Goal: Task Accomplishment & Management: Manage account settings

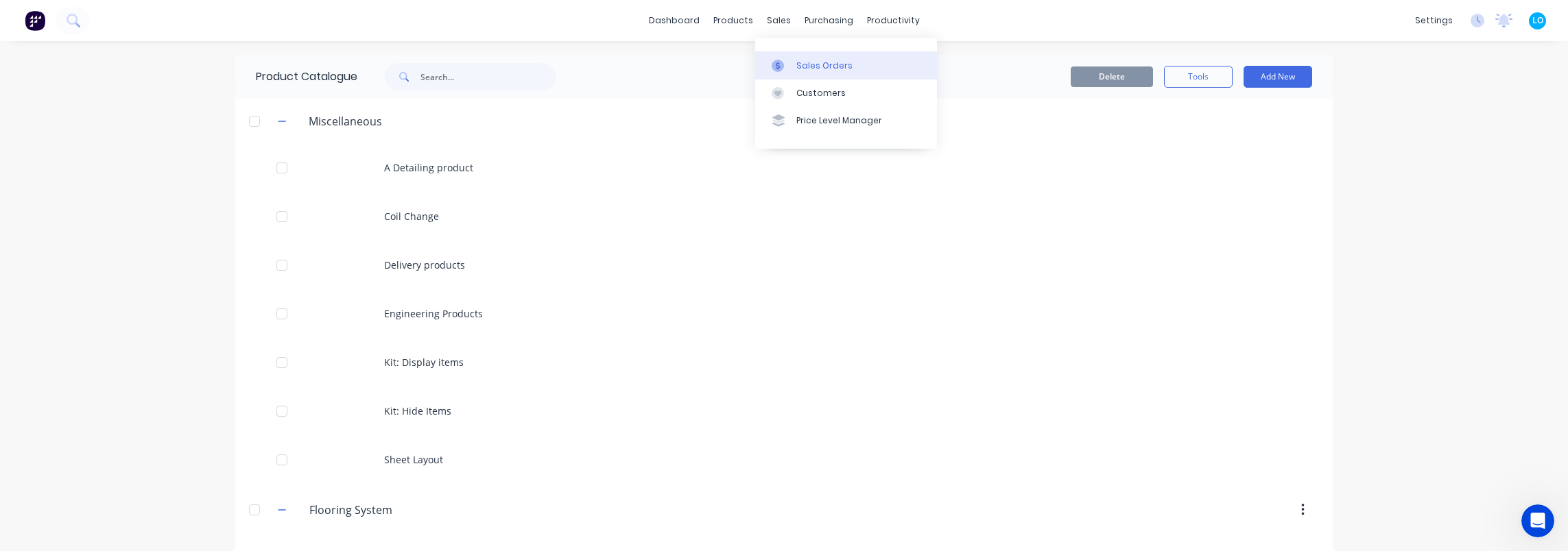
click at [782, 69] on icon at bounding box center [778, 66] width 13 height 13
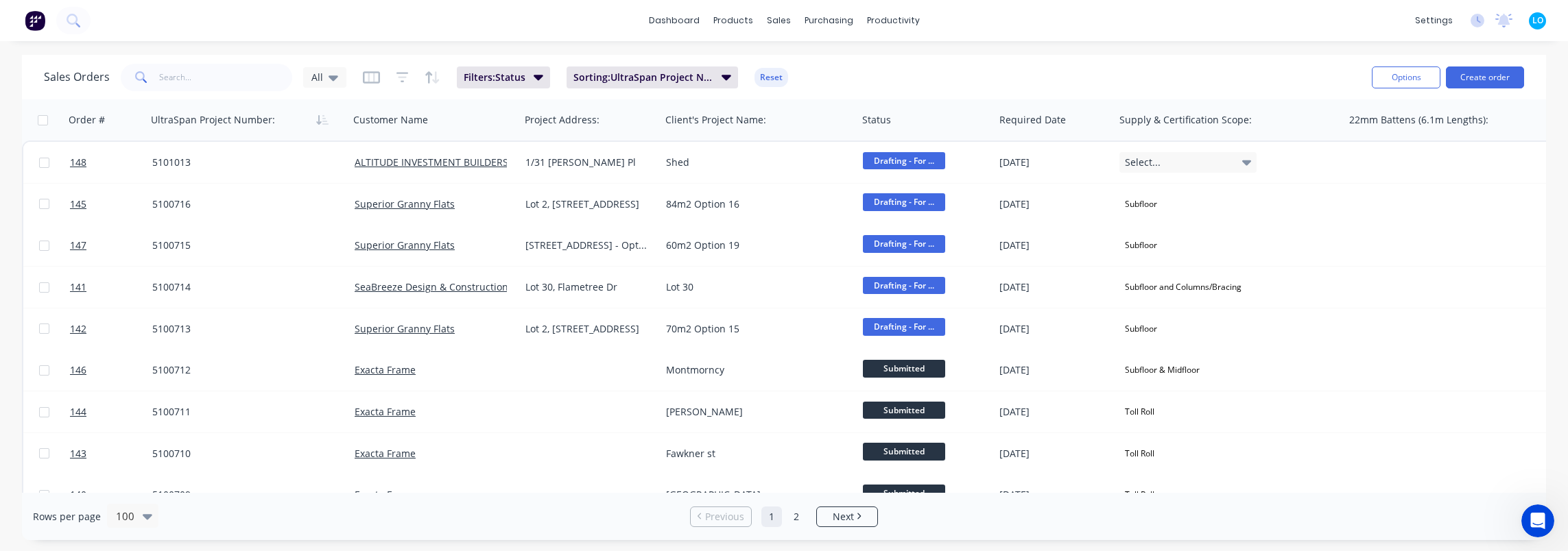
click at [869, 84] on div "Sales Orders All Filters: Status Sorting: UltraSpan Project Number: Reset" at bounding box center [701, 77] width 1316 height 34
click at [314, 79] on span "All" at bounding box center [317, 78] width 12 height 15
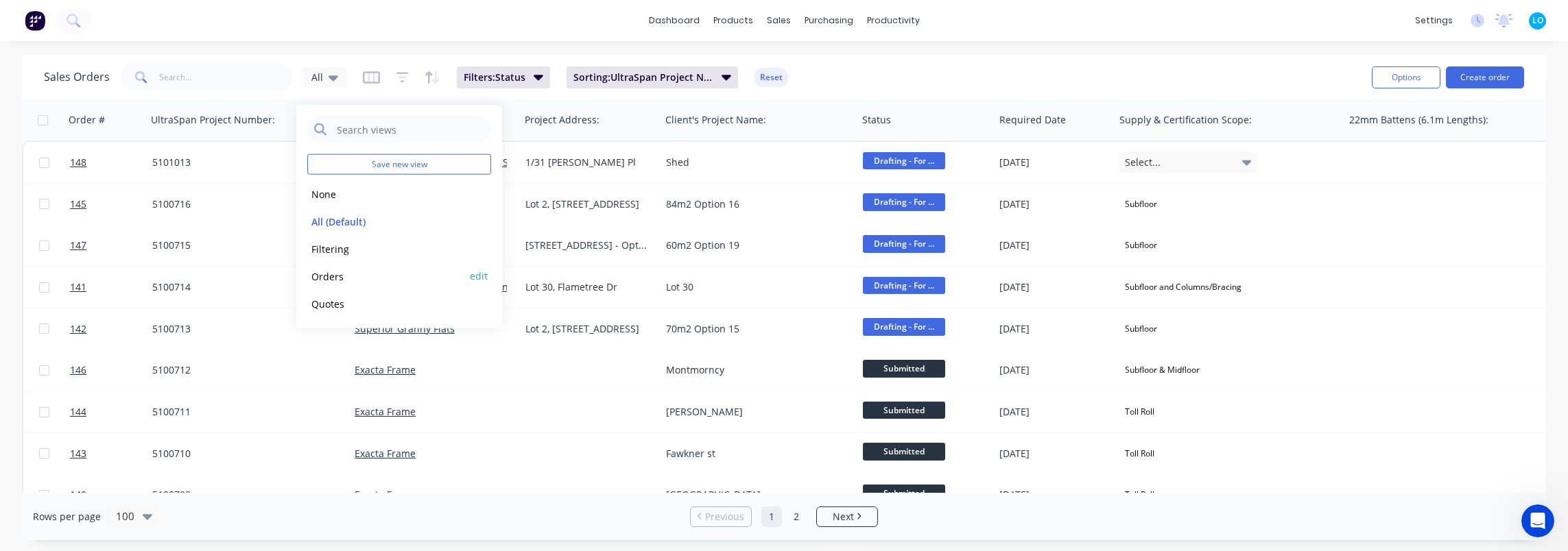
click at [363, 277] on button "Orders" at bounding box center [385, 276] width 156 height 16
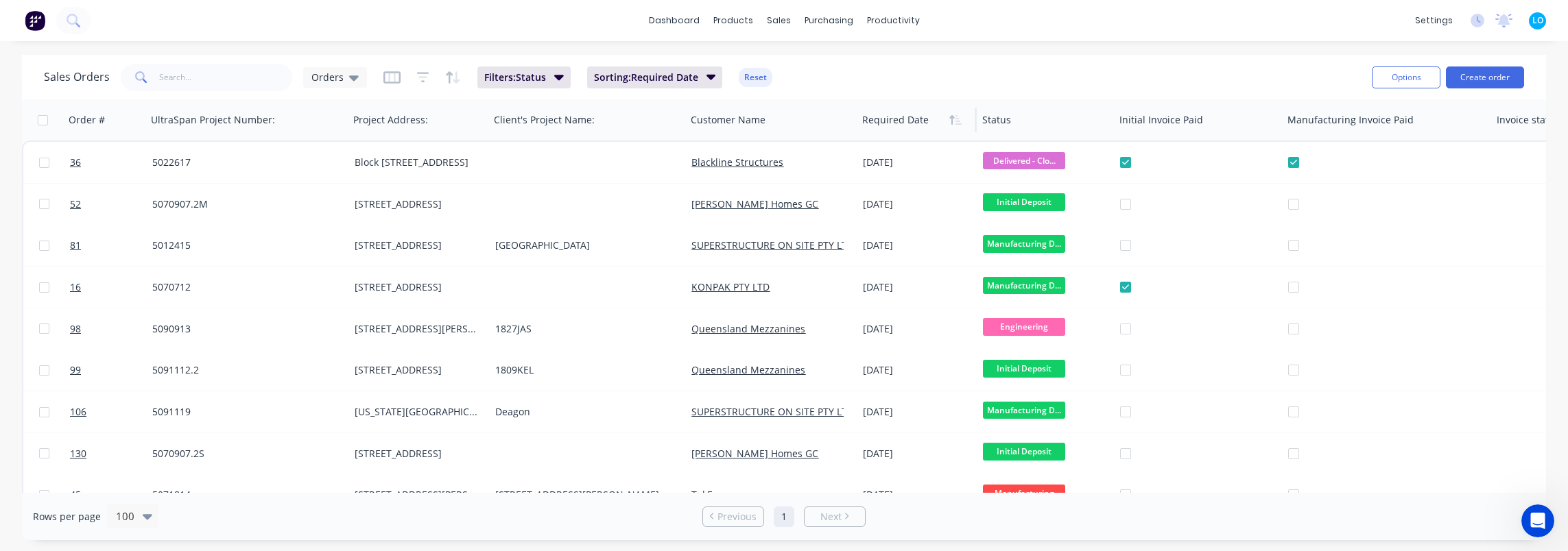
click at [875, 120] on div at bounding box center [914, 120] width 104 height 27
click at [962, 120] on button "button" at bounding box center [955, 120] width 21 height 21
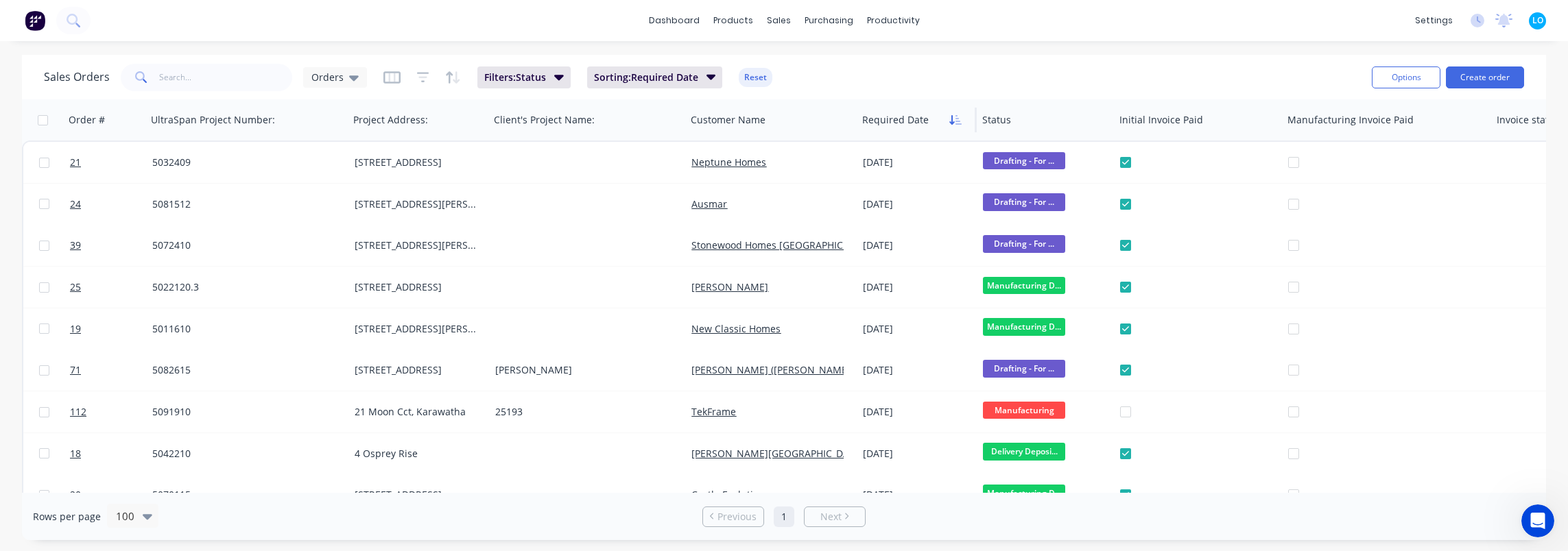
click at [963, 126] on button "button" at bounding box center [955, 120] width 21 height 21
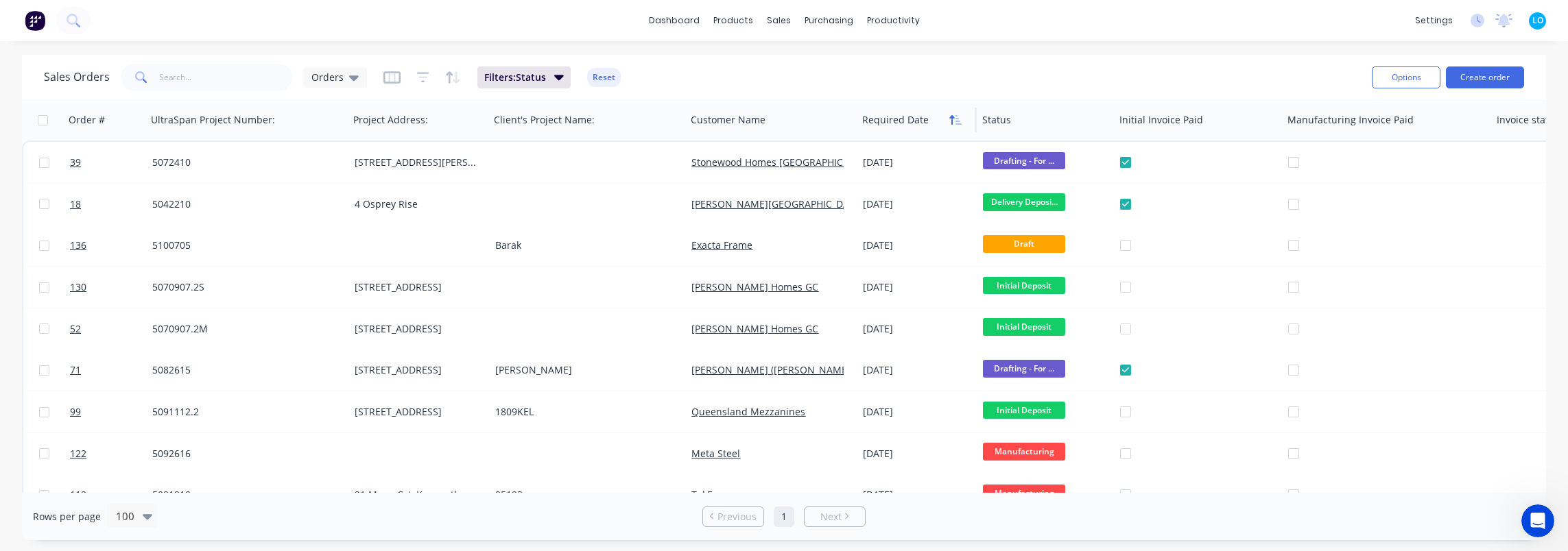
click at [953, 124] on icon "button" at bounding box center [955, 120] width 13 height 11
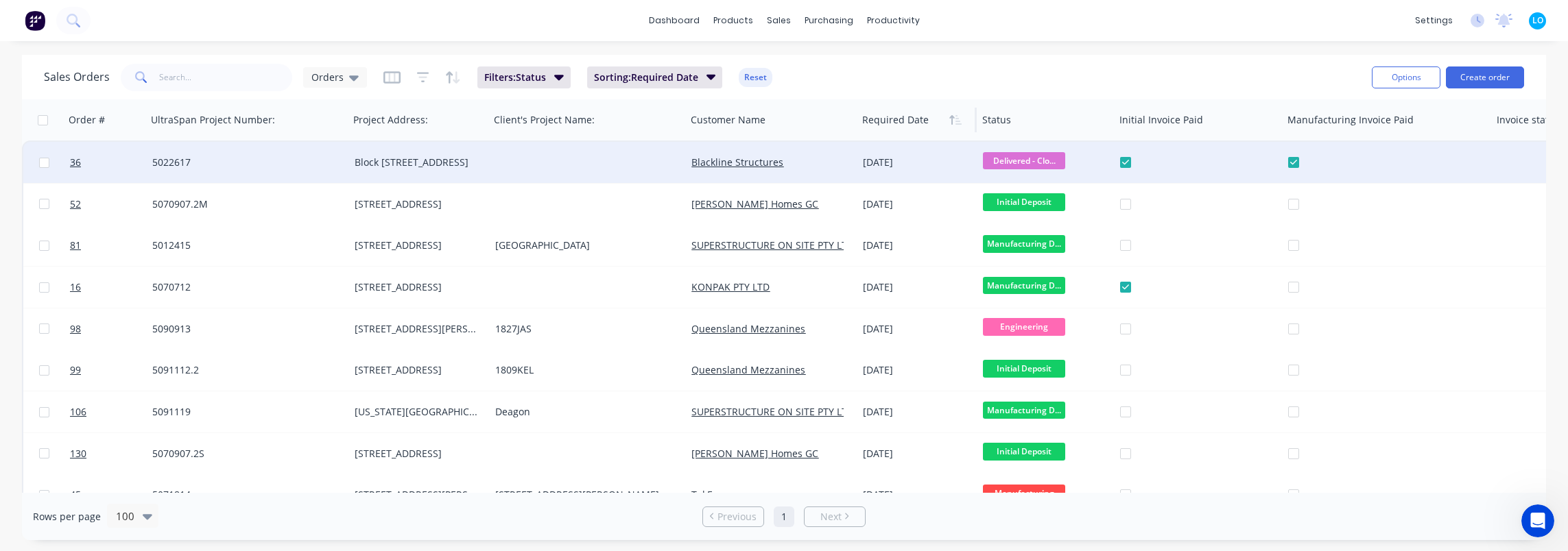
click at [1018, 154] on span "Delivered - Clo..." at bounding box center [1023, 161] width 82 height 17
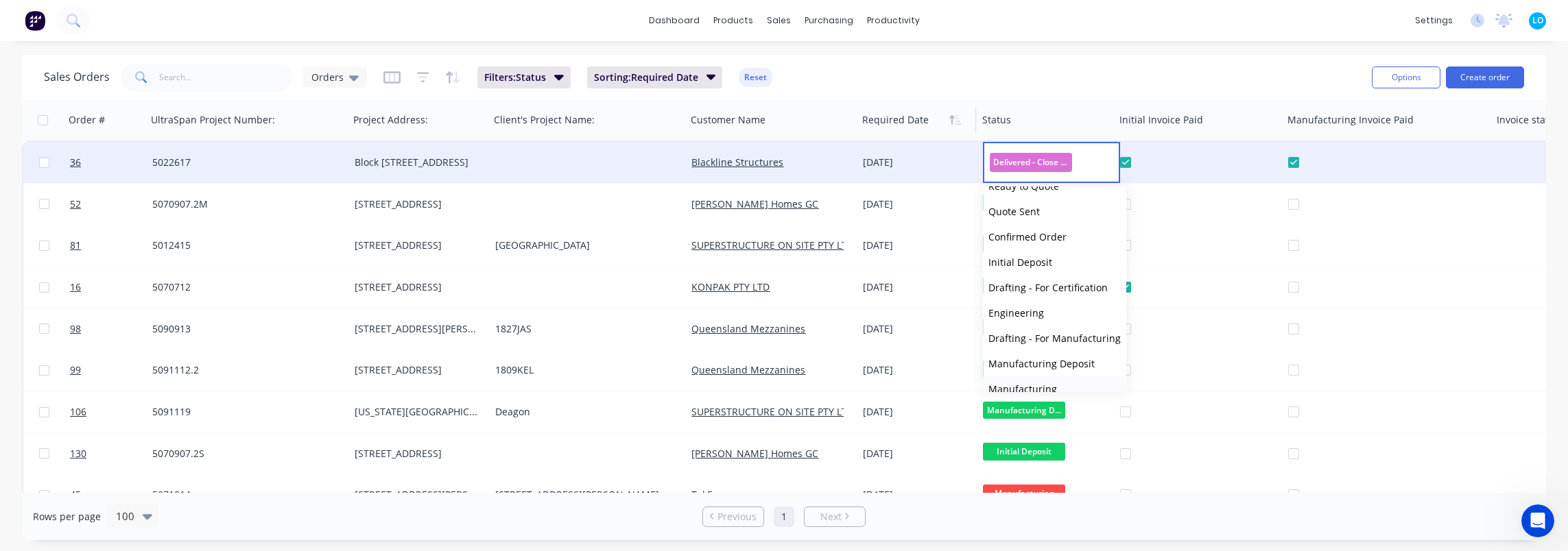
scroll to position [236, 0]
click at [1056, 354] on button "Delivered" at bounding box center [1054, 348] width 143 height 26
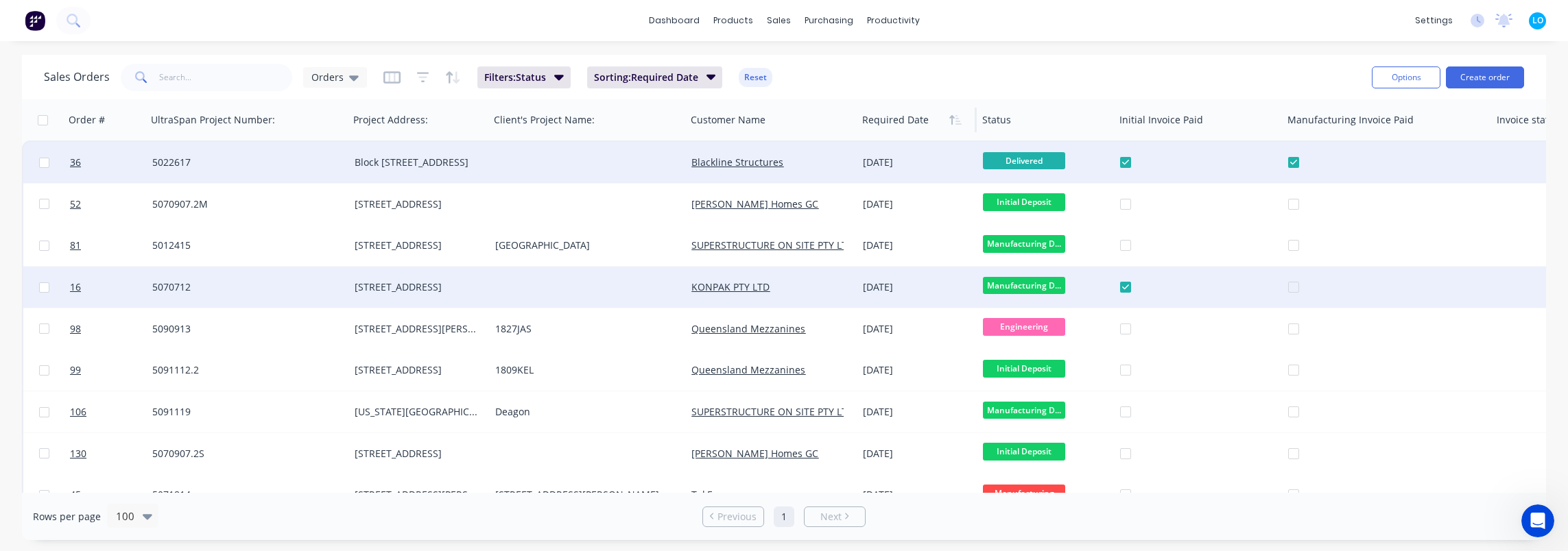
click at [875, 289] on div "12 Sep 2025" at bounding box center [918, 286] width 109 height 14
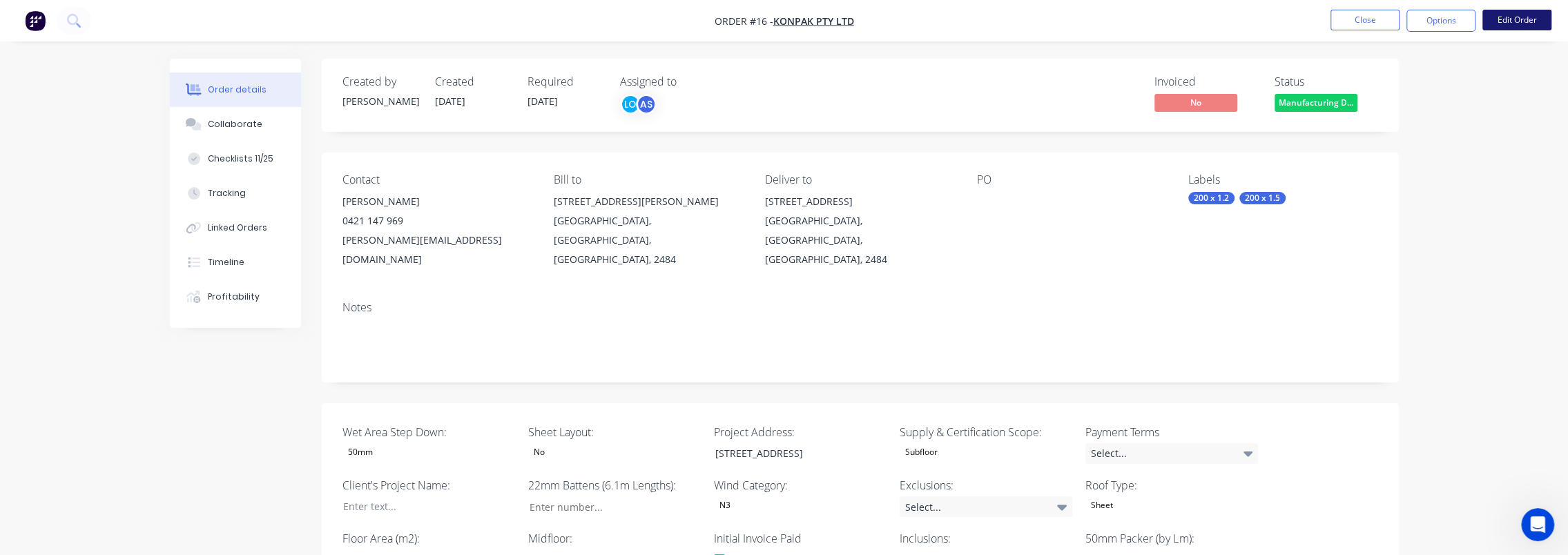
click at [1489, 22] on button "Edit Order" at bounding box center [1517, 20] width 69 height 21
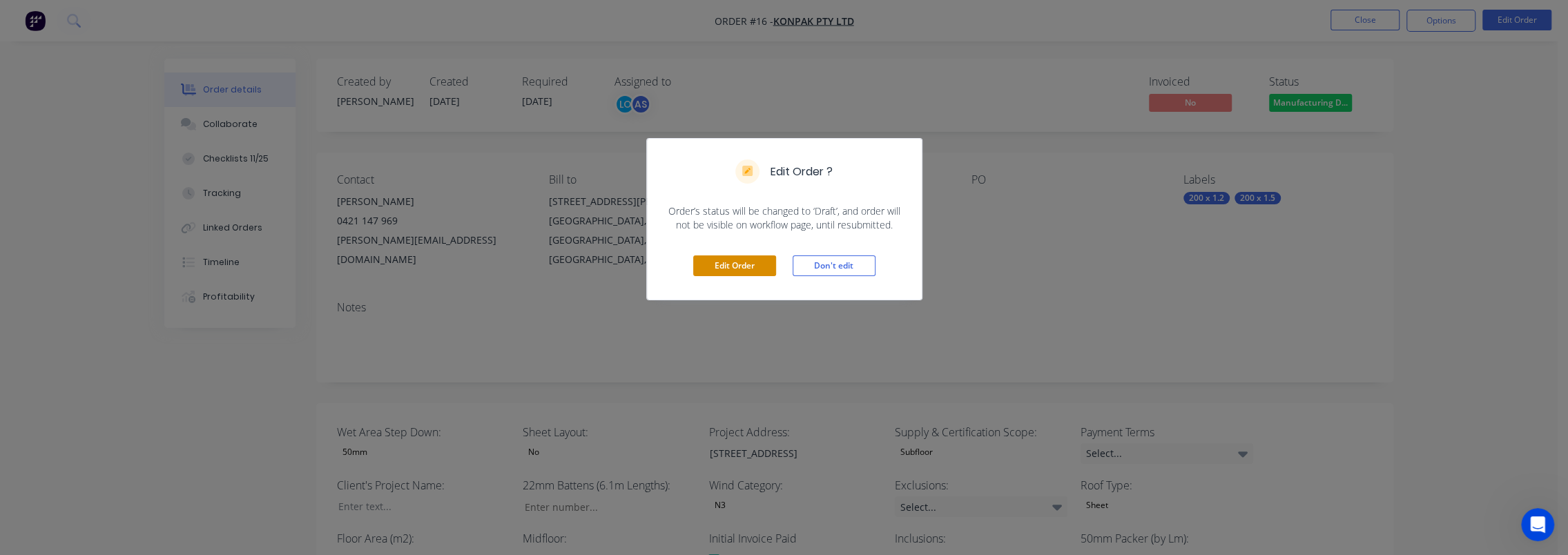
click at [744, 265] on button "Edit Order" at bounding box center [735, 266] width 83 height 21
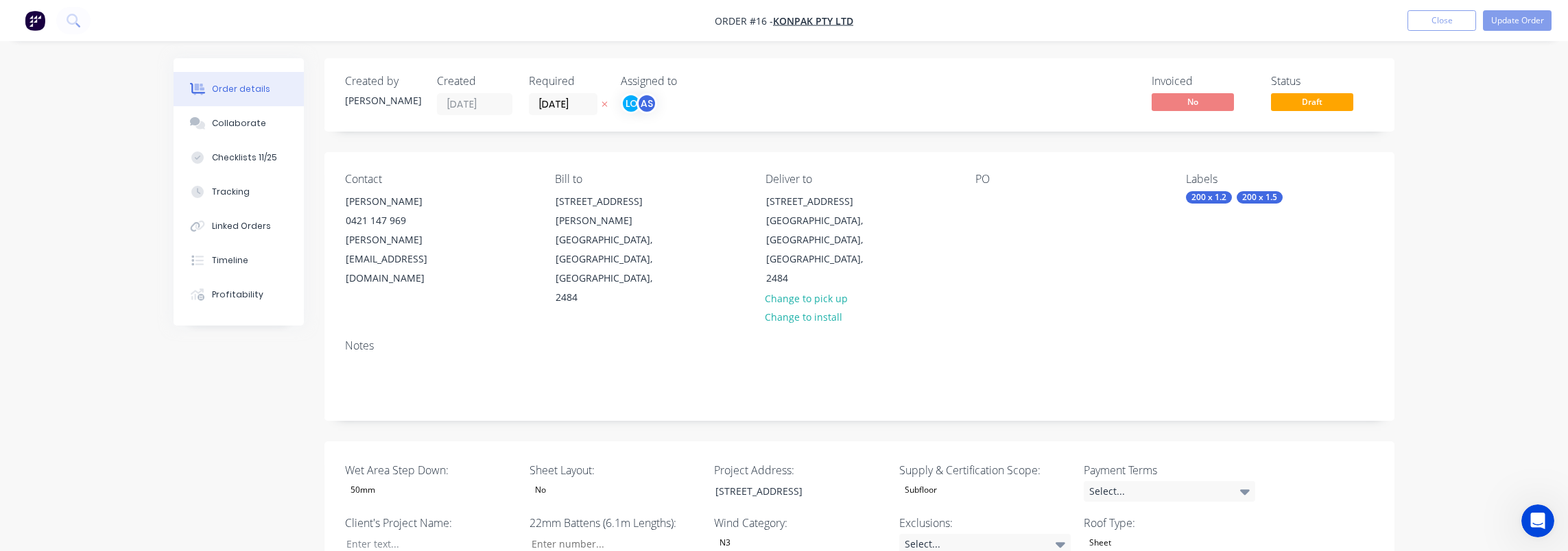
type input "43"
click at [561, 103] on input "12/09/25" at bounding box center [558, 104] width 67 height 21
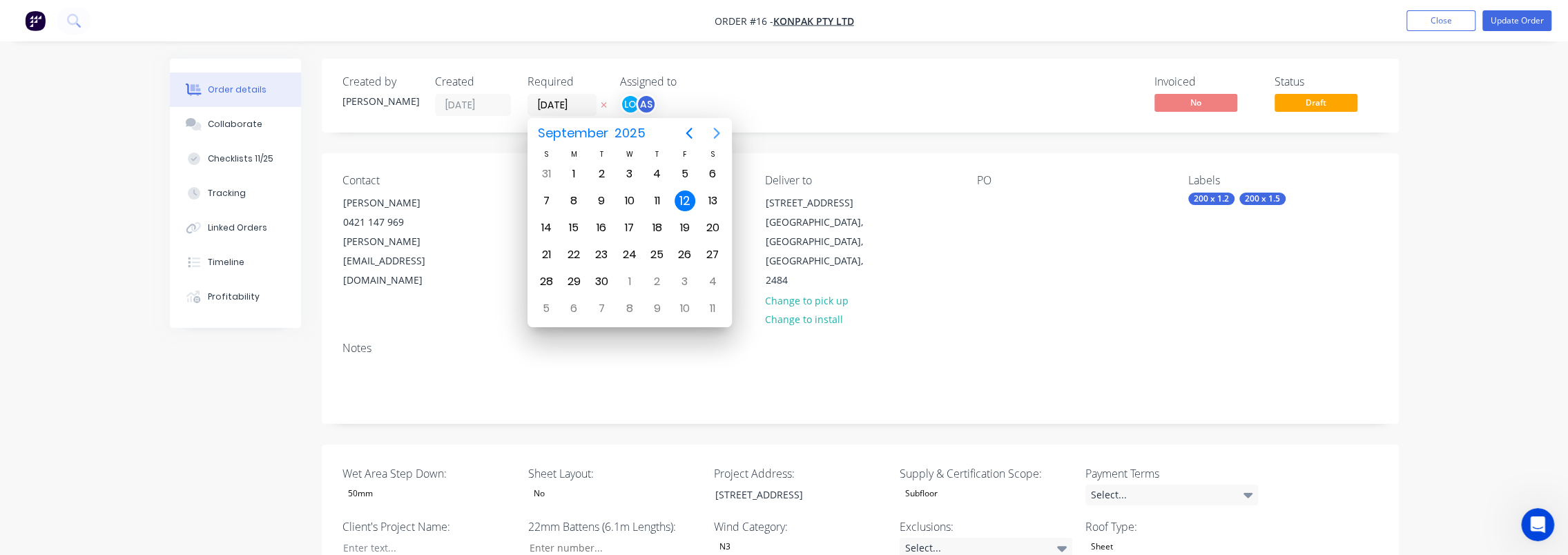
click at [710, 132] on icon "Next page" at bounding box center [716, 133] width 17 height 17
click at [694, 275] on div "28" at bounding box center [684, 281] width 21 height 21
type input "28/11/25"
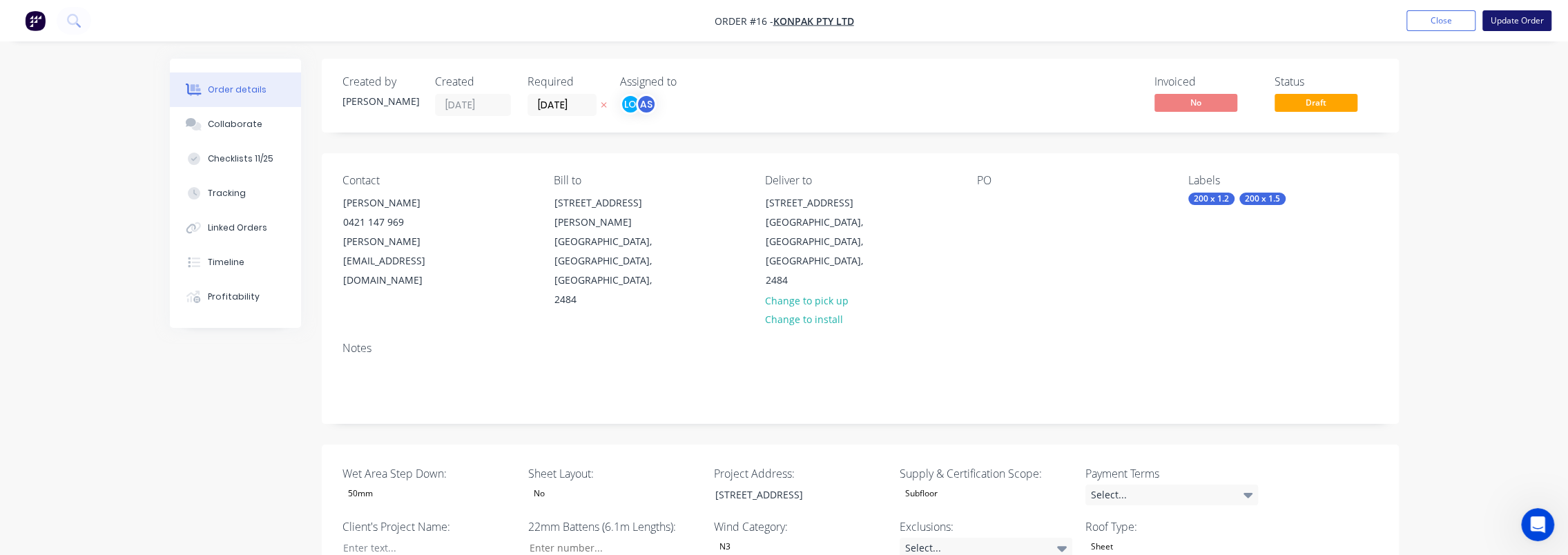
click at [1537, 23] on button "Update Order" at bounding box center [1517, 20] width 69 height 21
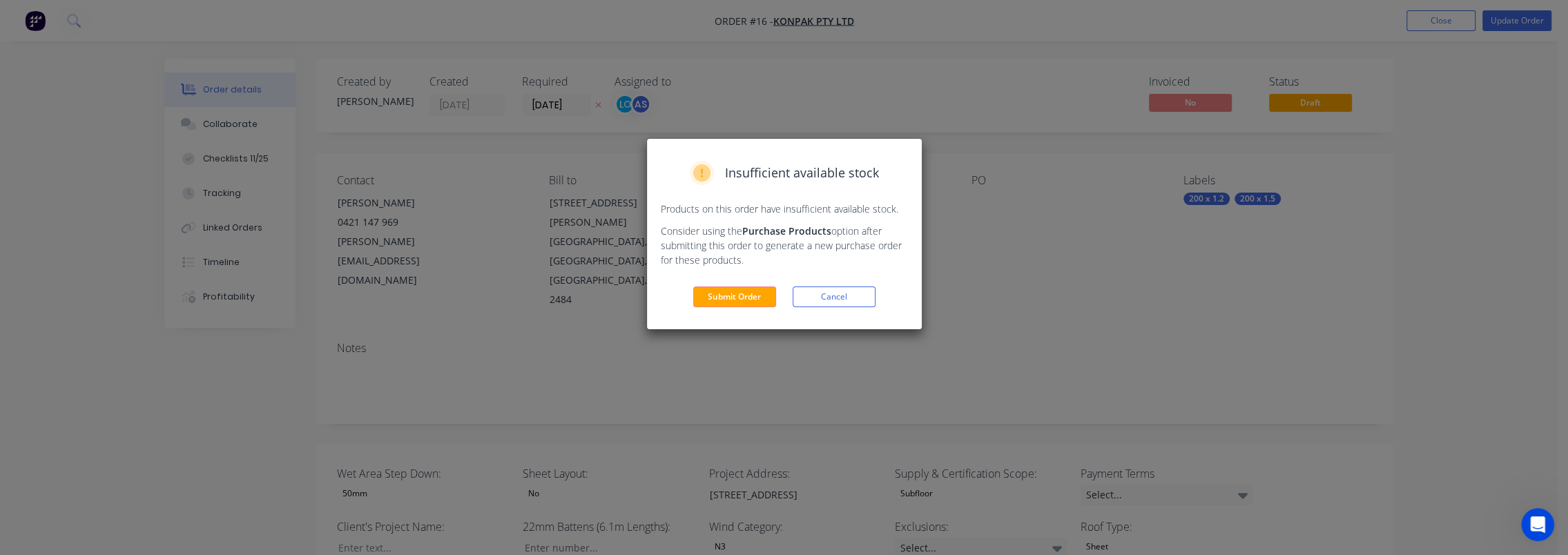
click at [727, 286] on div "Insufficient available stock Products on this order have insufficient available…" at bounding box center [784, 233] width 275 height 190
click at [730, 299] on button "Submit Order" at bounding box center [735, 297] width 83 height 21
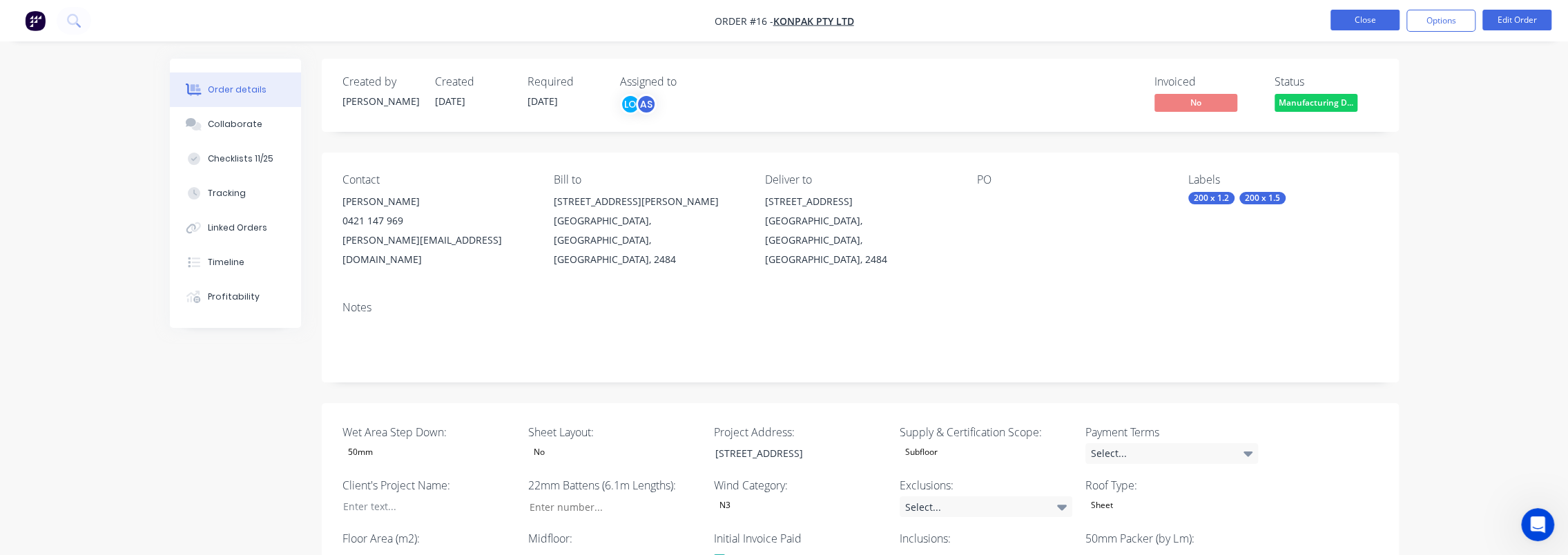
click at [1373, 17] on button "Close" at bounding box center [1365, 20] width 69 height 21
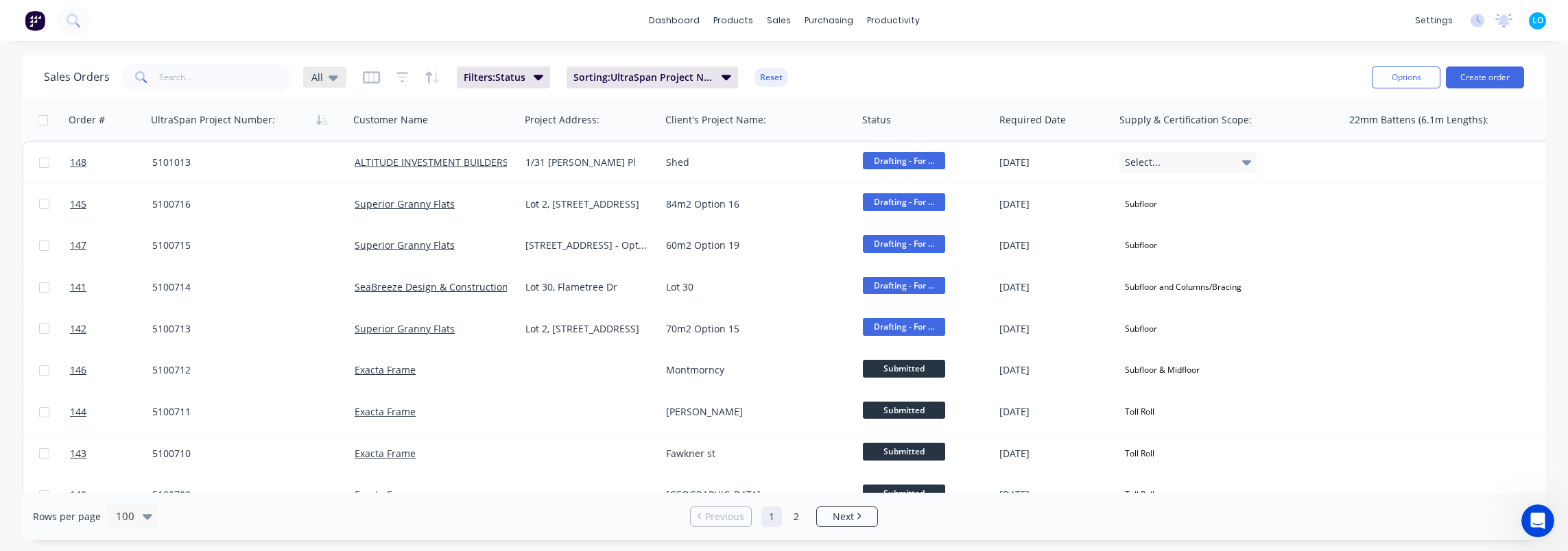
click at [330, 77] on icon at bounding box center [333, 78] width 10 height 5
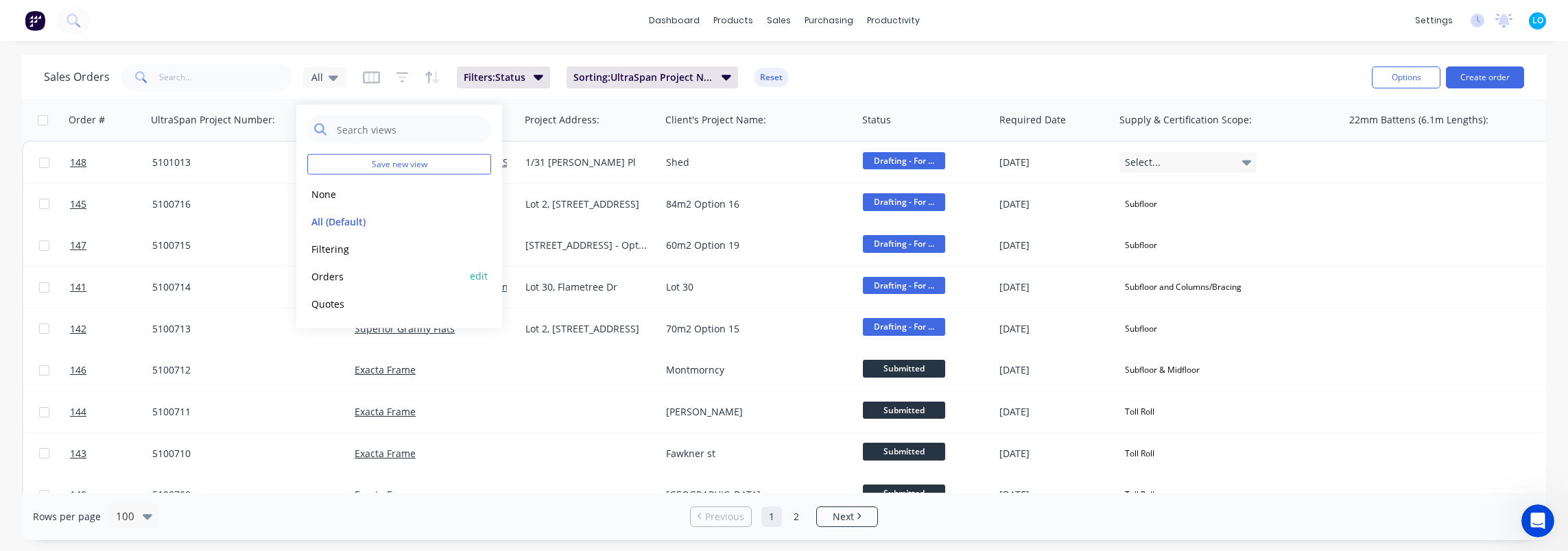
click at [360, 274] on button "Orders" at bounding box center [385, 276] width 156 height 16
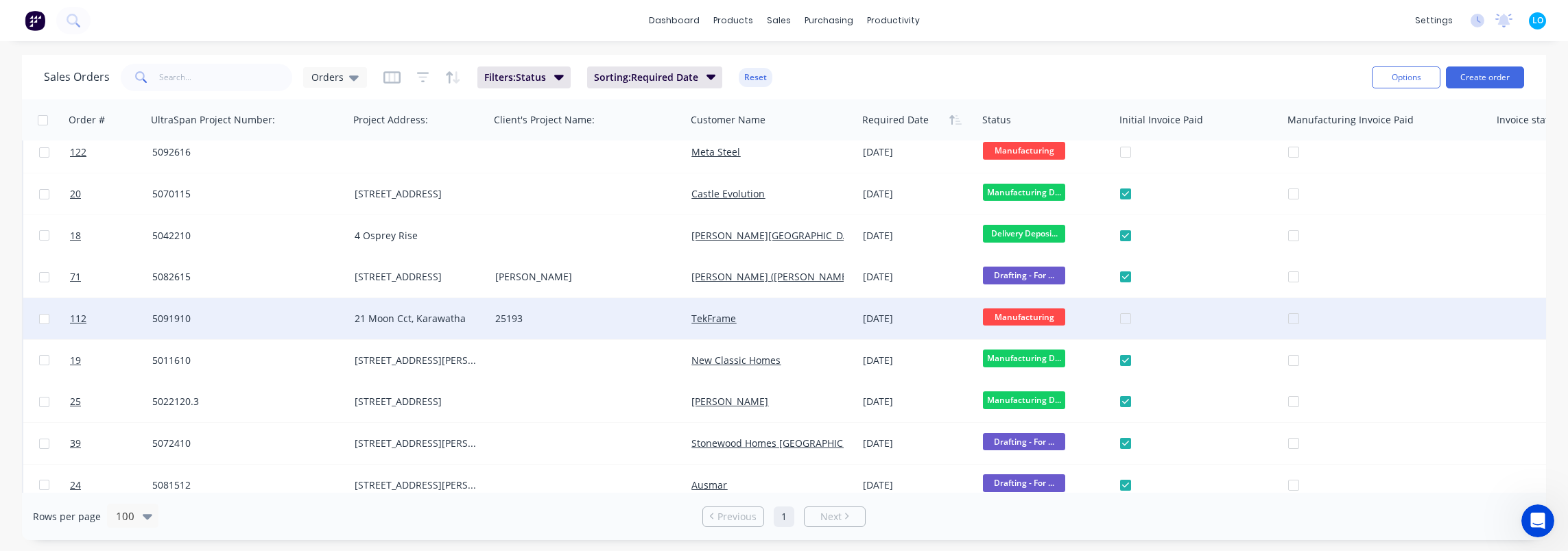
scroll to position [343, 0]
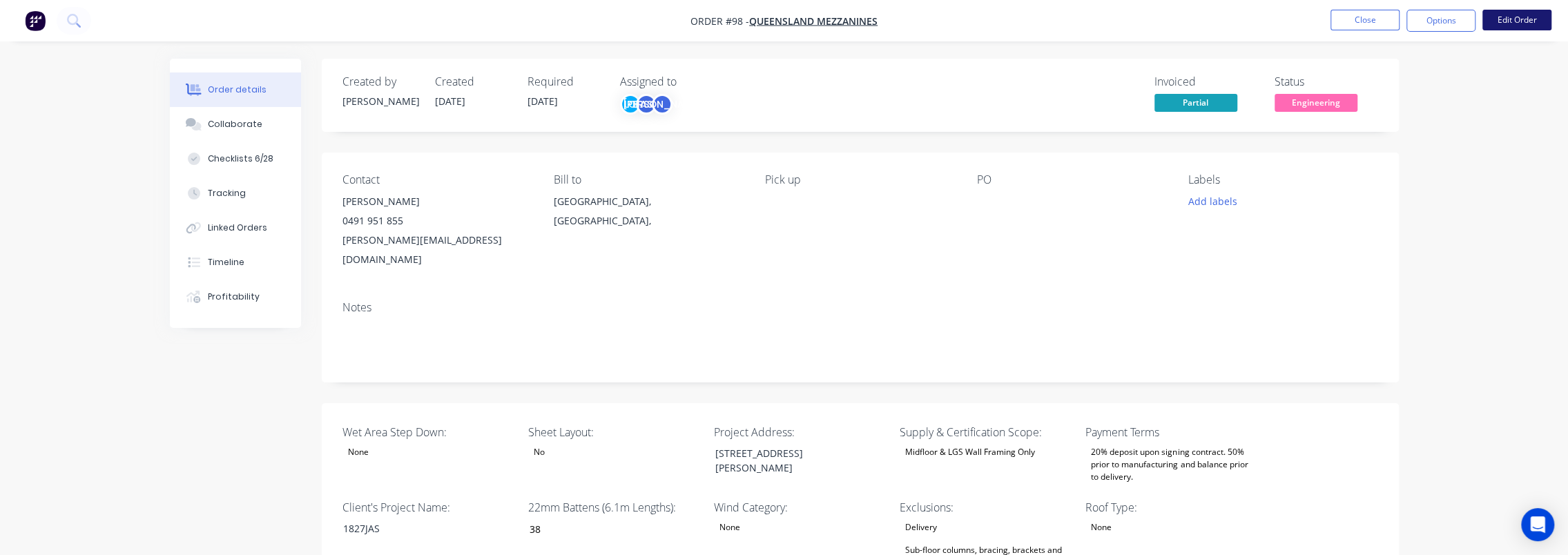
click at [1511, 25] on button "Edit Order" at bounding box center [1517, 20] width 69 height 21
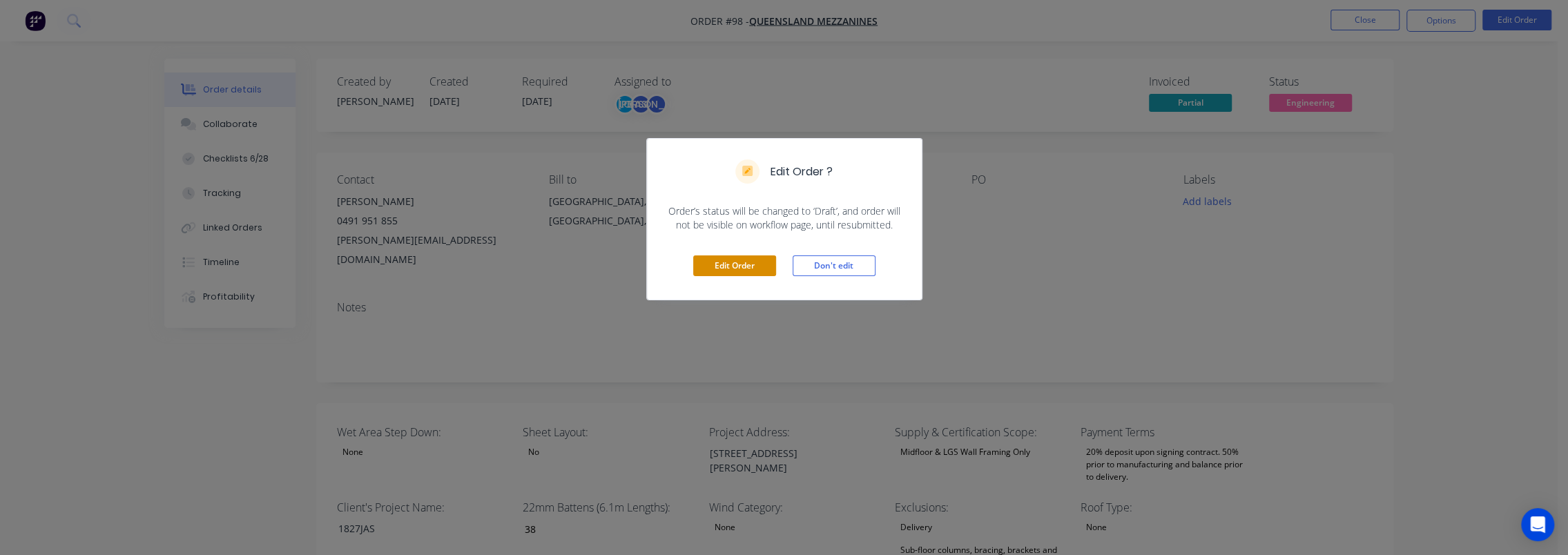
click at [727, 264] on button "Edit Order" at bounding box center [735, 266] width 83 height 21
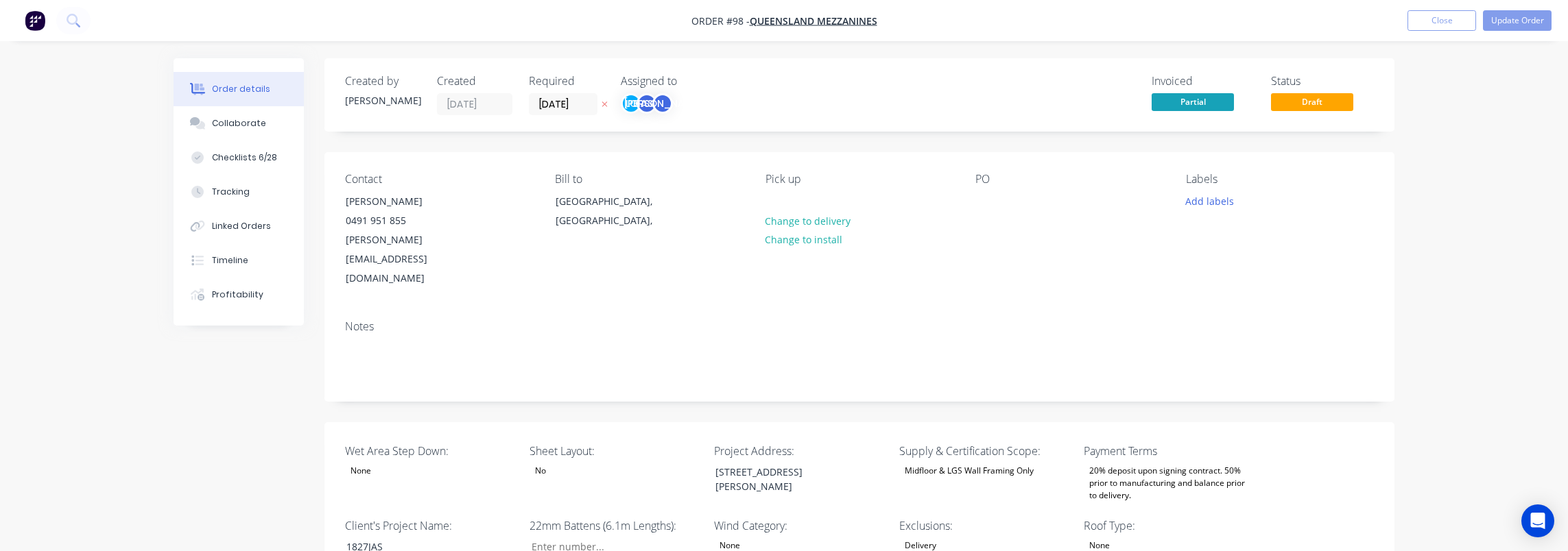
type input "38"
type input "84"
type input "0.0"
click at [554, 101] on input "12/09/25" at bounding box center [558, 104] width 67 height 21
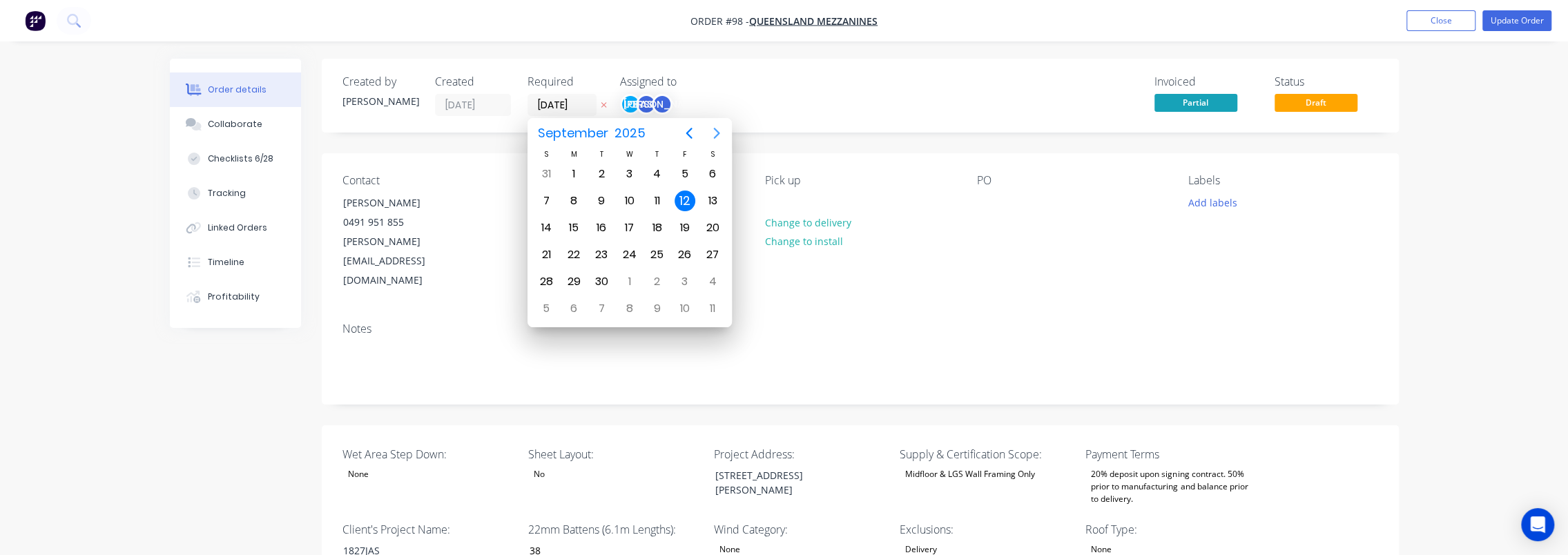
click at [718, 131] on icon "Next page" at bounding box center [716, 133] width 6 height 11
click at [680, 225] on div "17" at bounding box center [684, 228] width 21 height 21
type input "17/10/25"
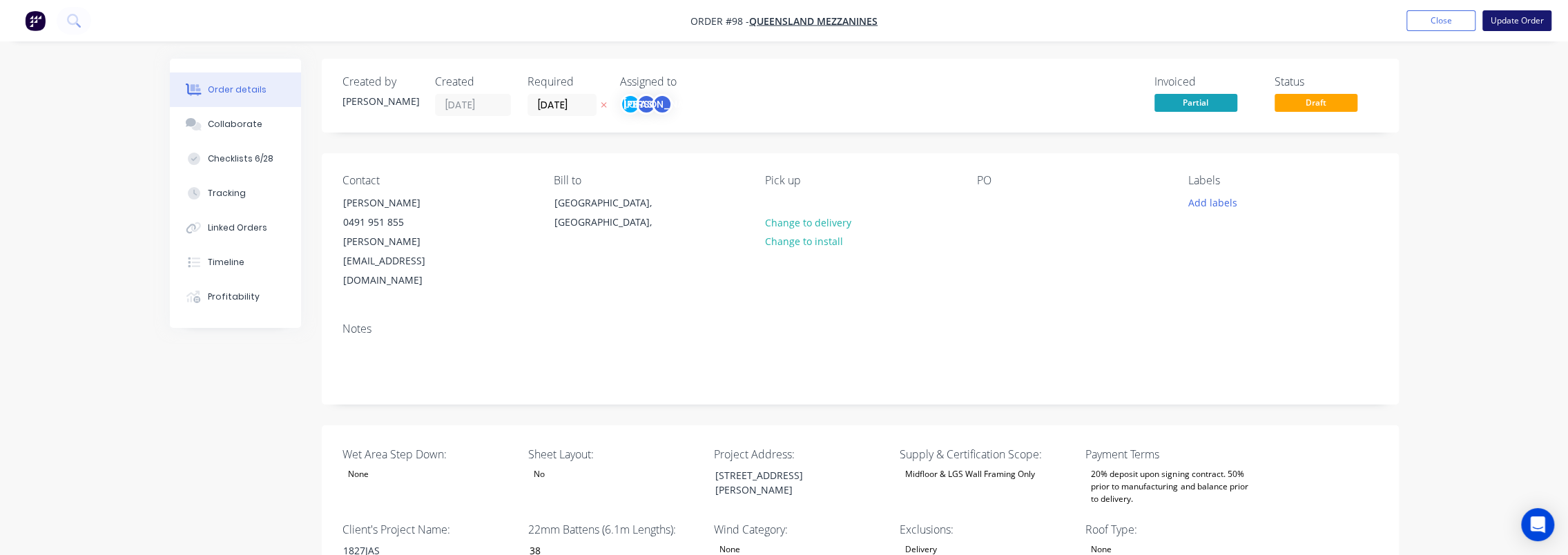
click at [1513, 22] on button "Update Order" at bounding box center [1517, 20] width 69 height 21
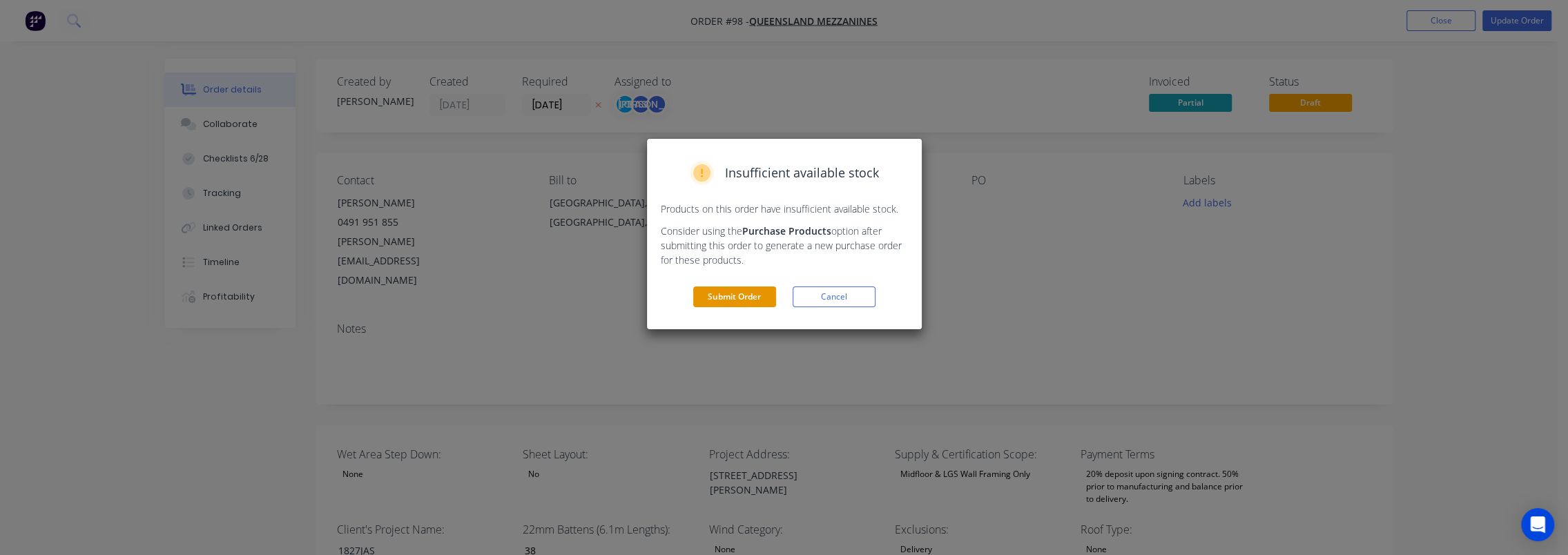
click at [744, 297] on button "Submit Order" at bounding box center [735, 297] width 83 height 21
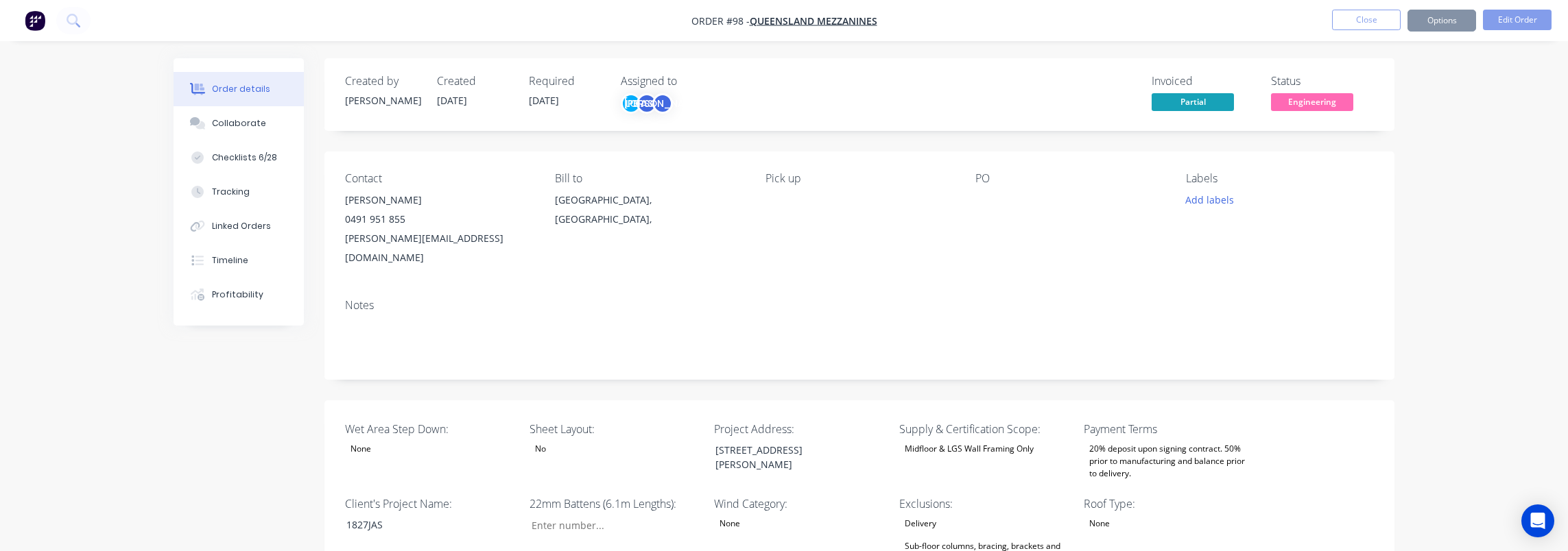
type input "38"
type input "84"
type input "0.0"
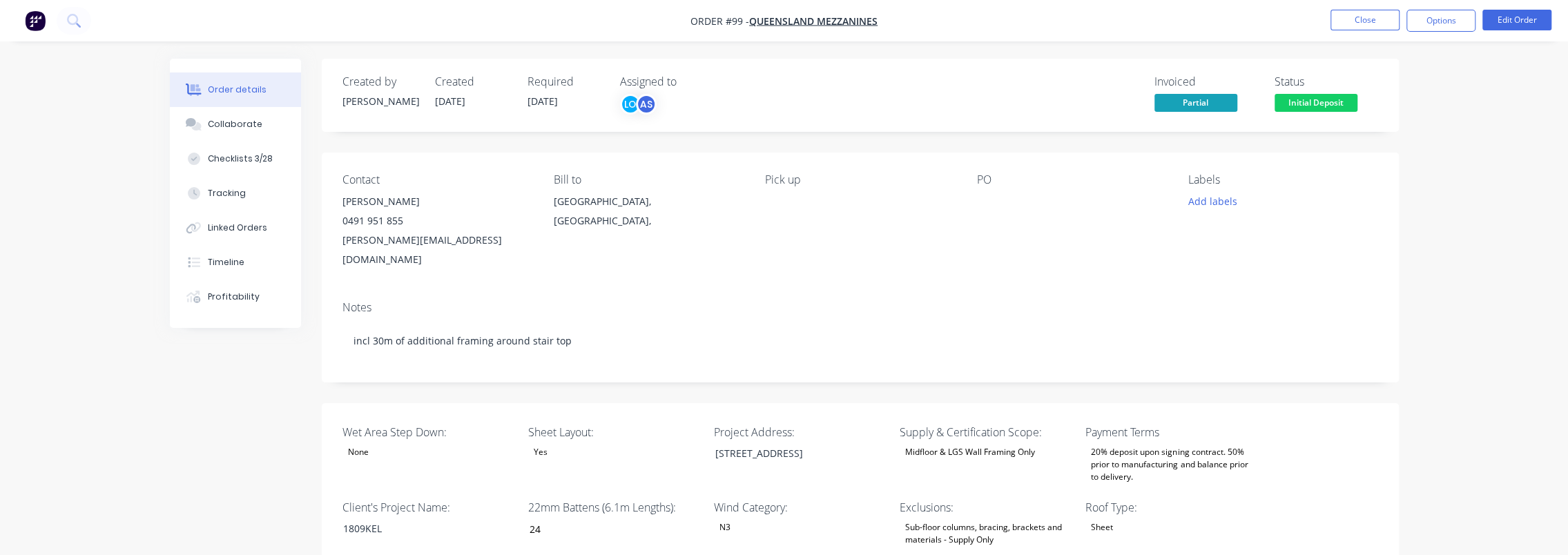
type input "24"
type input "86"
click at [1523, 10] on button "Edit Order" at bounding box center [1517, 20] width 69 height 21
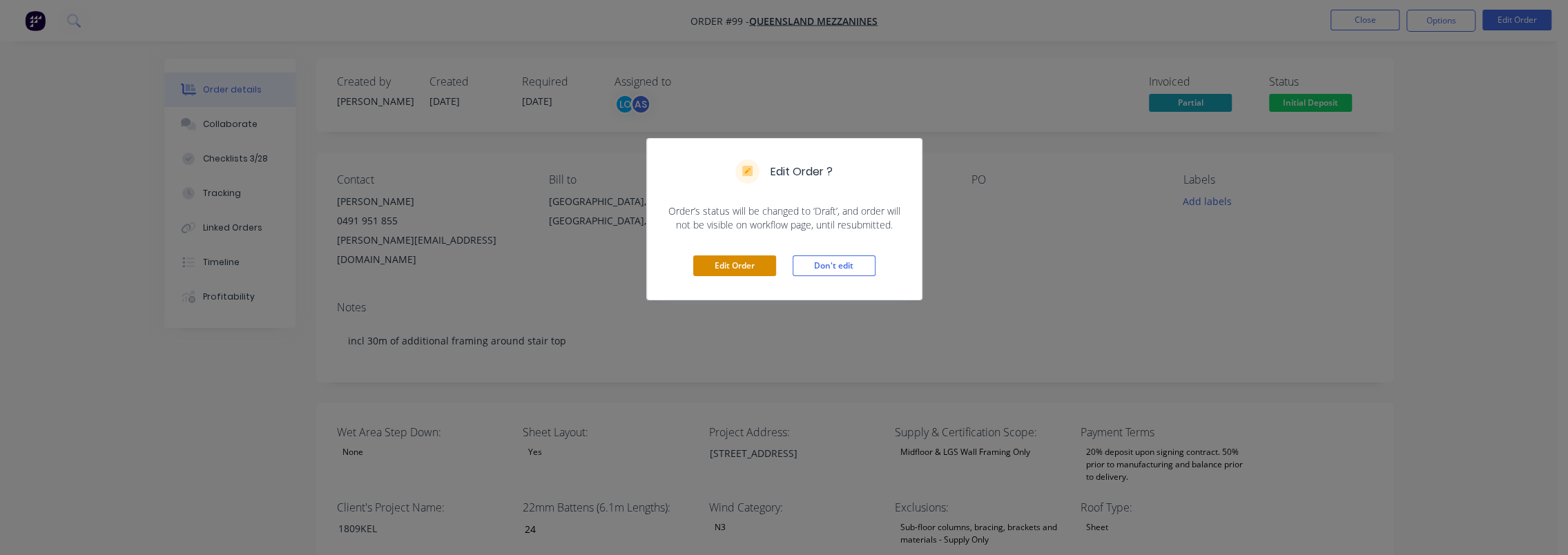
click at [741, 264] on button "Edit Order" at bounding box center [735, 266] width 83 height 21
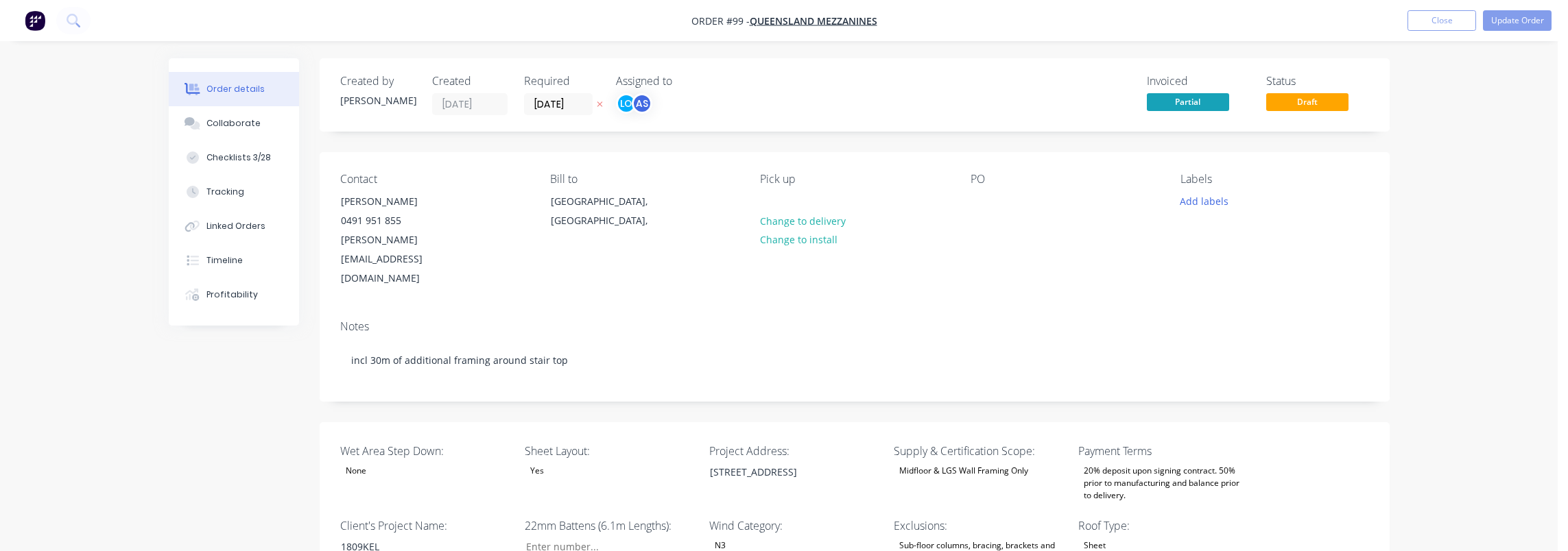
type input "24"
type input "86"
click at [551, 106] on input "16/09/25" at bounding box center [558, 104] width 67 height 21
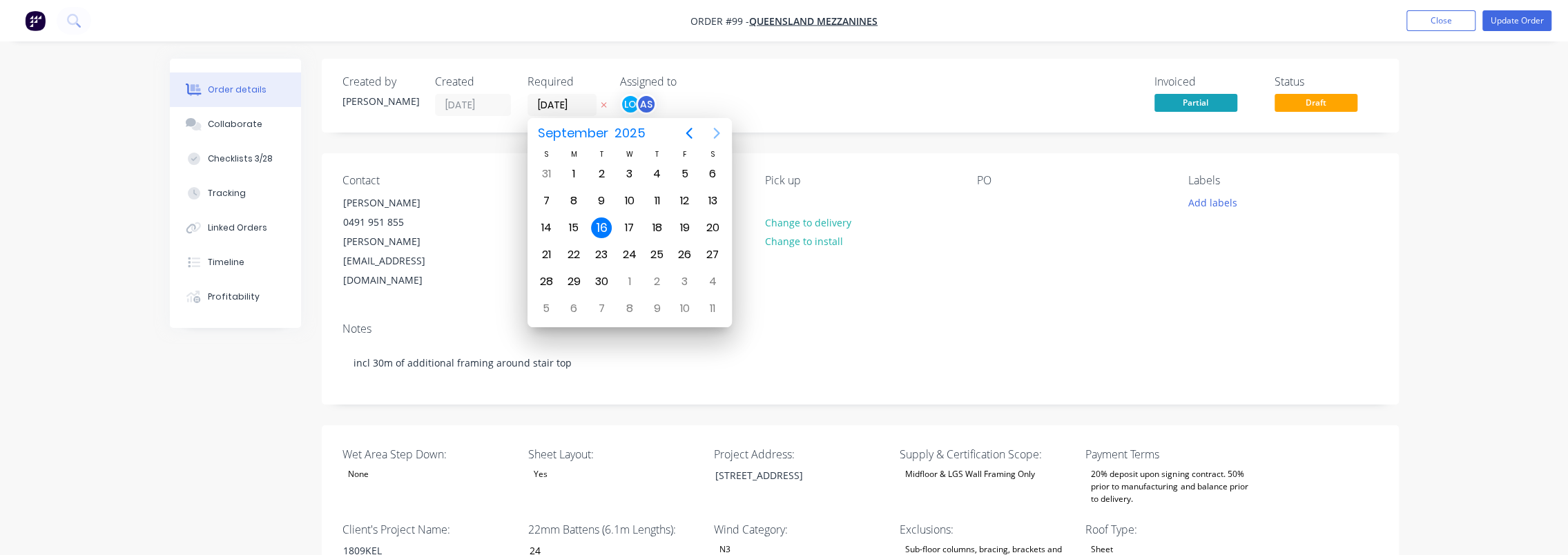
click at [719, 135] on icon "Next page" at bounding box center [716, 133] width 17 height 17
click at [683, 305] on div "7" at bounding box center [684, 309] width 21 height 21
type input "07/11/25"
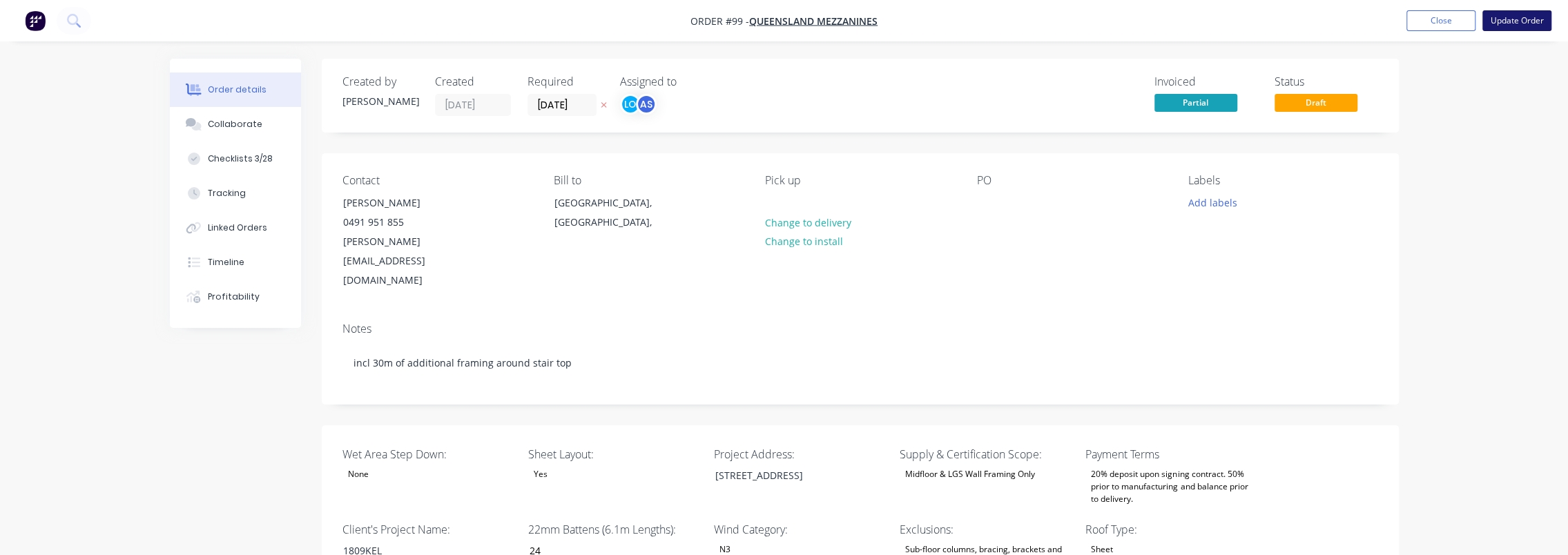
click at [1506, 17] on button "Update Order" at bounding box center [1517, 20] width 69 height 21
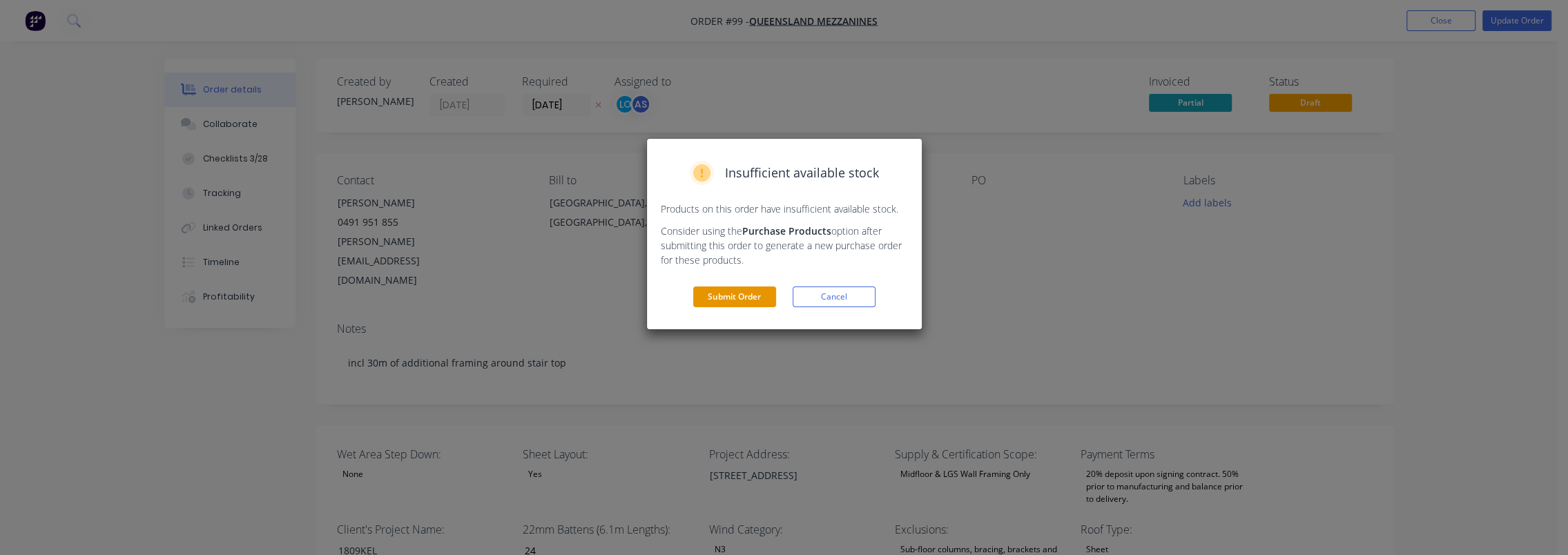
click at [738, 294] on button "Submit Order" at bounding box center [735, 297] width 83 height 21
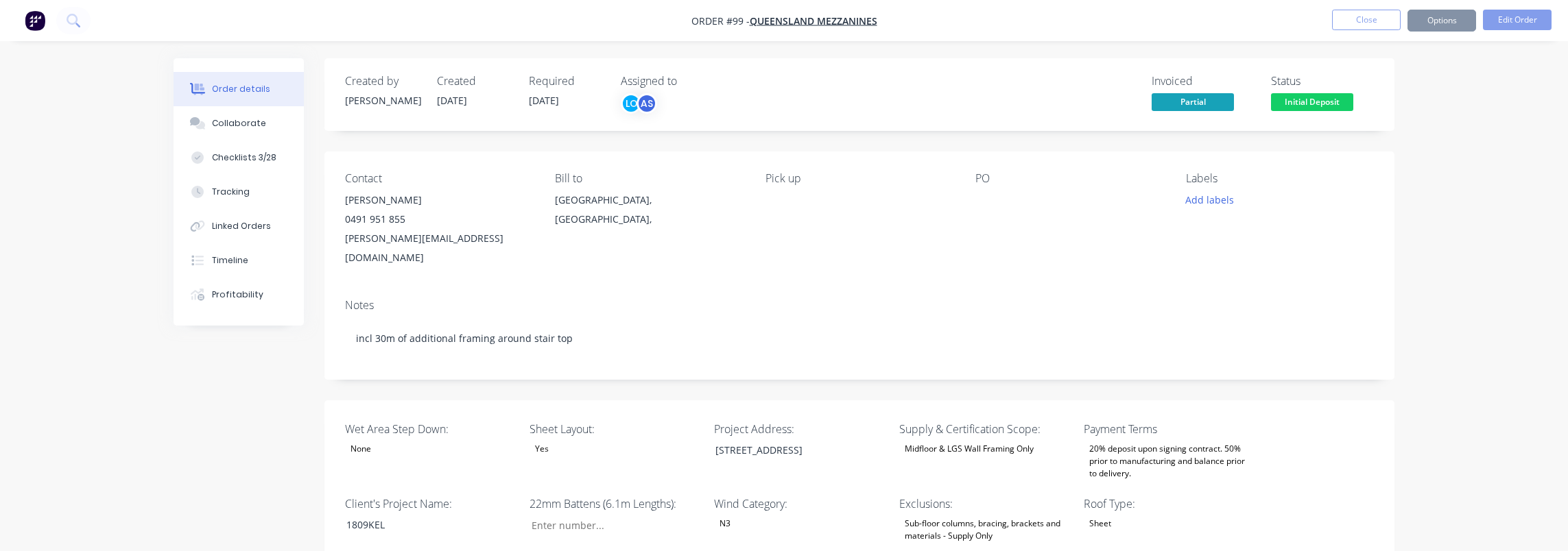
type input "24"
type input "86"
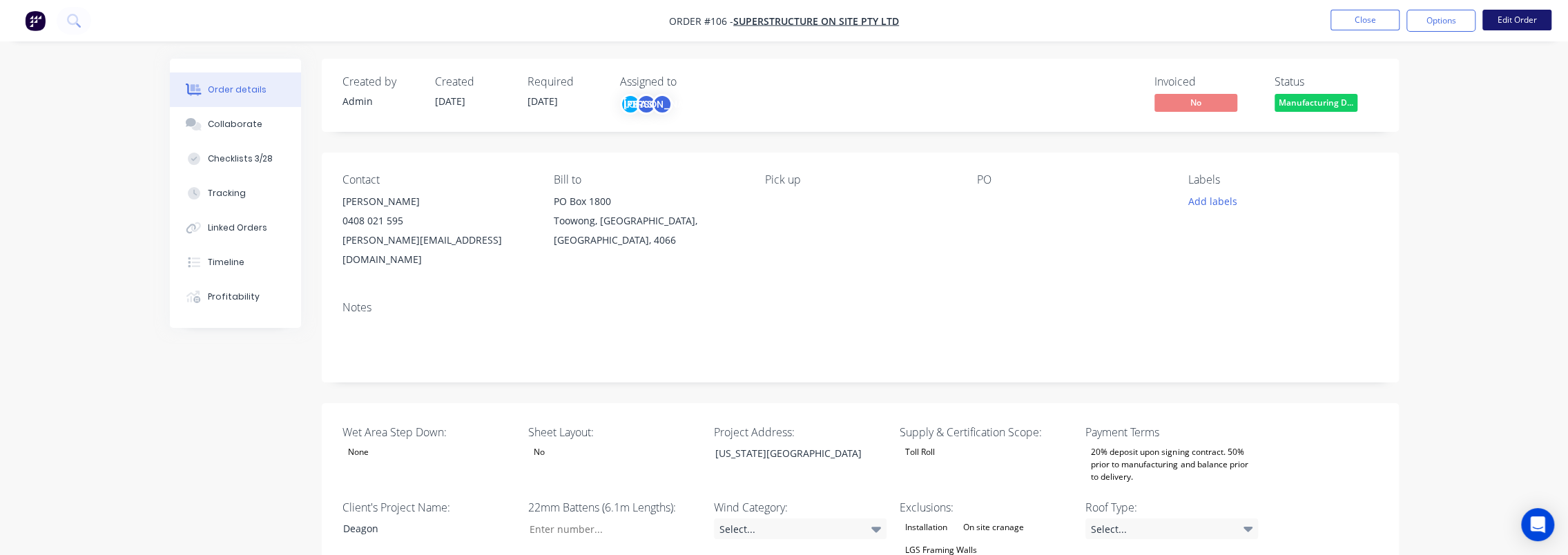
click at [1510, 21] on button "Edit Order" at bounding box center [1517, 20] width 69 height 21
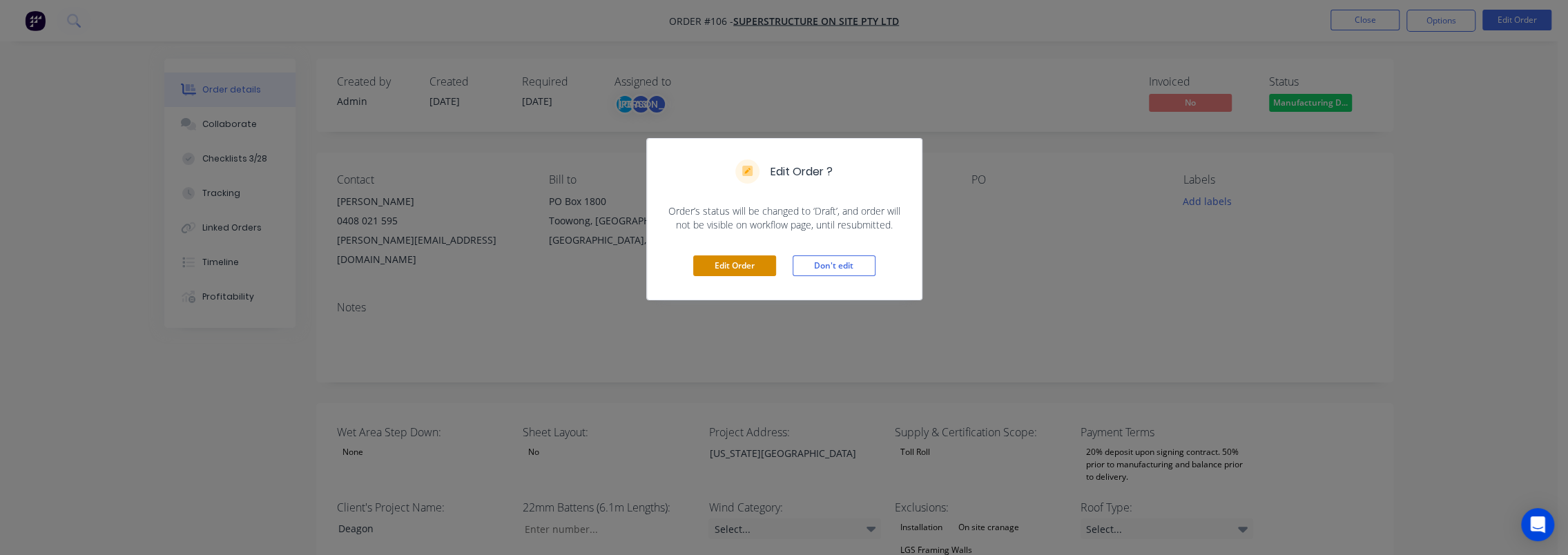
click at [726, 260] on button "Edit Order" at bounding box center [735, 266] width 83 height 21
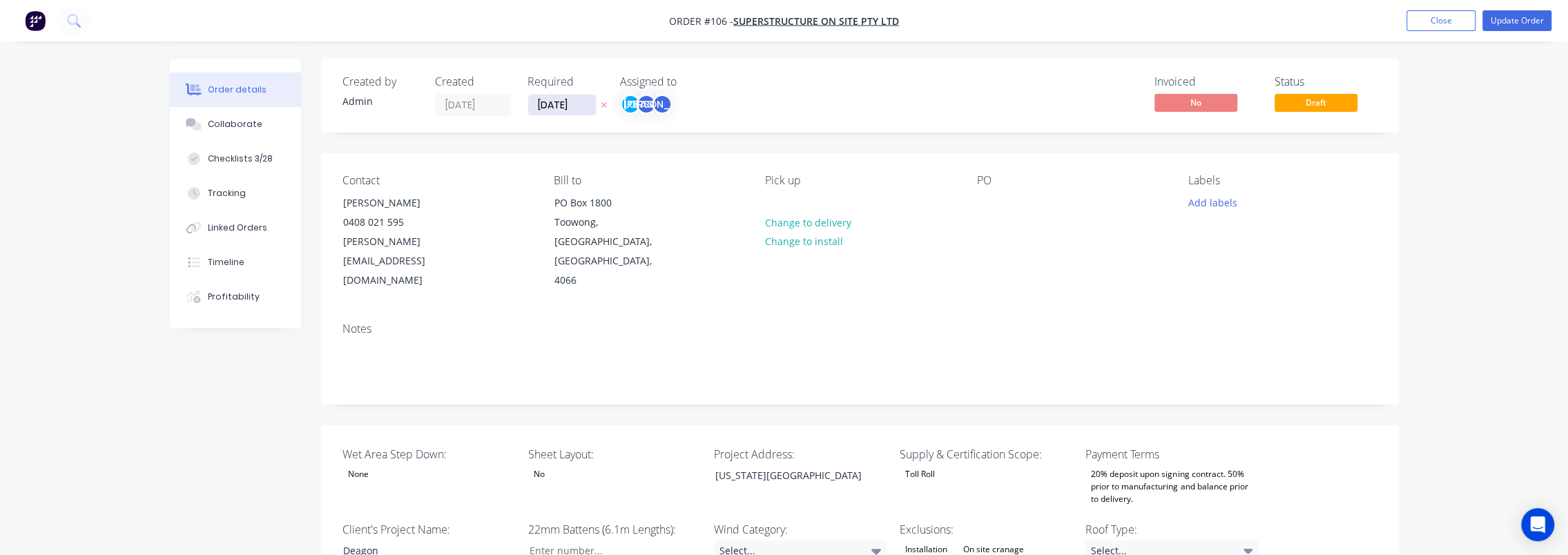
click at [558, 102] on input "17/09/25" at bounding box center [562, 105] width 68 height 21
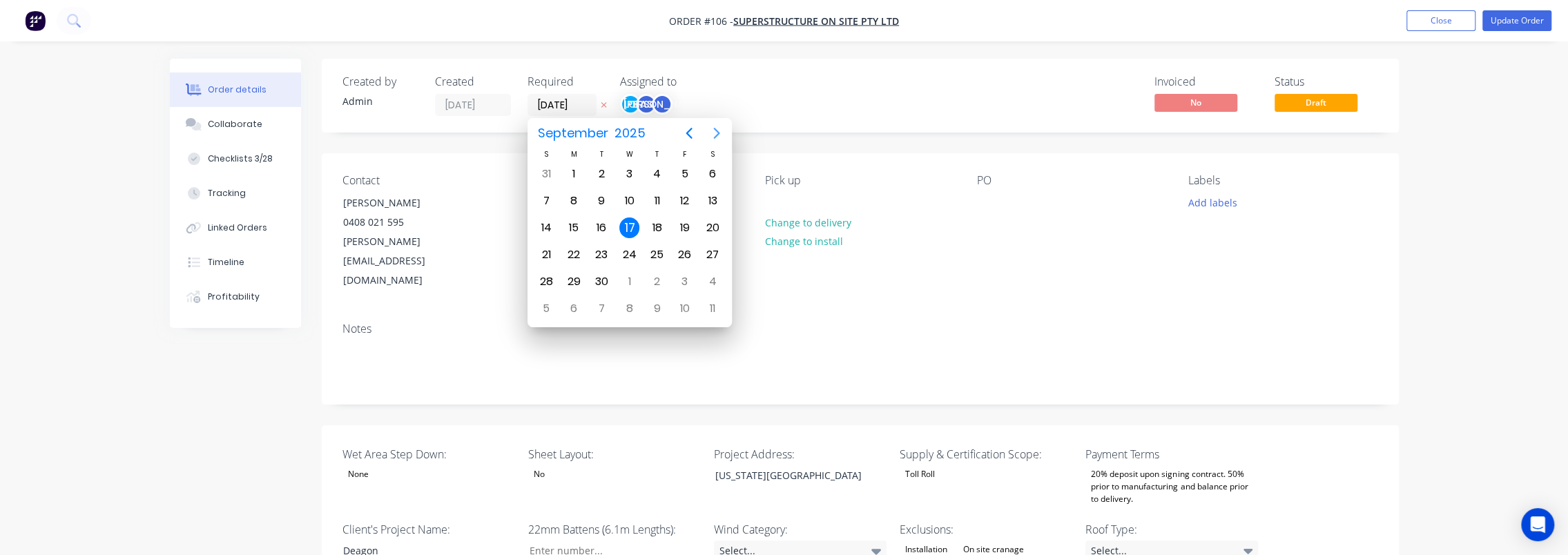
click at [710, 134] on icon "Next page" at bounding box center [716, 133] width 17 height 17
click at [682, 244] on div "24" at bounding box center [684, 255] width 21 height 21
type input "24/10/25"
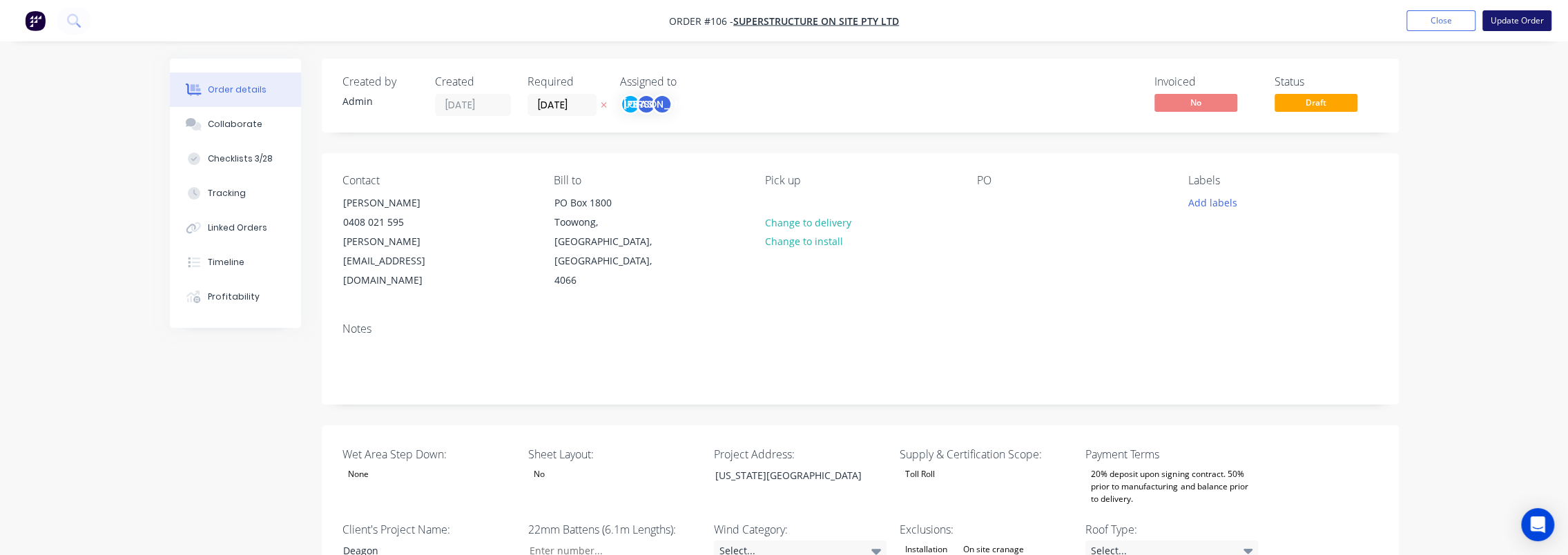
click at [1511, 19] on button "Update Order" at bounding box center [1517, 20] width 69 height 21
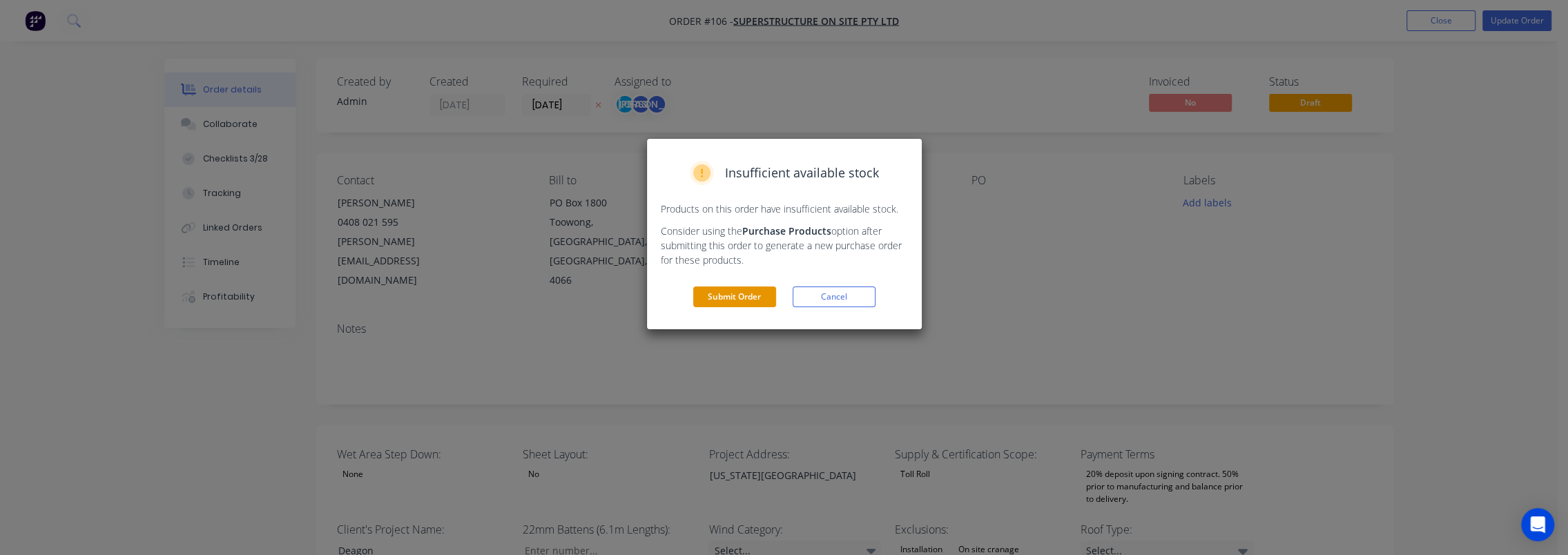
click at [771, 300] on button "Submit Order" at bounding box center [735, 297] width 83 height 21
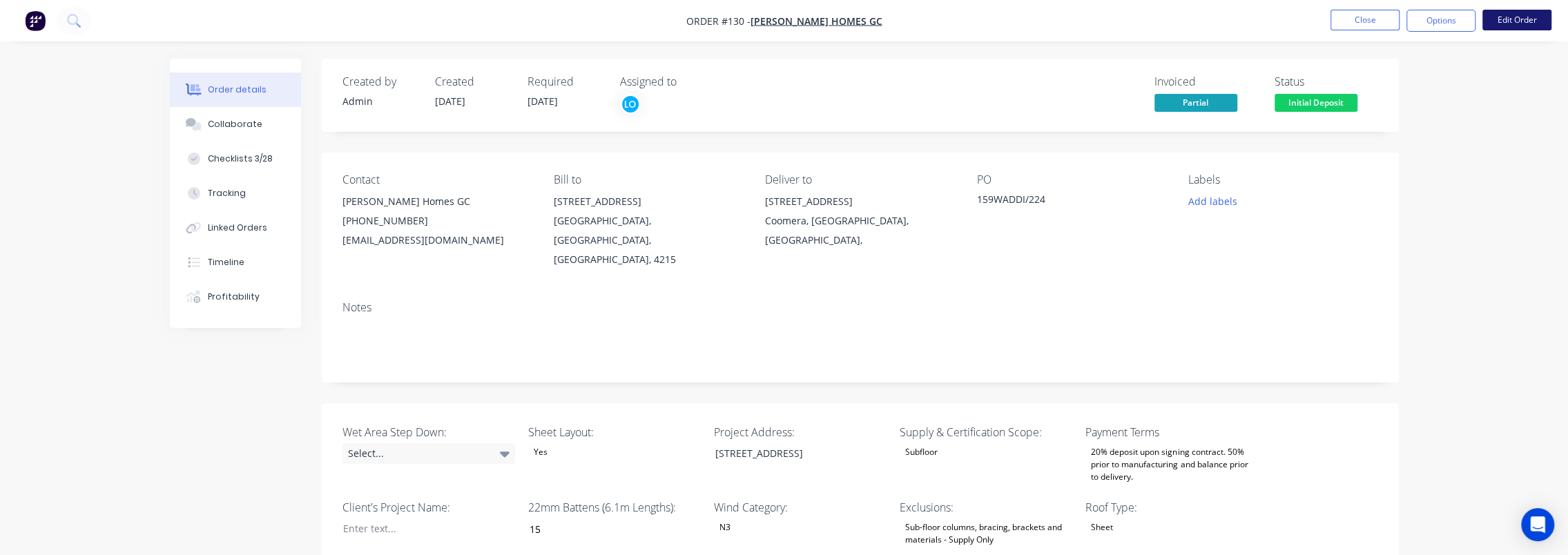
click at [1517, 27] on button "Edit Order" at bounding box center [1517, 20] width 69 height 21
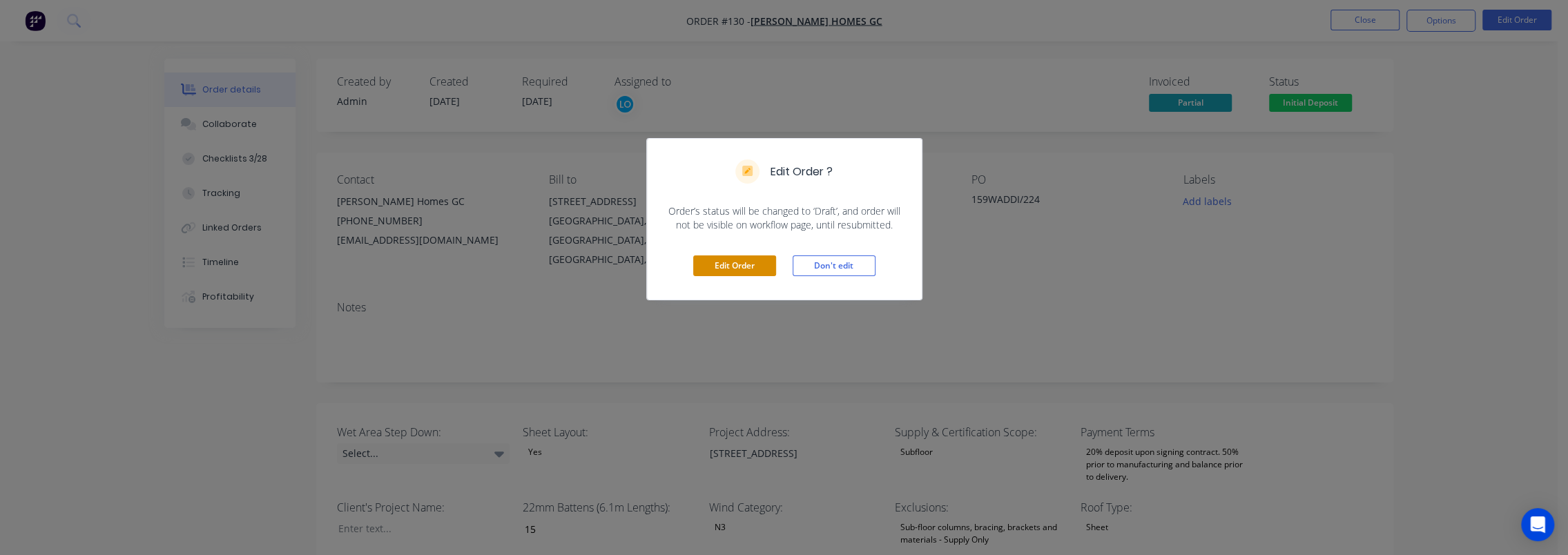
click at [741, 266] on button "Edit Order" at bounding box center [735, 266] width 83 height 21
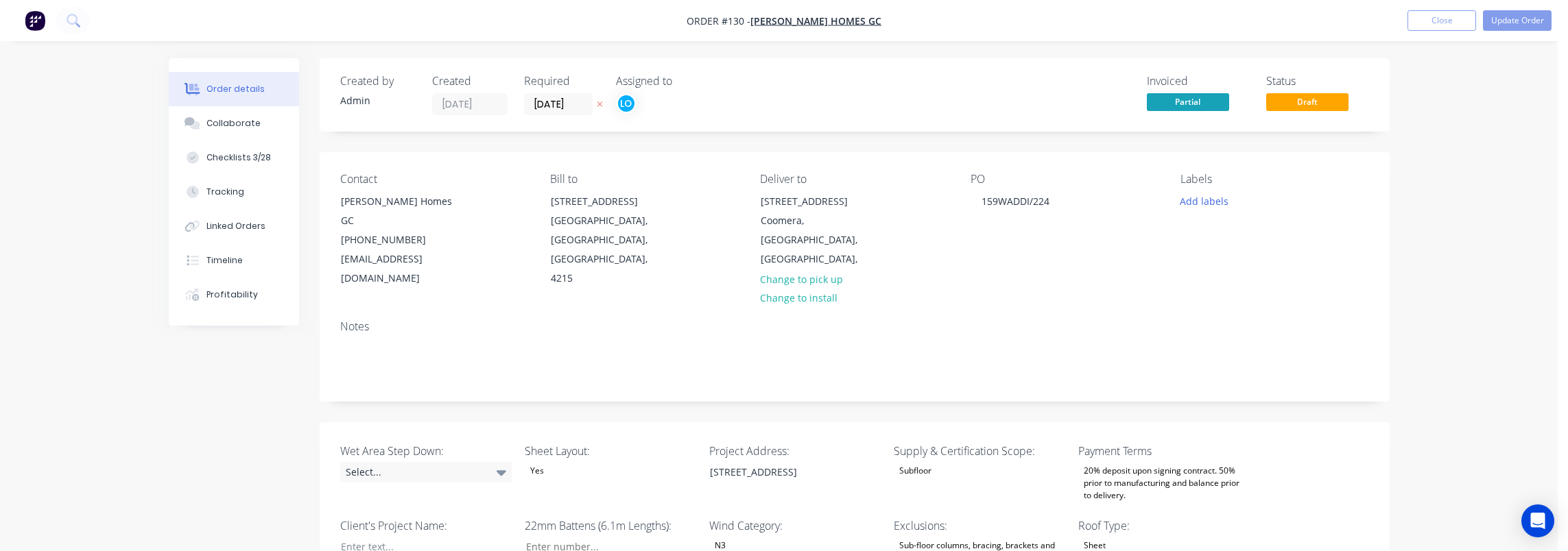
type input "15"
type input "354"
type input "5.0"
click at [557, 98] on input "[DATE]" at bounding box center [558, 104] width 67 height 21
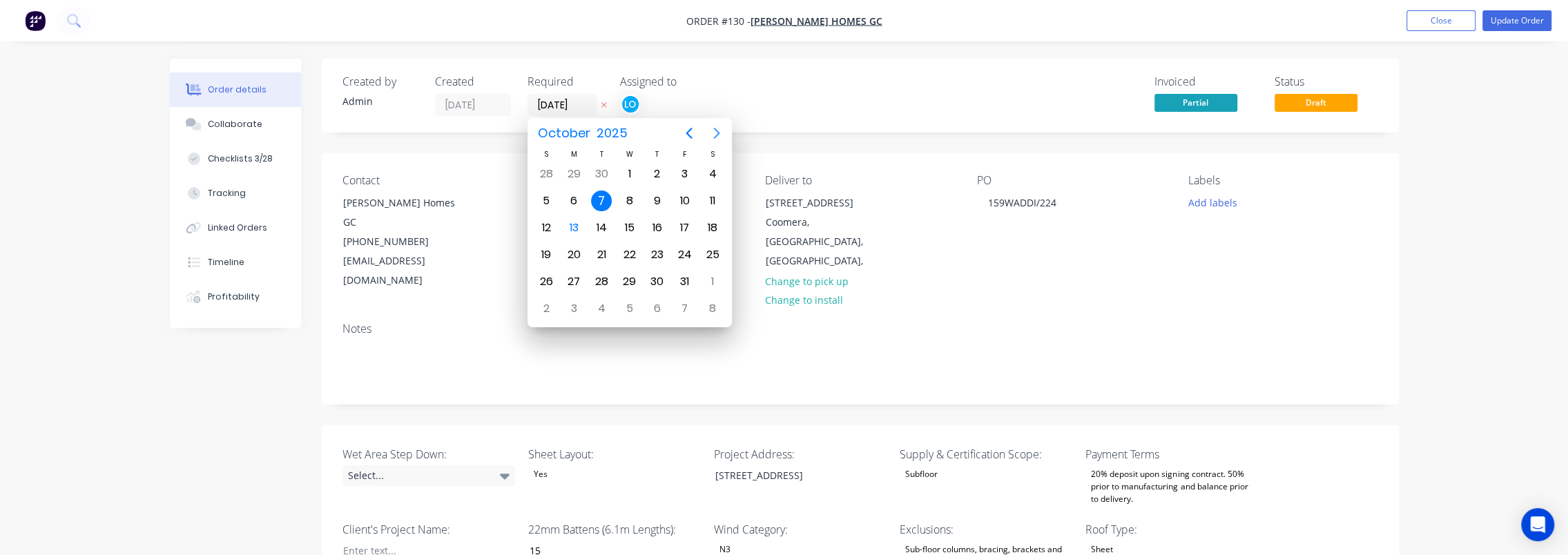
click at [714, 132] on icon "Next page" at bounding box center [716, 133] width 17 height 17
click at [688, 121] on button "Previous page" at bounding box center [689, 133] width 28 height 28
click at [713, 130] on icon "Next page" at bounding box center [716, 133] width 17 height 17
click at [685, 132] on icon "Previous page" at bounding box center [689, 133] width 17 height 17
click at [727, 131] on button "Next page" at bounding box center [716, 133] width 28 height 28
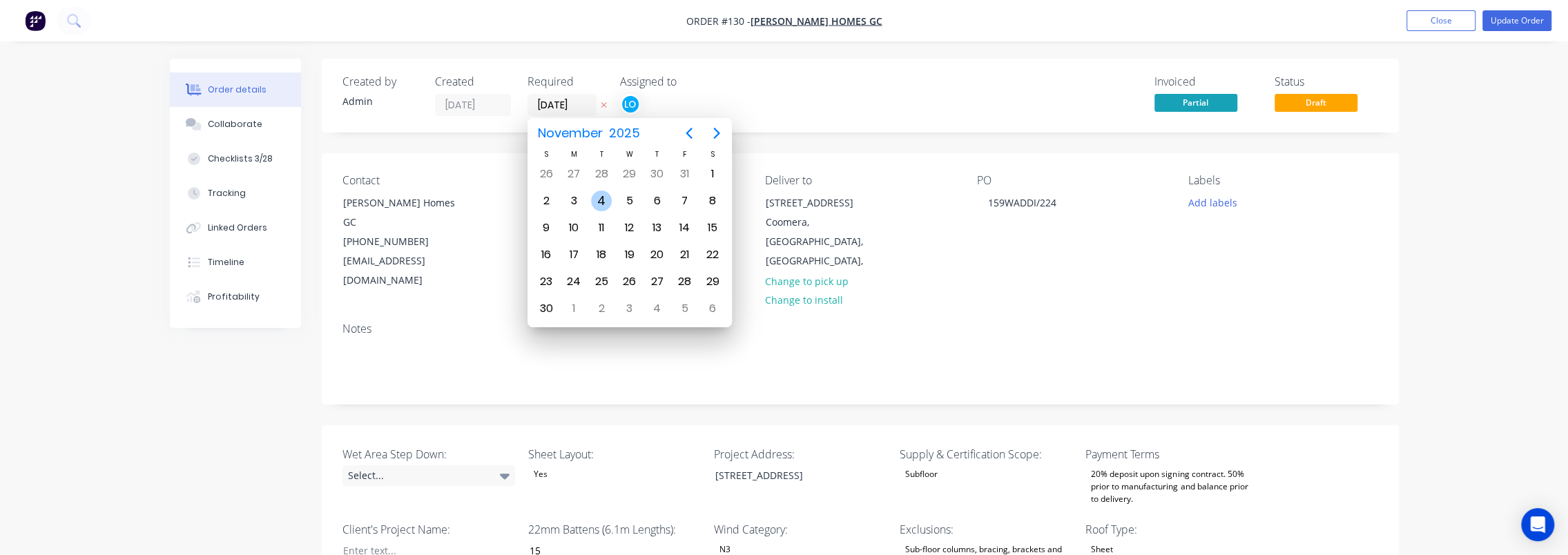
click at [604, 204] on div "4" at bounding box center [602, 200] width 21 height 21
type input "[DATE]"
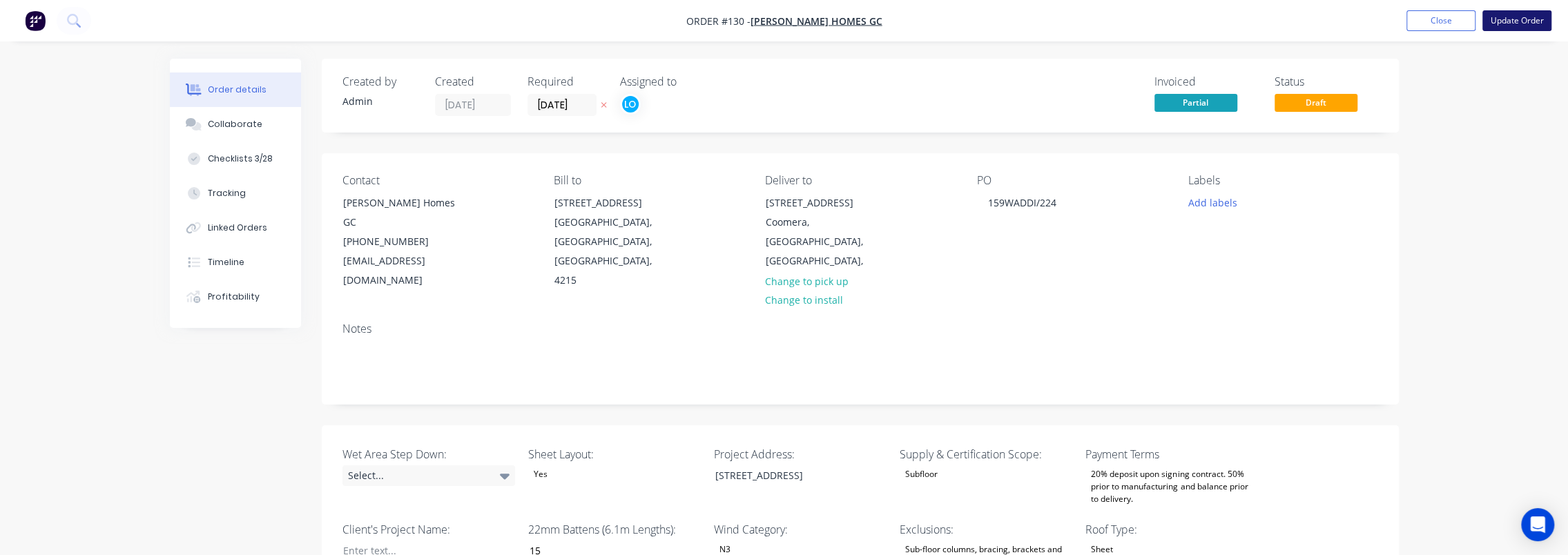
click at [1506, 17] on button "Update Order" at bounding box center [1517, 20] width 69 height 21
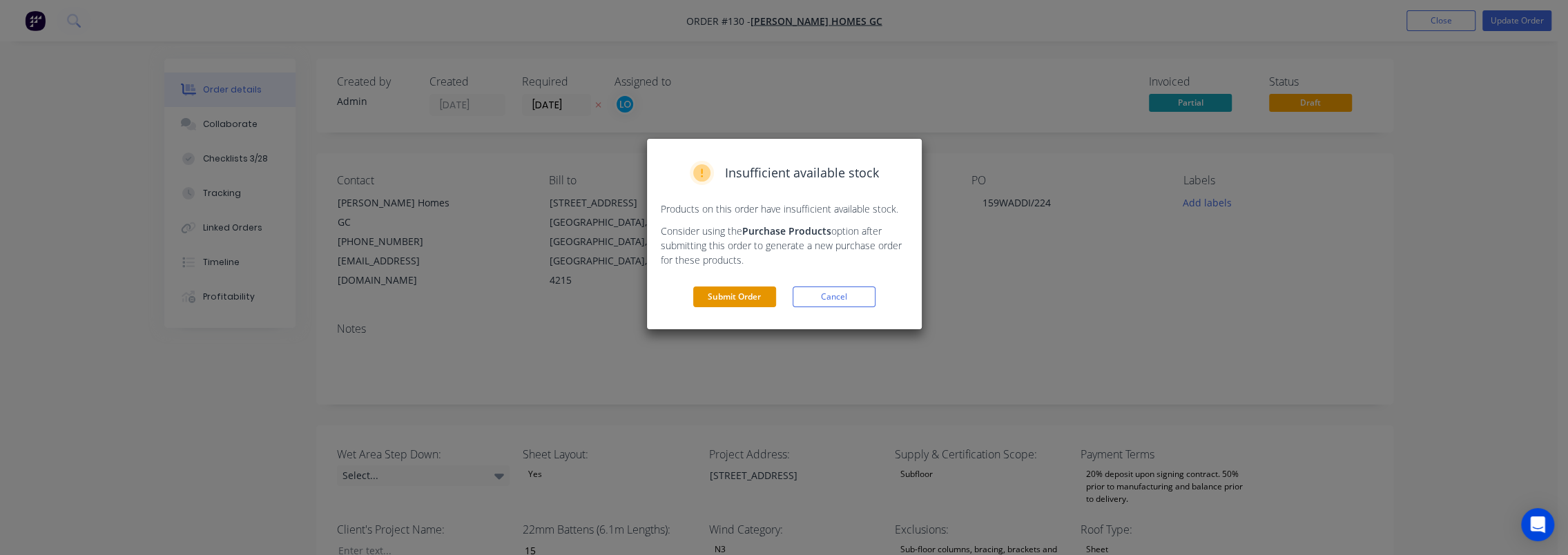
click at [751, 291] on button "Submit Order" at bounding box center [735, 297] width 83 height 21
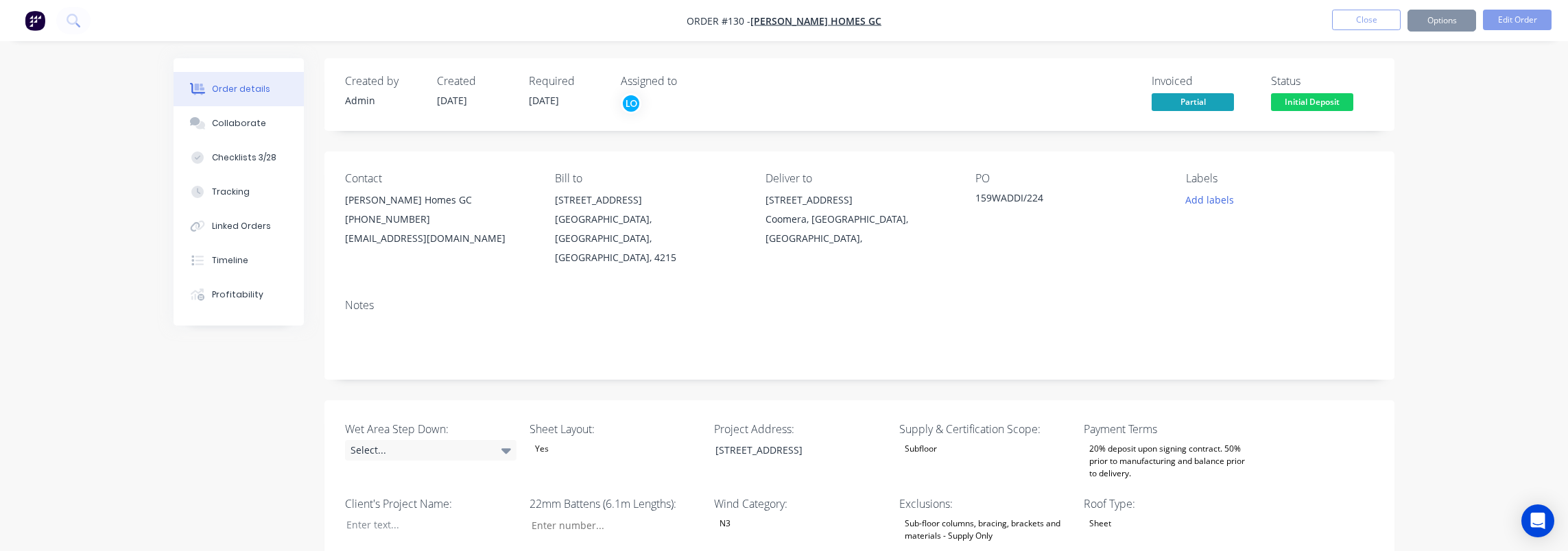
type input "15"
type input "354"
type input "5.0"
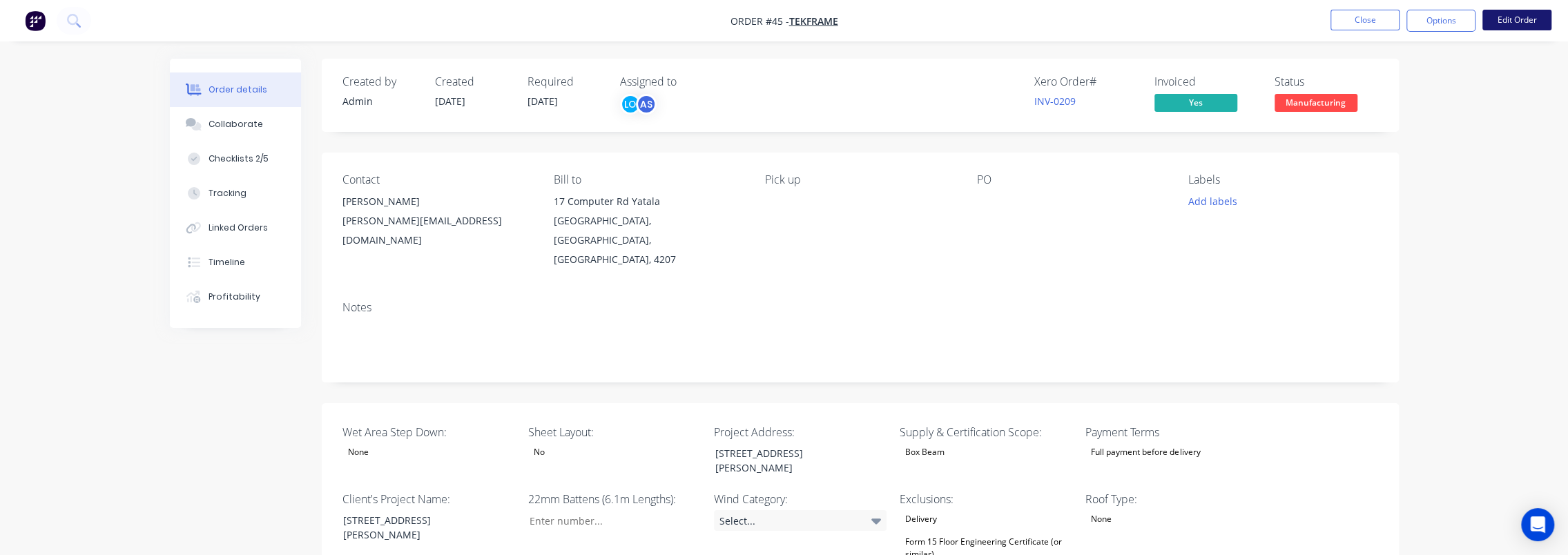
click at [1522, 12] on button "Edit Order" at bounding box center [1517, 20] width 69 height 21
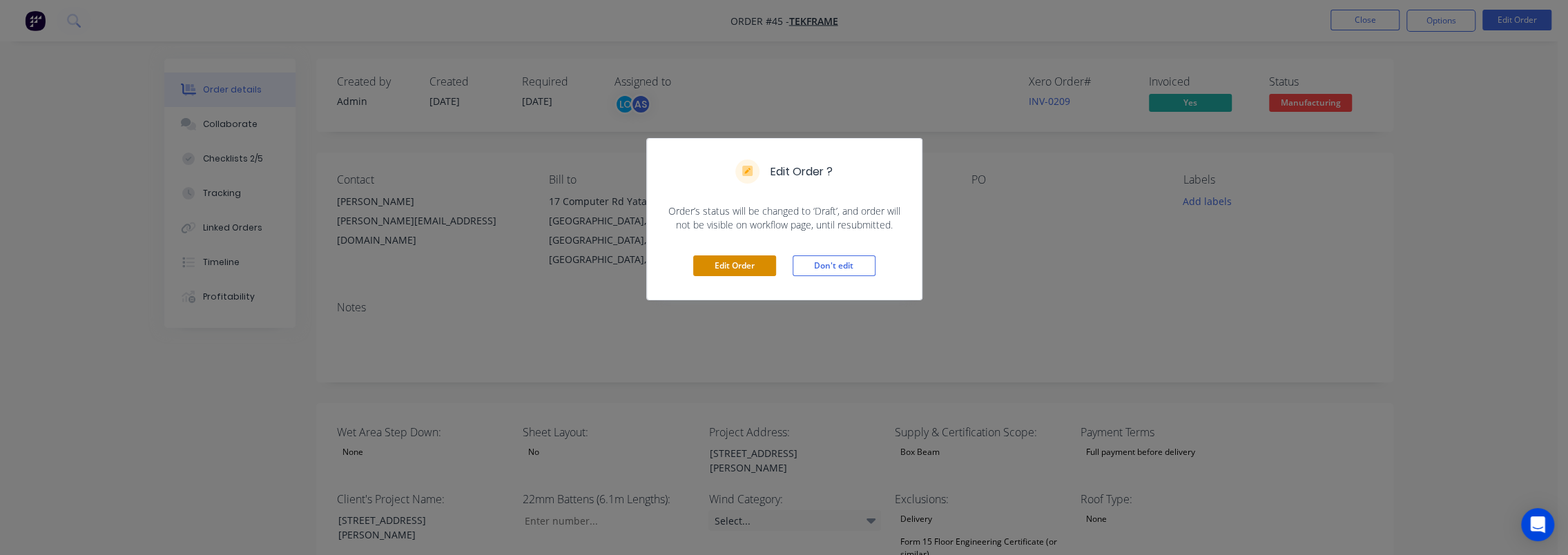
click at [718, 263] on button "Edit Order" at bounding box center [735, 266] width 83 height 21
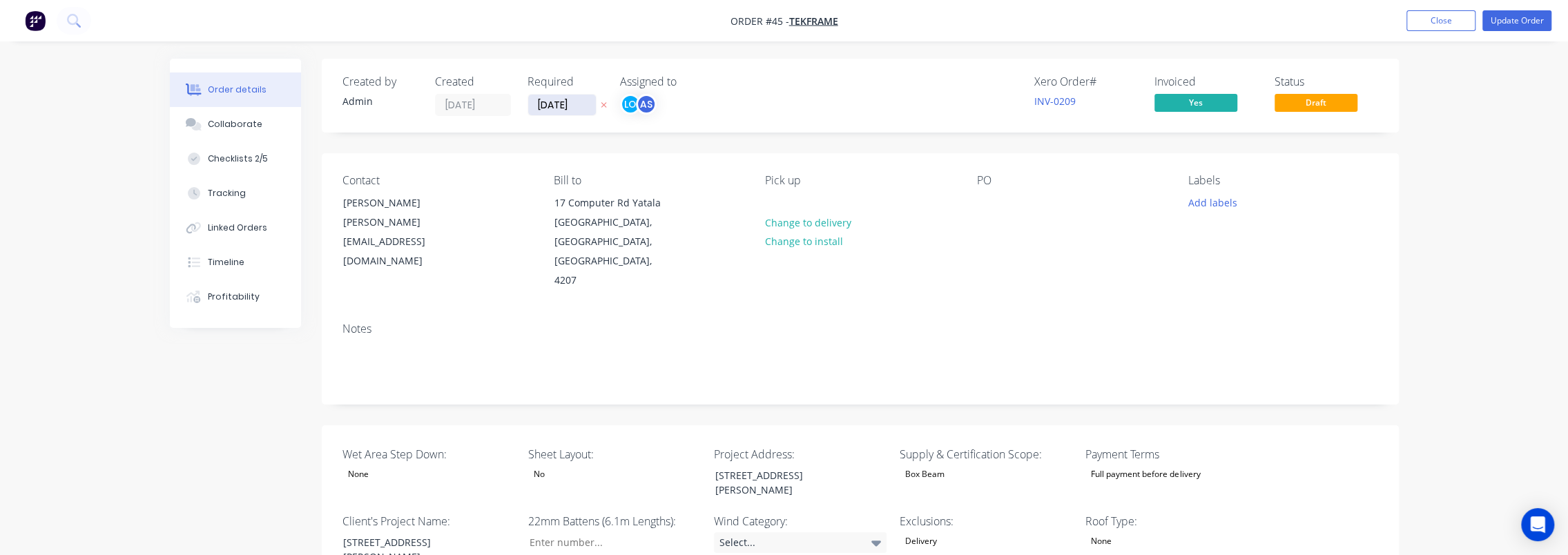
click at [559, 112] on input "[DATE]" at bounding box center [562, 105] width 68 height 21
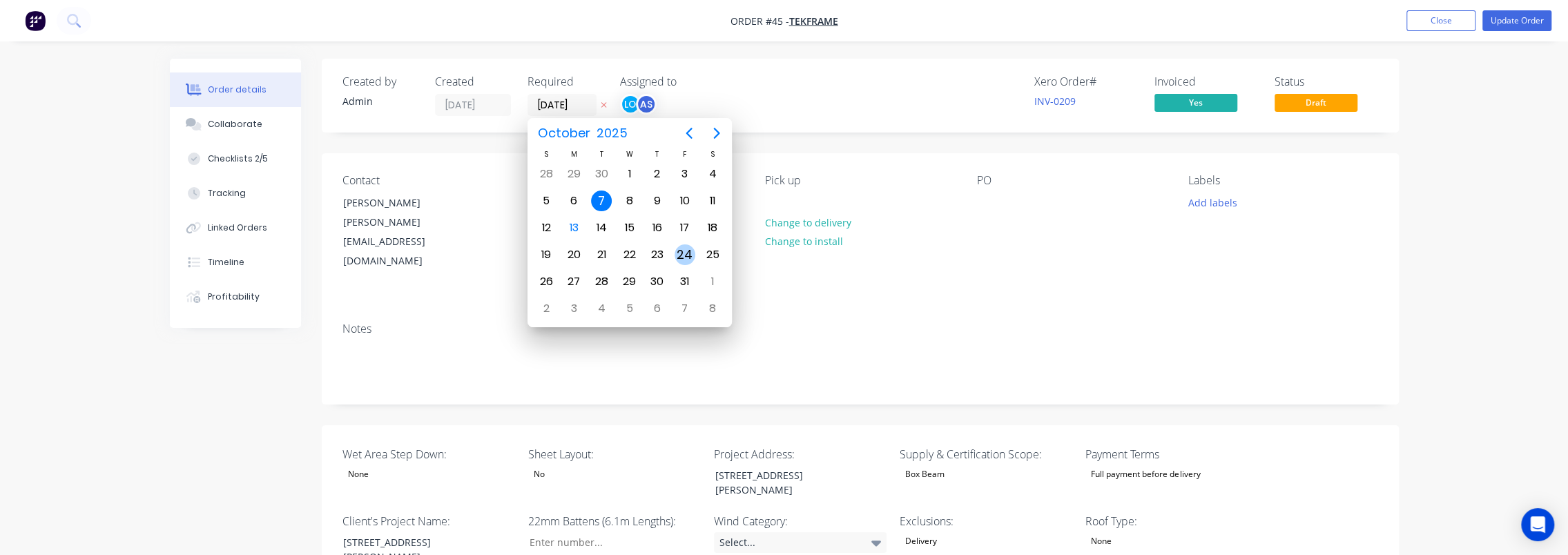
click at [679, 257] on div "24" at bounding box center [684, 255] width 21 height 21
type input "[DATE]"
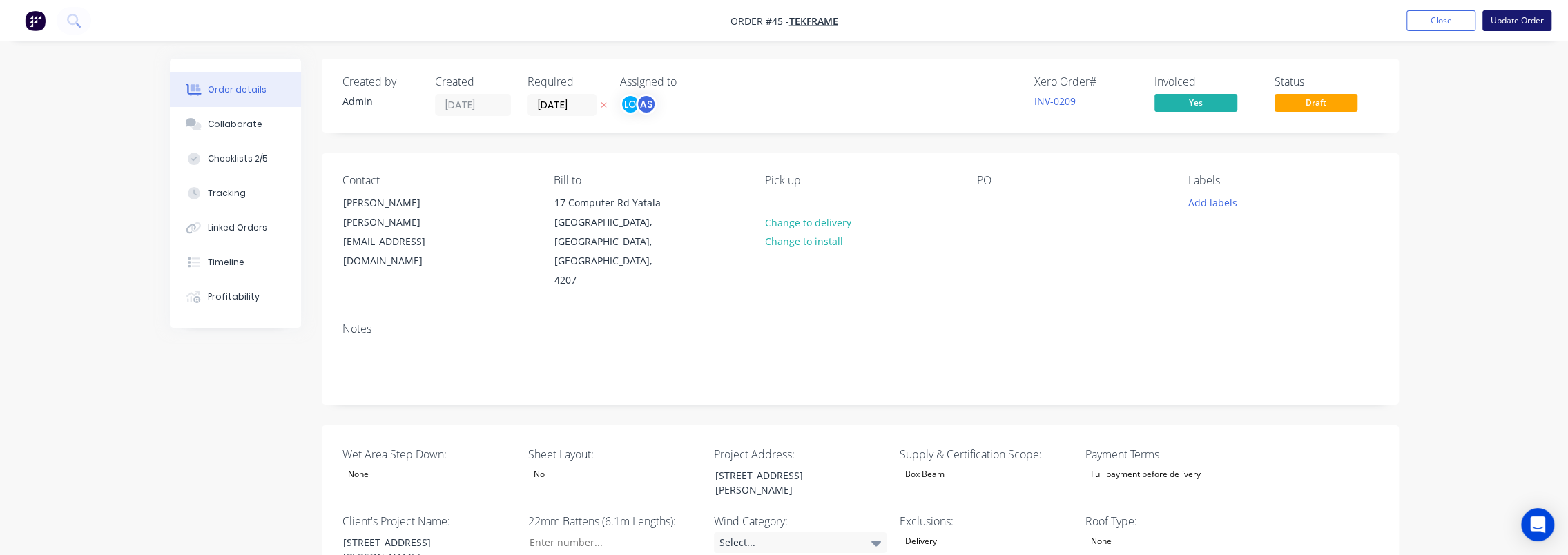
click at [1527, 24] on button "Update Order" at bounding box center [1517, 20] width 69 height 21
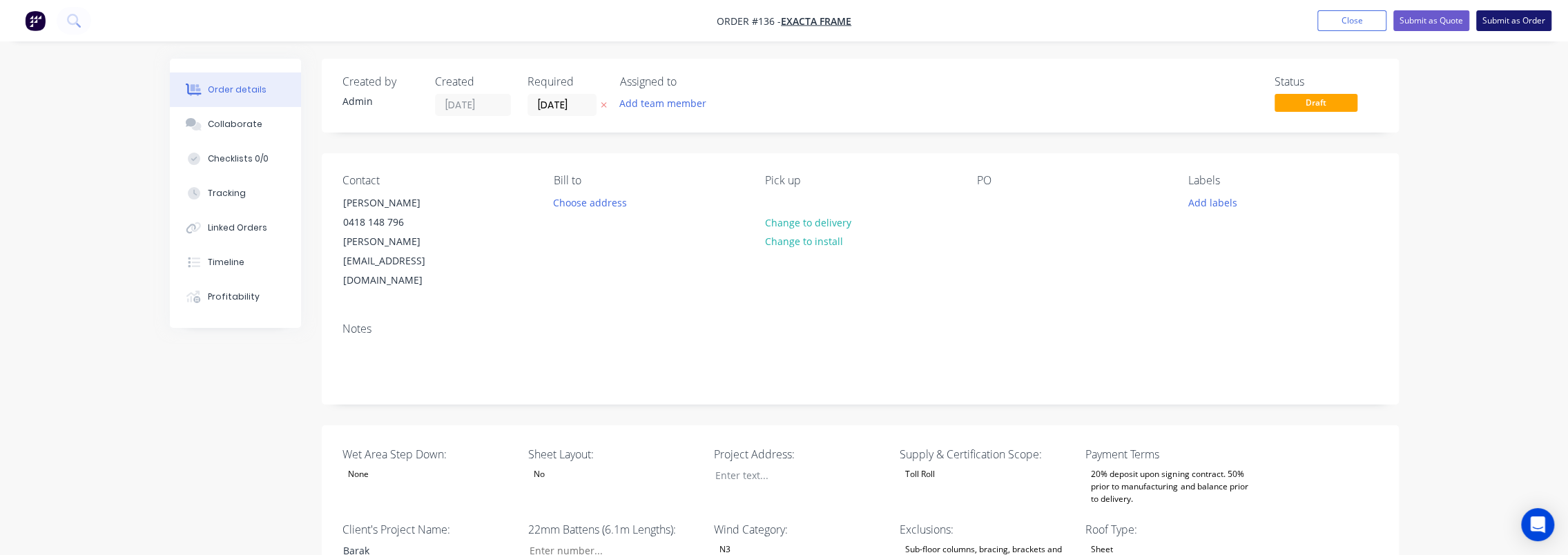
click at [1532, 11] on button "Submit as Order" at bounding box center [1514, 20] width 75 height 21
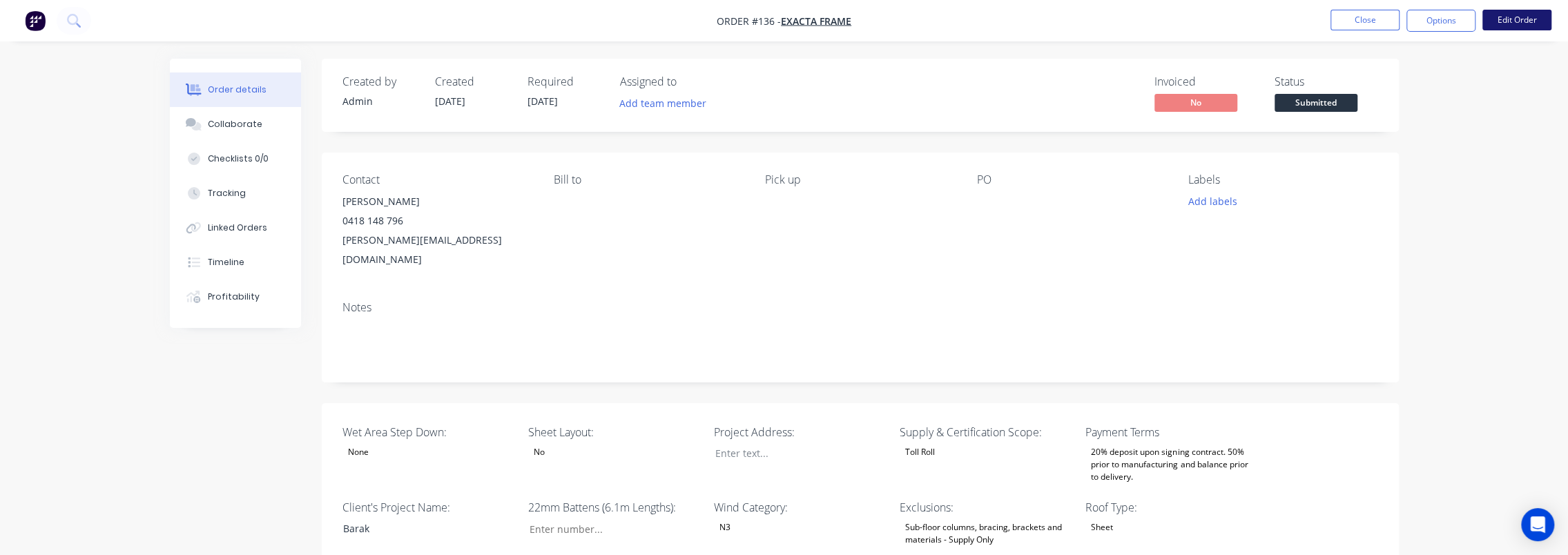
click at [1512, 18] on button "Edit Order" at bounding box center [1517, 20] width 69 height 21
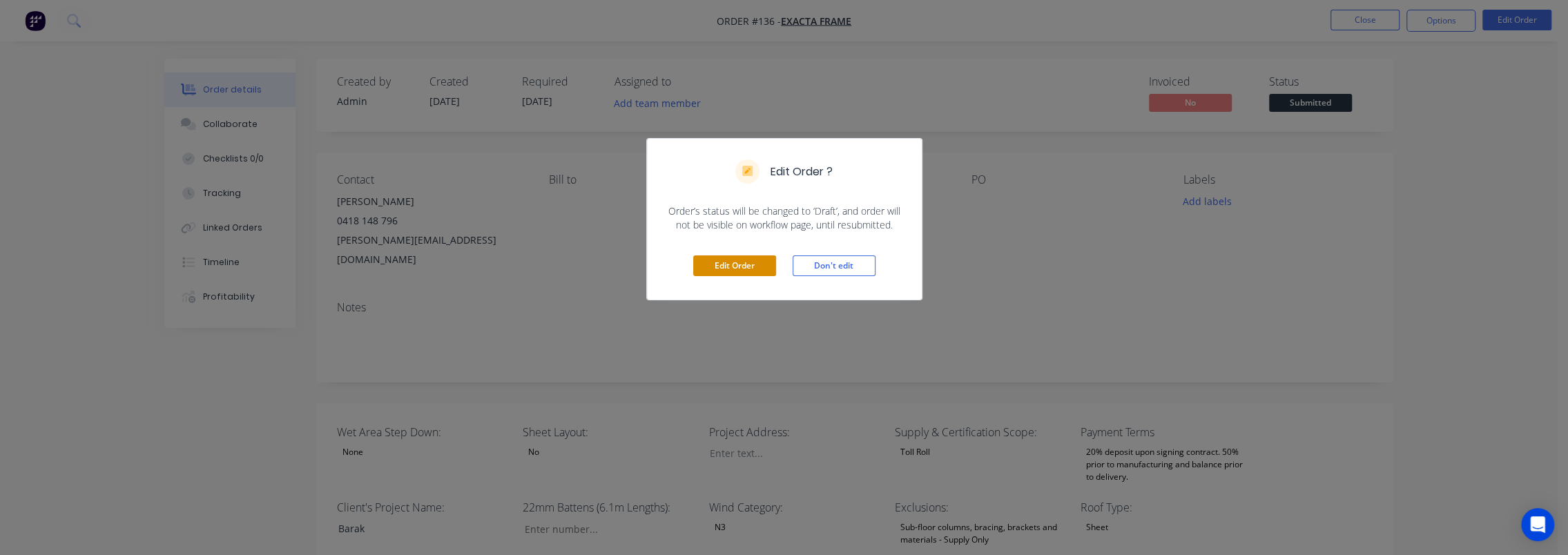
click at [755, 260] on button "Edit Order" at bounding box center [735, 266] width 83 height 21
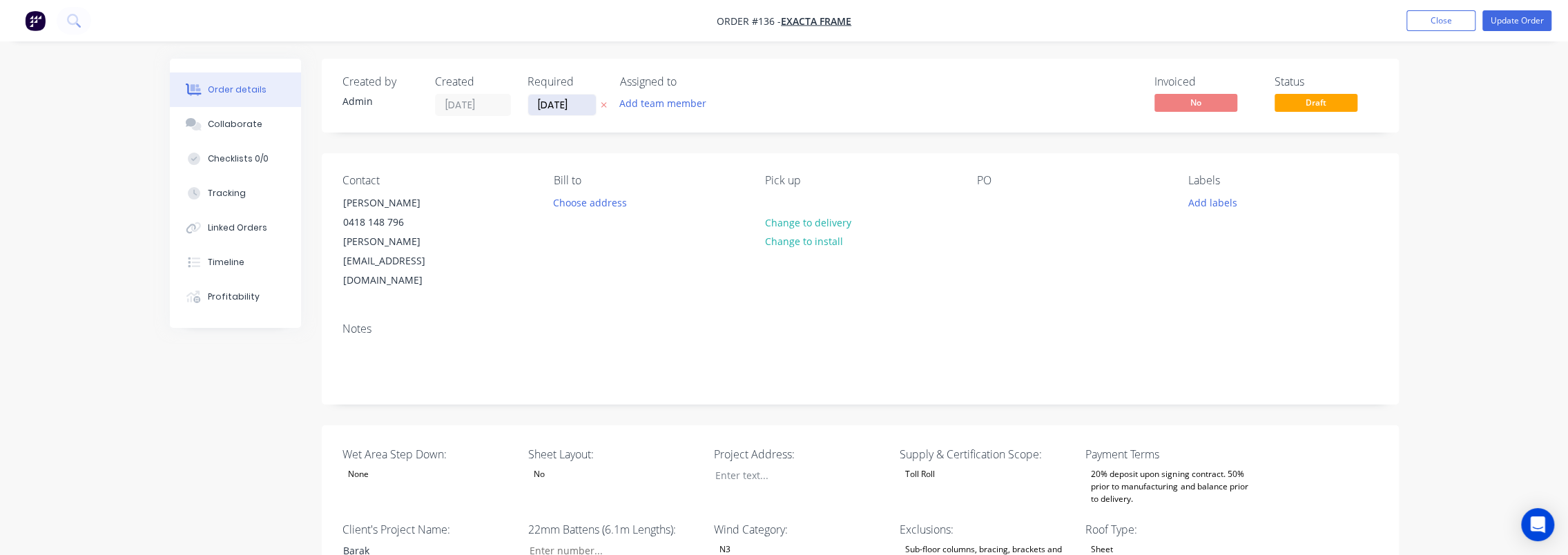
click at [570, 108] on input "07/10/25" at bounding box center [562, 105] width 68 height 21
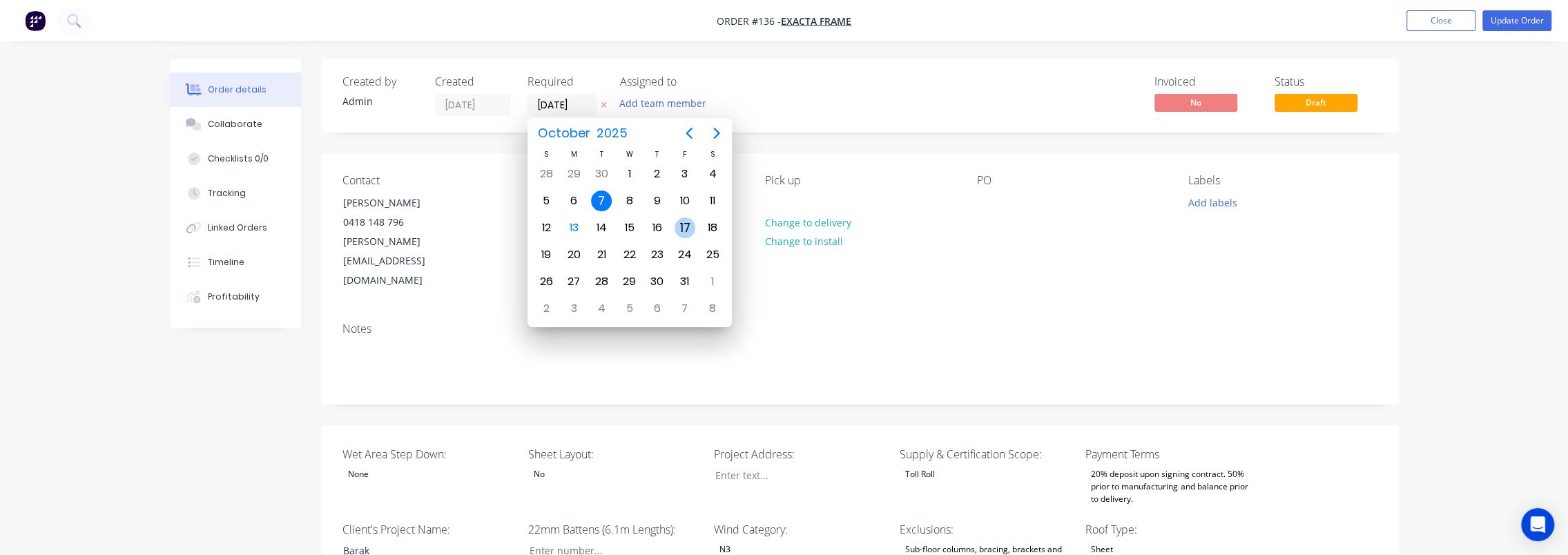
click at [685, 221] on div "17" at bounding box center [684, 228] width 21 height 21
type input "17/10/25"
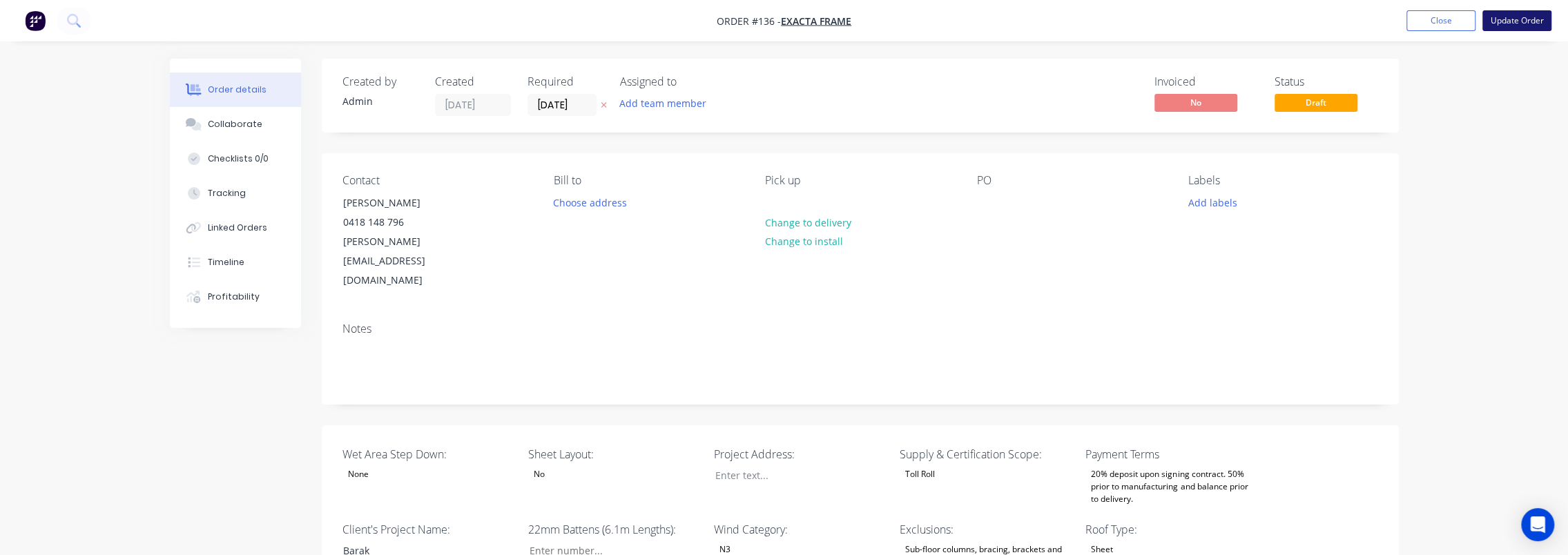
click at [1506, 21] on button "Update Order" at bounding box center [1517, 20] width 69 height 21
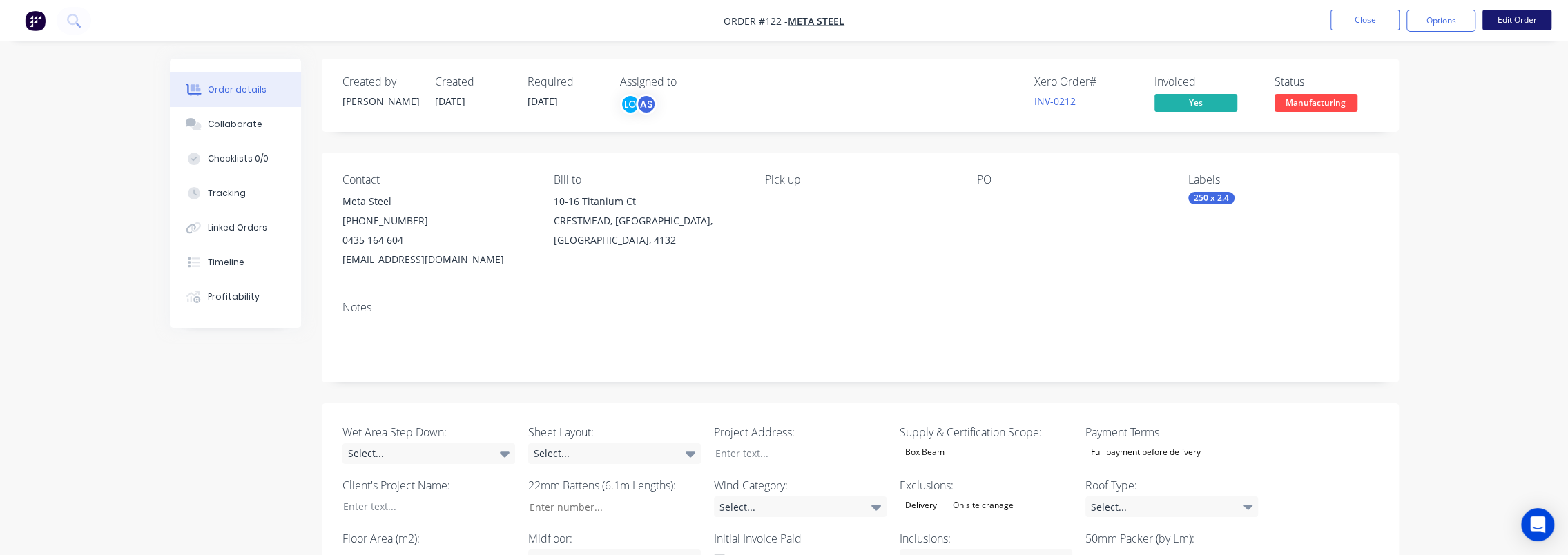
click at [1513, 19] on button "Edit Order" at bounding box center [1517, 20] width 69 height 21
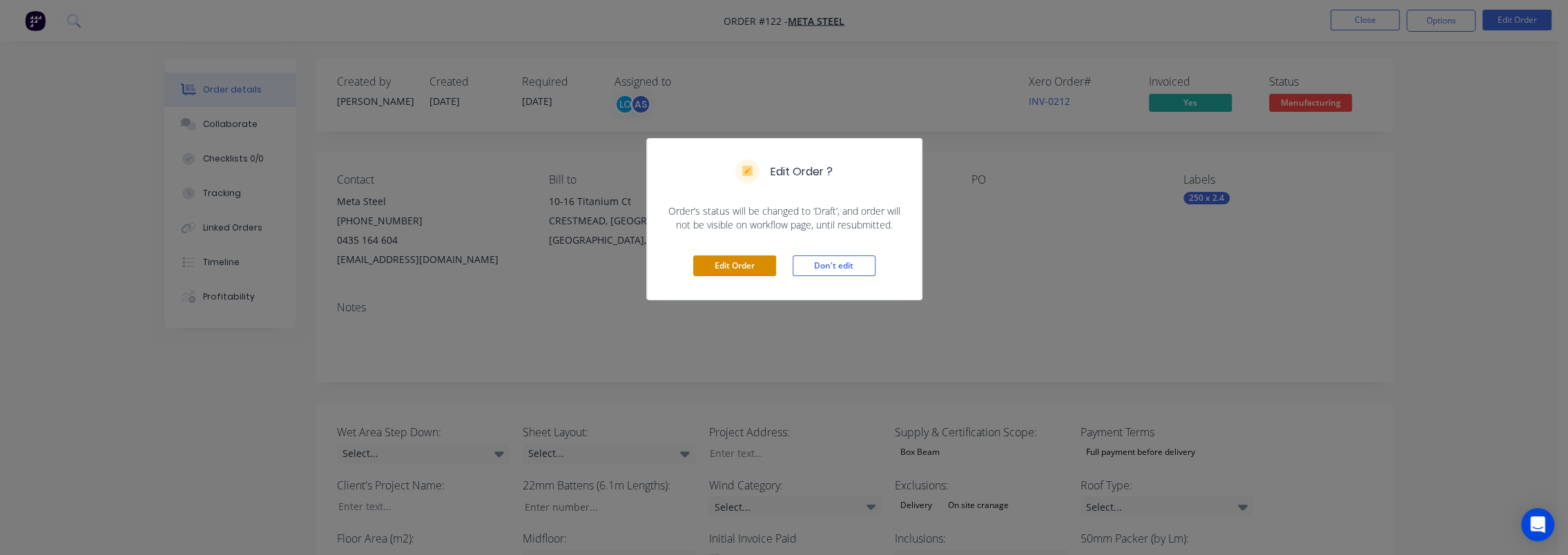
click at [738, 261] on button "Edit Order" at bounding box center [735, 266] width 83 height 21
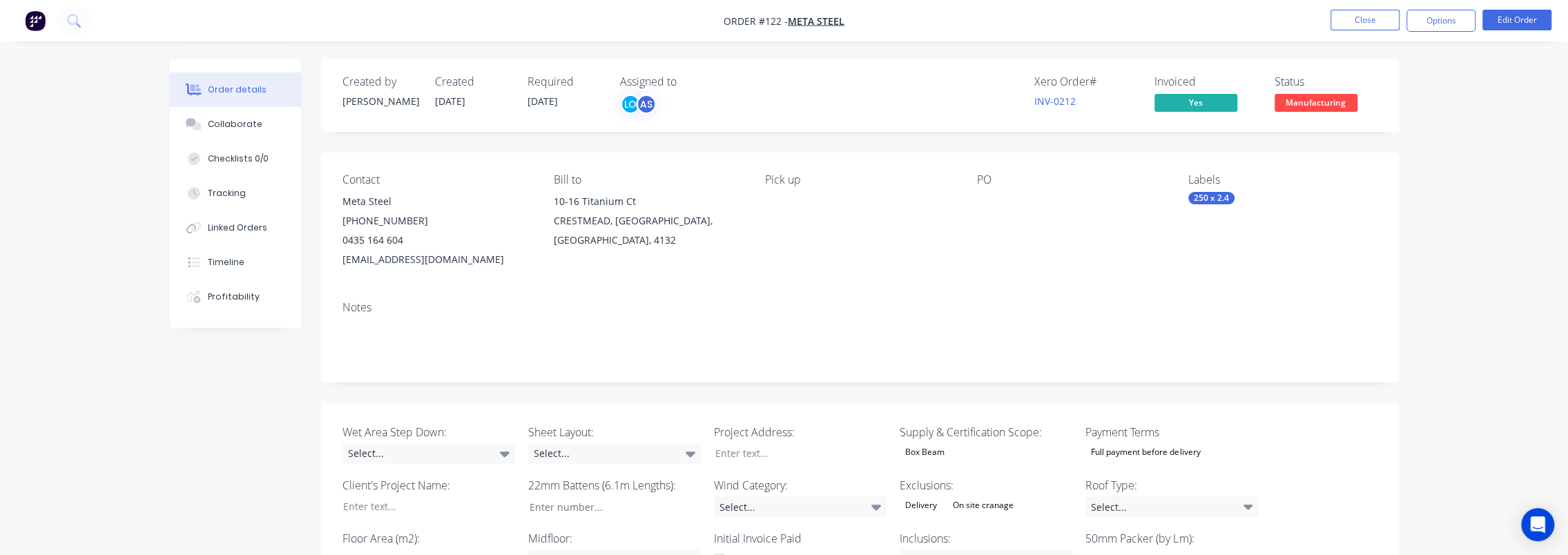
click at [541, 99] on span "[DATE]" at bounding box center [542, 101] width 30 height 13
drag, startPoint x: 532, startPoint y: 105, endPoint x: 540, endPoint y: 105, distance: 8.0
click at [540, 105] on span "[DATE]" at bounding box center [542, 101] width 30 height 13
drag, startPoint x: 540, startPoint y: 105, endPoint x: 688, endPoint y: 74, distance: 151.2
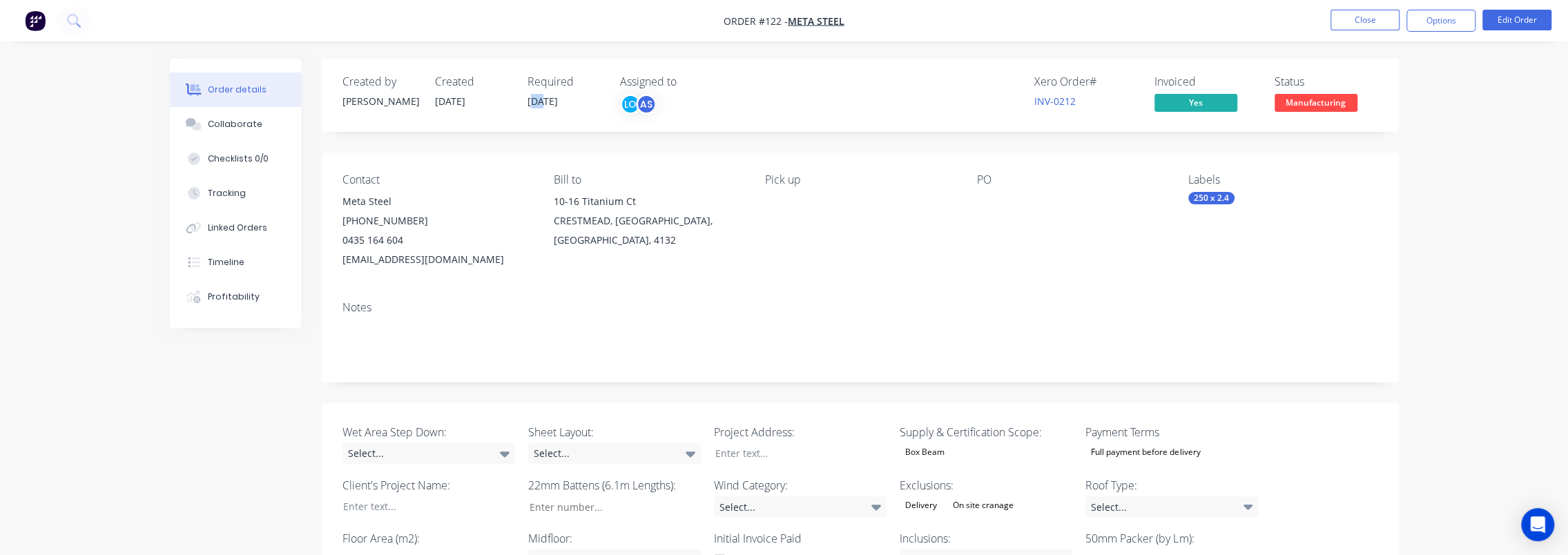
click at [540, 105] on span "[DATE]" at bounding box center [542, 101] width 30 height 13
click at [1517, 17] on button "Edit Order" at bounding box center [1517, 20] width 69 height 21
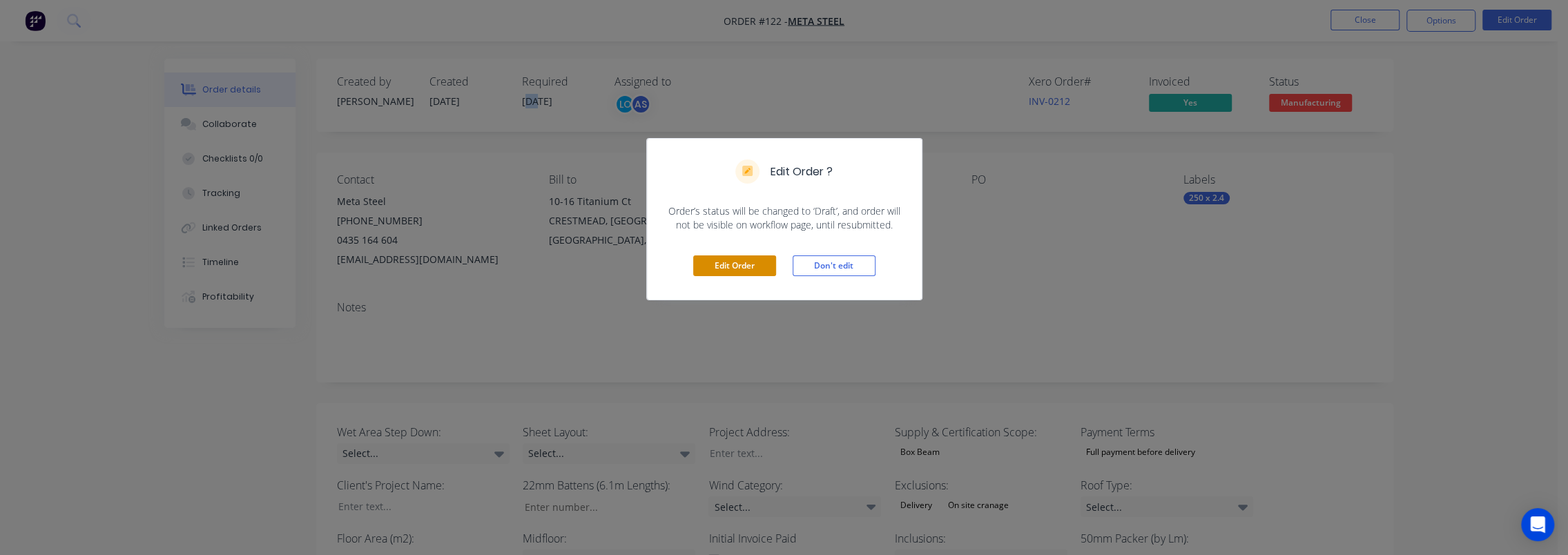
click at [738, 262] on button "Edit Order" at bounding box center [735, 266] width 83 height 21
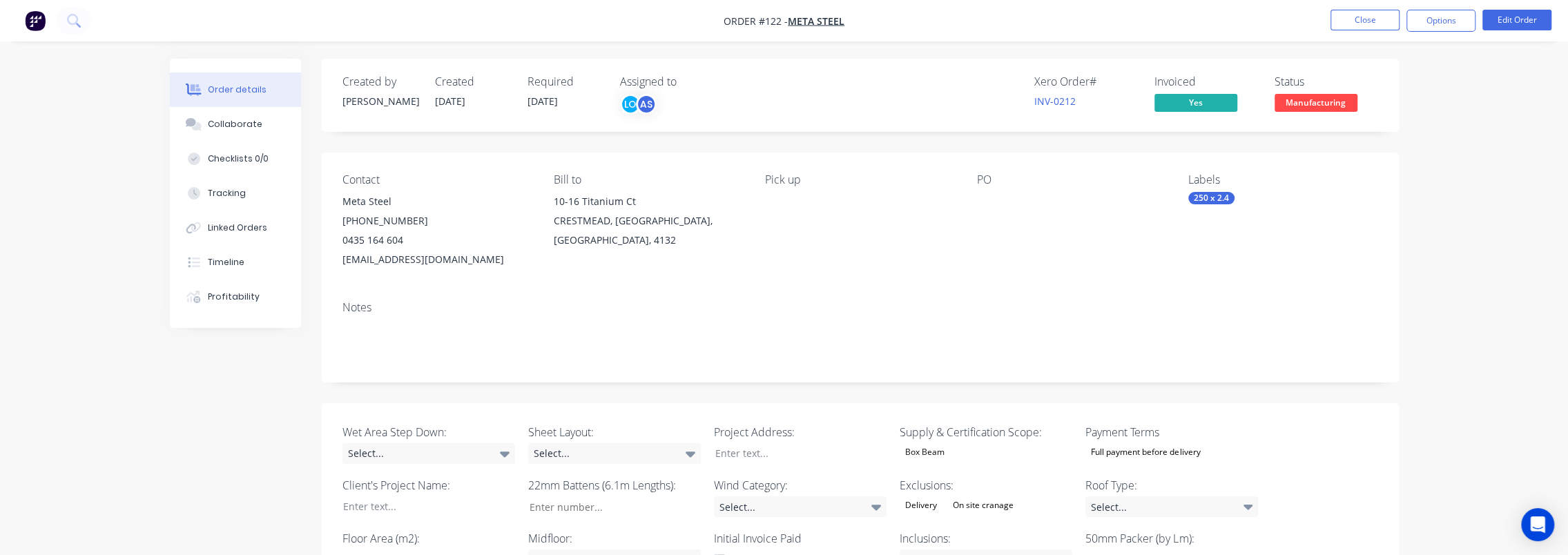
click at [548, 108] on span "[DATE]" at bounding box center [542, 101] width 30 height 13
click at [549, 102] on span "[DATE]" at bounding box center [542, 101] width 30 height 13
click at [1525, 19] on button "Edit Order" at bounding box center [1517, 20] width 69 height 21
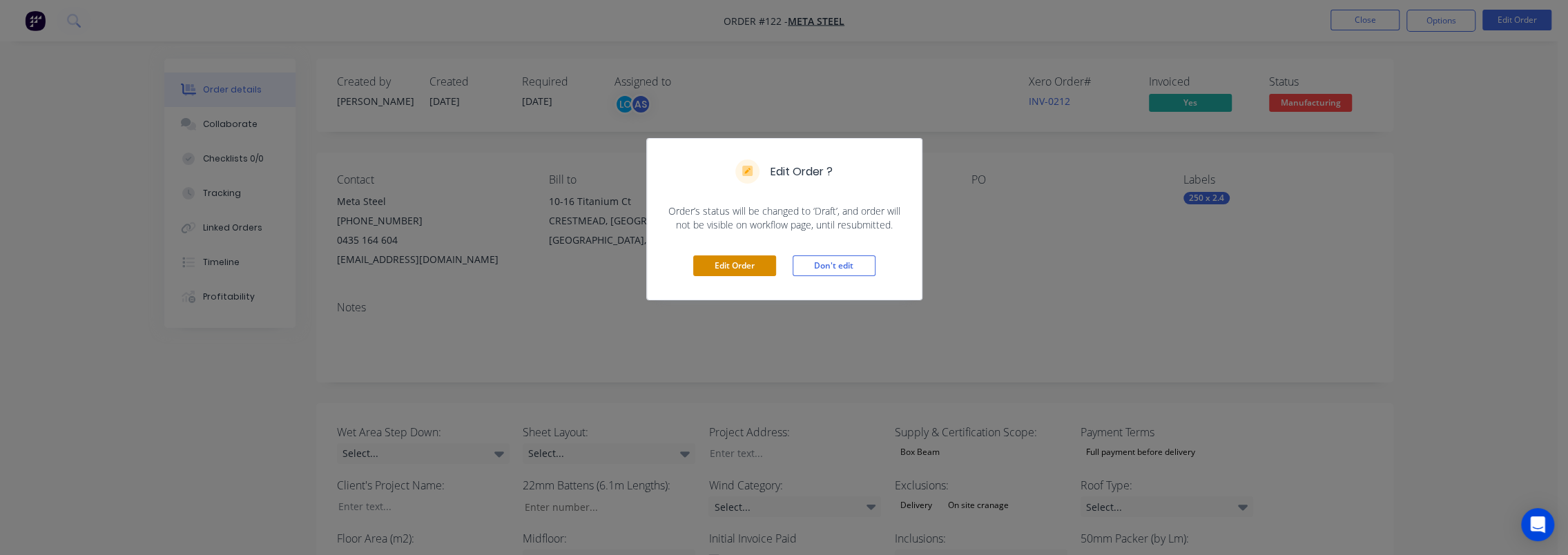
click at [737, 268] on button "Edit Order" at bounding box center [735, 266] width 83 height 21
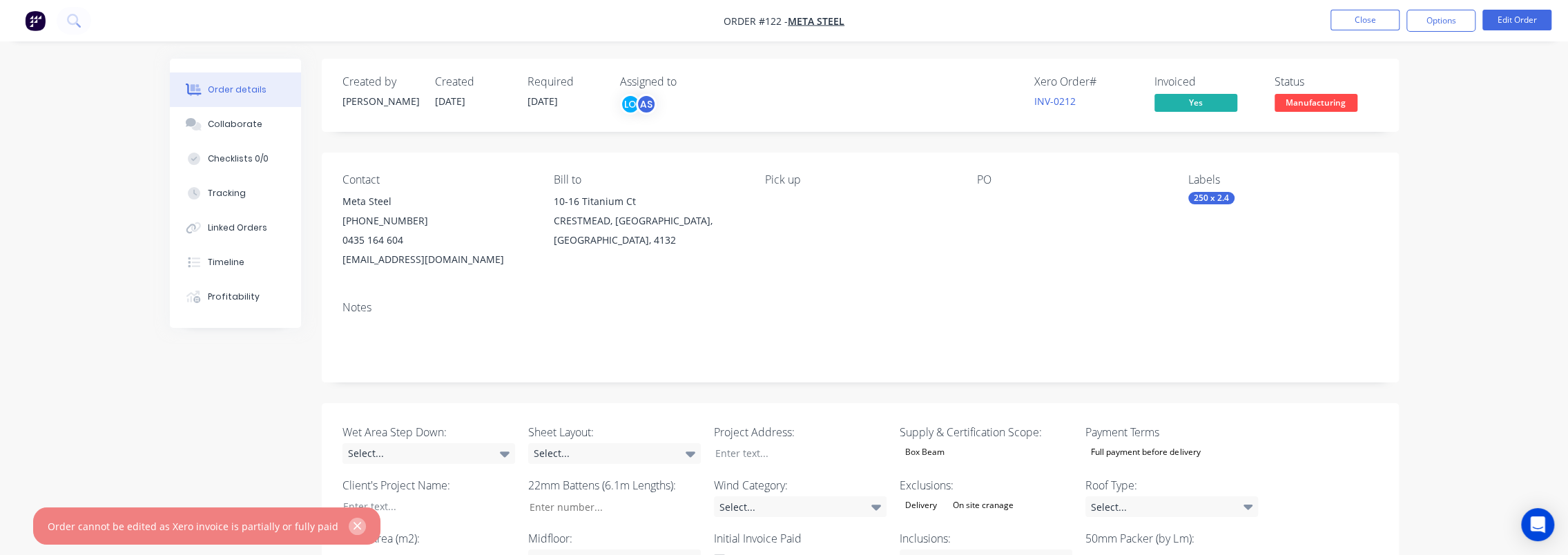
click at [354, 526] on icon "button" at bounding box center [357, 527] width 7 height 7
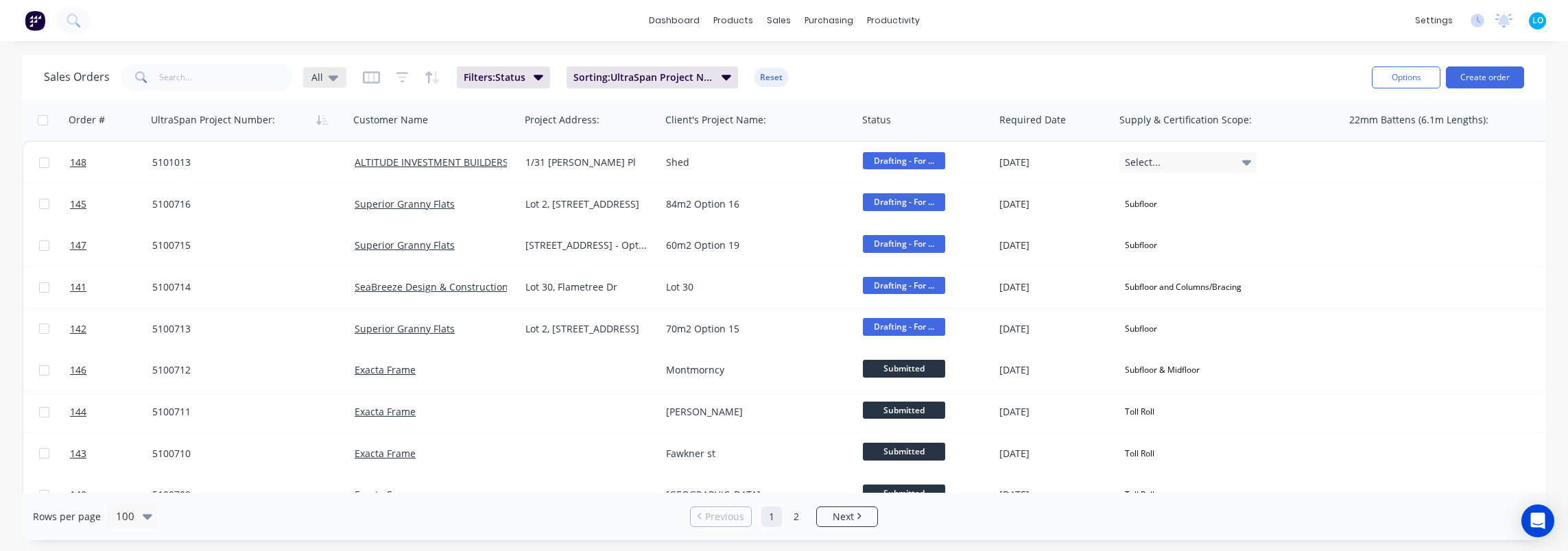
click at [322, 70] on div "All" at bounding box center [324, 78] width 43 height 21
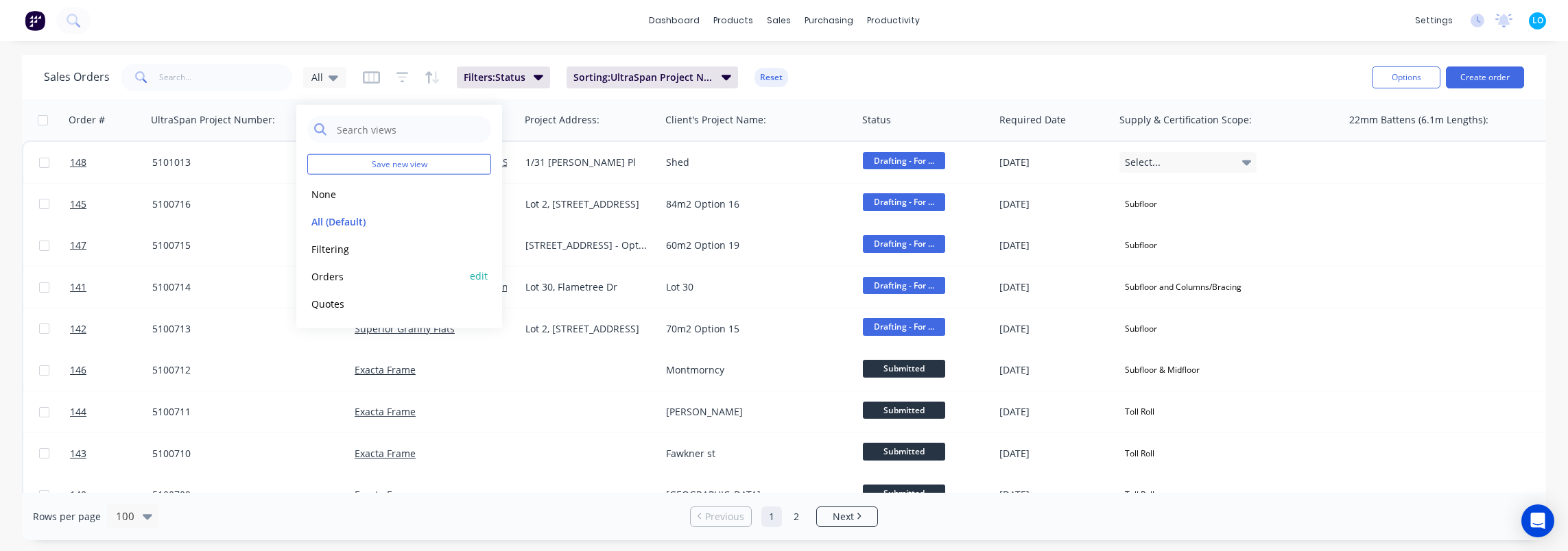
click at [341, 268] on button "Orders" at bounding box center [385, 276] width 156 height 16
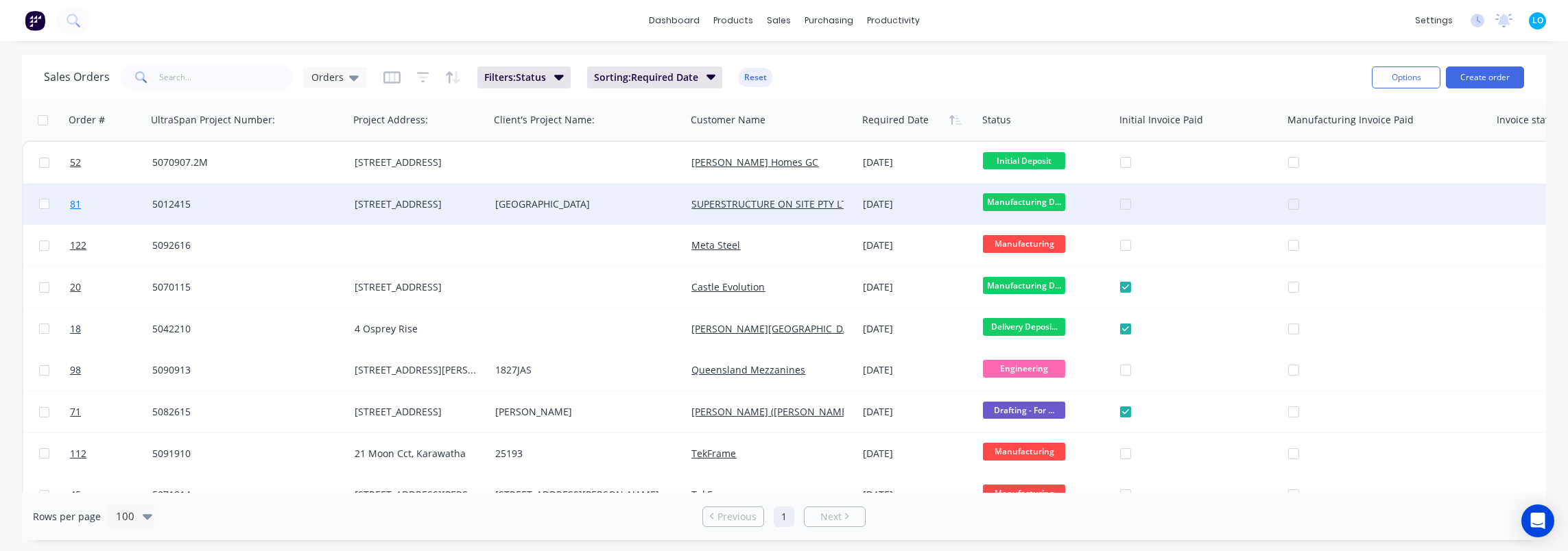
click at [77, 205] on span "81" at bounding box center [76, 204] width 11 height 14
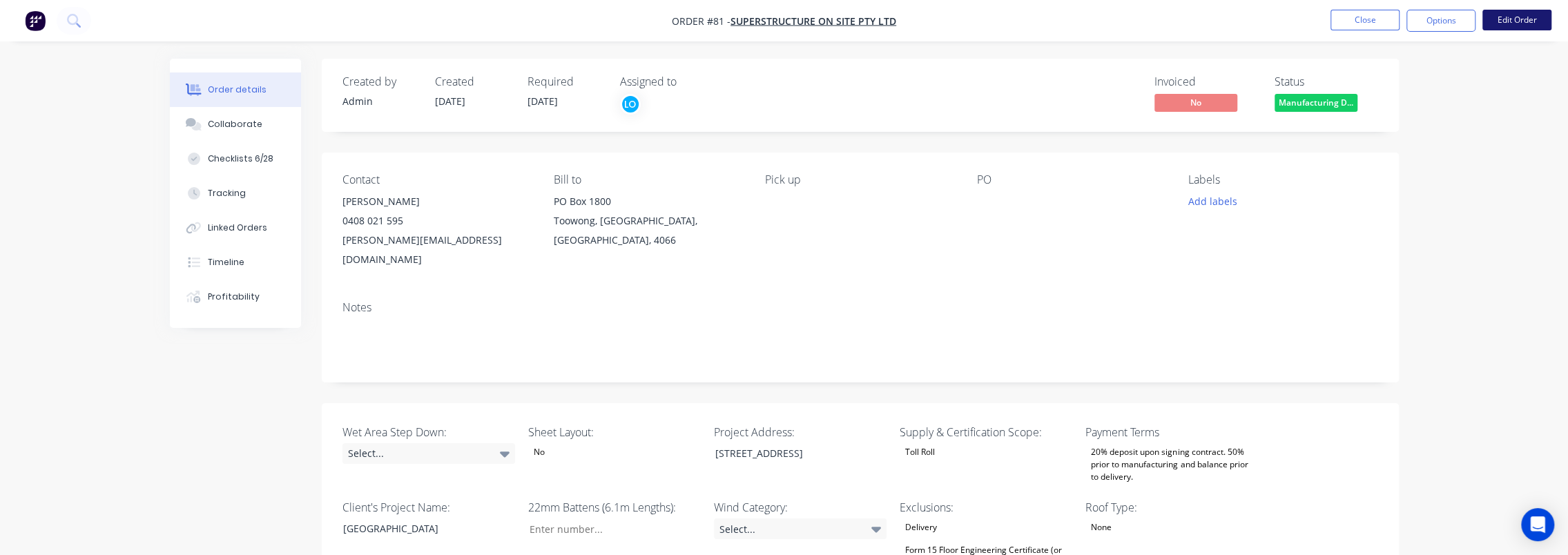
click at [1525, 19] on button "Edit Order" at bounding box center [1517, 20] width 69 height 21
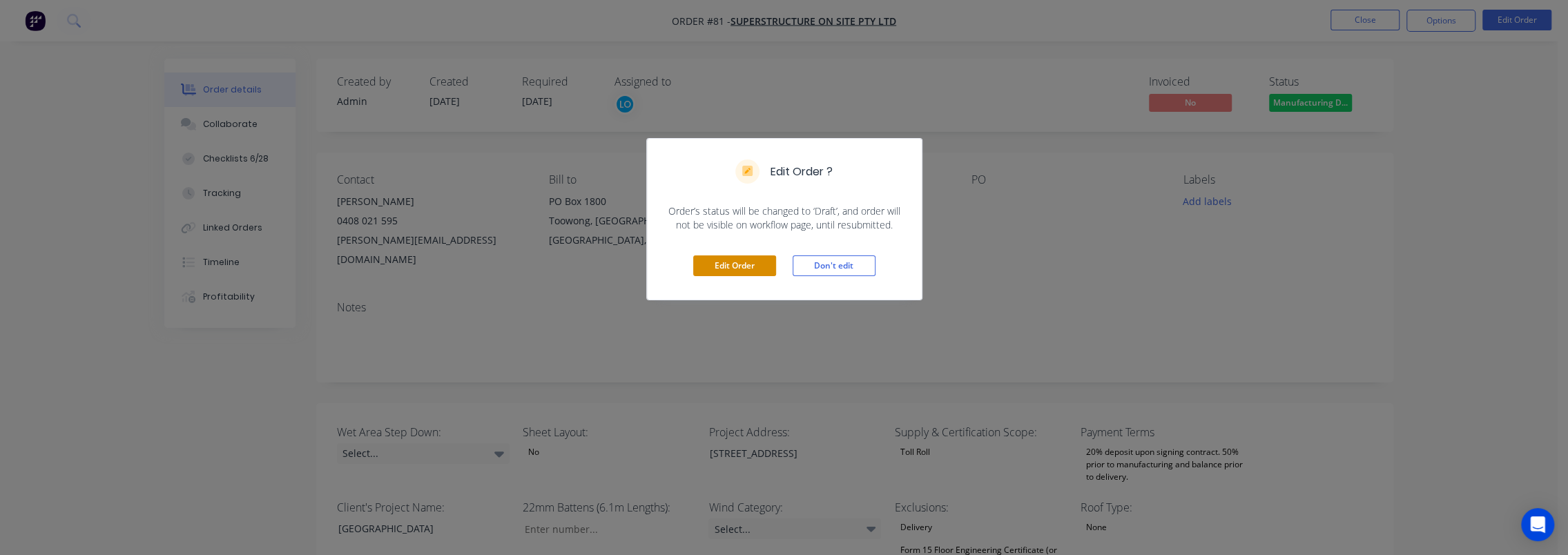
click at [730, 268] on button "Edit Order" at bounding box center [735, 266] width 83 height 21
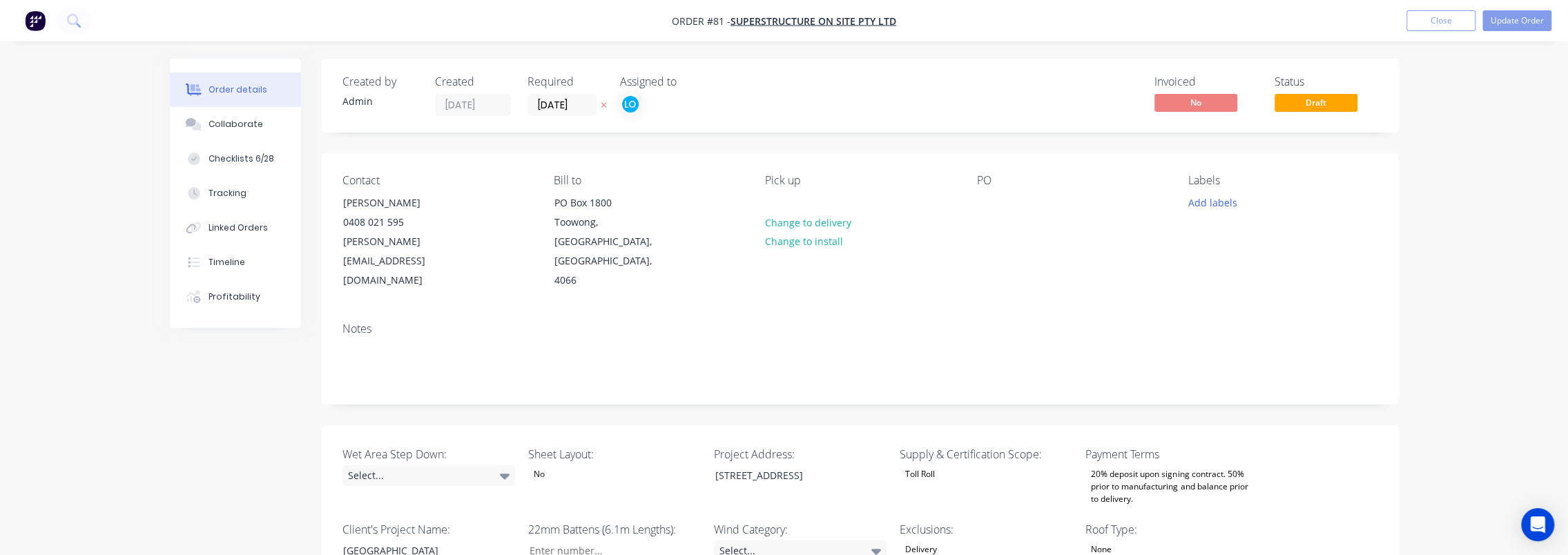
click at [541, 93] on div "Required 28/08/25" at bounding box center [565, 96] width 76 height 40
click at [541, 101] on input "28/08/25" at bounding box center [562, 105] width 68 height 21
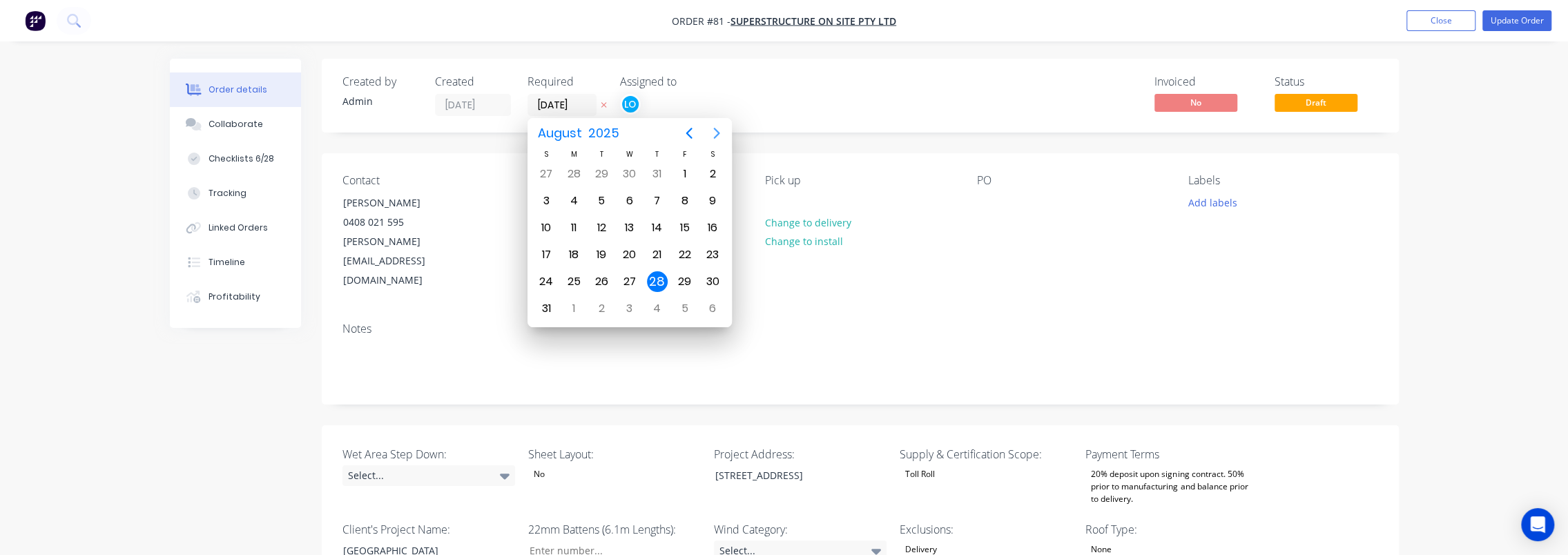
click at [718, 130] on icon "Next page" at bounding box center [716, 133] width 17 height 17
click at [716, 130] on icon "Next page" at bounding box center [716, 133] width 17 height 17
click at [681, 279] on div "28" at bounding box center [684, 281] width 21 height 21
type input "28/11/25"
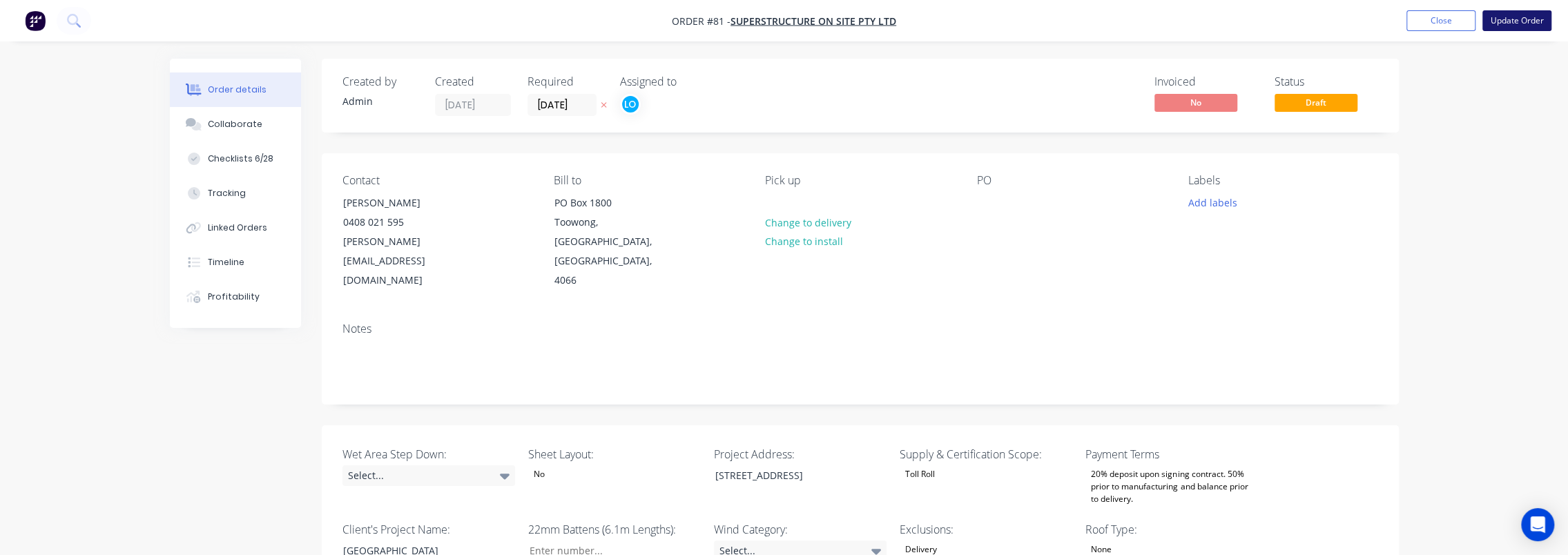
click at [1497, 21] on button "Update Order" at bounding box center [1517, 20] width 69 height 21
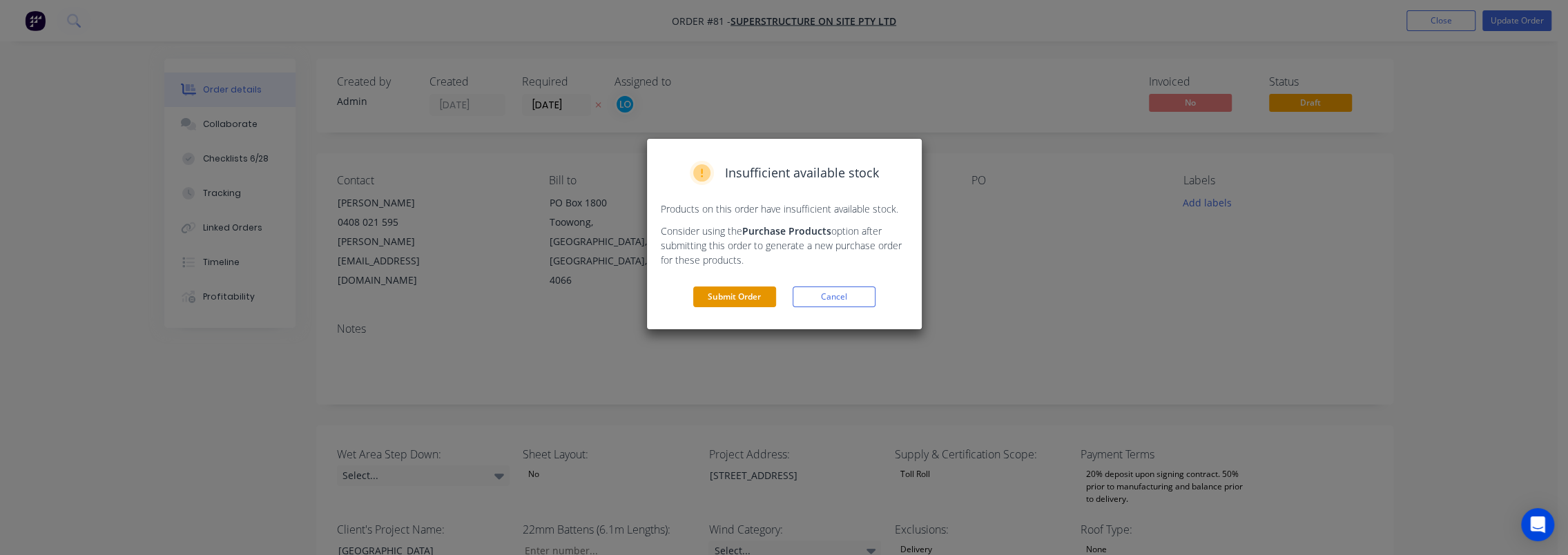
click at [744, 288] on button "Submit Order" at bounding box center [735, 297] width 83 height 21
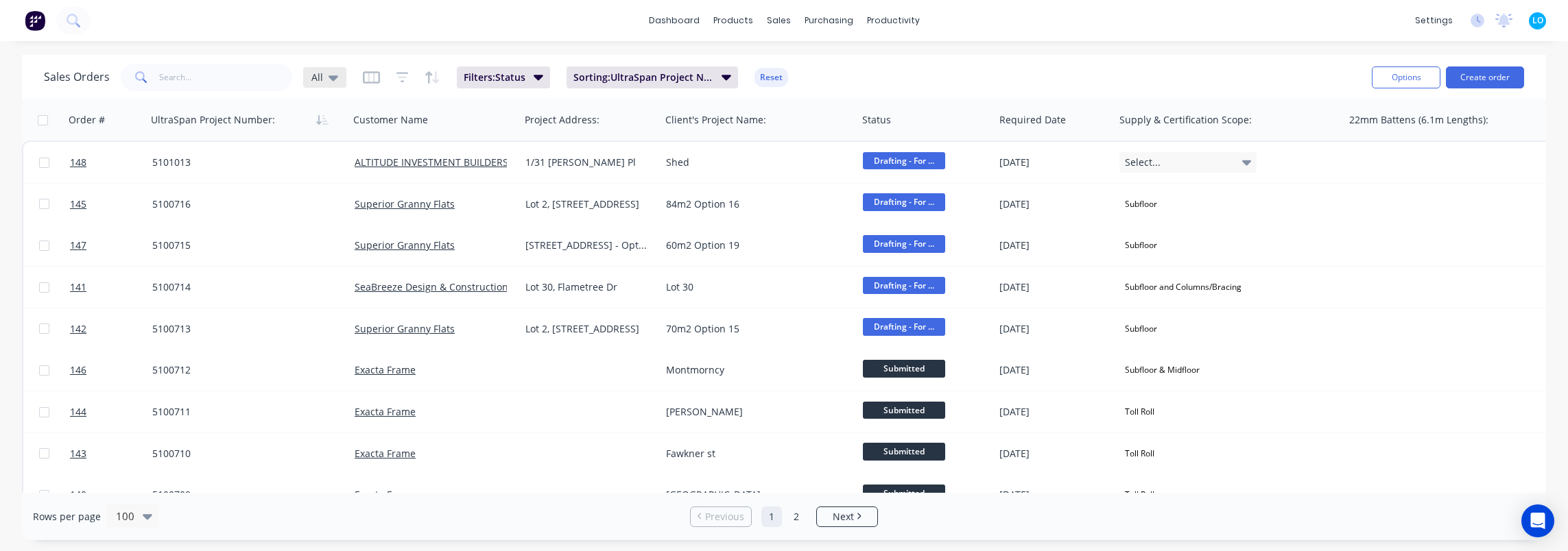
click at [311, 76] on span "All" at bounding box center [317, 78] width 12 height 15
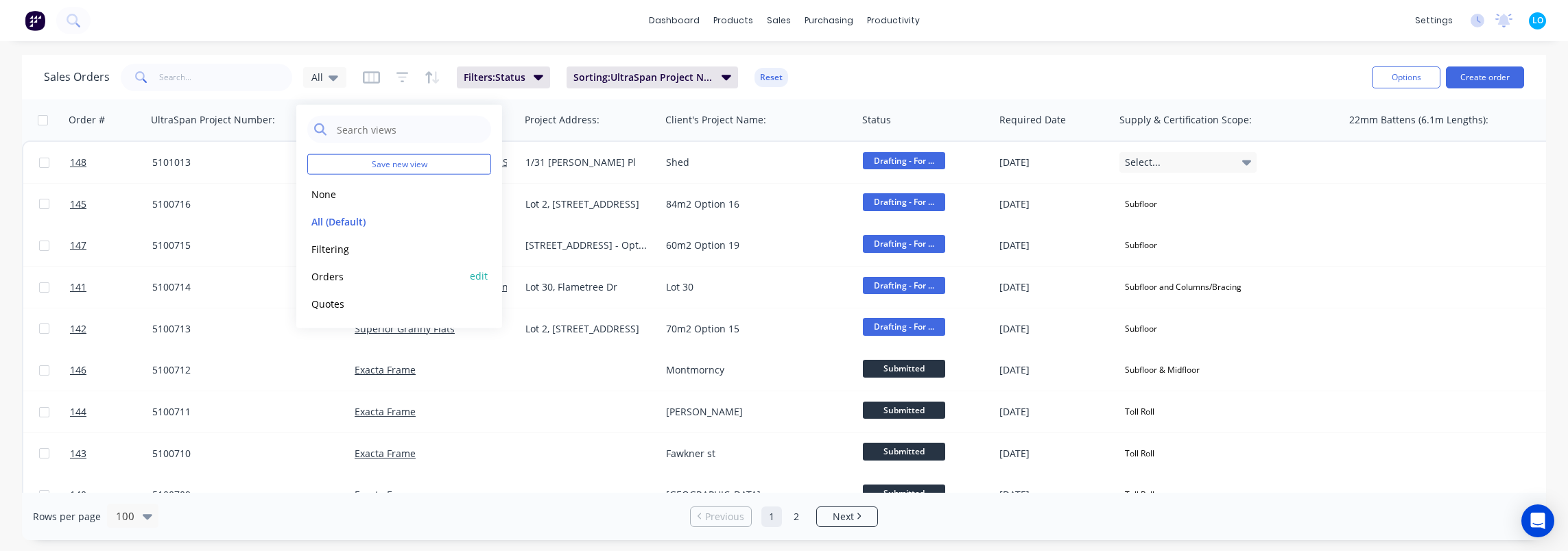
click at [337, 270] on button "Orders" at bounding box center [385, 276] width 156 height 16
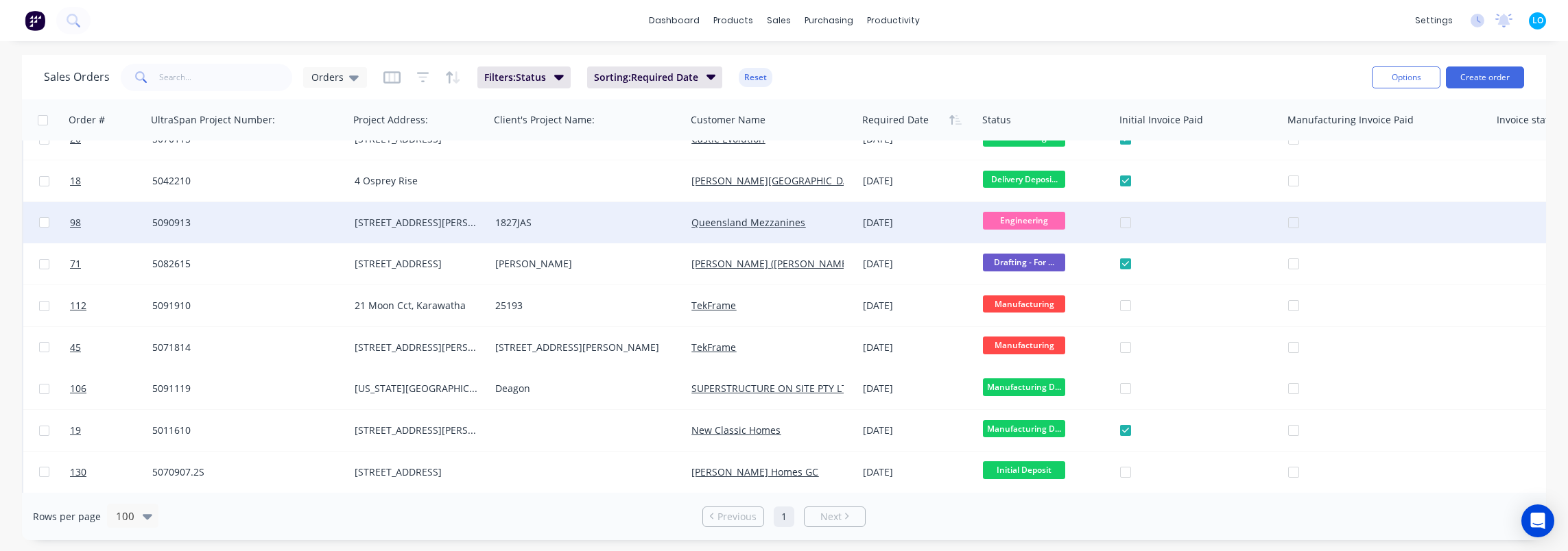
scroll to position [68, 0]
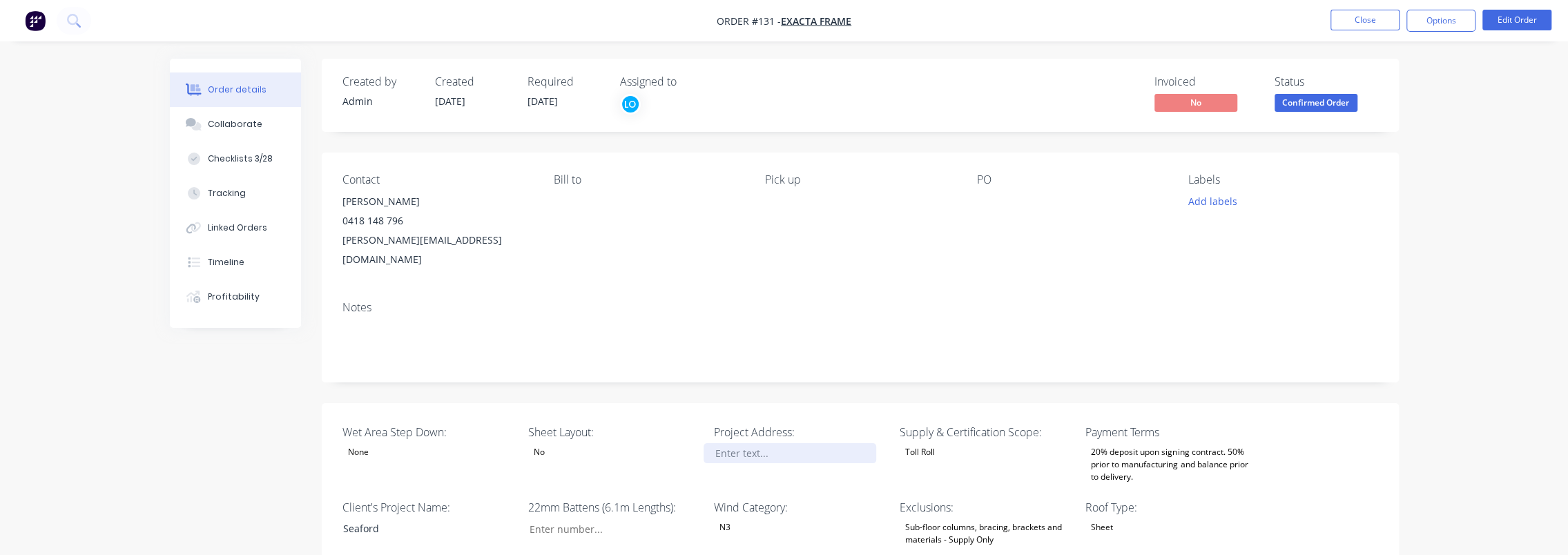
click at [761, 444] on div at bounding box center [790, 454] width 173 height 20
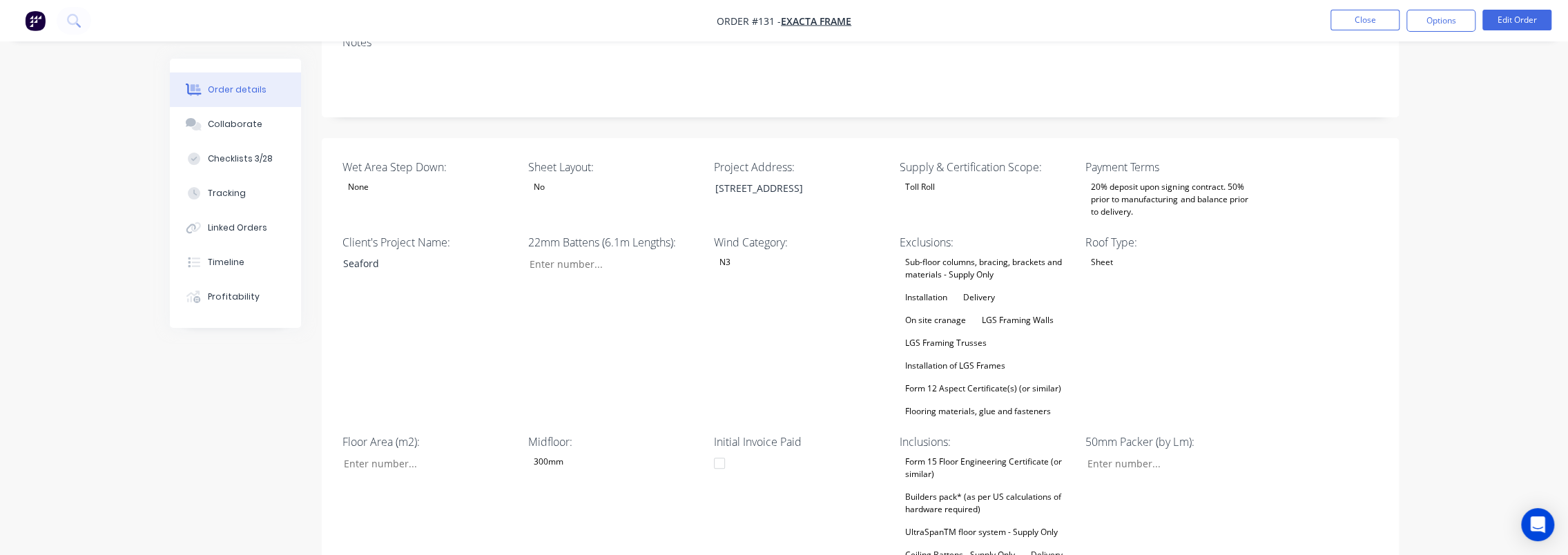
scroll to position [277, 0]
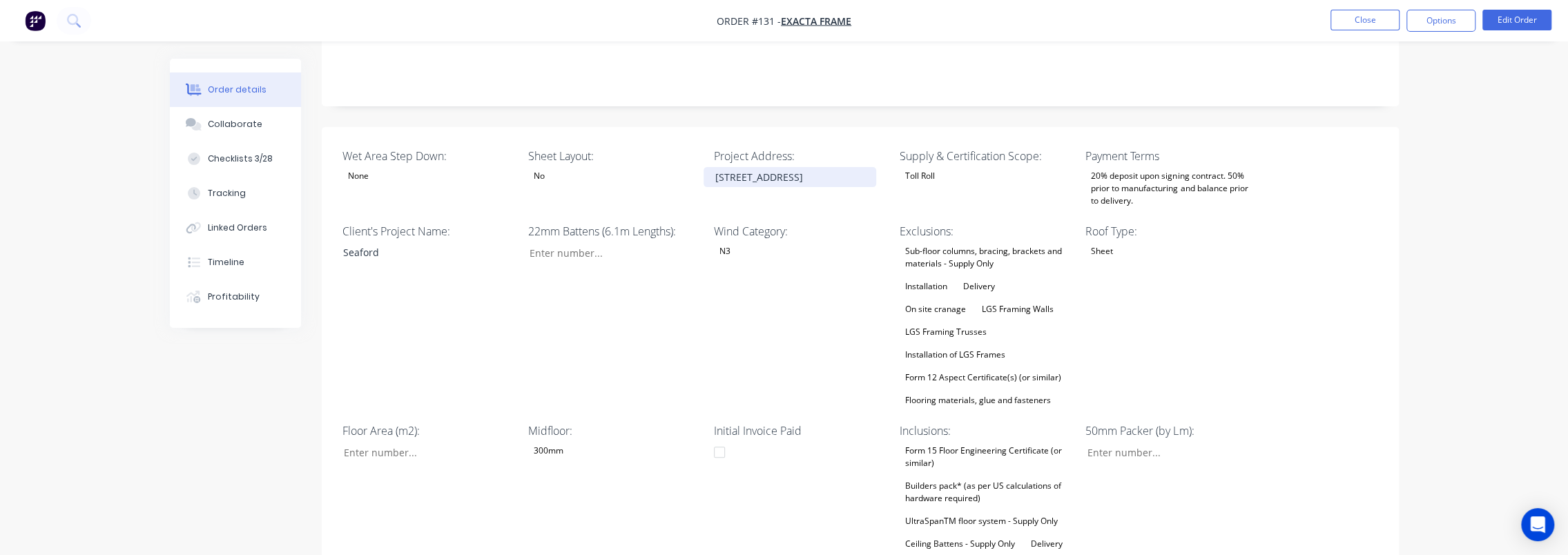
click at [711, 167] on div "48 Park St, Seaford" at bounding box center [790, 177] width 173 height 20
click at [1471, 222] on div "Order details Collaborate Checklists 3/28 Tracking Linked Orders Timeline Profi…" at bounding box center [784, 324] width 1568 height 1203
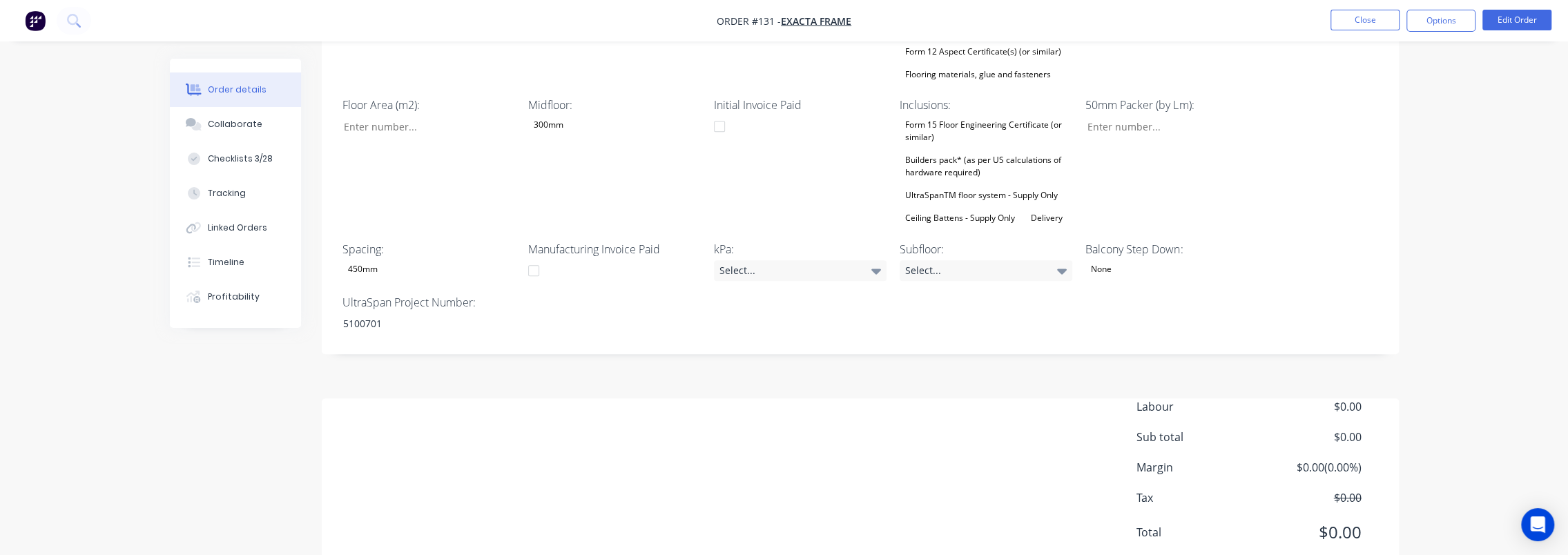
scroll to position [628, 0]
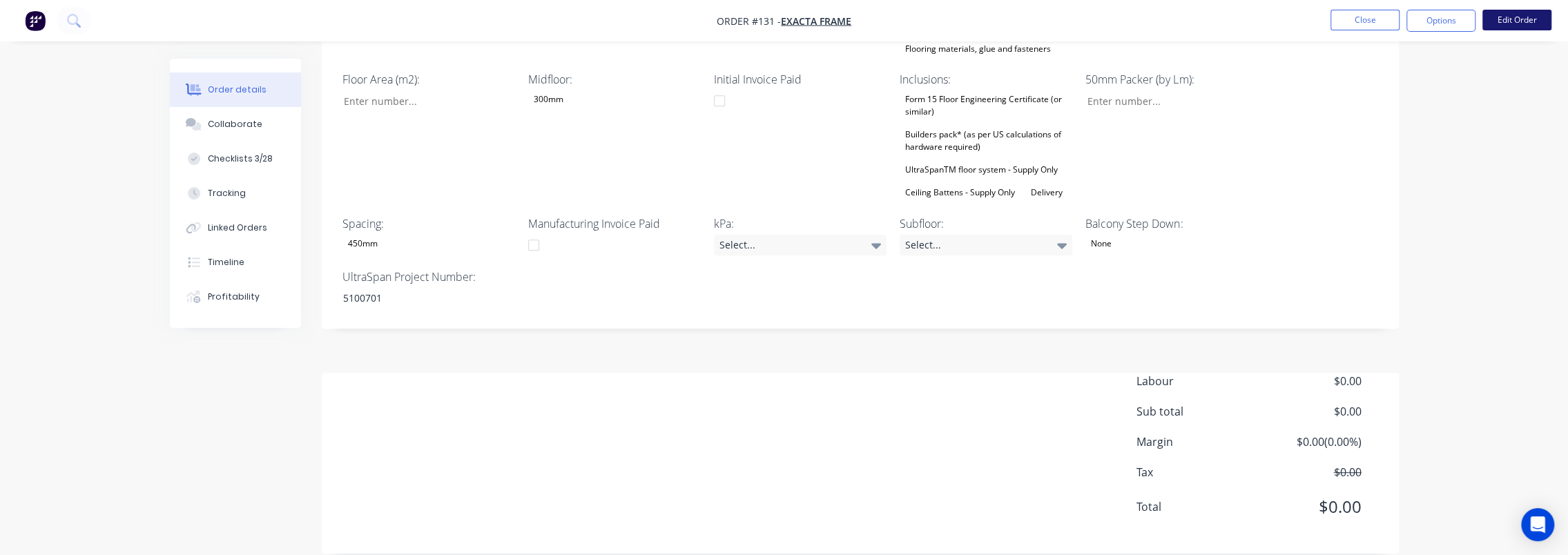
click at [1511, 13] on button "Edit Order" at bounding box center [1517, 20] width 69 height 21
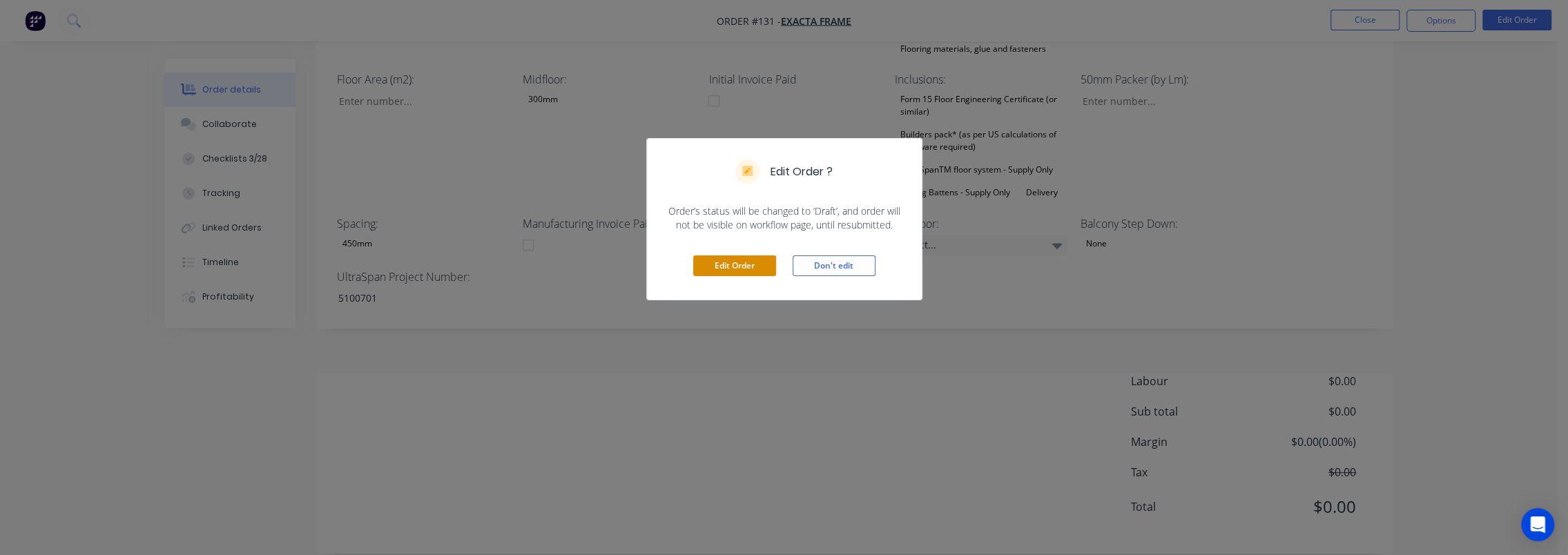
click at [738, 269] on button "Edit Order" at bounding box center [735, 266] width 83 height 21
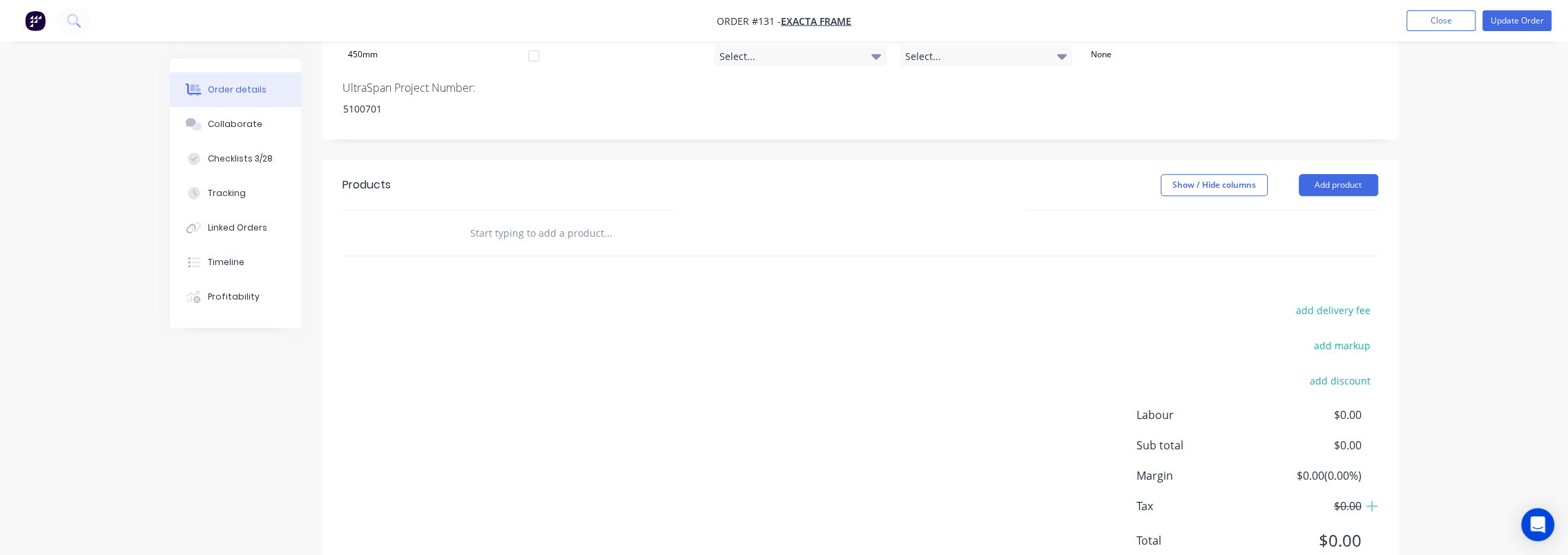
scroll to position [852, 0]
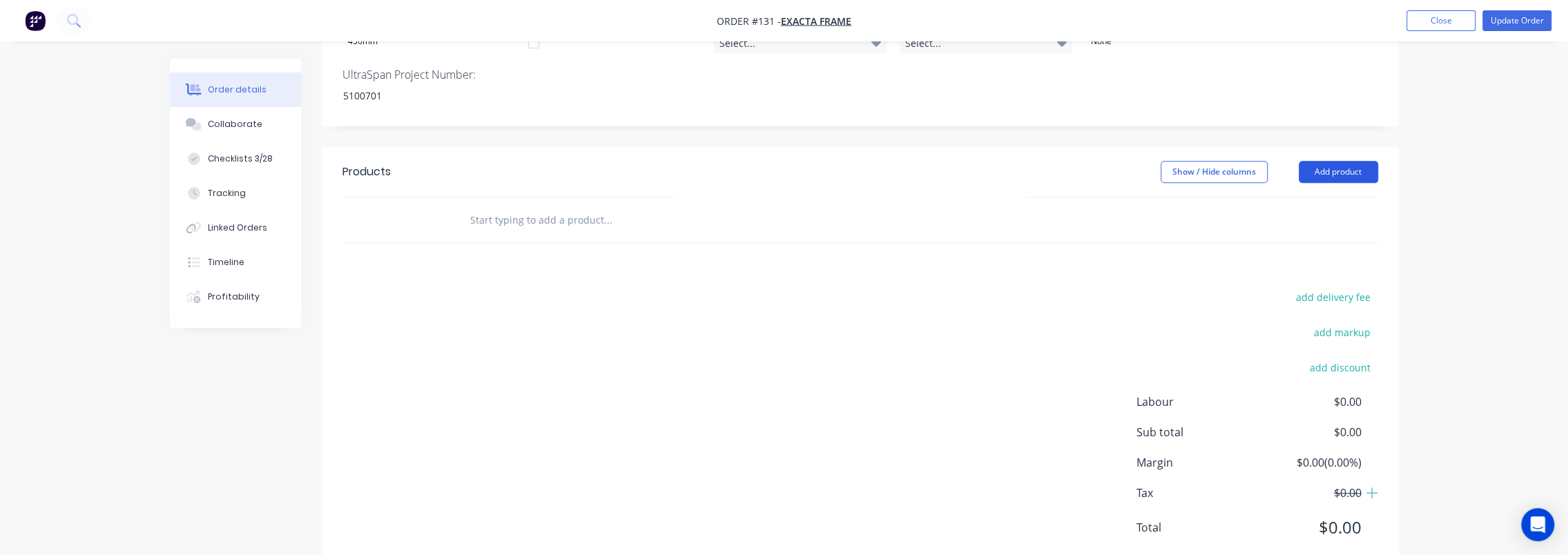
click at [1322, 161] on button "Add product" at bounding box center [1338, 172] width 79 height 22
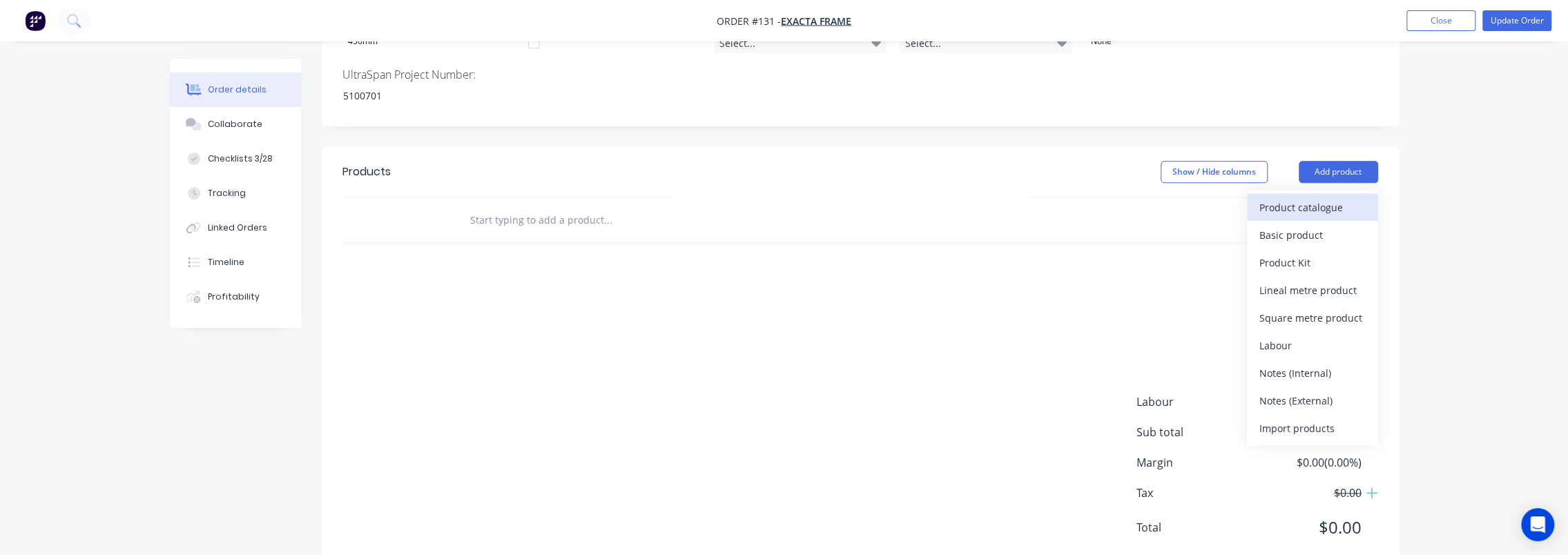
click at [1339, 198] on div "Product catalogue" at bounding box center [1313, 208] width 107 height 20
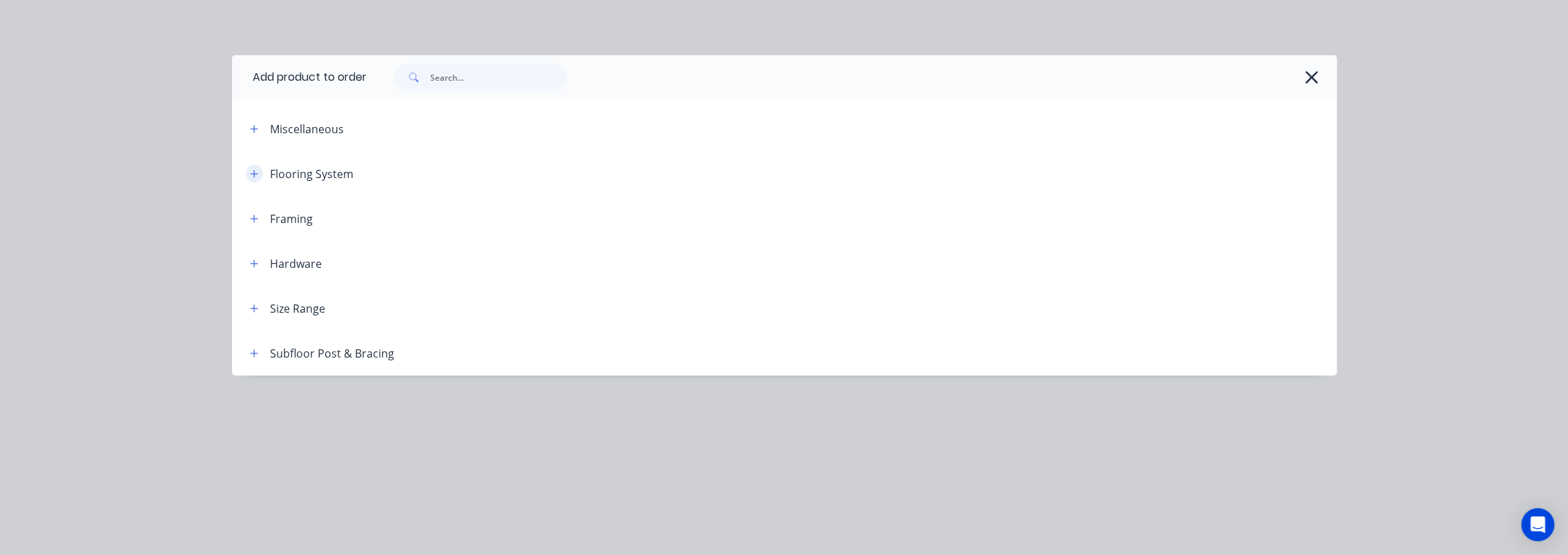
click at [251, 173] on icon "button" at bounding box center [254, 174] width 8 height 10
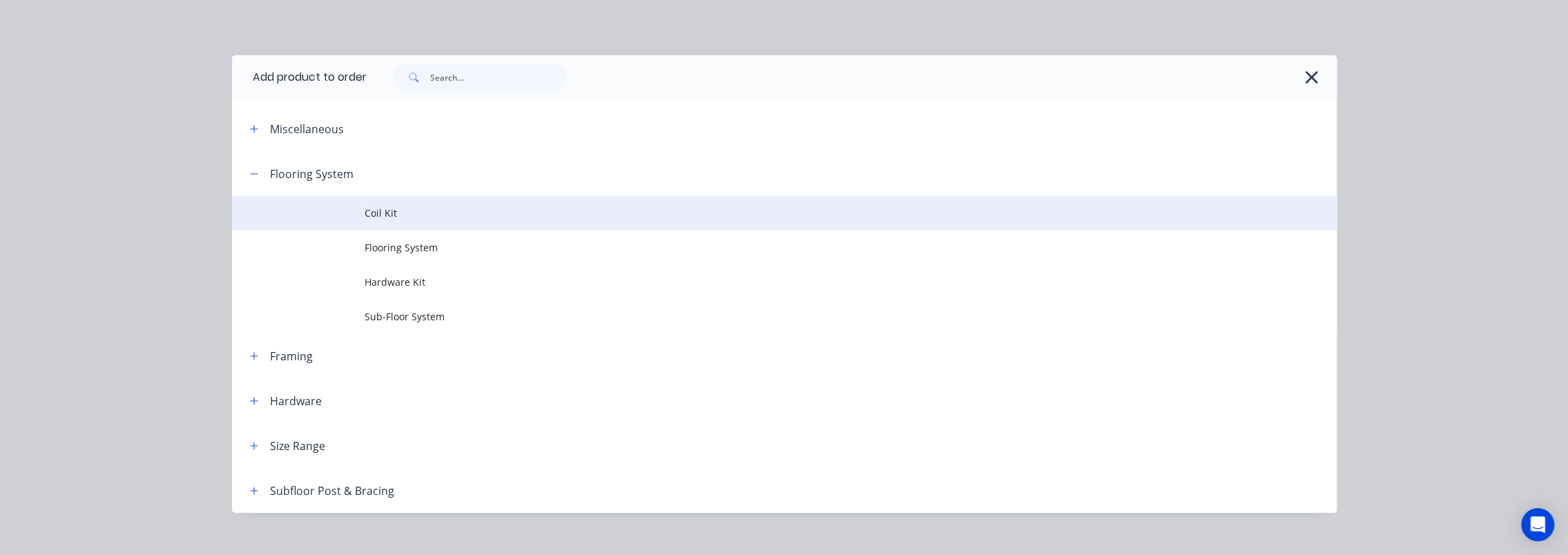
click at [408, 206] on span "Coil Kit" at bounding box center [753, 213] width 778 height 15
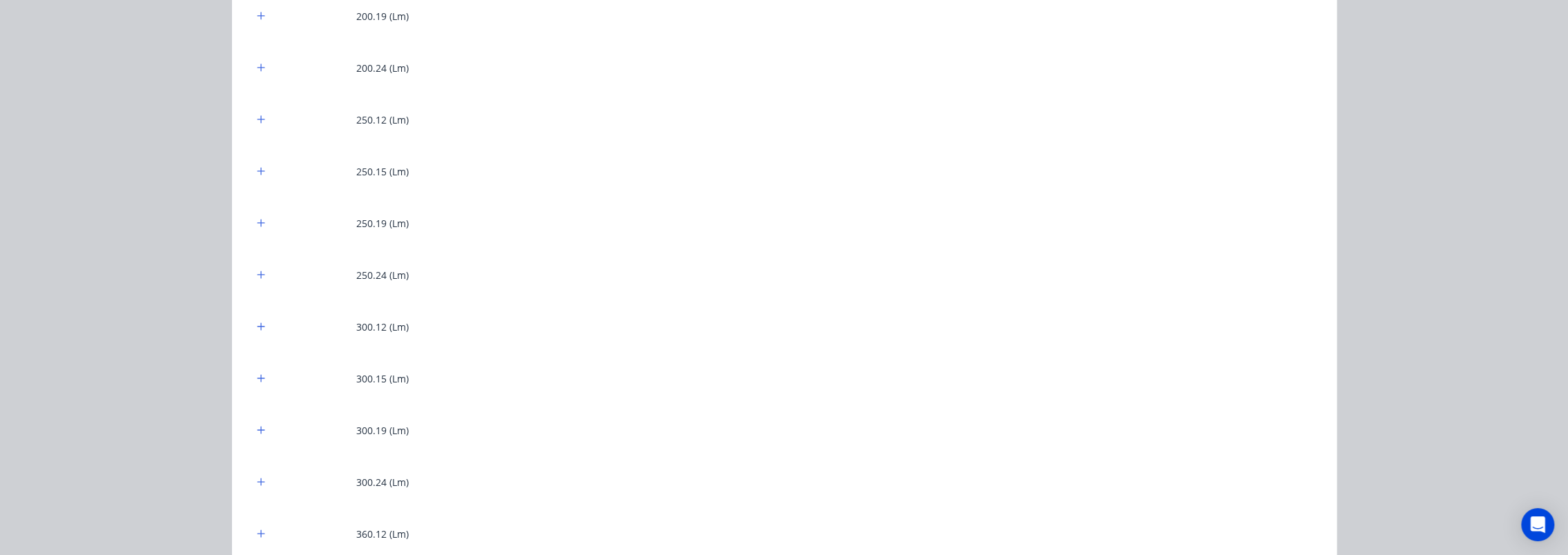
scroll to position [0, 0]
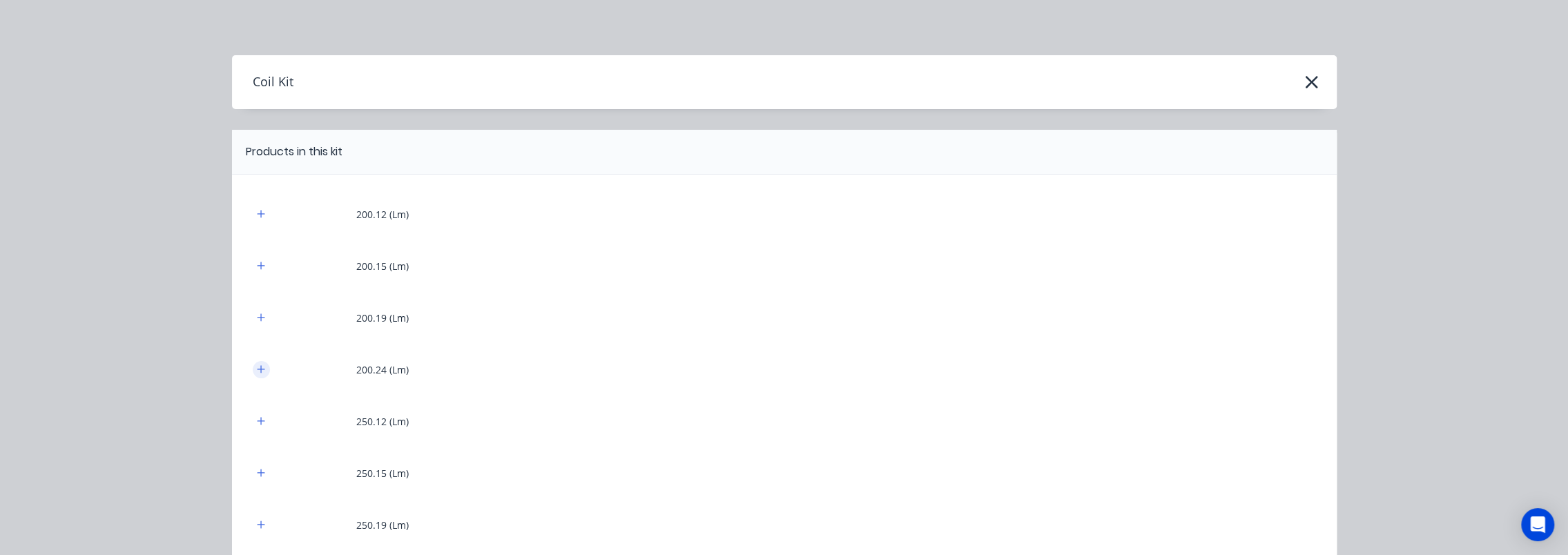
click at [257, 370] on icon "button" at bounding box center [261, 369] width 8 height 10
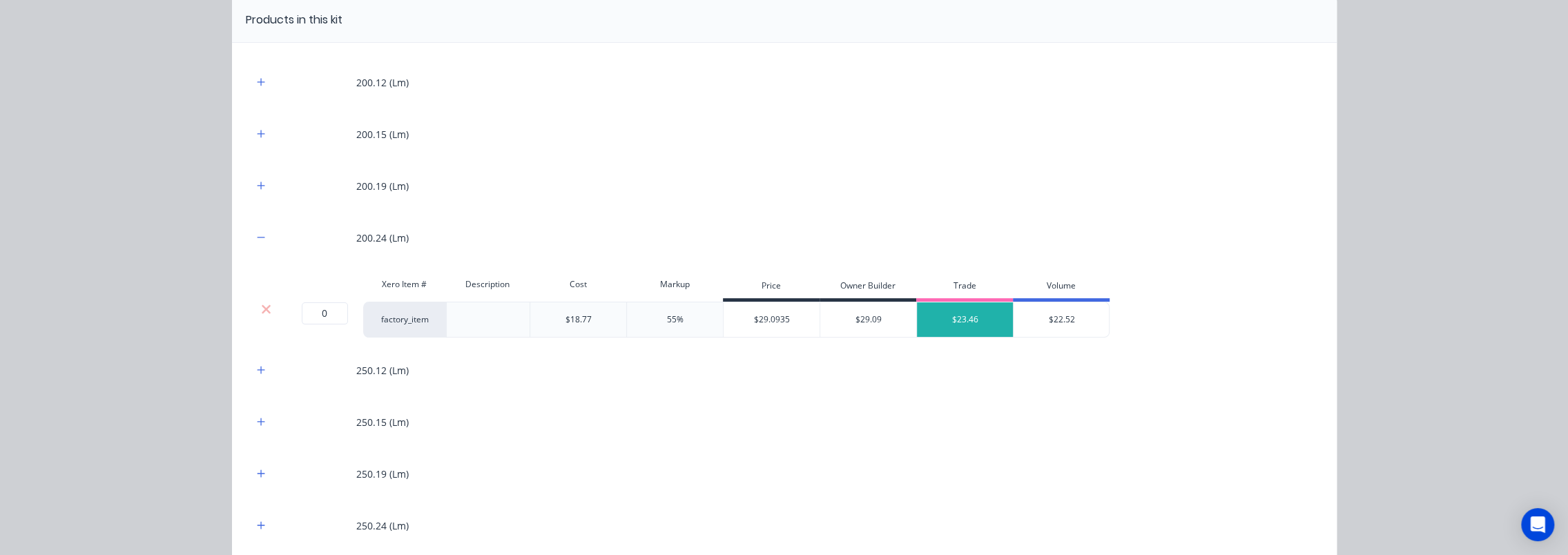
scroll to position [138, 0]
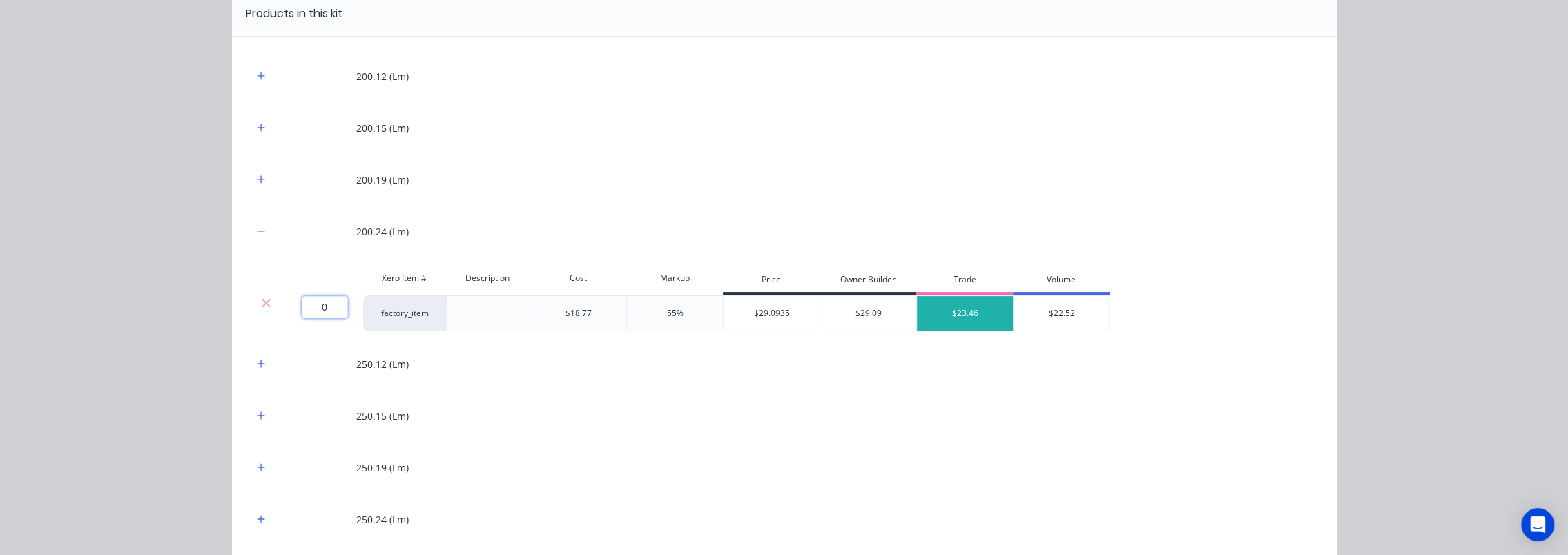
drag, startPoint x: 332, startPoint y: 308, endPoint x: 310, endPoint y: 308, distance: 22.0
click at [310, 308] on input "0" at bounding box center [325, 308] width 46 height 22
click at [334, 304] on input "0" at bounding box center [325, 308] width 46 height 22
type input "016.736"
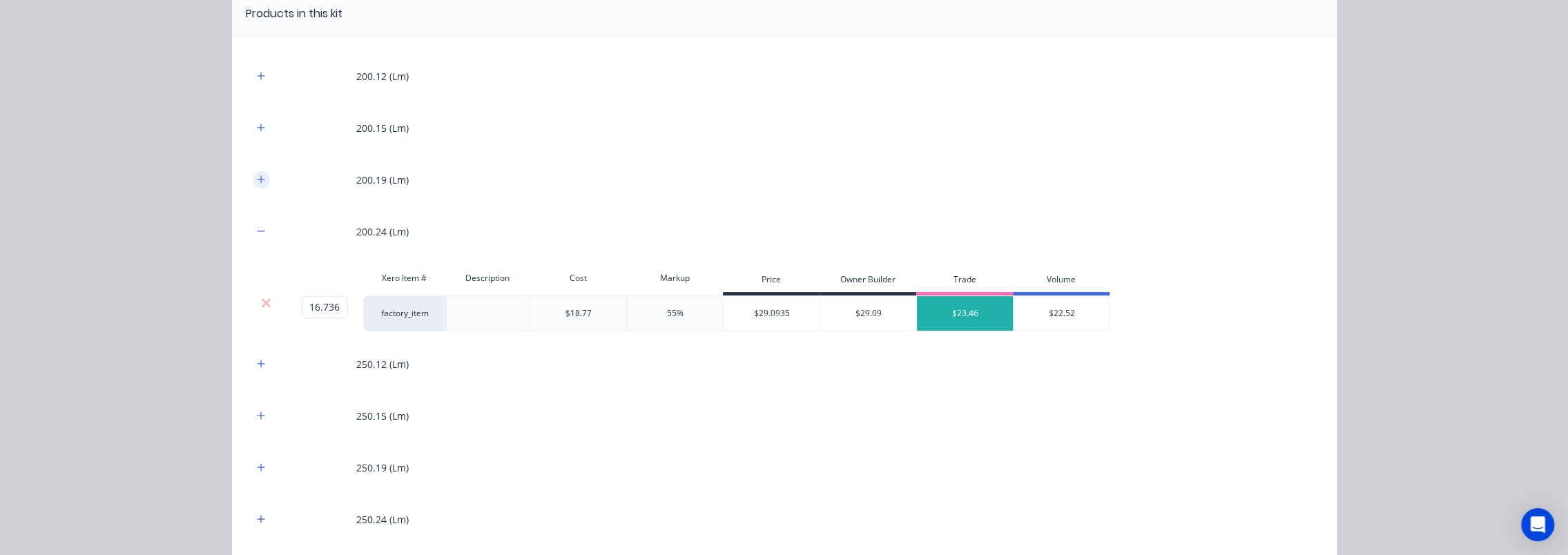
click at [257, 183] on icon "button" at bounding box center [261, 179] width 8 height 10
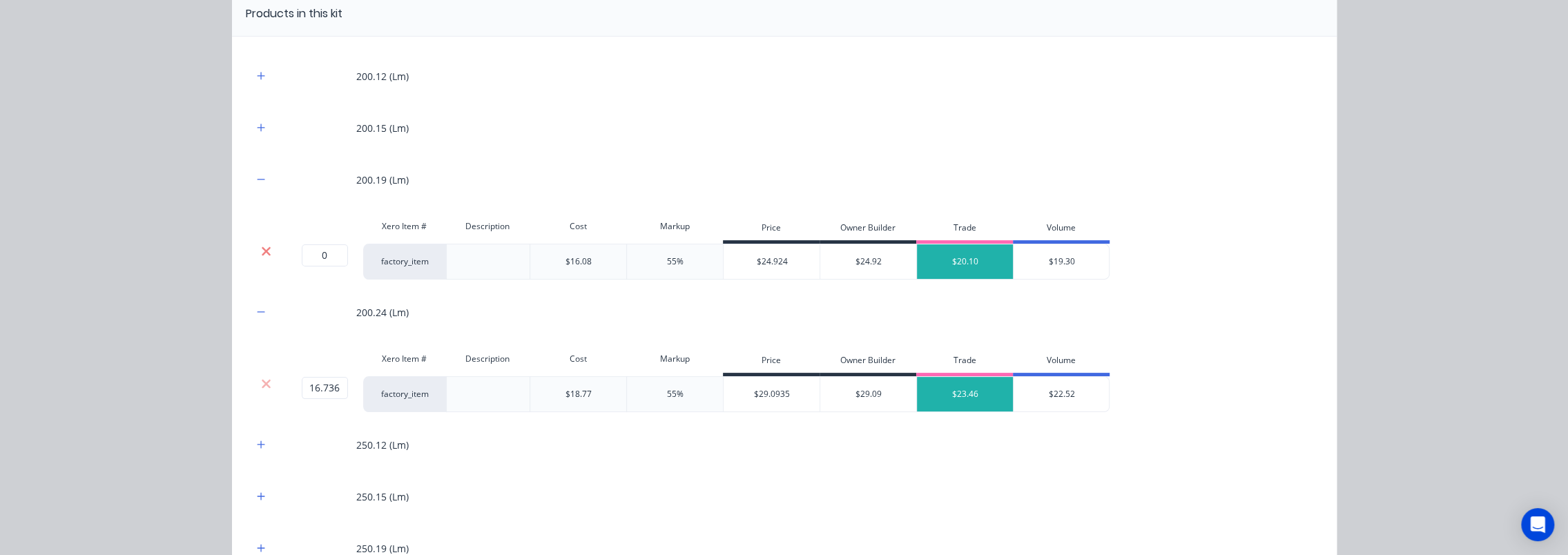
click at [263, 251] on icon at bounding box center [265, 251] width 10 height 14
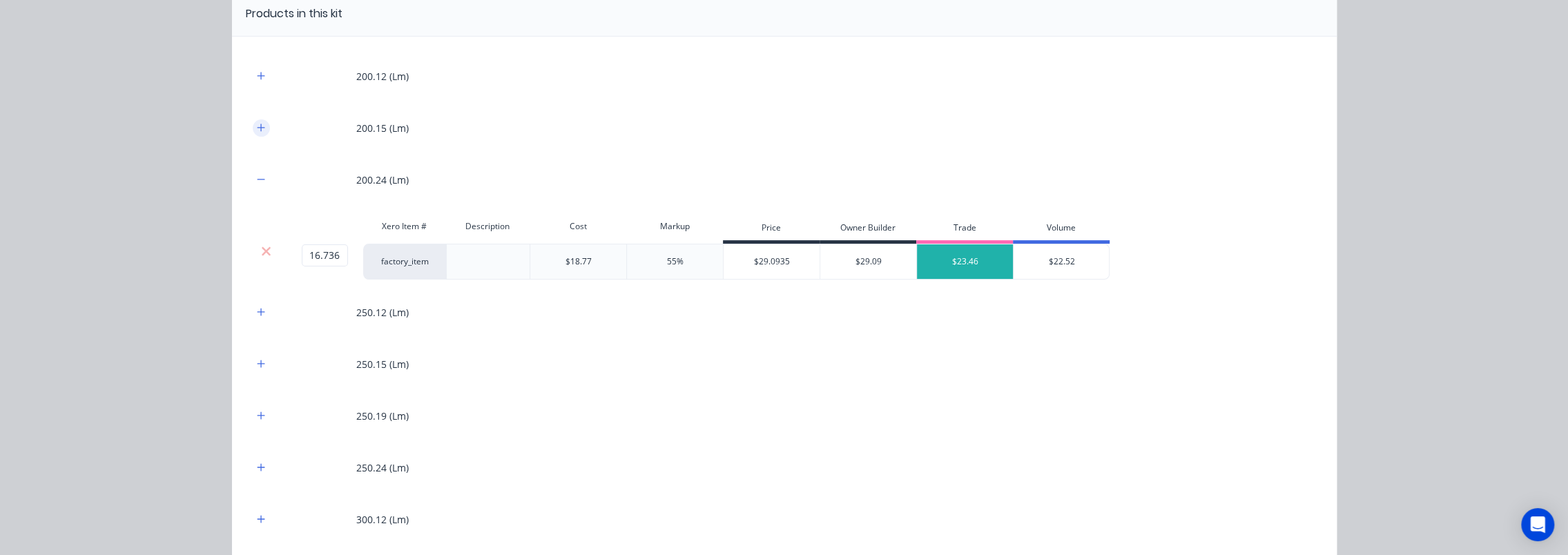
click at [257, 130] on icon "button" at bounding box center [261, 128] width 8 height 10
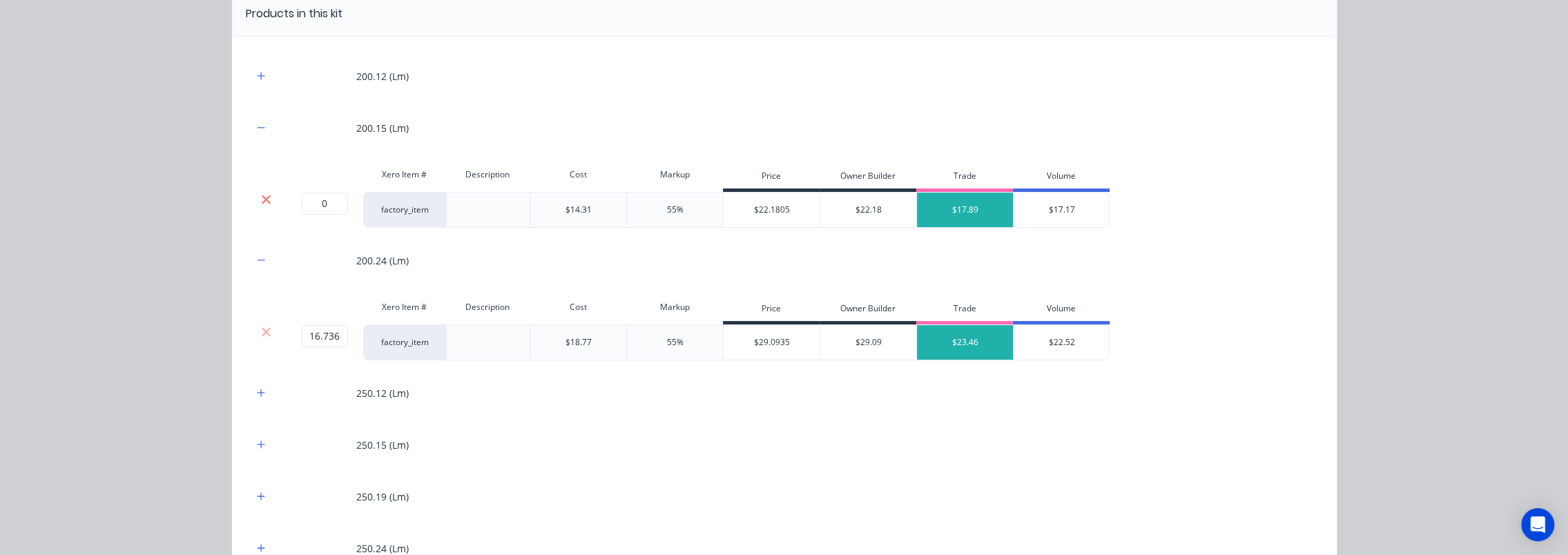
click at [261, 193] on icon at bounding box center [265, 199] width 10 height 14
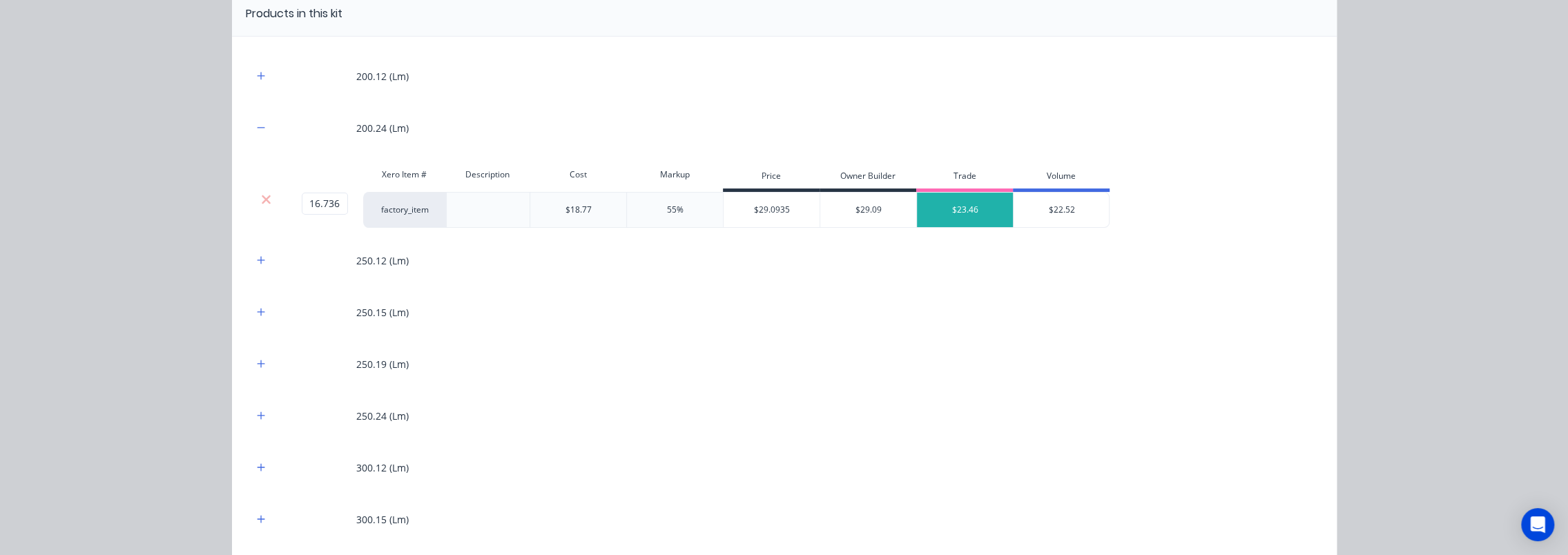
drag, startPoint x: 255, startPoint y: 74, endPoint x: 255, endPoint y: 88, distance: 14.0
click at [257, 74] on icon "button" at bounding box center [261, 75] width 7 height 7
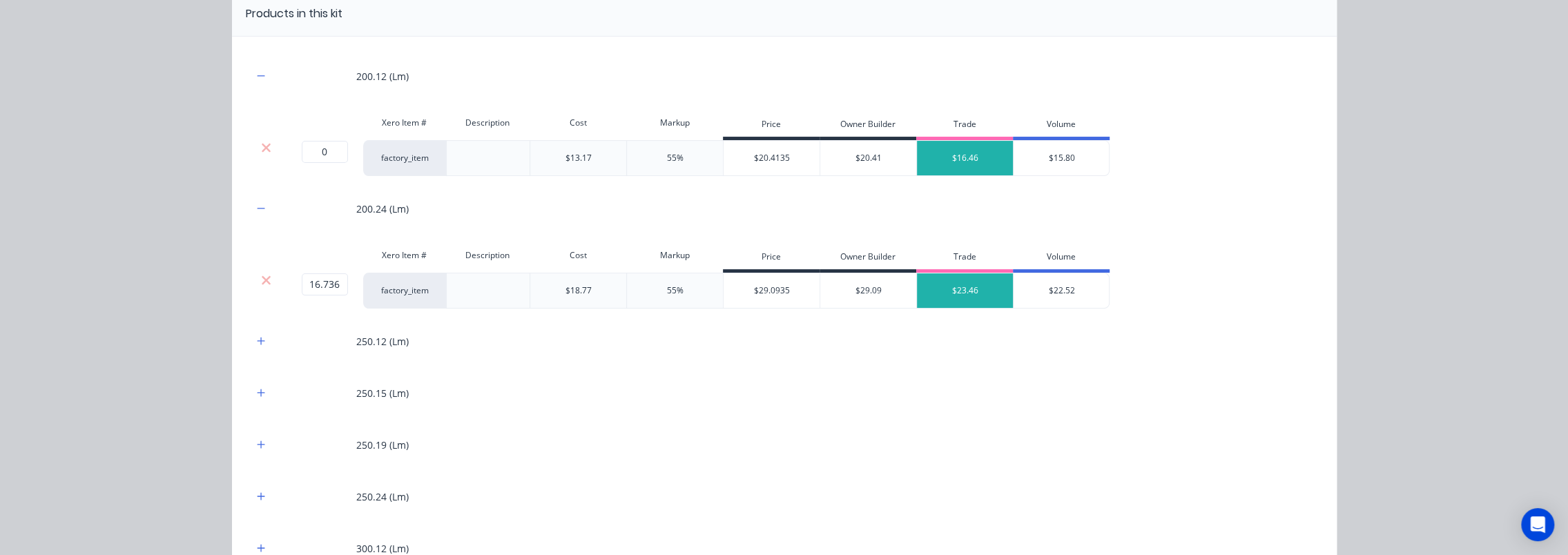
click at [255, 154] on div at bounding box center [266, 158] width 28 height 36
click at [262, 146] on icon at bounding box center [266, 148] width 9 height 9
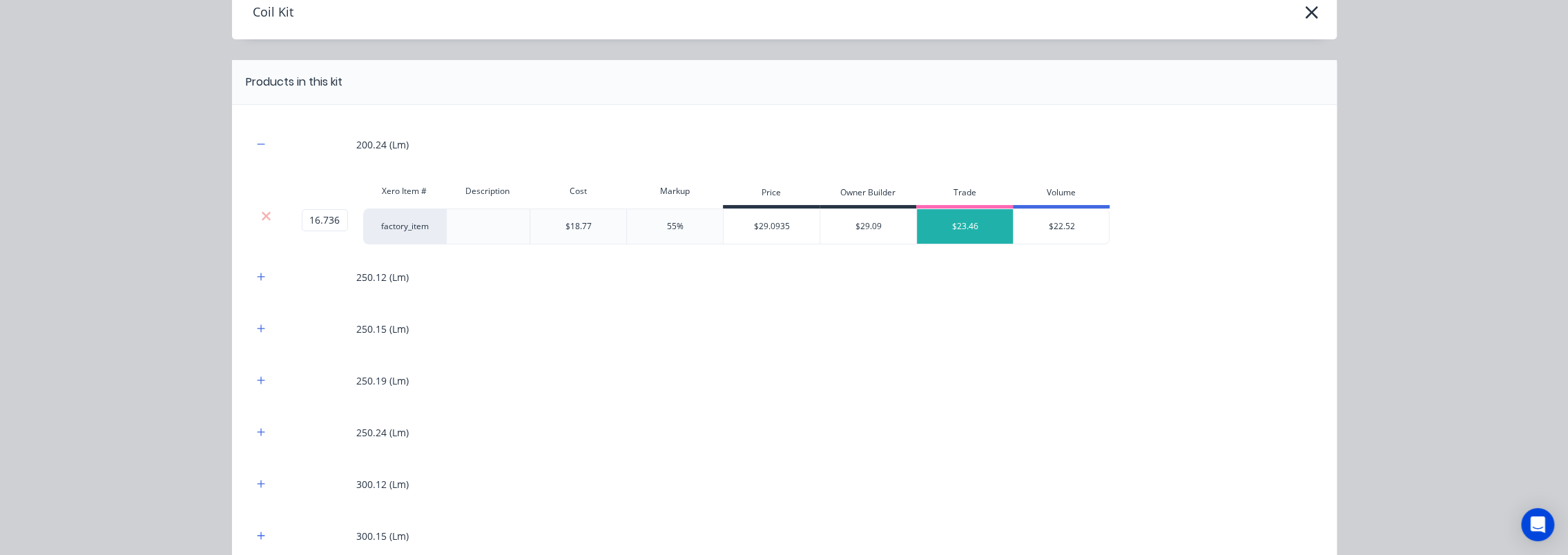
scroll to position [69, 0]
click at [258, 325] on icon "button" at bounding box center [261, 329] width 8 height 10
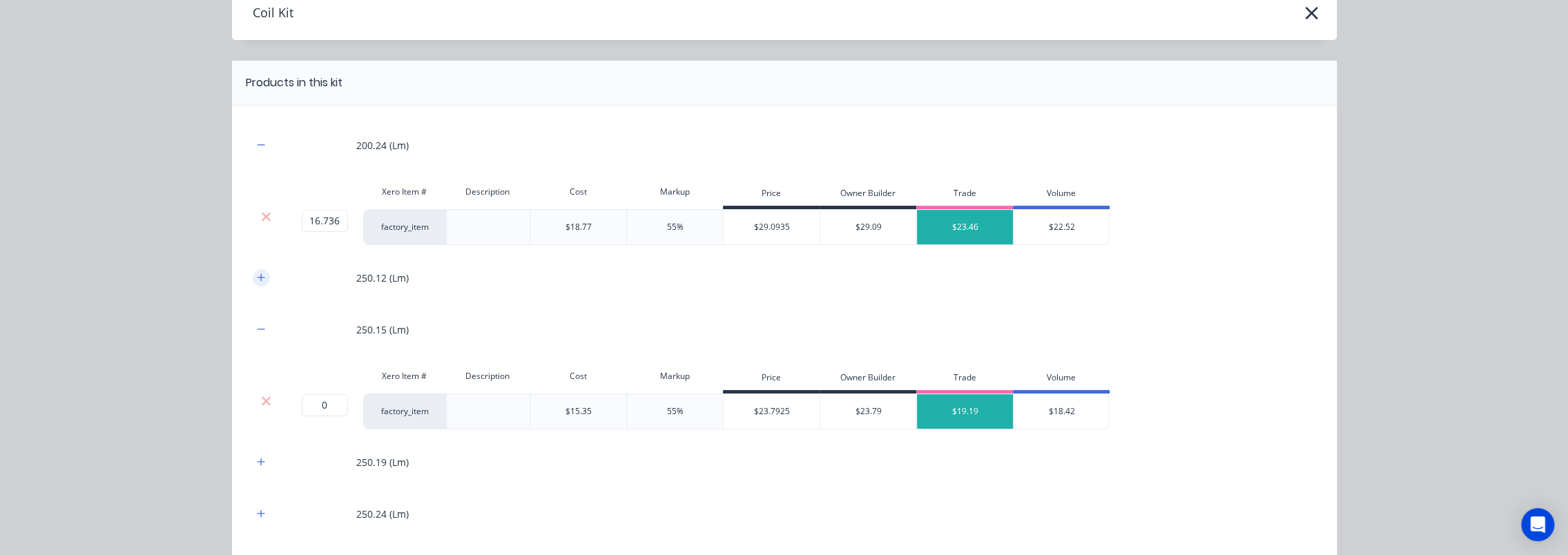
click at [253, 279] on button "button" at bounding box center [261, 278] width 17 height 17
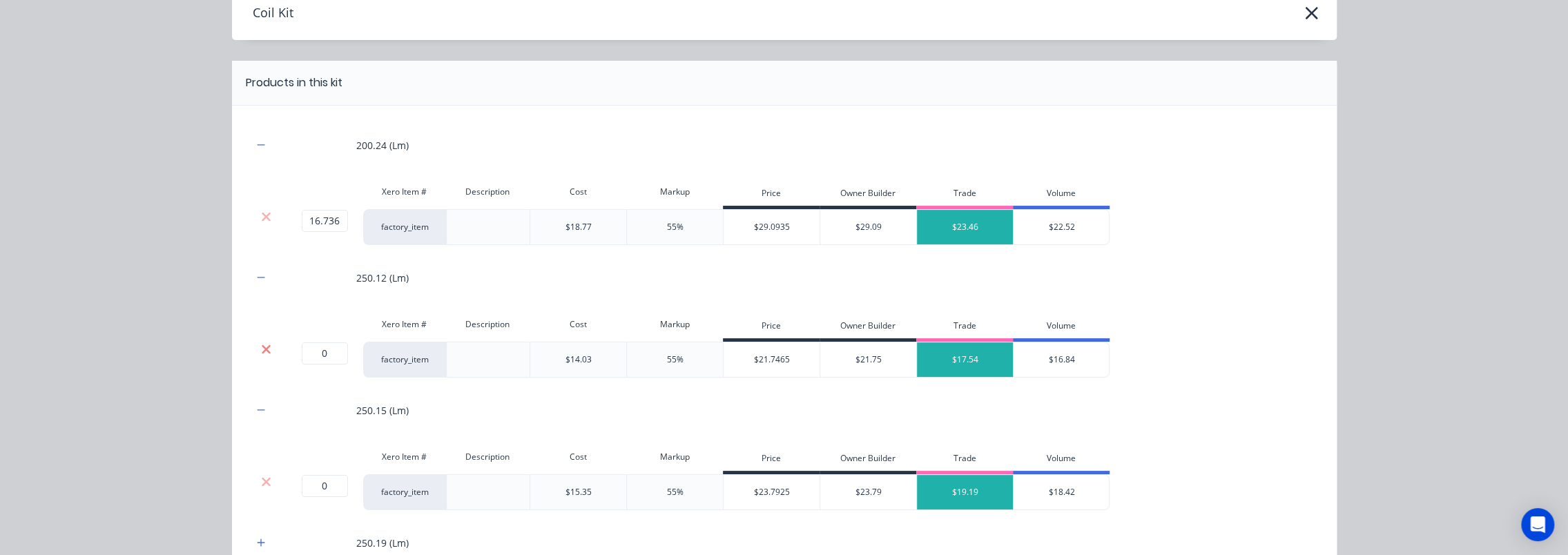
click at [265, 344] on icon at bounding box center [265, 349] width 10 height 14
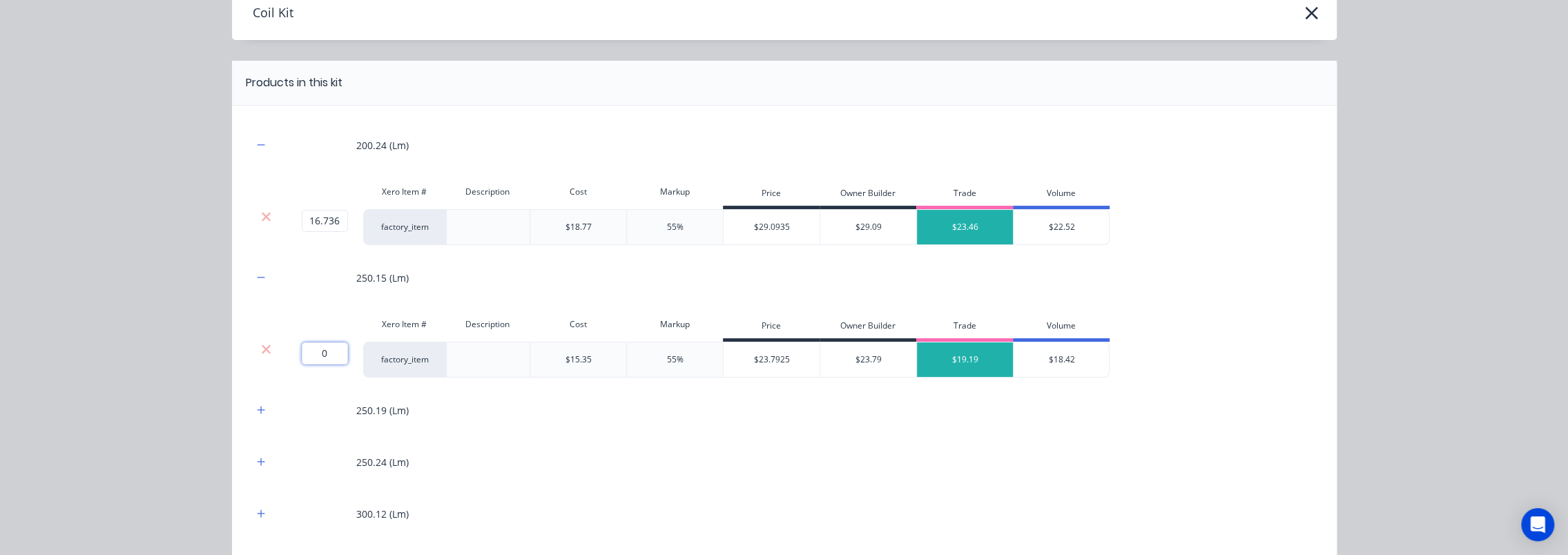
drag, startPoint x: 331, startPoint y: 349, endPoint x: 313, endPoint y: 350, distance: 18.0
click at [313, 350] on input "0" at bounding box center [325, 354] width 46 height 22
type input ".942"
click at [152, 346] on div "Coil Kit Products in this kit 200.24 (Lm) Xero Item # Description Cost Markup P…" at bounding box center [784, 278] width 1568 height 555
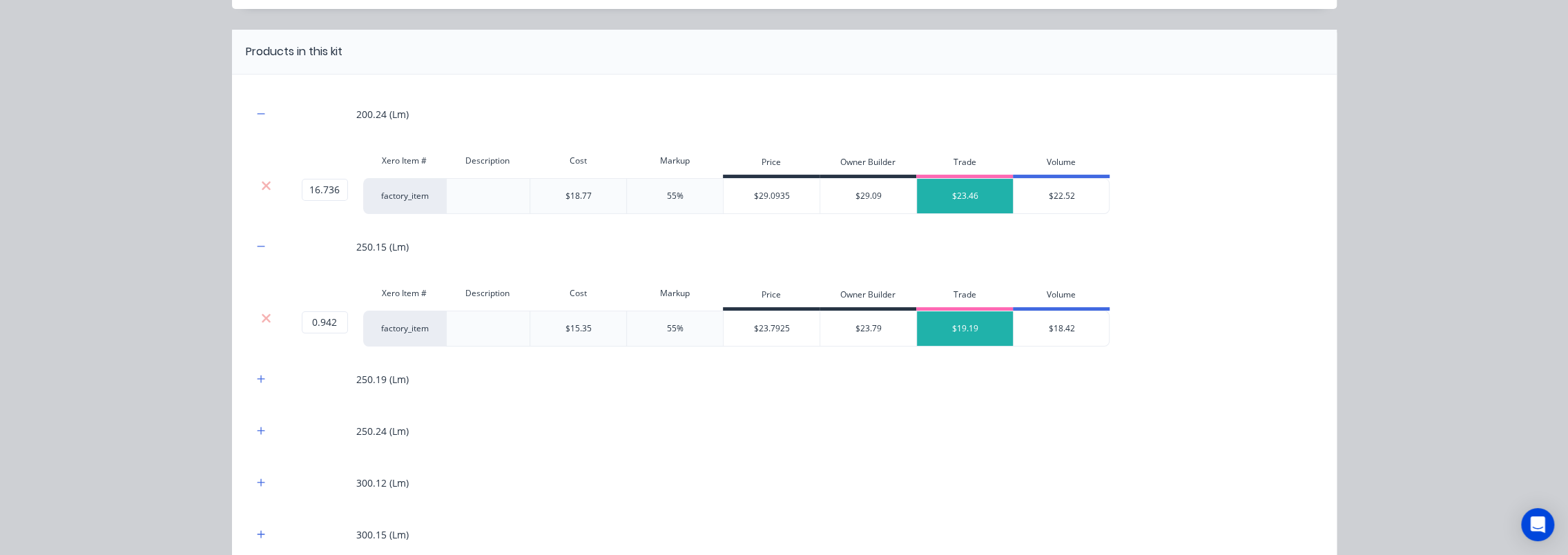
scroll to position [138, 0]
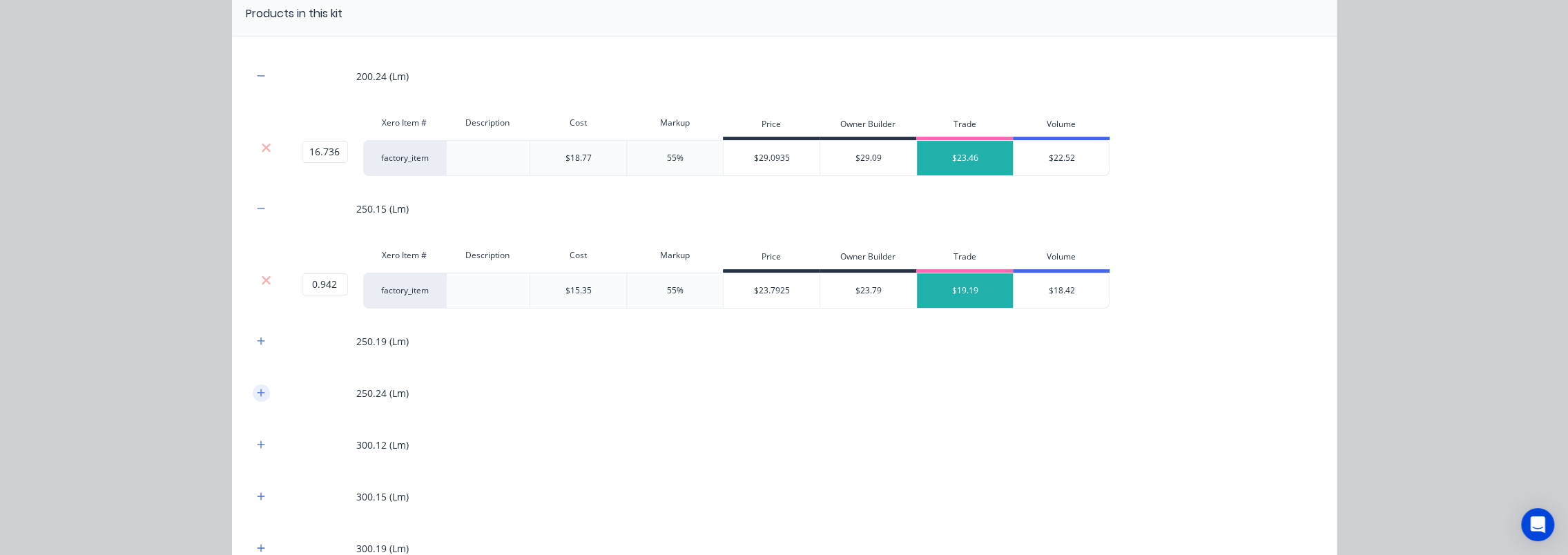
click at [260, 390] on button "button" at bounding box center [261, 393] width 17 height 17
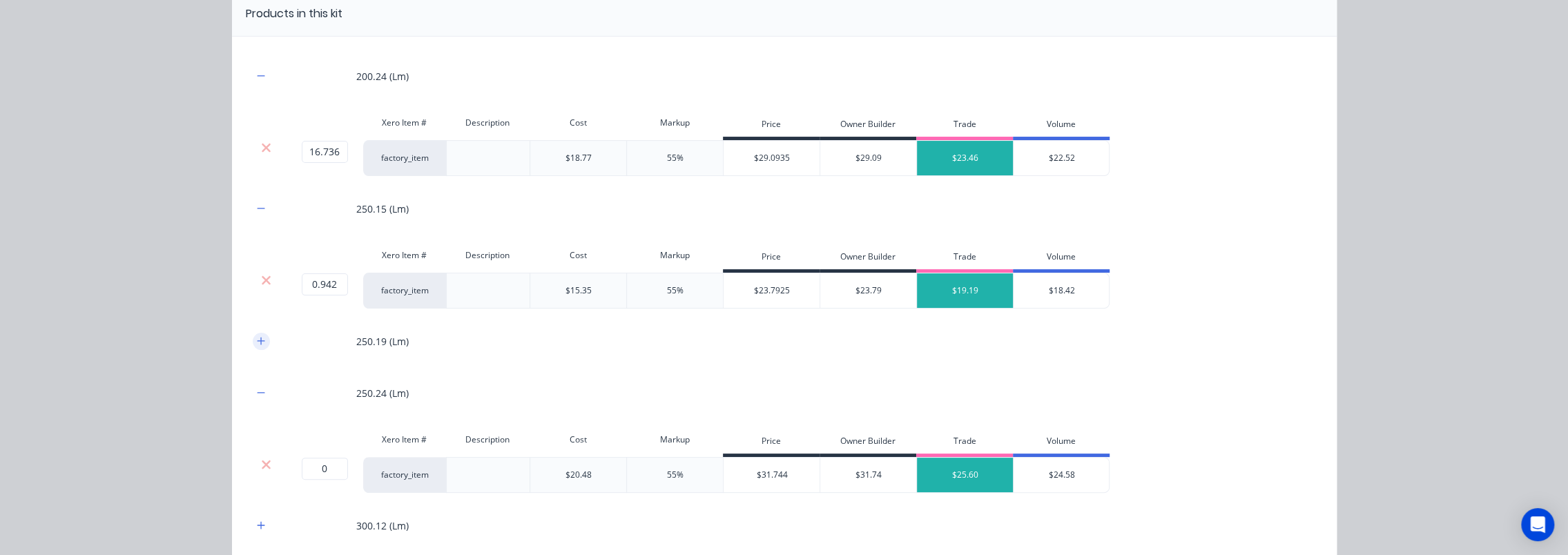
click at [253, 340] on button "button" at bounding box center [261, 341] width 17 height 17
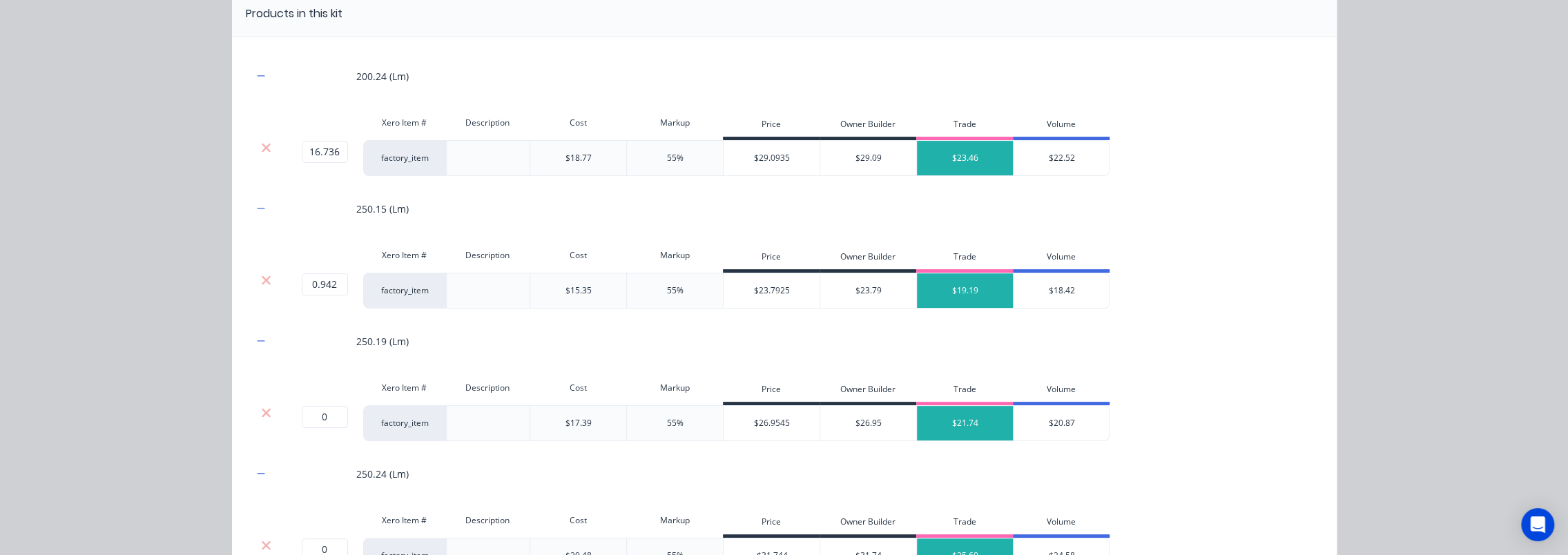
click at [268, 413] on div at bounding box center [266, 413] width 27 height 14
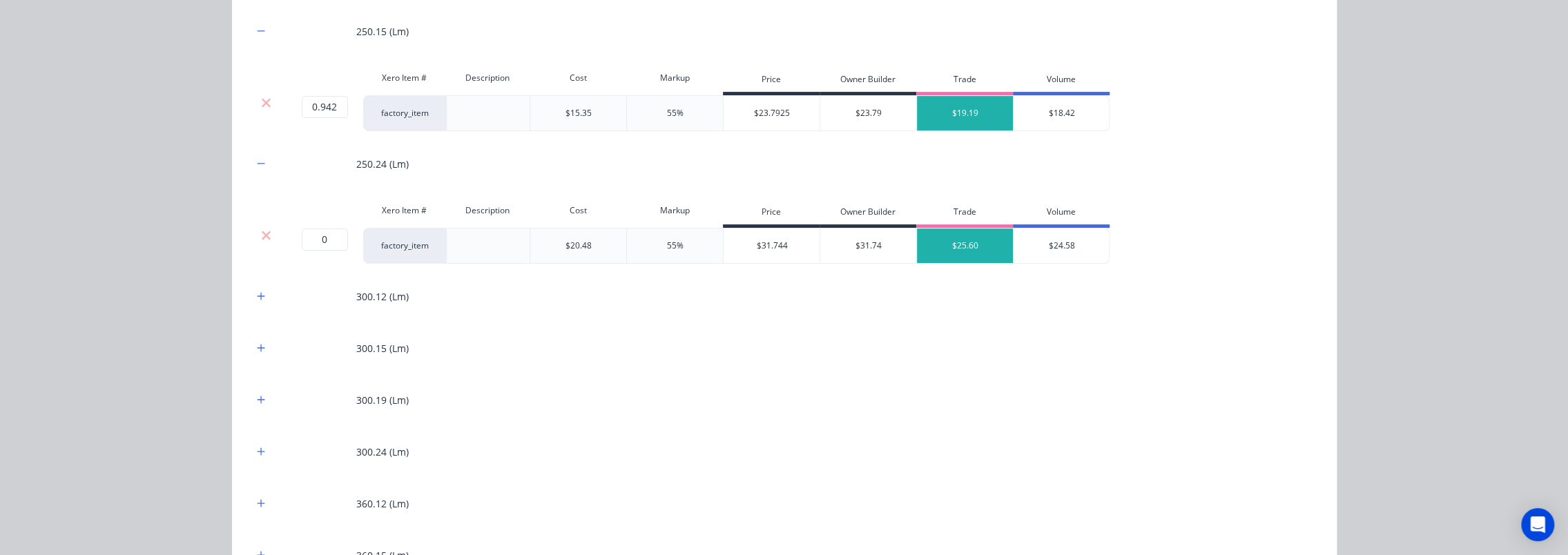
scroll to position [277, 0]
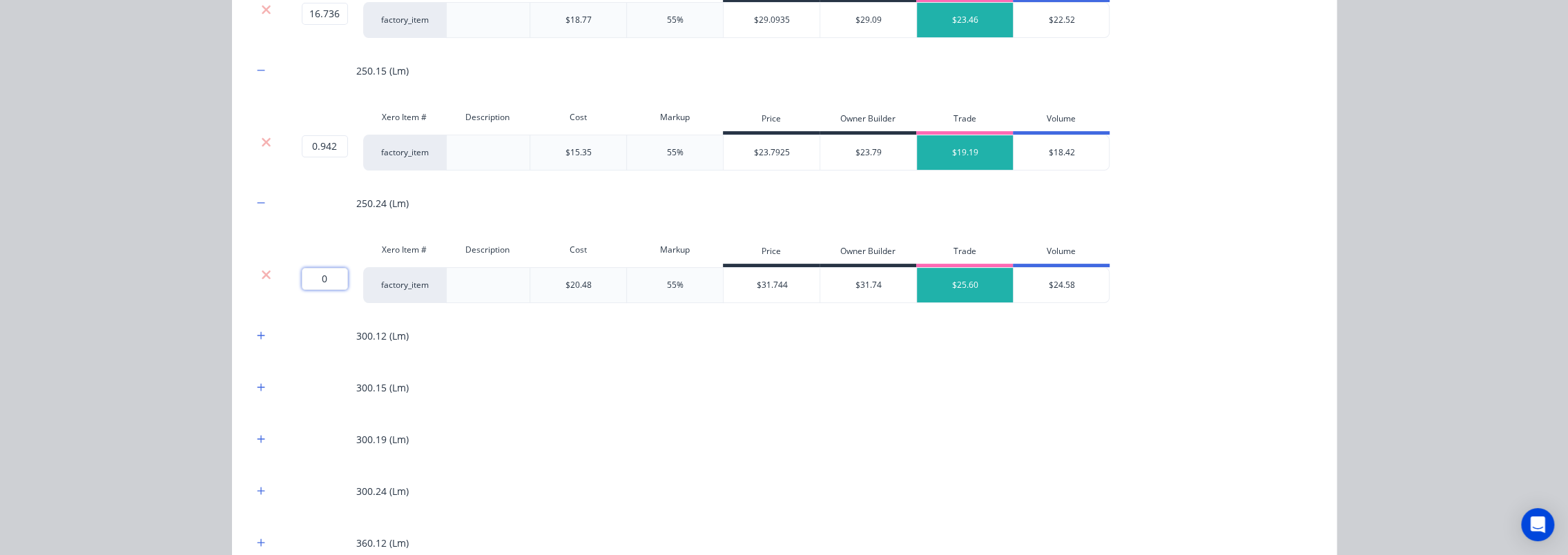
drag, startPoint x: 319, startPoint y: 285, endPoint x: 310, endPoint y: 282, distance: 9.5
click at [310, 282] on input "0" at bounding box center [325, 279] width 46 height 22
type input "20.674"
click at [171, 273] on div "Coil Kit Products in this kit 200.24 (Lm) Xero Item # Description Cost Markup P…" at bounding box center [784, 278] width 1568 height 555
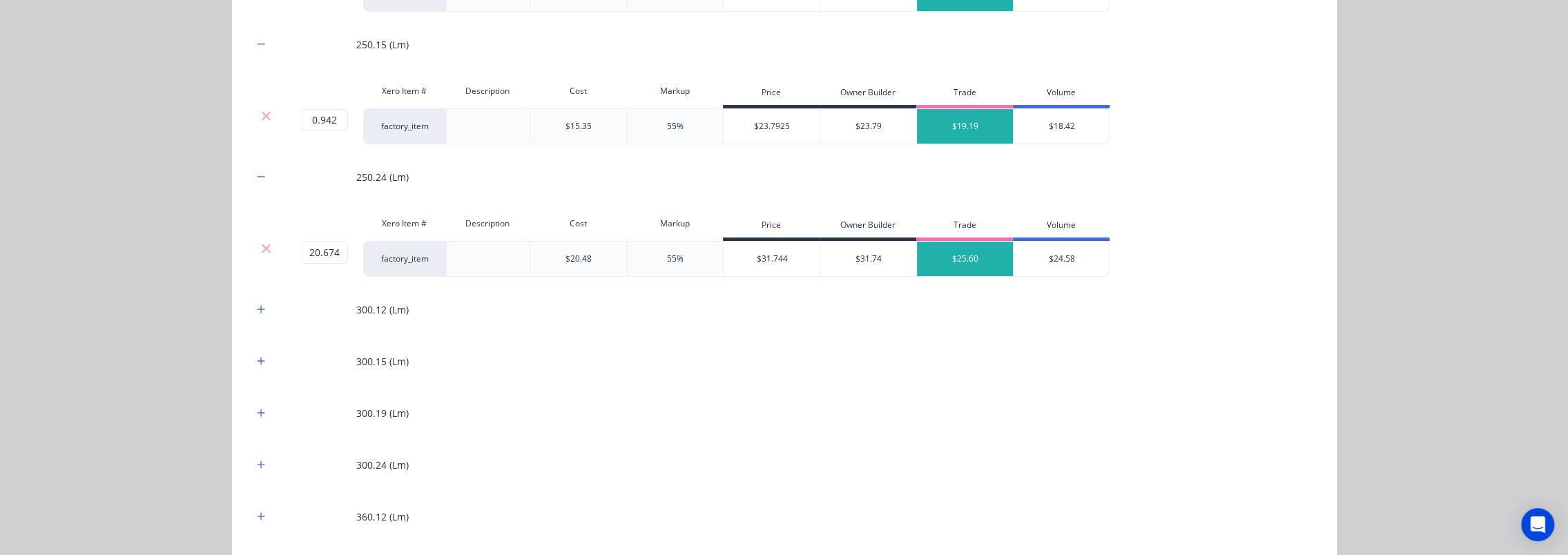
scroll to position [345, 0]
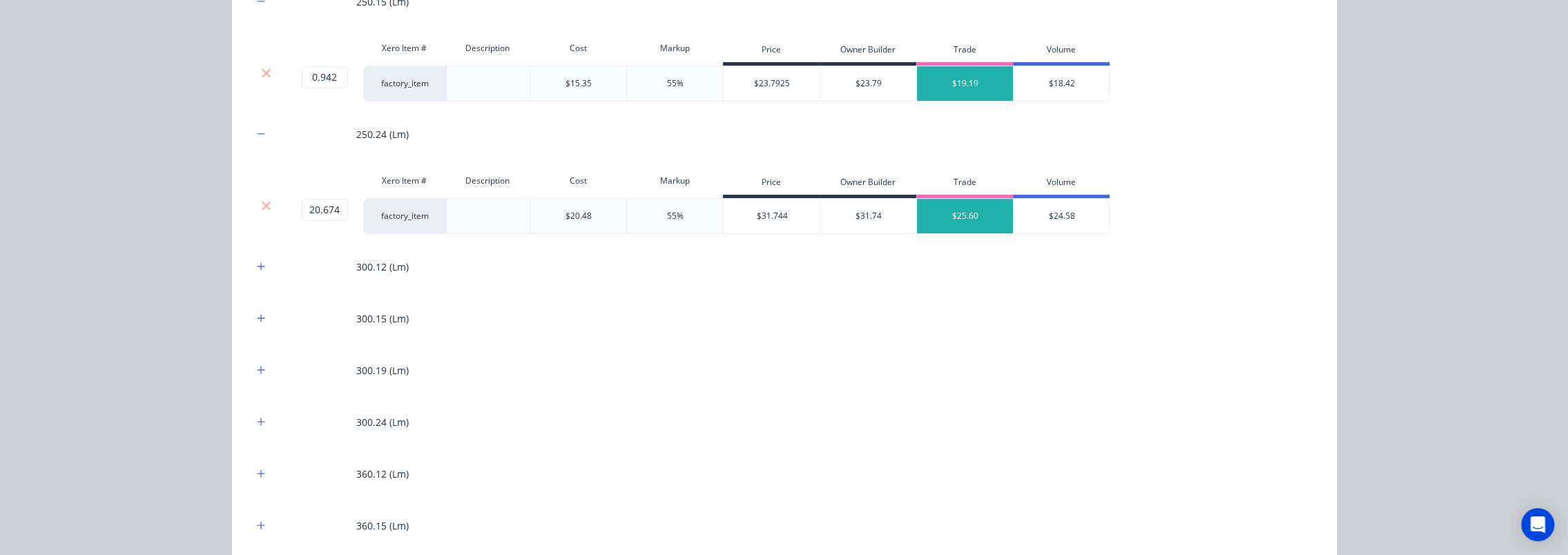
click at [102, 246] on div "Coil Kit Products in this kit 200.24 (Lm) Xero Item # Description Cost Markup P…" at bounding box center [784, 278] width 1568 height 555
click at [254, 258] on button "button" at bounding box center [261, 266] width 17 height 17
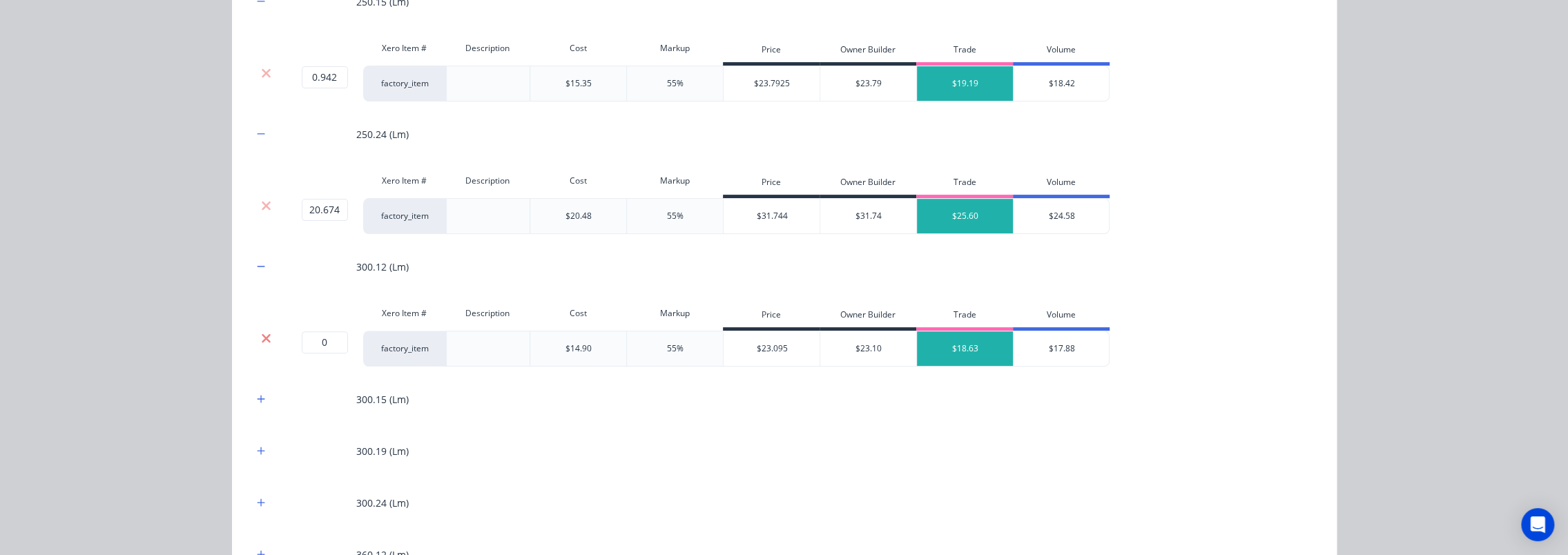
click at [265, 334] on icon at bounding box center [265, 338] width 10 height 14
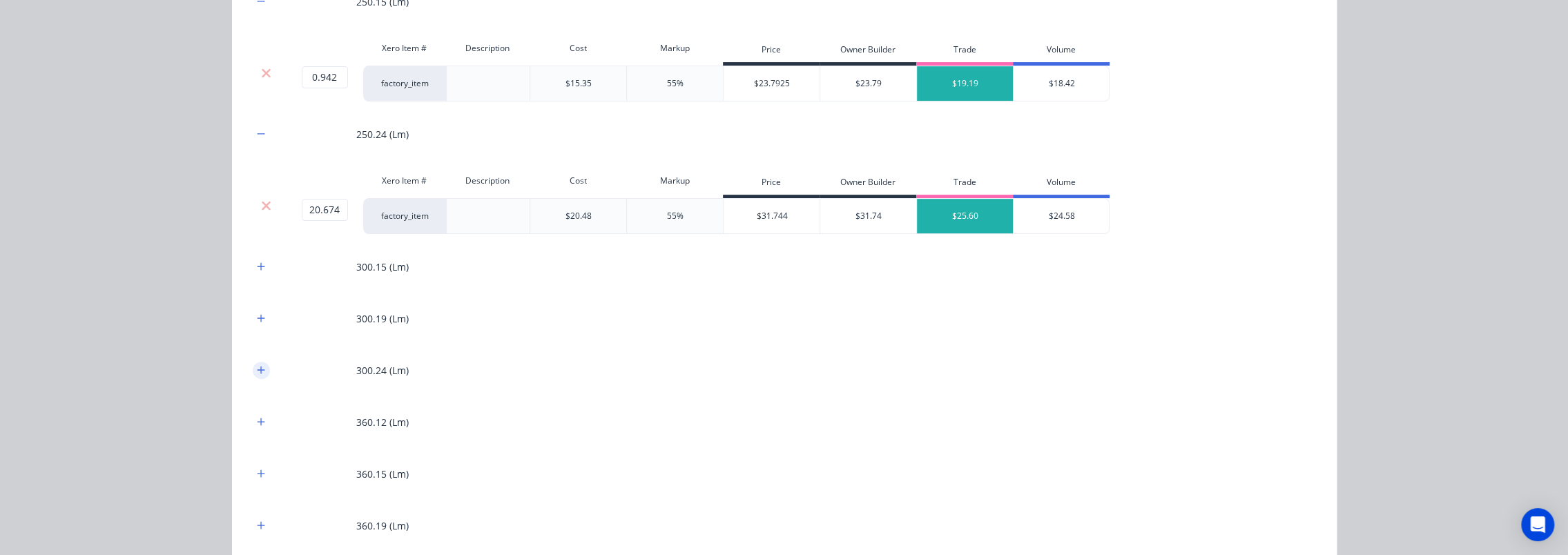
click at [260, 366] on button "button" at bounding box center [261, 370] width 17 height 17
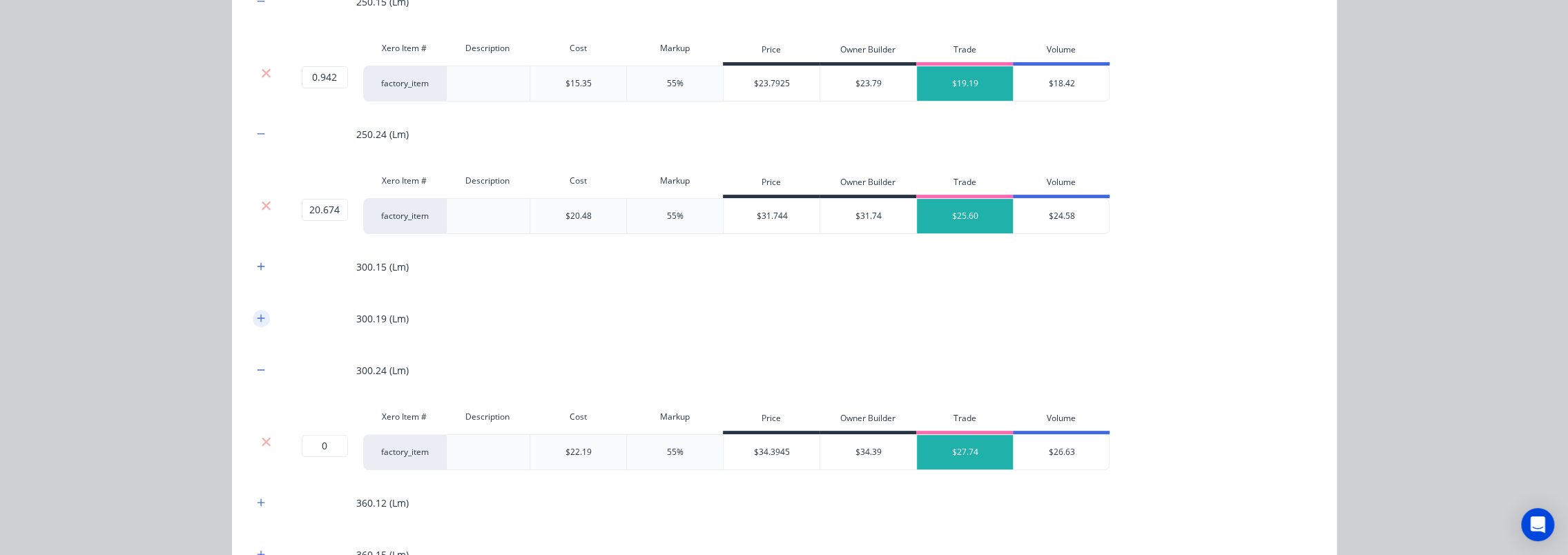
click at [261, 316] on button "button" at bounding box center [261, 319] width 17 height 17
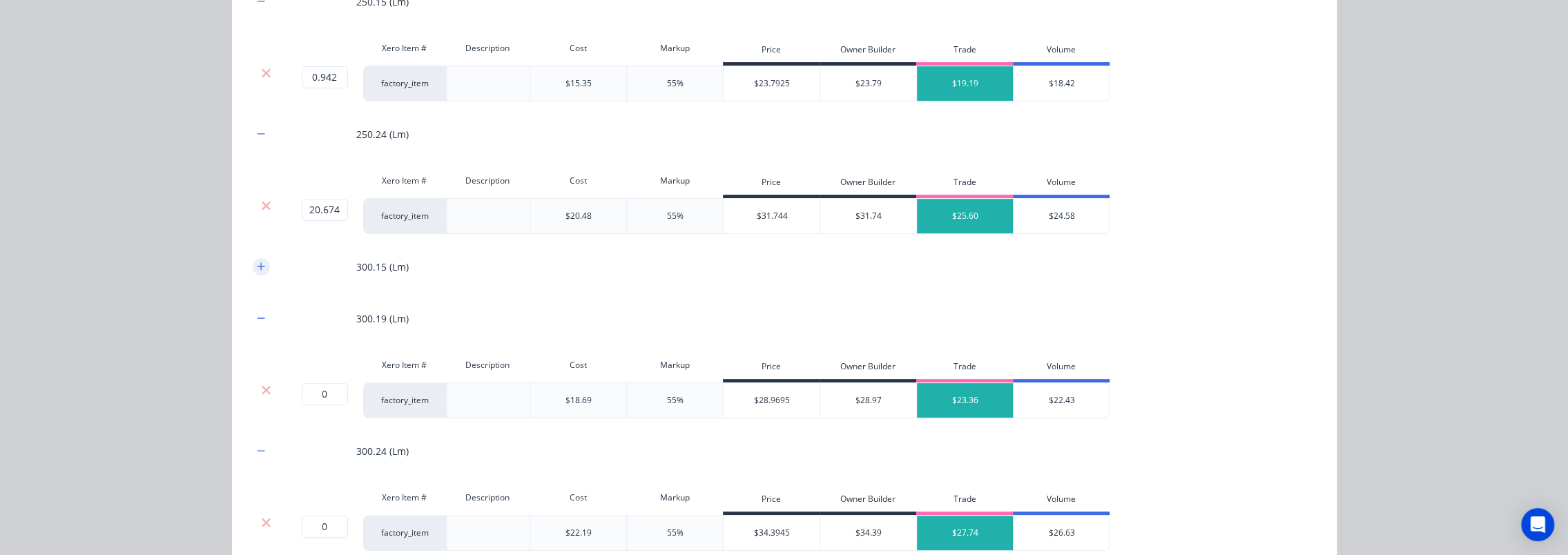
click at [257, 268] on icon "button" at bounding box center [261, 266] width 7 height 7
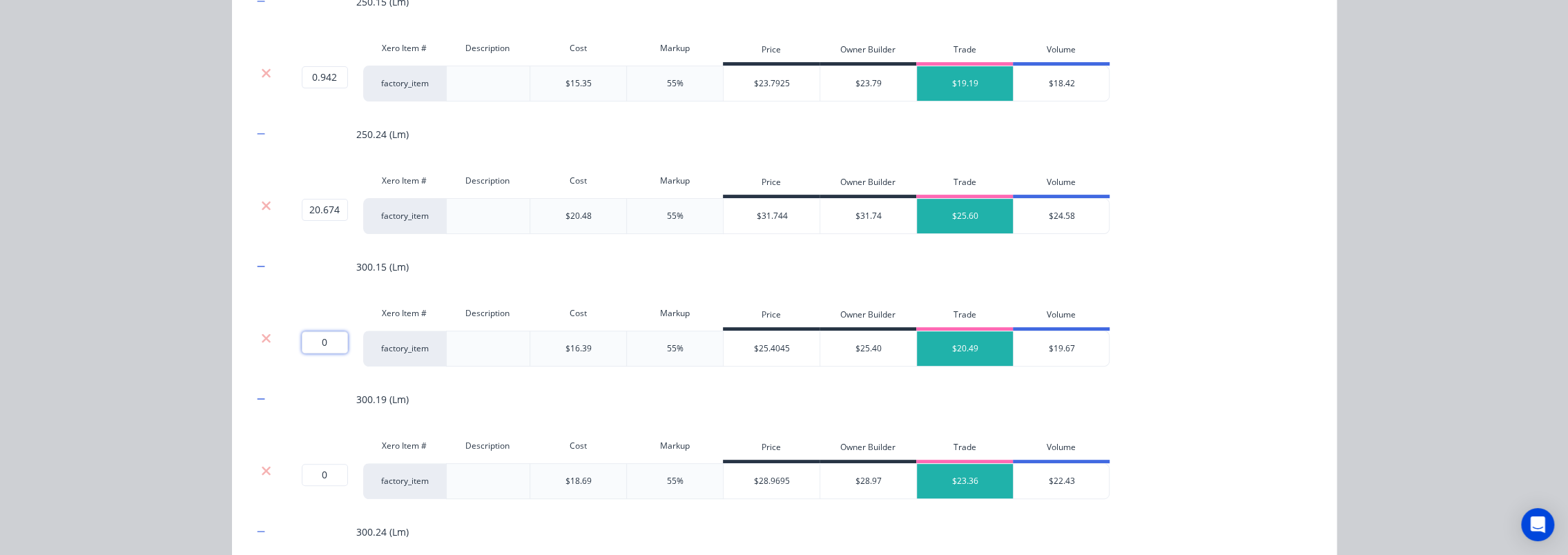
drag, startPoint x: 321, startPoint y: 337, endPoint x: 302, endPoint y: 337, distance: 19.0
click at [302, 337] on input "0" at bounding box center [325, 343] width 46 height 22
type input "97.857"
click at [1171, 357] on div "97.857 97.857 ? factory_item $16.39 55% $25.4045 $25.40 $20.49 $19.67" at bounding box center [784, 348] width 1064 height 36
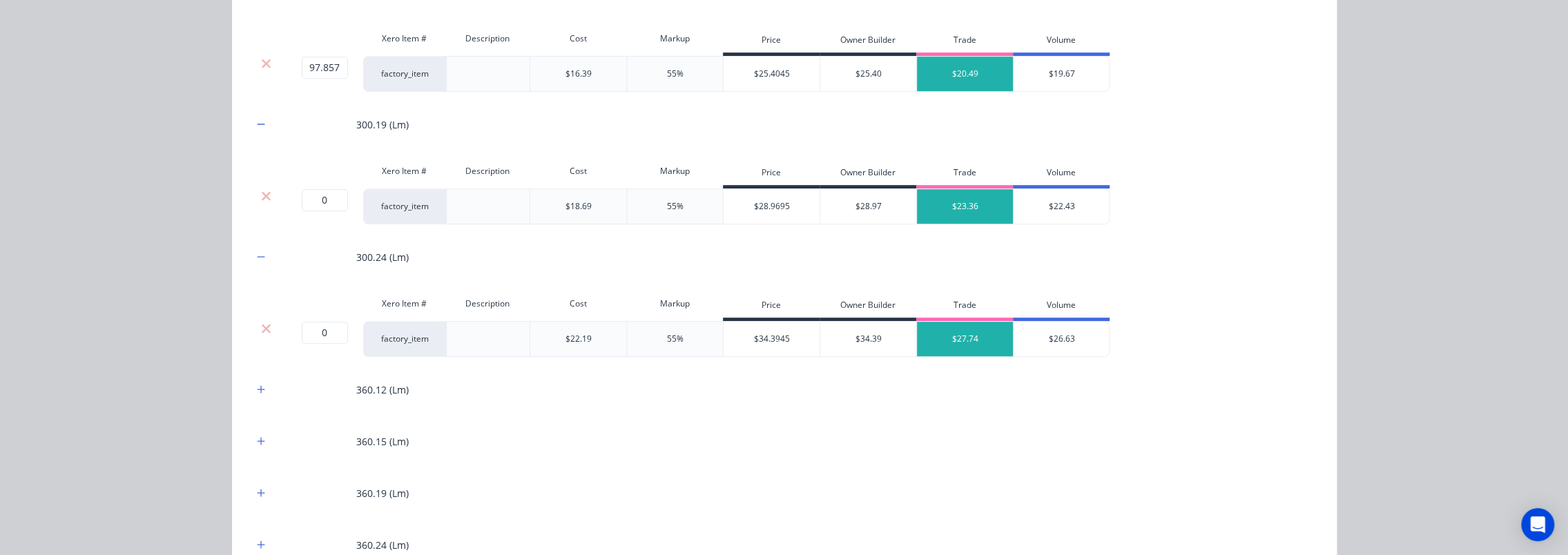
scroll to position [622, 0]
drag, startPoint x: 315, startPoint y: 198, endPoint x: 308, endPoint y: 199, distance: 7.1
click at [308, 199] on input "0" at bounding box center [325, 198] width 46 height 22
type input "148.93"
click at [116, 221] on div "Coil Kit Products in this kit 200.24 (Lm) Xero Item # Description Cost Markup P…" at bounding box center [784, 278] width 1568 height 555
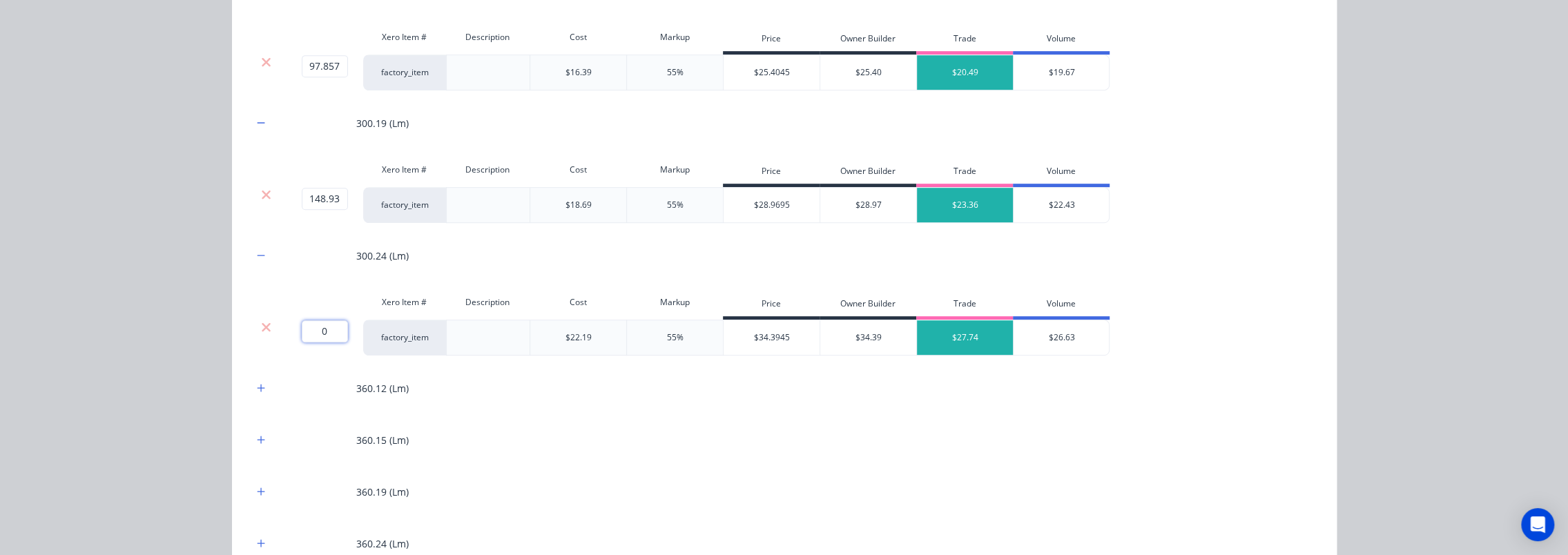
drag, startPoint x: 315, startPoint y: 324, endPoint x: 354, endPoint y: 333, distance: 40.0
click at [354, 333] on div "0 0 ?" at bounding box center [321, 337] width 83 height 36
type input "23.4"
click at [87, 291] on div "Coil Kit Products in this kit 200.24 (Lm) Xero Item # Description Cost Markup P…" at bounding box center [784, 278] width 1568 height 555
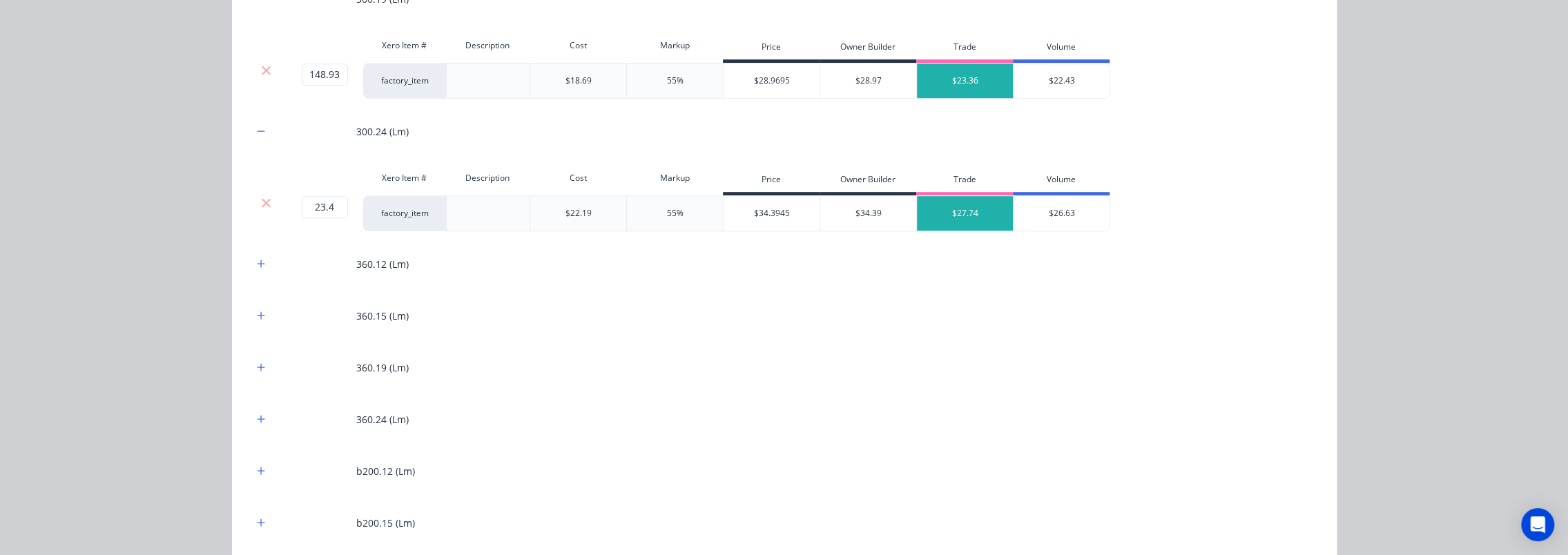
scroll to position [760, 0]
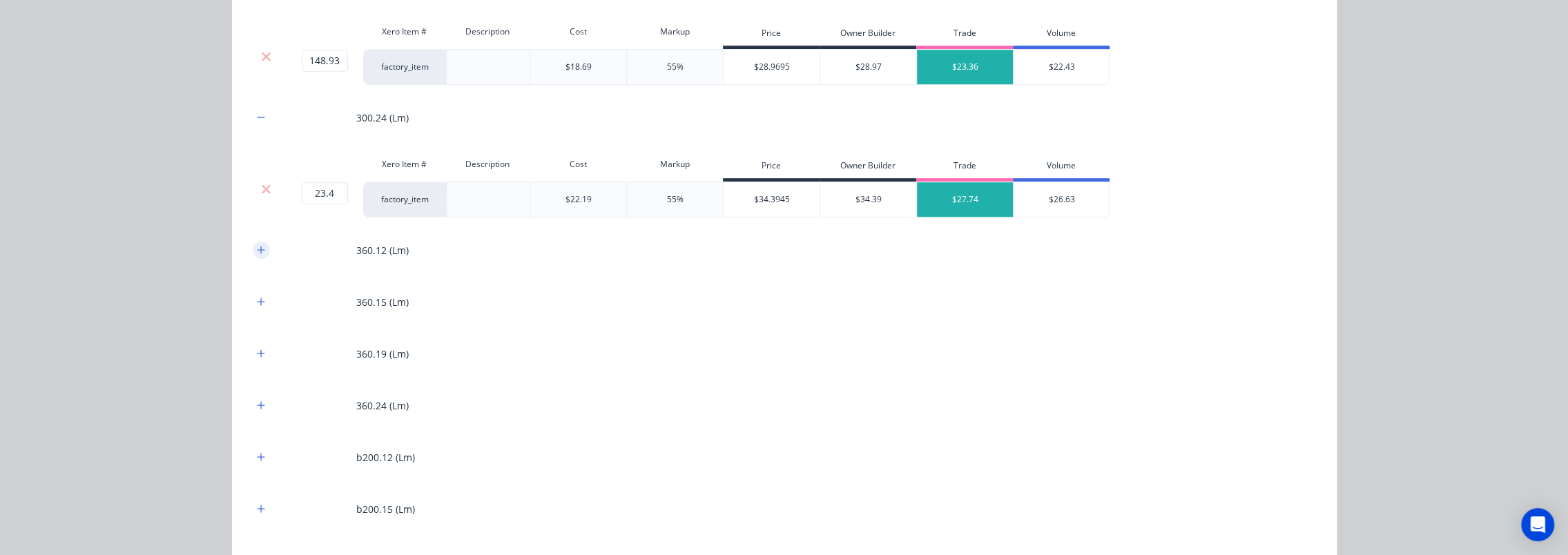
click at [258, 249] on icon "button" at bounding box center [261, 250] width 8 height 10
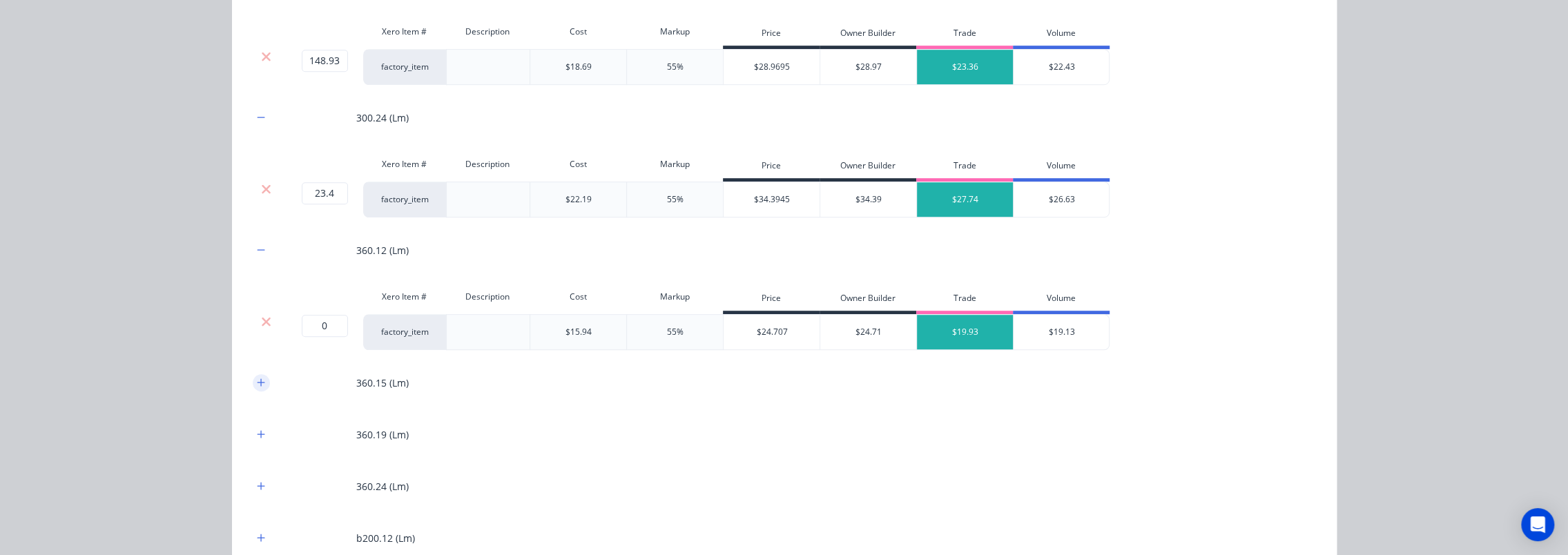
drag, startPoint x: 260, startPoint y: 315, endPoint x: 254, endPoint y: 245, distance: 70.3
click at [261, 315] on icon at bounding box center [265, 322] width 10 height 14
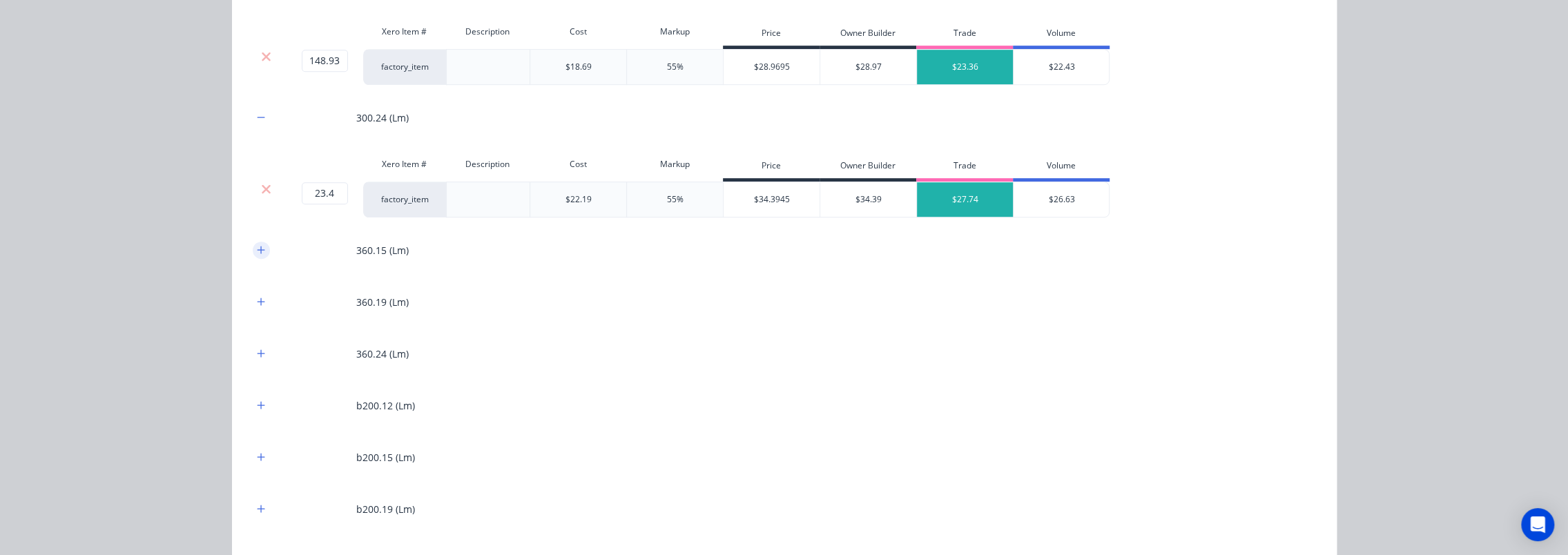
click at [254, 242] on button "button" at bounding box center [261, 250] width 17 height 17
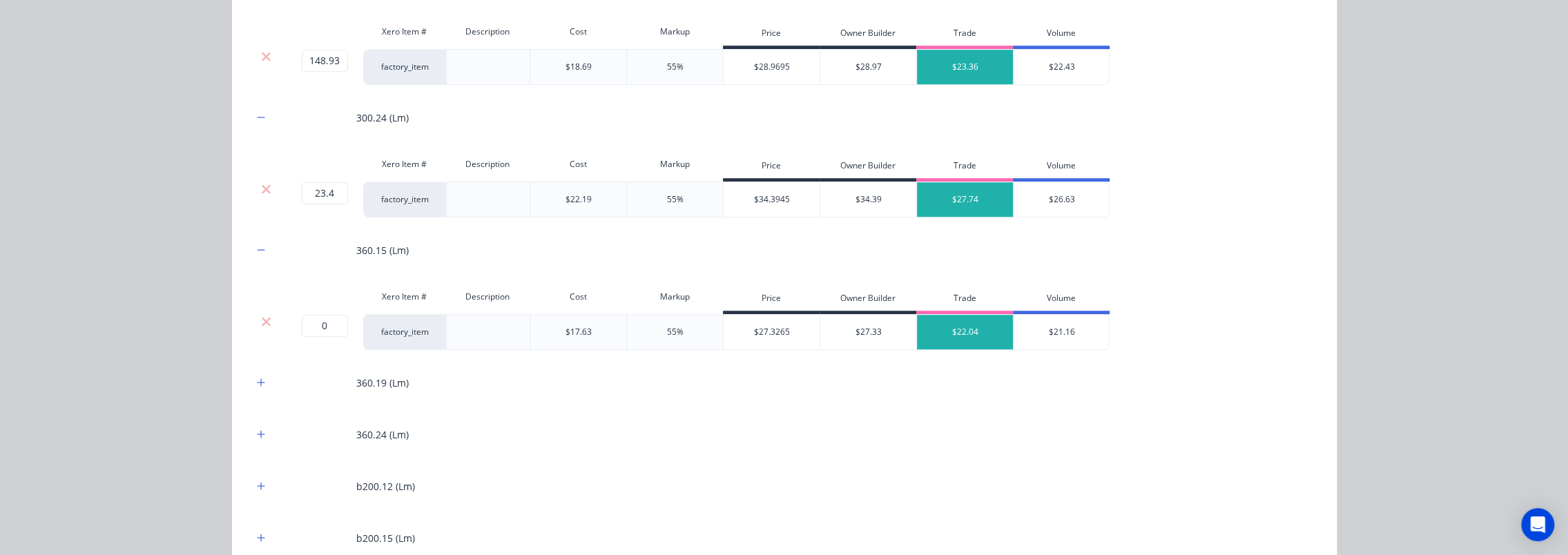
click at [255, 311] on div "Xero Item # Description Cost Markup Price Owner Builder Trade Volume" at bounding box center [682, 299] width 858 height 31
click at [266, 330] on div at bounding box center [266, 332] width 28 height 36
click at [263, 299] on div at bounding box center [266, 297] width 28 height 28
click at [261, 315] on icon at bounding box center [265, 322] width 10 height 14
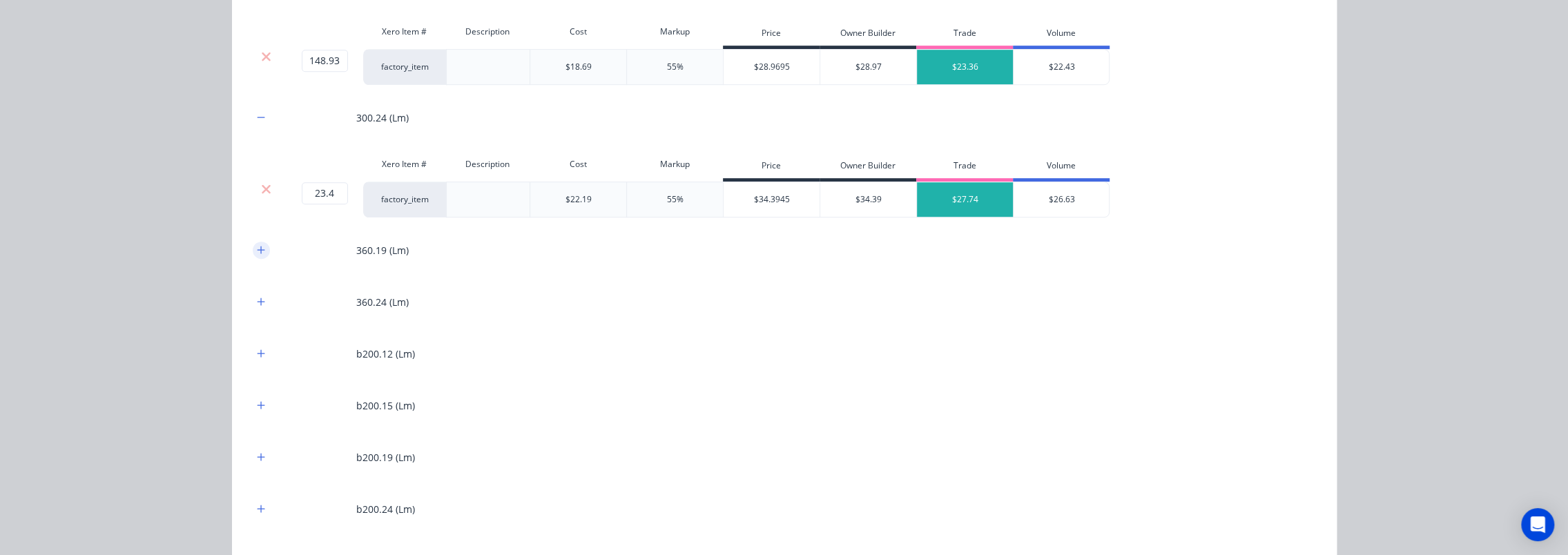
click at [257, 246] on icon "button" at bounding box center [261, 250] width 8 height 10
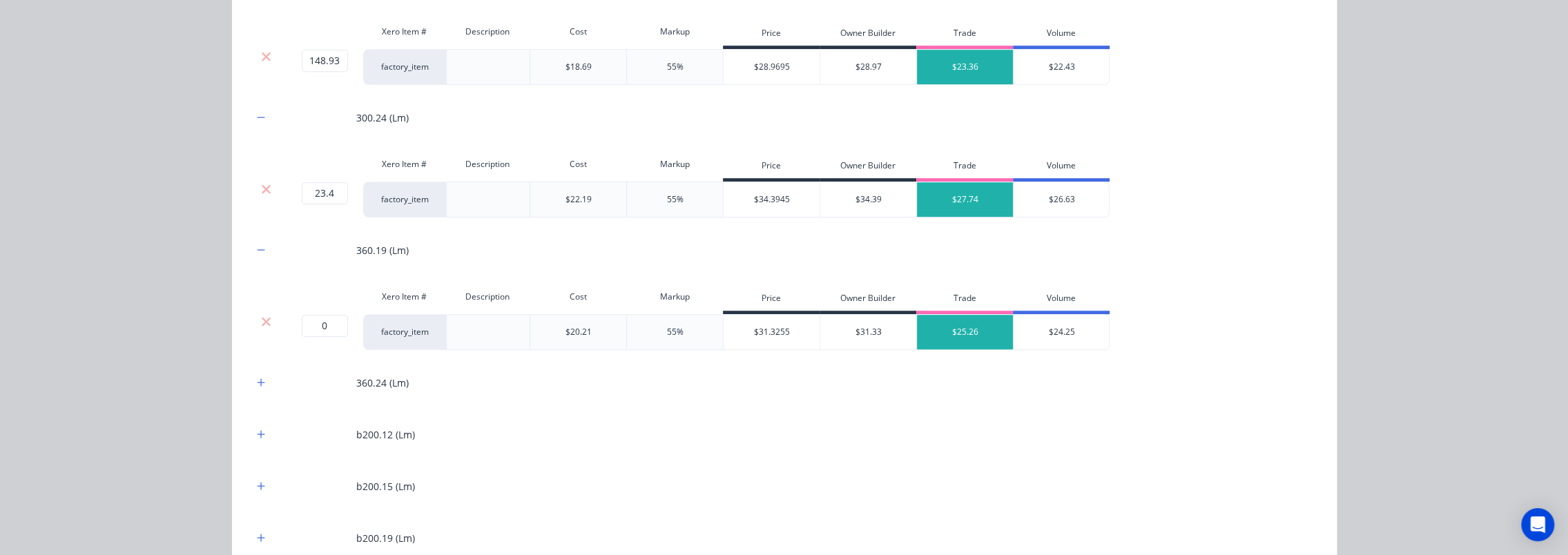
click at [256, 307] on div at bounding box center [266, 297] width 28 height 28
click at [262, 317] on icon at bounding box center [266, 322] width 9 height 9
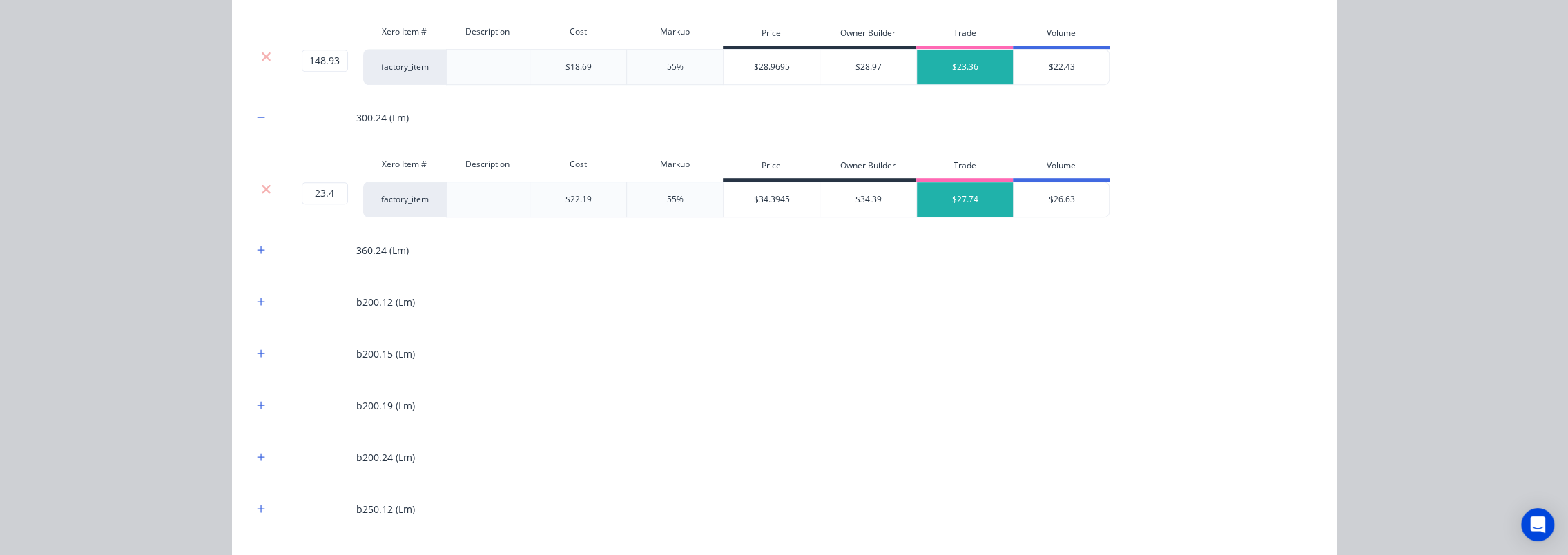
click at [259, 252] on icon "button" at bounding box center [261, 250] width 8 height 10
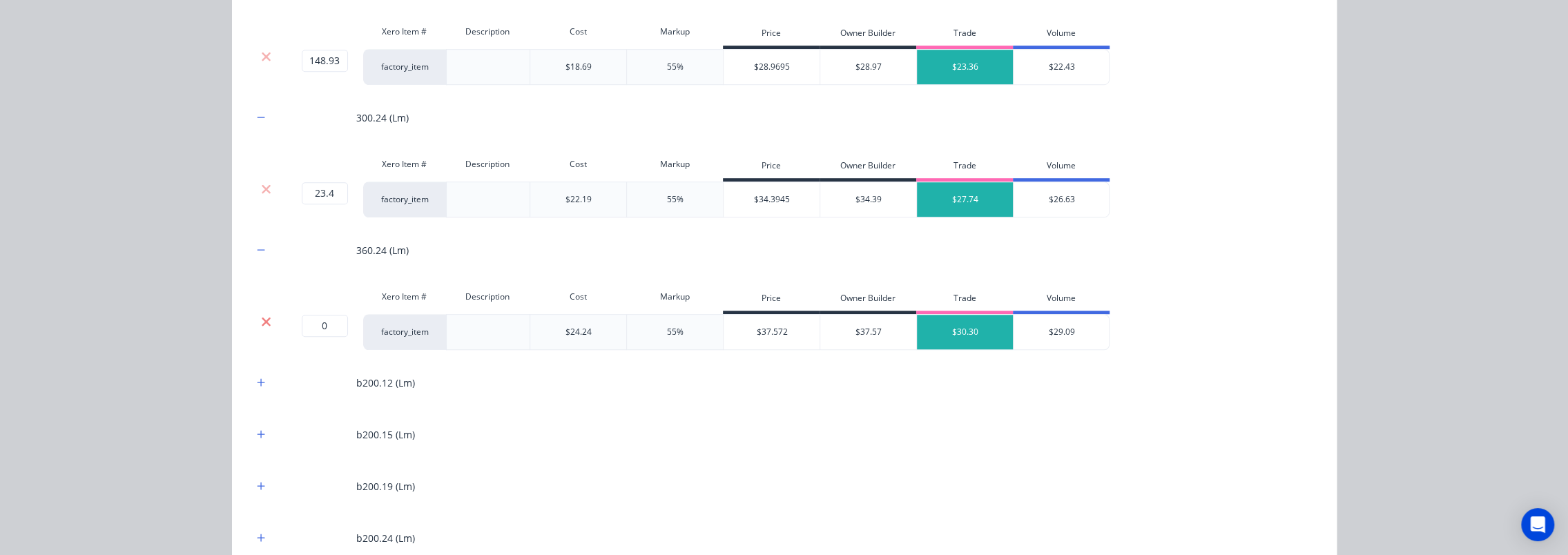
click at [257, 311] on div "Xero Item # Description Cost Markup Price Owner Builder Trade Volume" at bounding box center [682, 299] width 858 height 31
click at [261, 315] on icon at bounding box center [265, 322] width 10 height 14
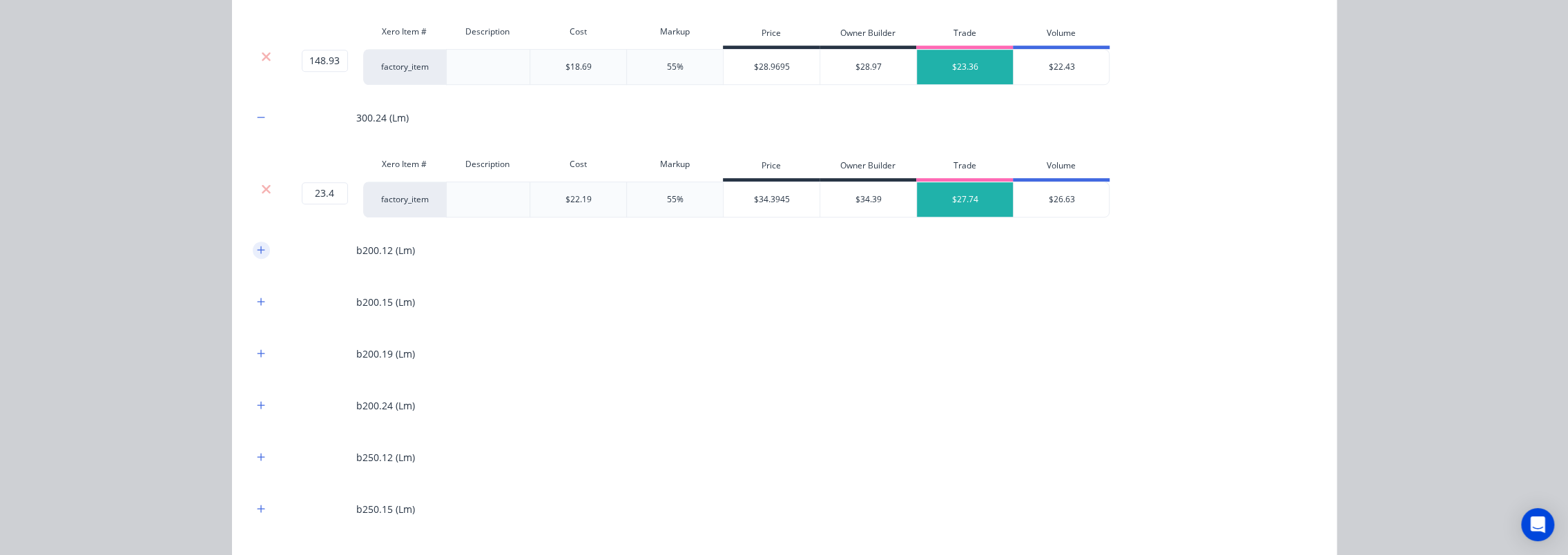
click at [257, 245] on icon "button" at bounding box center [261, 250] width 8 height 10
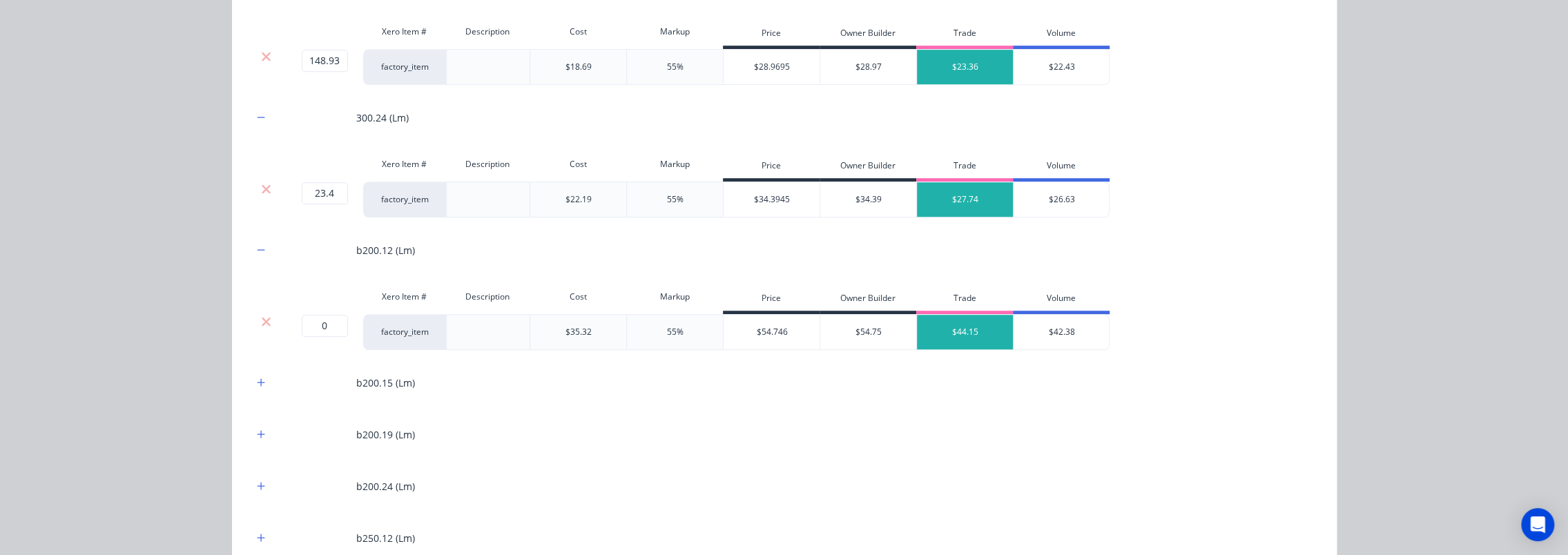
click at [266, 322] on div at bounding box center [266, 322] width 27 height 14
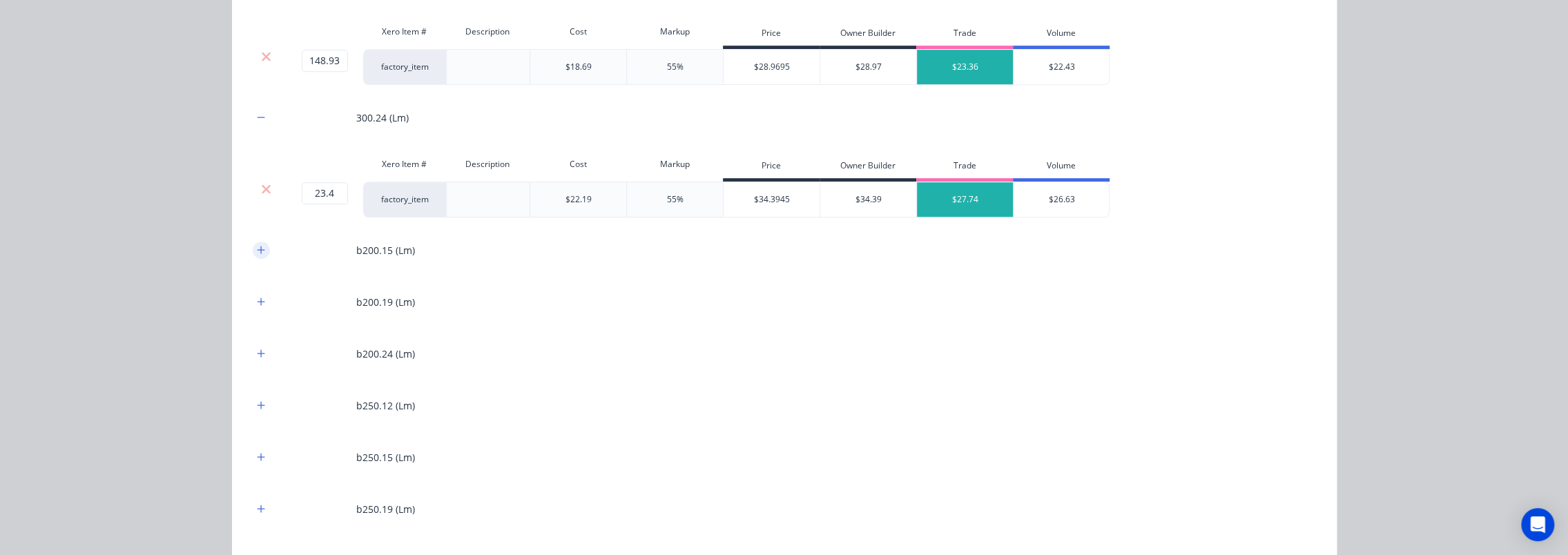
drag, startPoint x: 255, startPoint y: 248, endPoint x: 260, endPoint y: 266, distance: 18.7
click at [257, 248] on icon "button" at bounding box center [261, 250] width 8 height 10
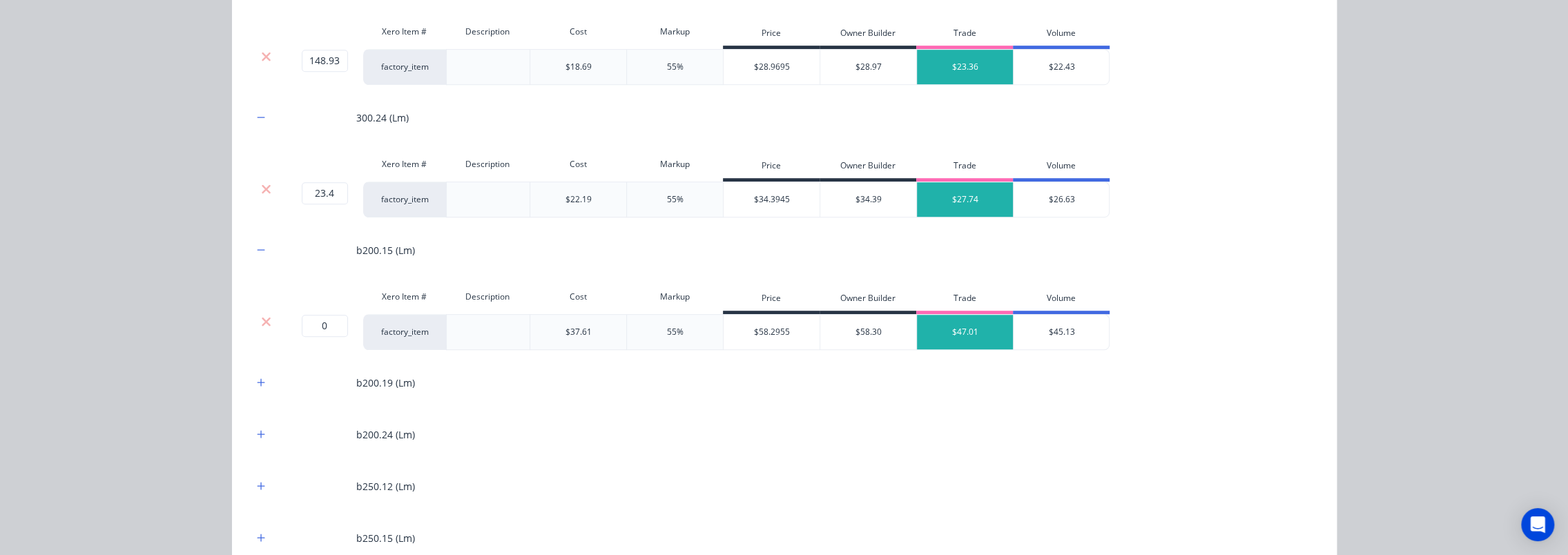
click at [261, 323] on icon at bounding box center [265, 322] width 10 height 14
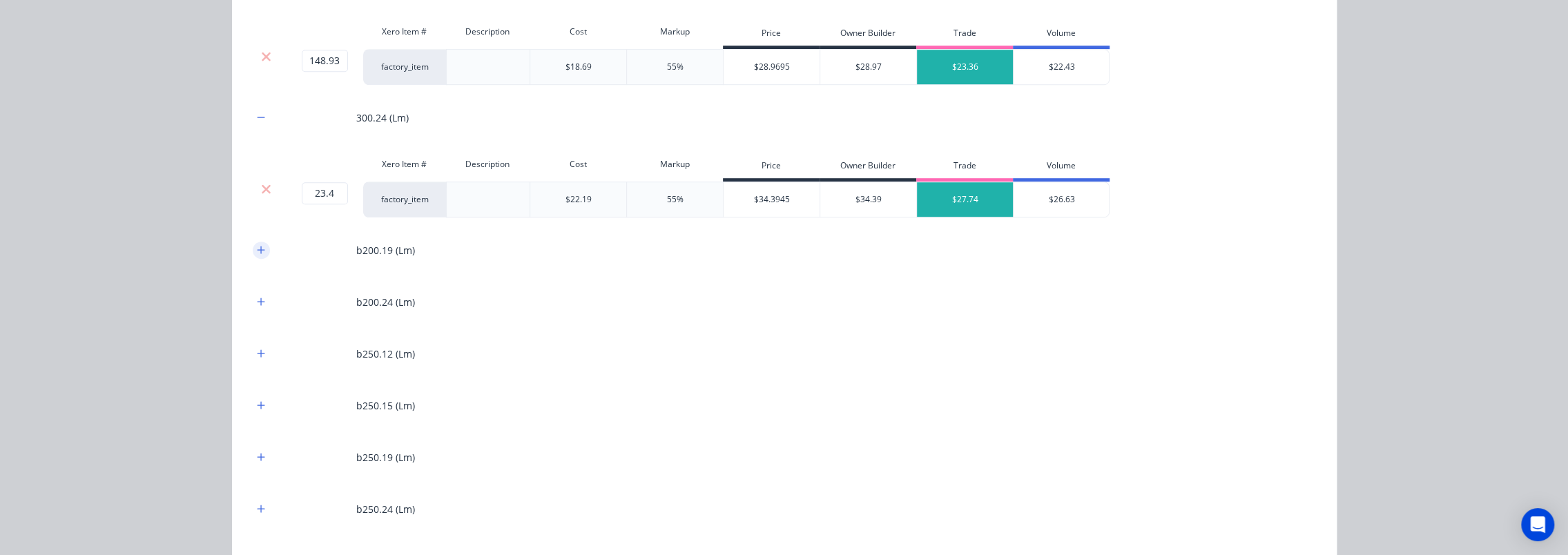
click at [260, 246] on icon "button" at bounding box center [261, 250] width 8 height 10
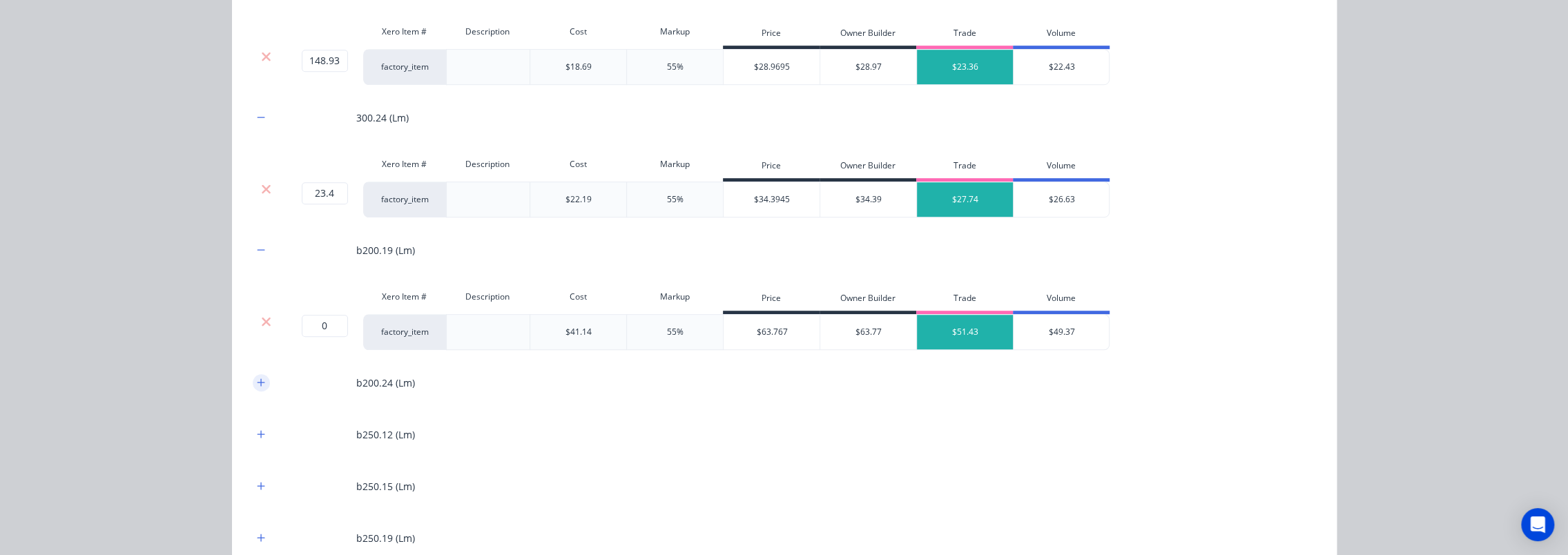
drag, startPoint x: 261, startPoint y: 316, endPoint x: 250, endPoint y: 244, distance: 72.8
click at [261, 315] on icon at bounding box center [265, 322] width 10 height 14
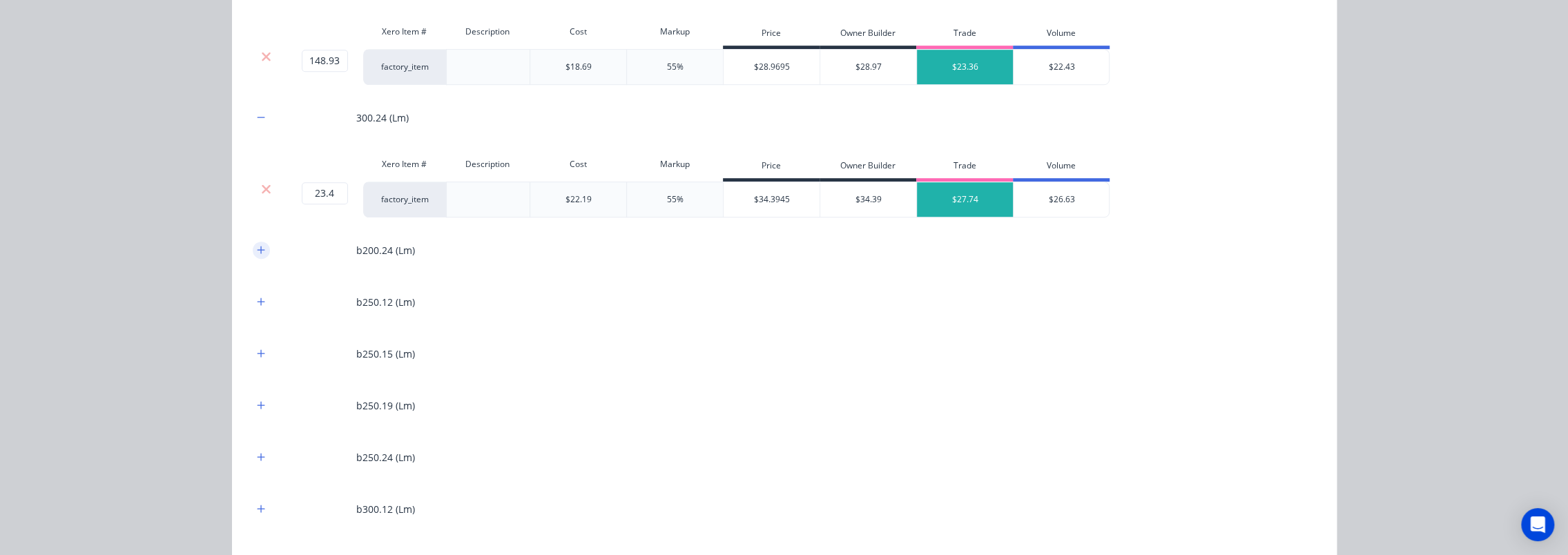
click at [257, 249] on icon "button" at bounding box center [261, 250] width 8 height 10
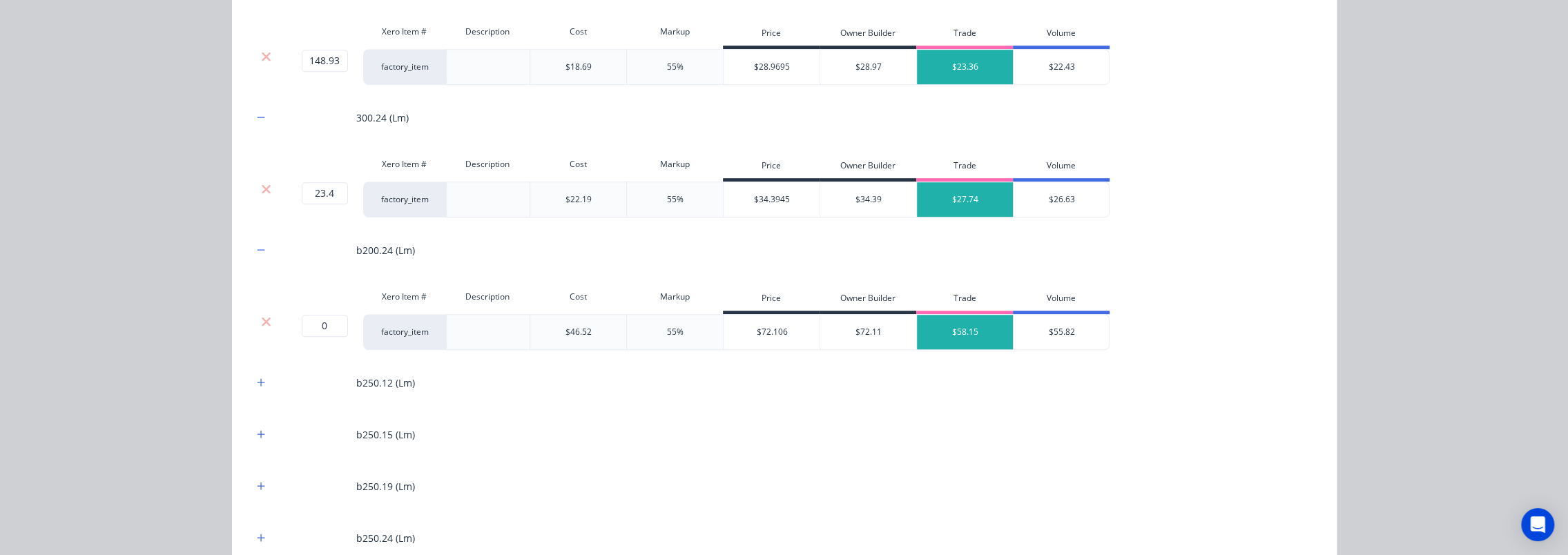
click at [269, 315] on div at bounding box center [266, 322] width 27 height 14
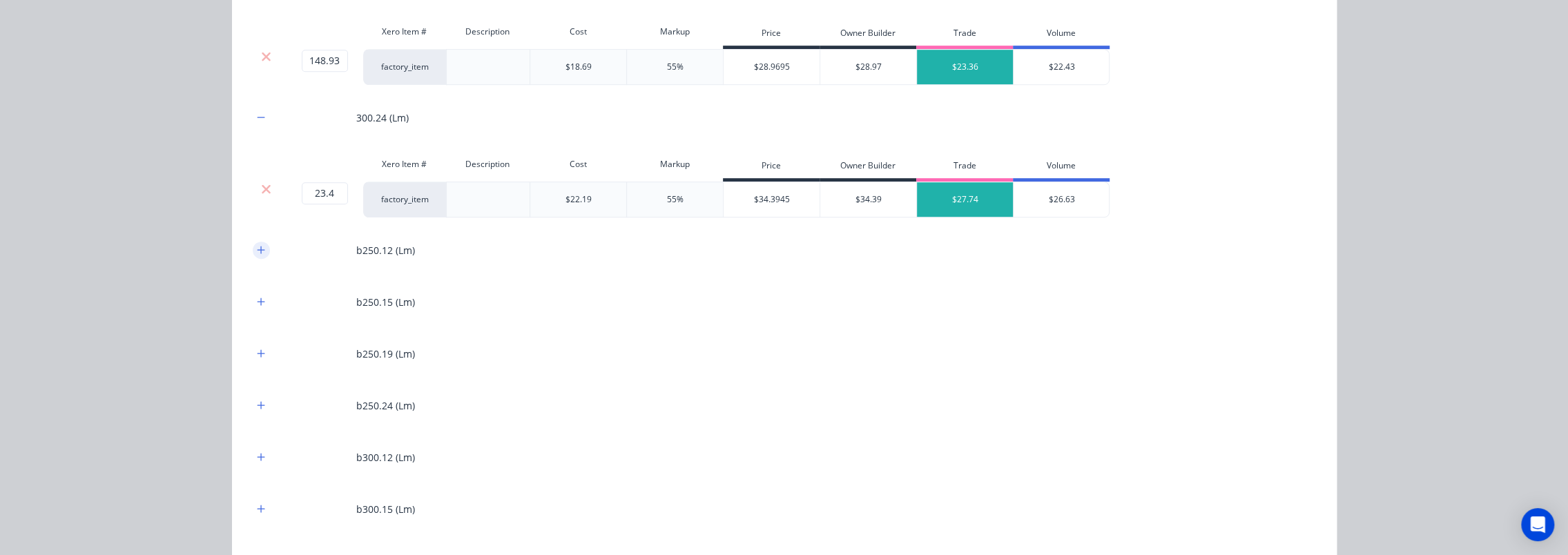
click at [260, 253] on div at bounding box center [261, 250] width 17 height 17
click at [258, 245] on icon "button" at bounding box center [261, 250] width 8 height 10
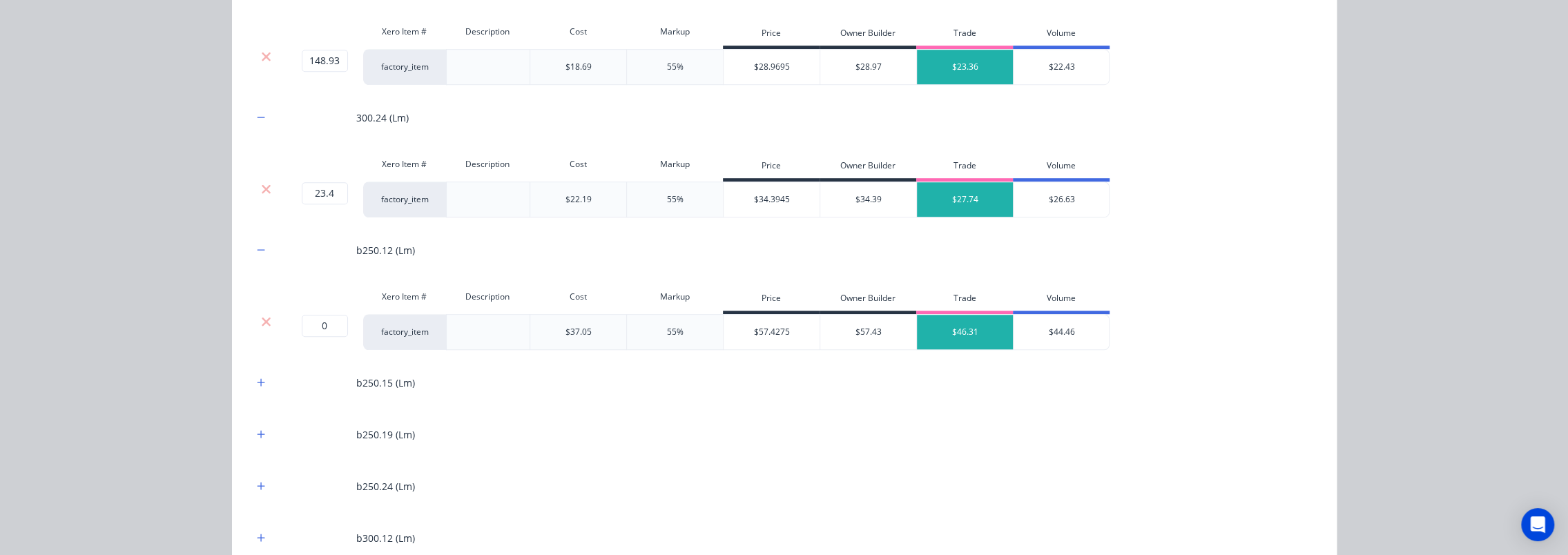
click at [266, 315] on div at bounding box center [266, 322] width 27 height 14
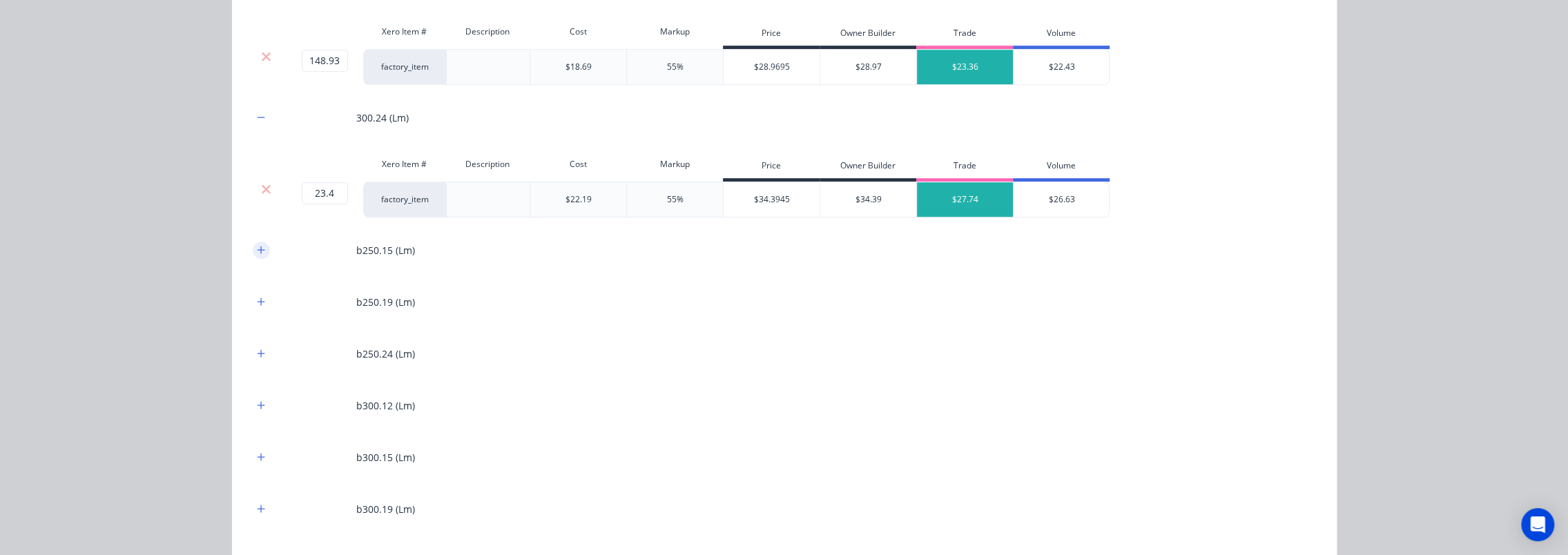
click at [257, 250] on icon "button" at bounding box center [261, 250] width 8 height 10
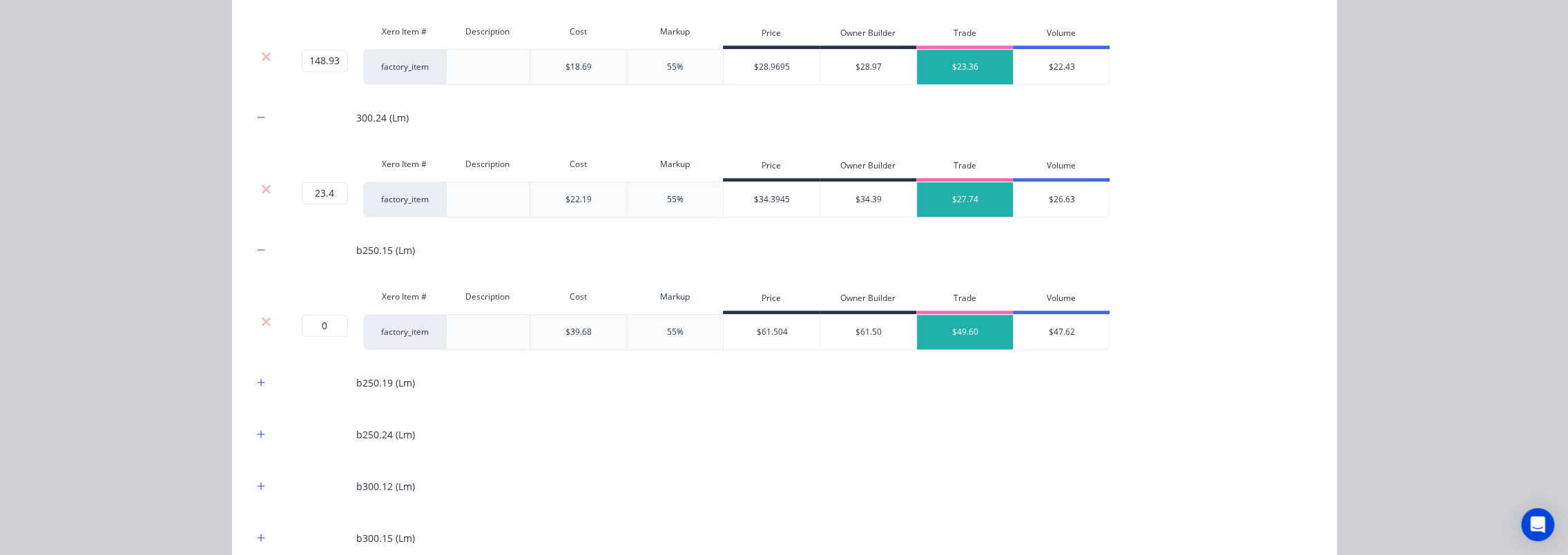
click at [262, 319] on icon at bounding box center [266, 322] width 9 height 9
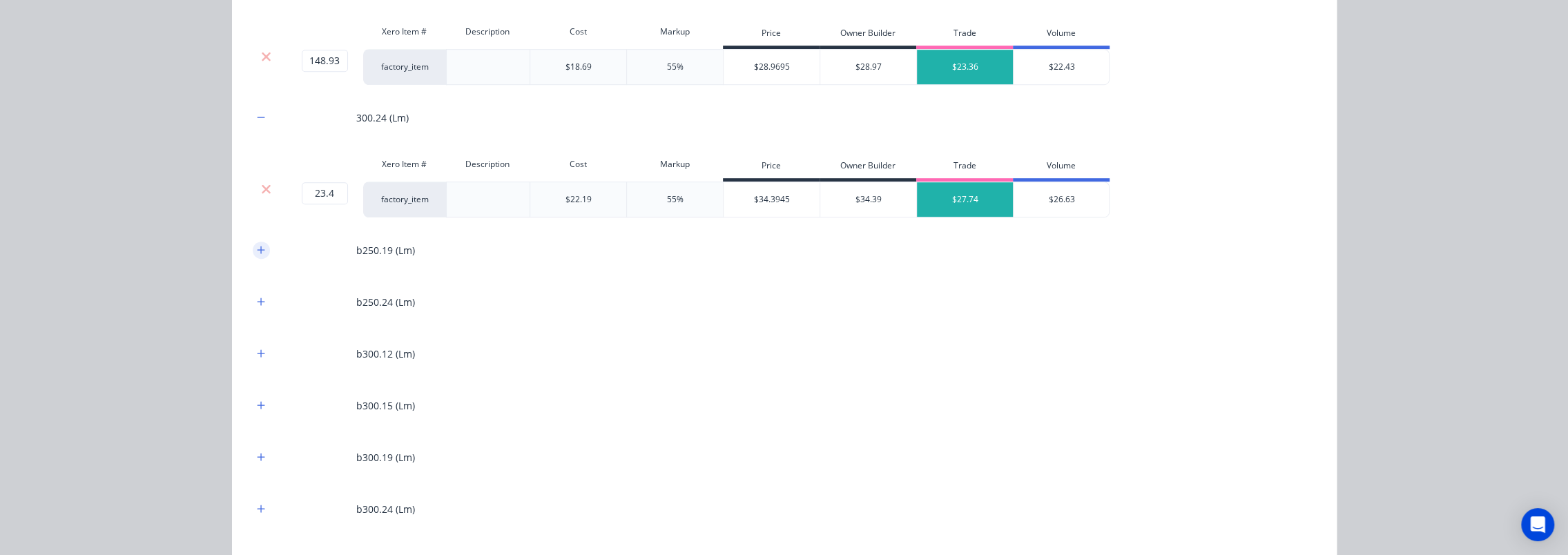
click at [257, 246] on icon "button" at bounding box center [261, 250] width 7 height 7
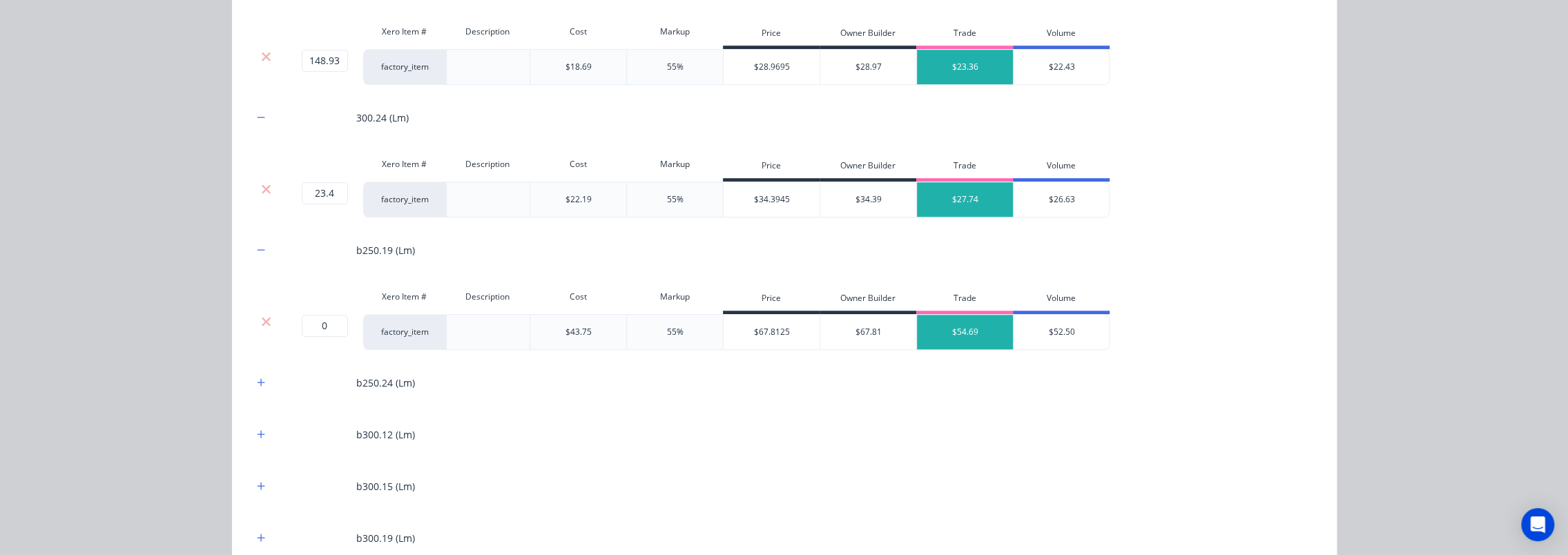
click at [261, 322] on icon at bounding box center [265, 322] width 10 height 14
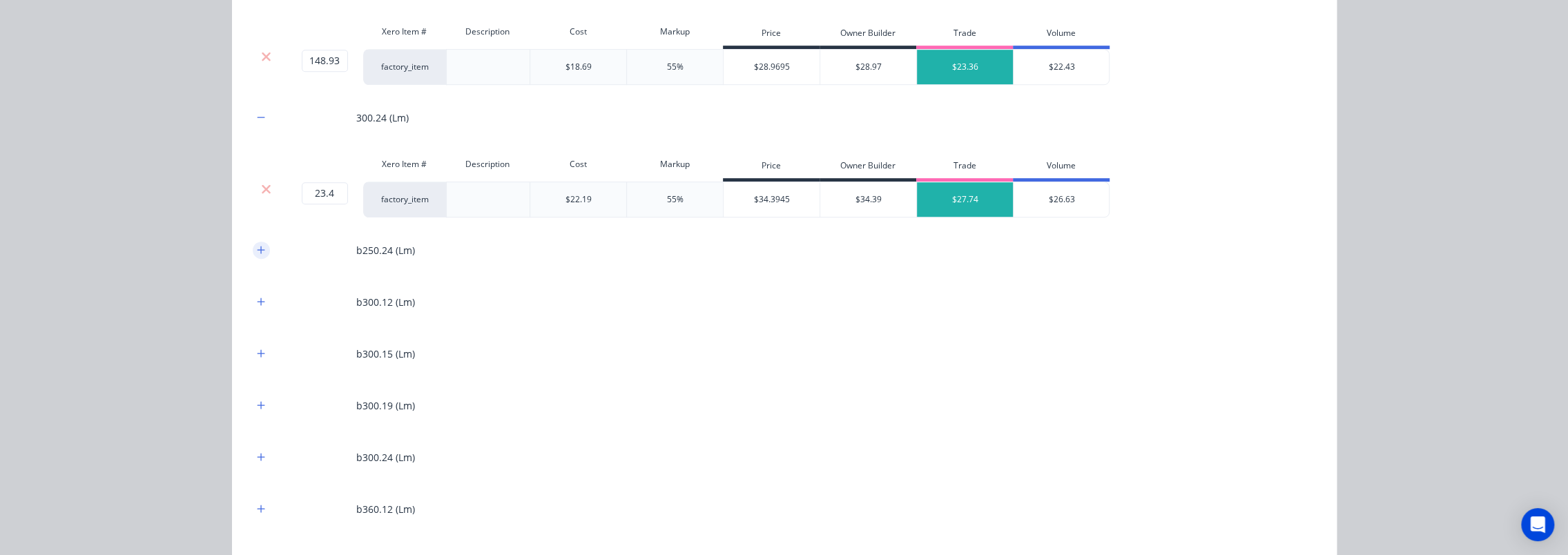
click at [257, 247] on icon "button" at bounding box center [261, 250] width 7 height 7
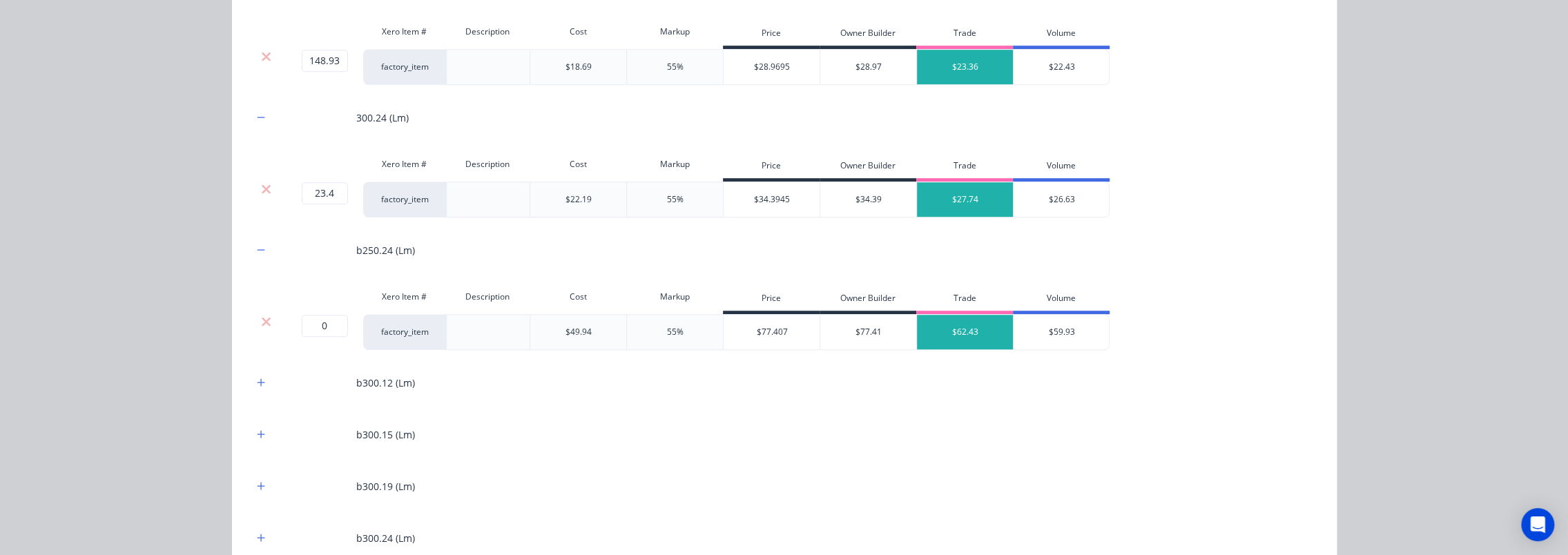
click at [261, 307] on div at bounding box center [266, 297] width 28 height 28
click at [261, 315] on icon at bounding box center [265, 322] width 10 height 14
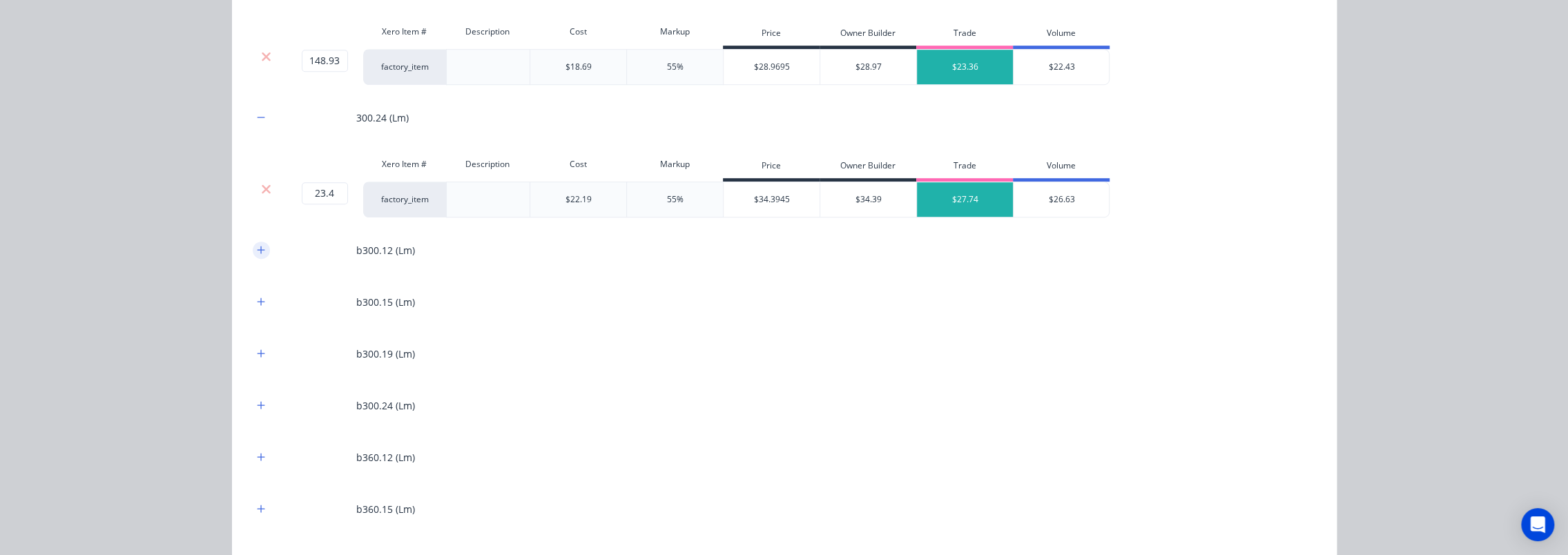
click at [257, 247] on icon "button" at bounding box center [261, 250] width 7 height 7
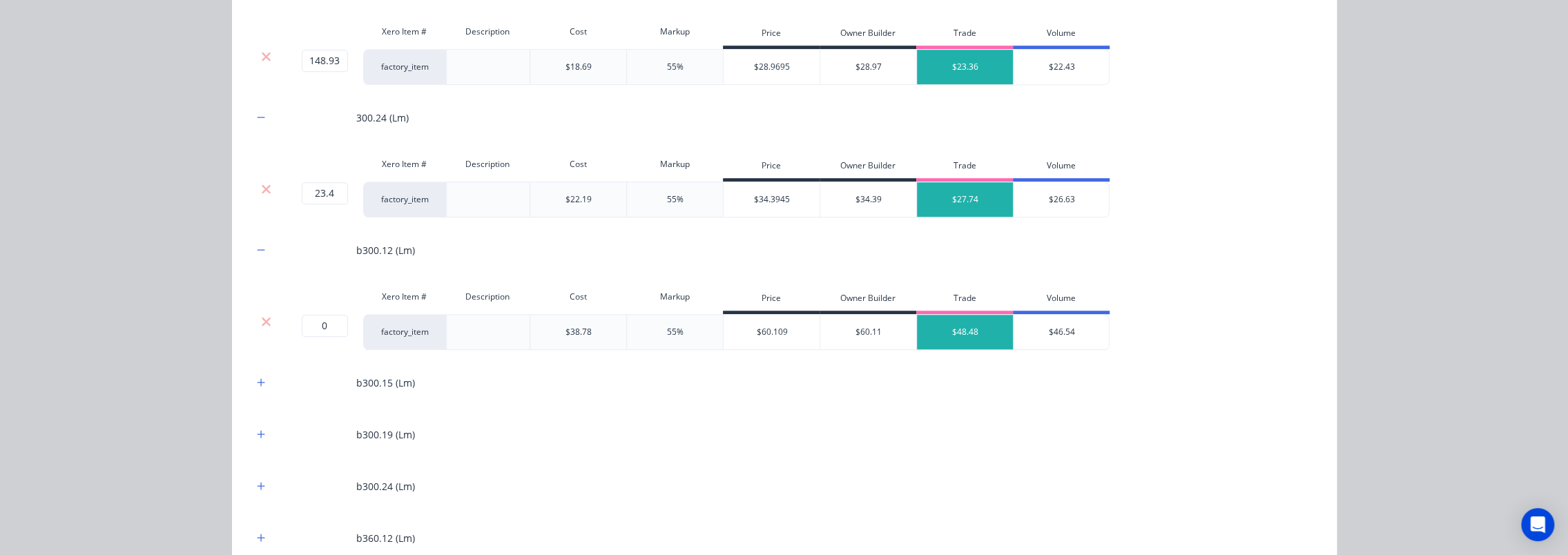
click at [264, 318] on icon at bounding box center [265, 322] width 10 height 14
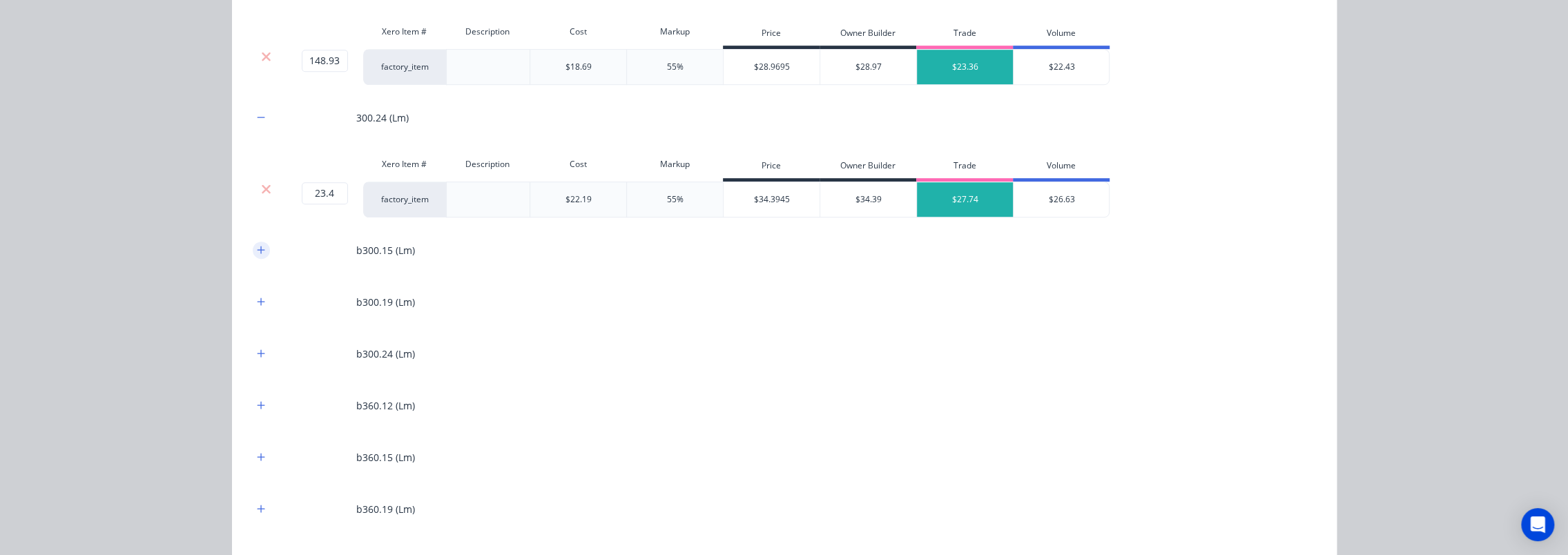
click at [257, 247] on icon "button" at bounding box center [261, 250] width 8 height 10
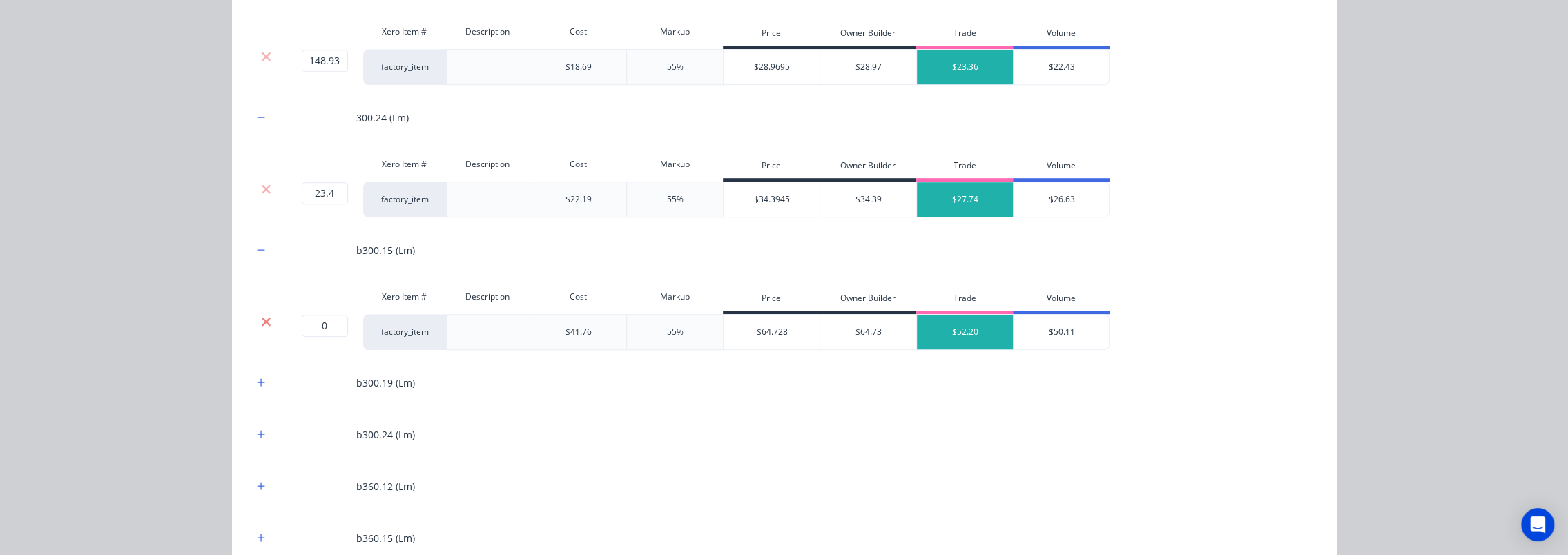
click at [262, 317] on icon at bounding box center [266, 322] width 9 height 9
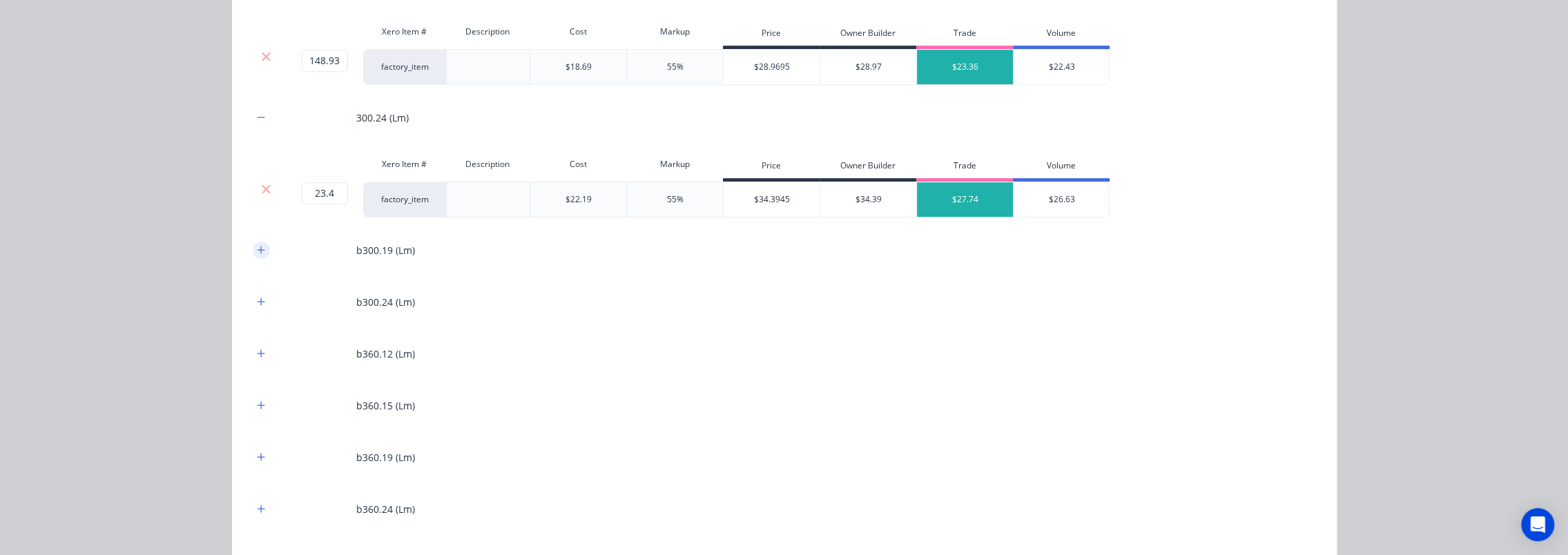
click at [257, 245] on icon "button" at bounding box center [261, 250] width 8 height 10
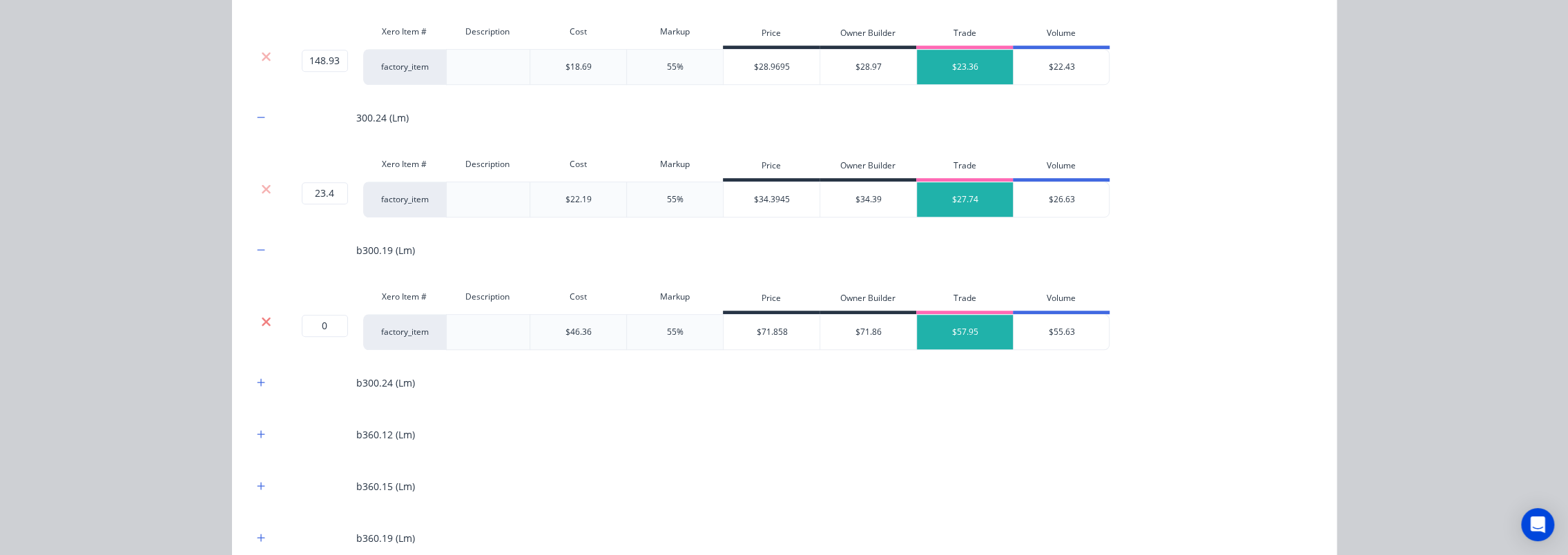
click at [262, 317] on icon at bounding box center [266, 322] width 9 height 9
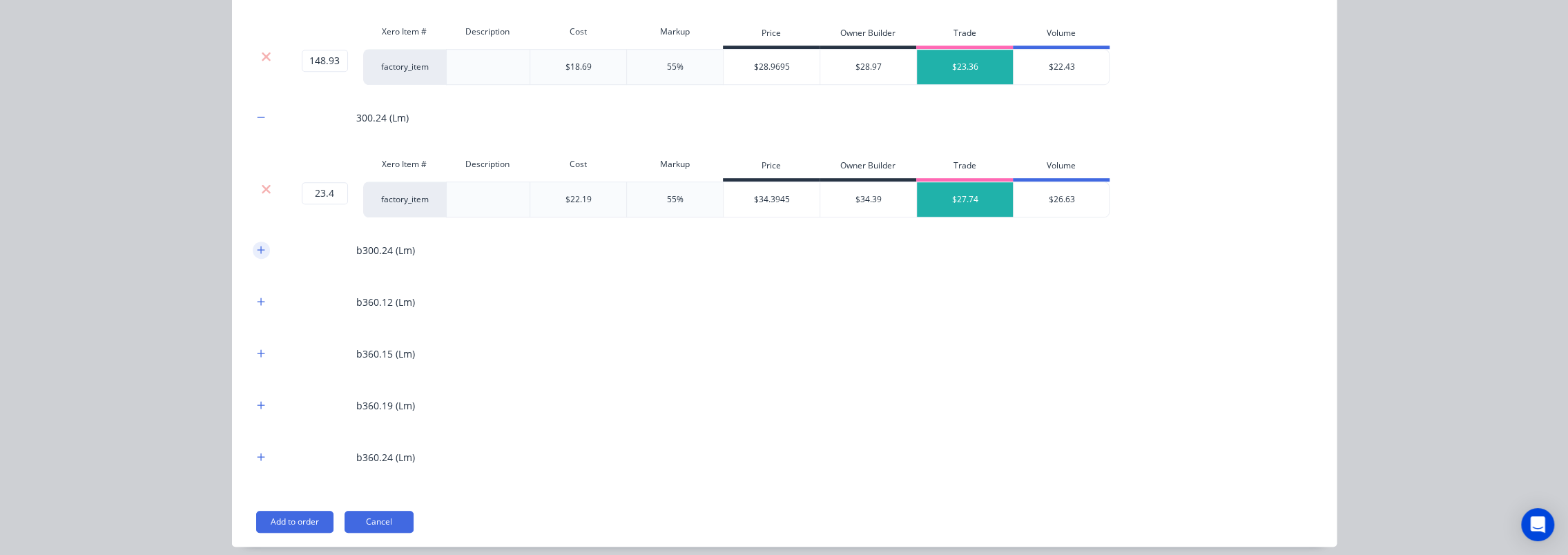
click at [257, 249] on icon "button" at bounding box center [261, 250] width 8 height 10
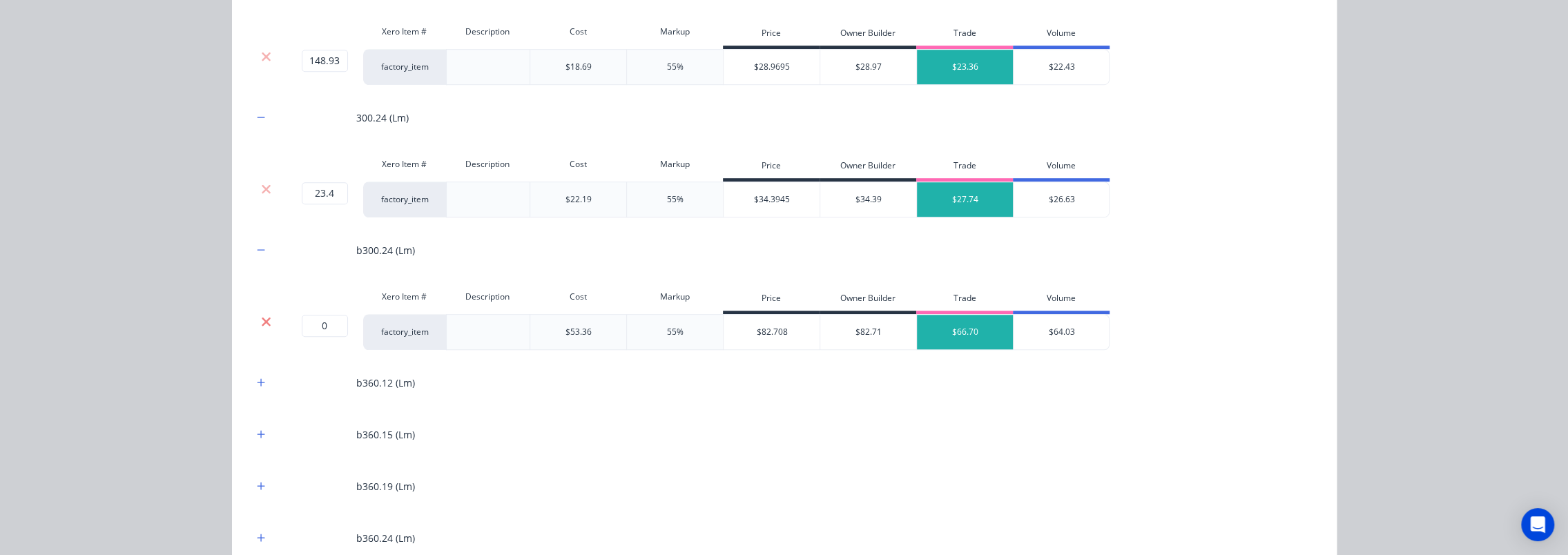
click at [264, 317] on icon at bounding box center [266, 322] width 9 height 9
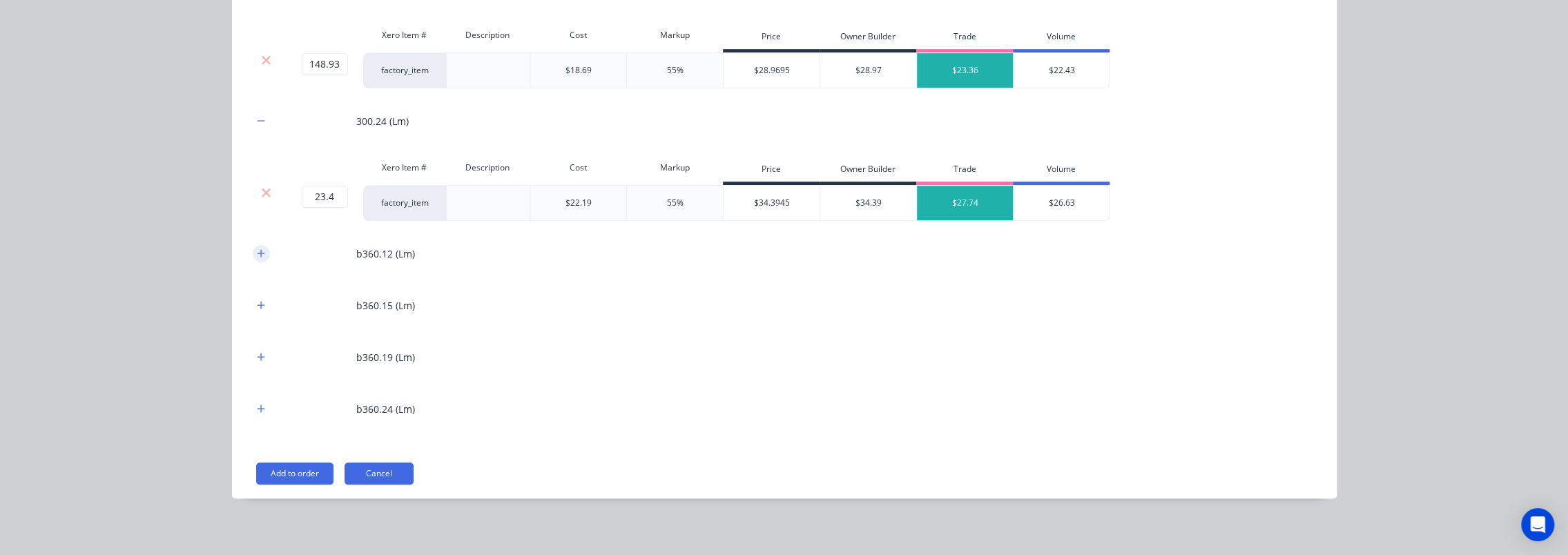
click at [257, 249] on icon "button" at bounding box center [261, 254] width 8 height 10
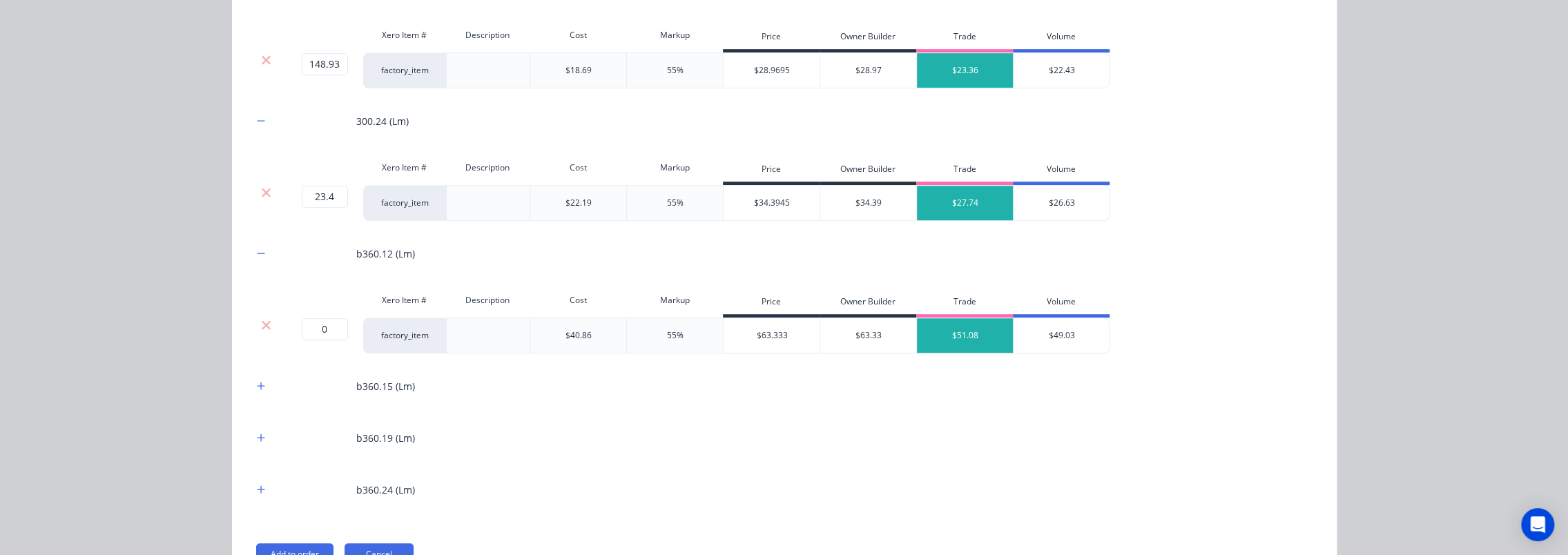
click at [266, 322] on div at bounding box center [266, 325] width 27 height 14
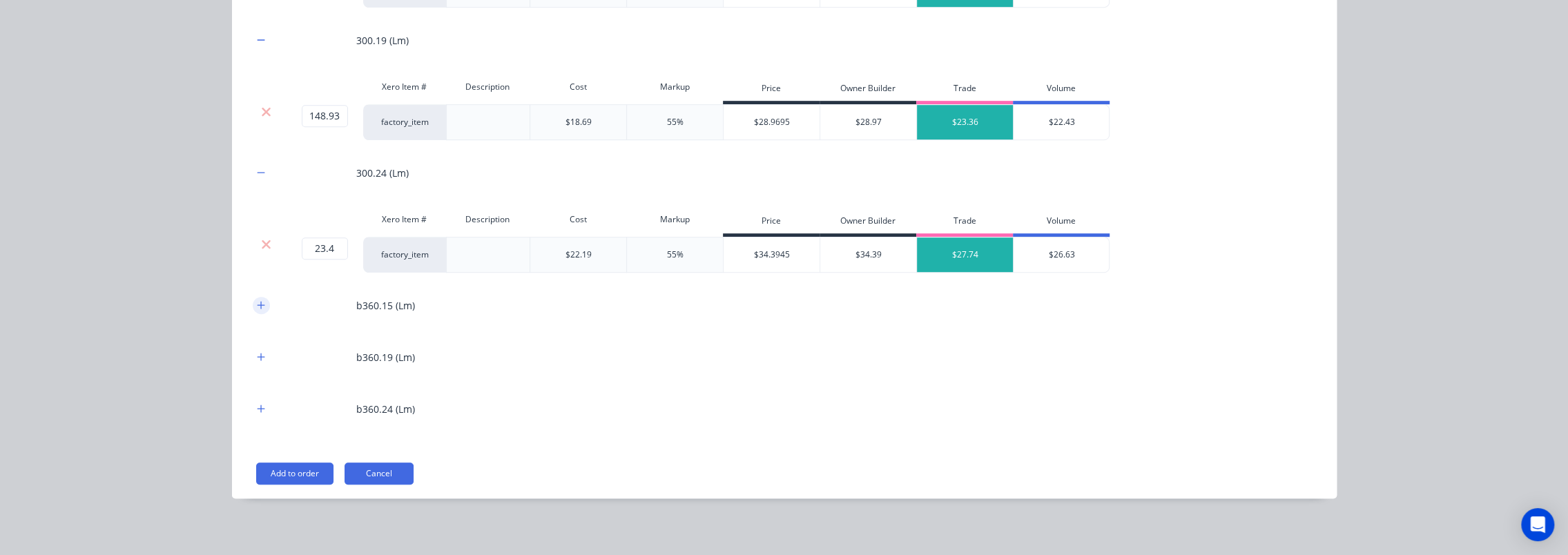
click at [257, 300] on icon "button" at bounding box center [261, 305] width 8 height 10
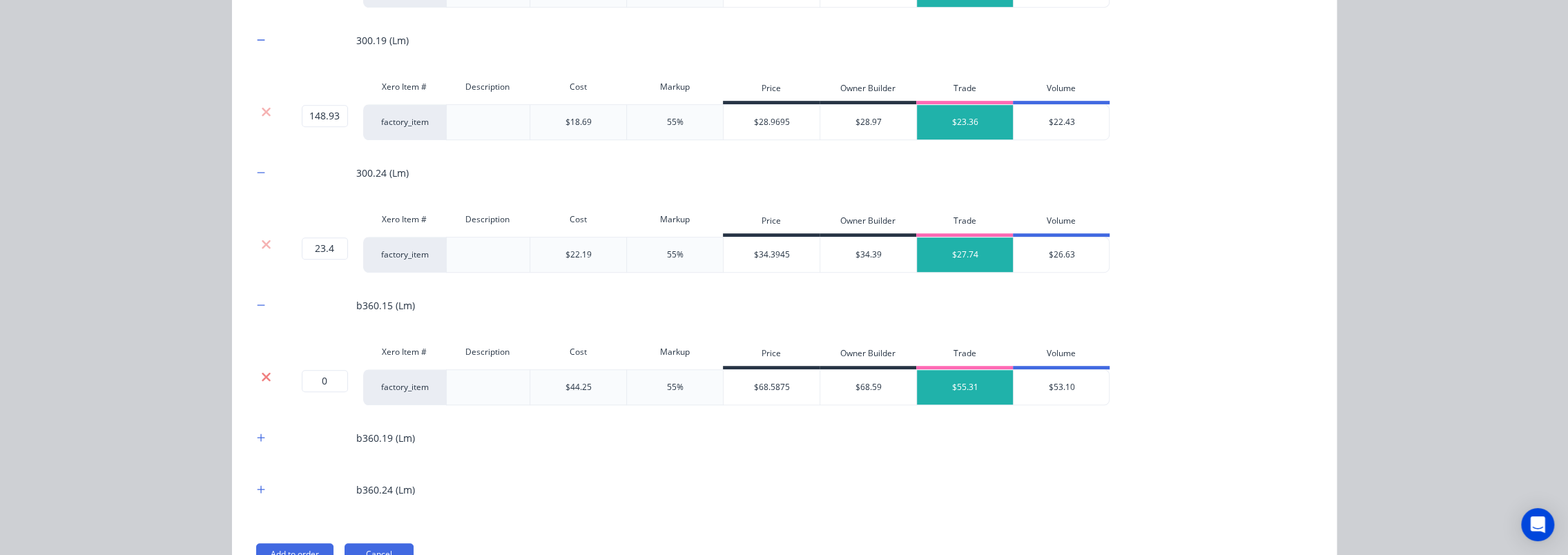
click at [262, 372] on icon at bounding box center [266, 377] width 9 height 9
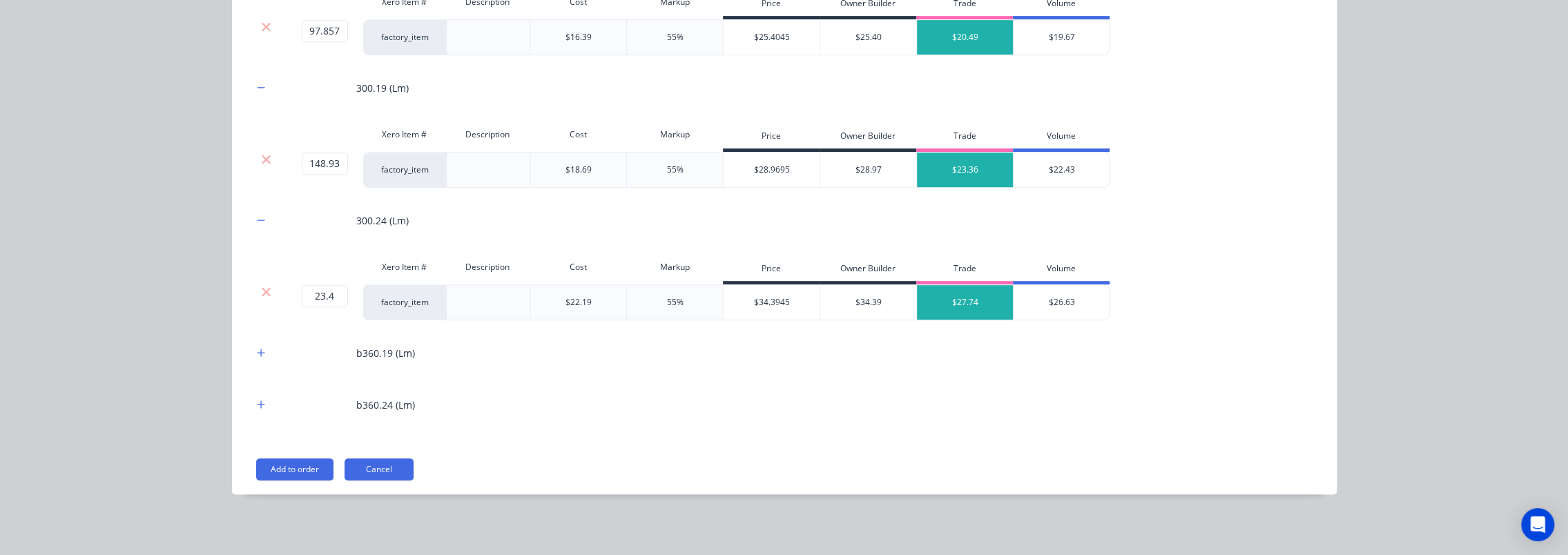
scroll to position [652, 0]
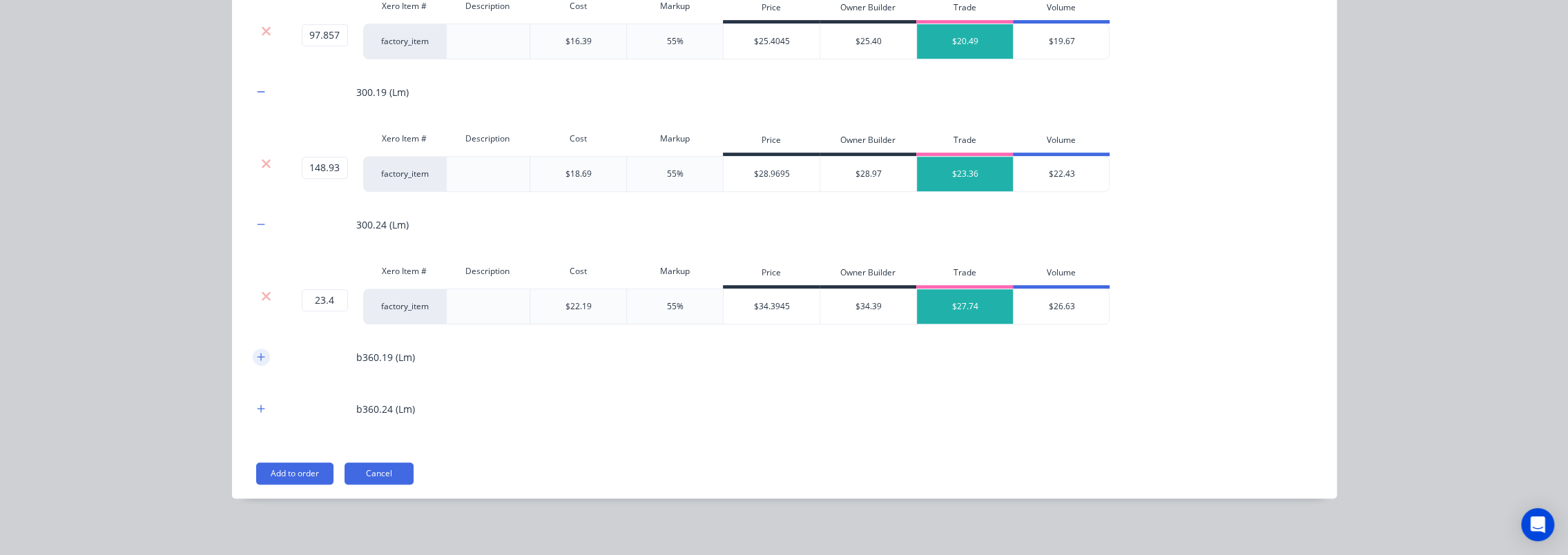
click at [257, 352] on icon "button" at bounding box center [261, 357] width 8 height 10
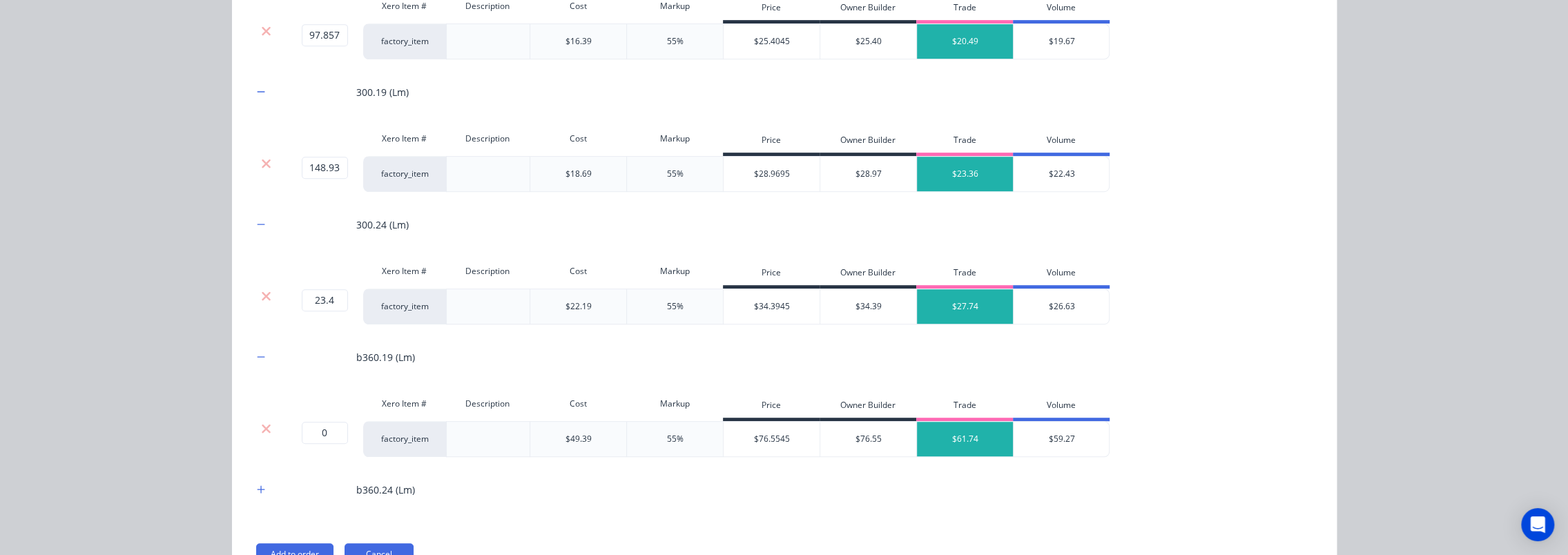
drag, startPoint x: 260, startPoint y: 427, endPoint x: 263, endPoint y: 379, distance: 48.1
click at [261, 424] on icon at bounding box center [265, 428] width 10 height 14
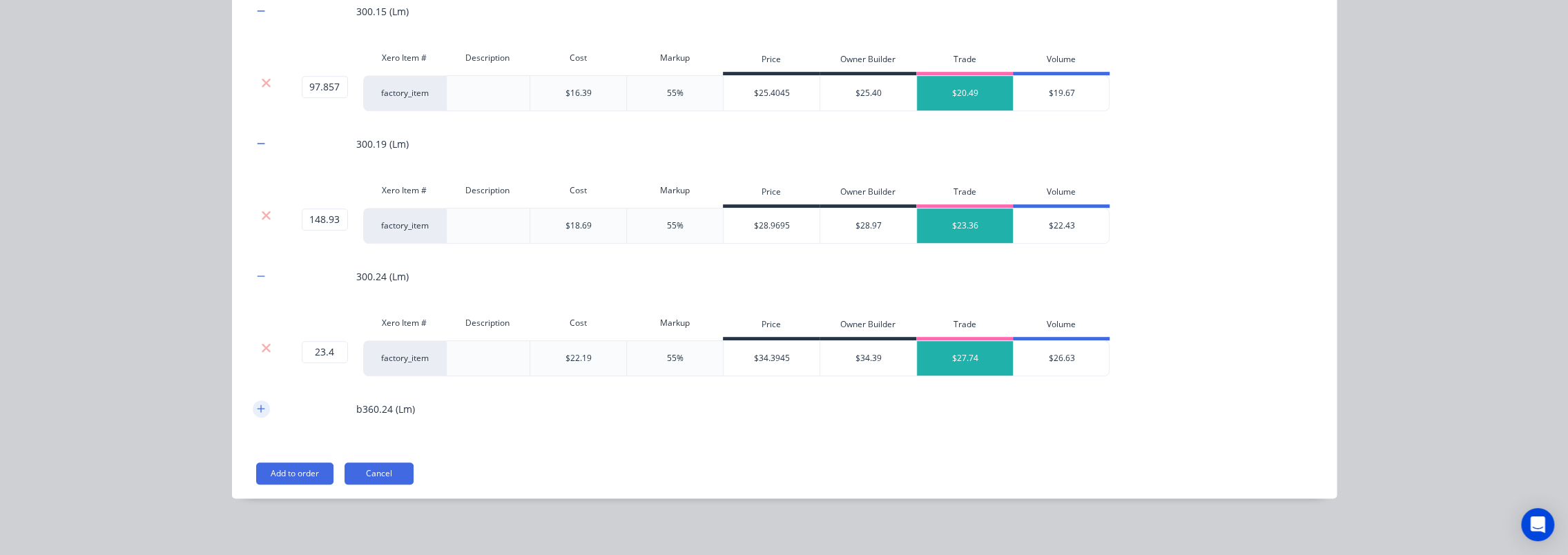
click at [257, 405] on icon "button" at bounding box center [261, 409] width 7 height 7
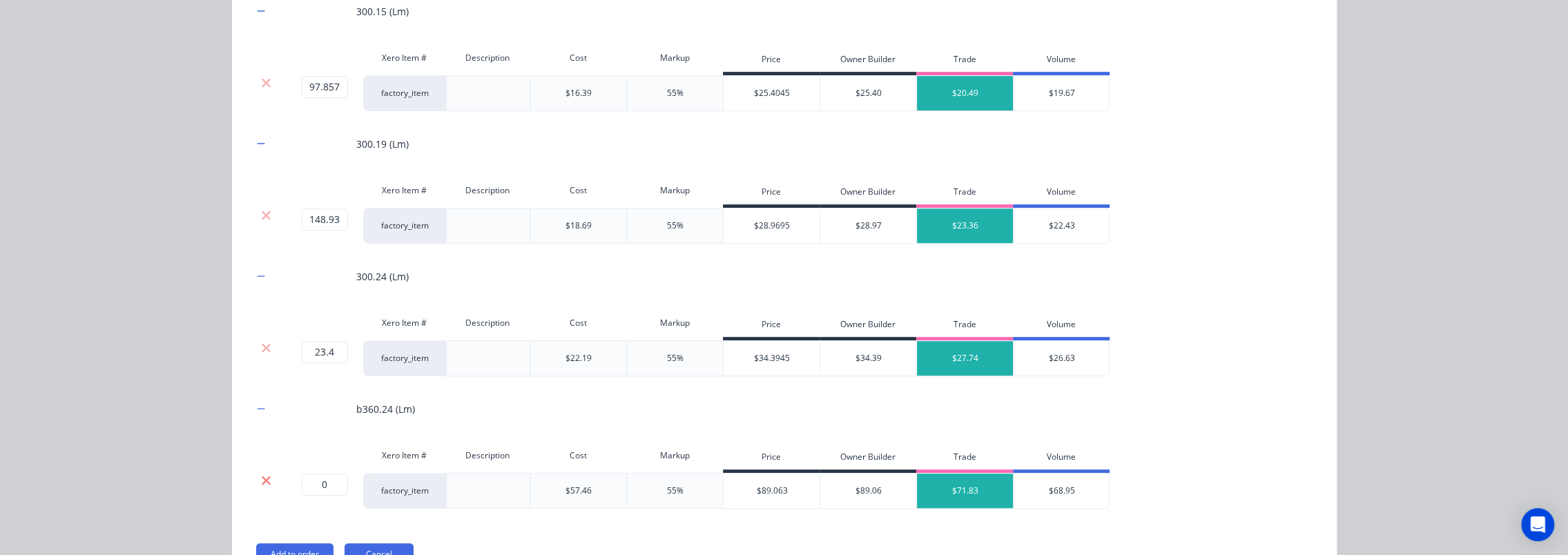
click at [261, 474] on icon at bounding box center [265, 481] width 10 height 14
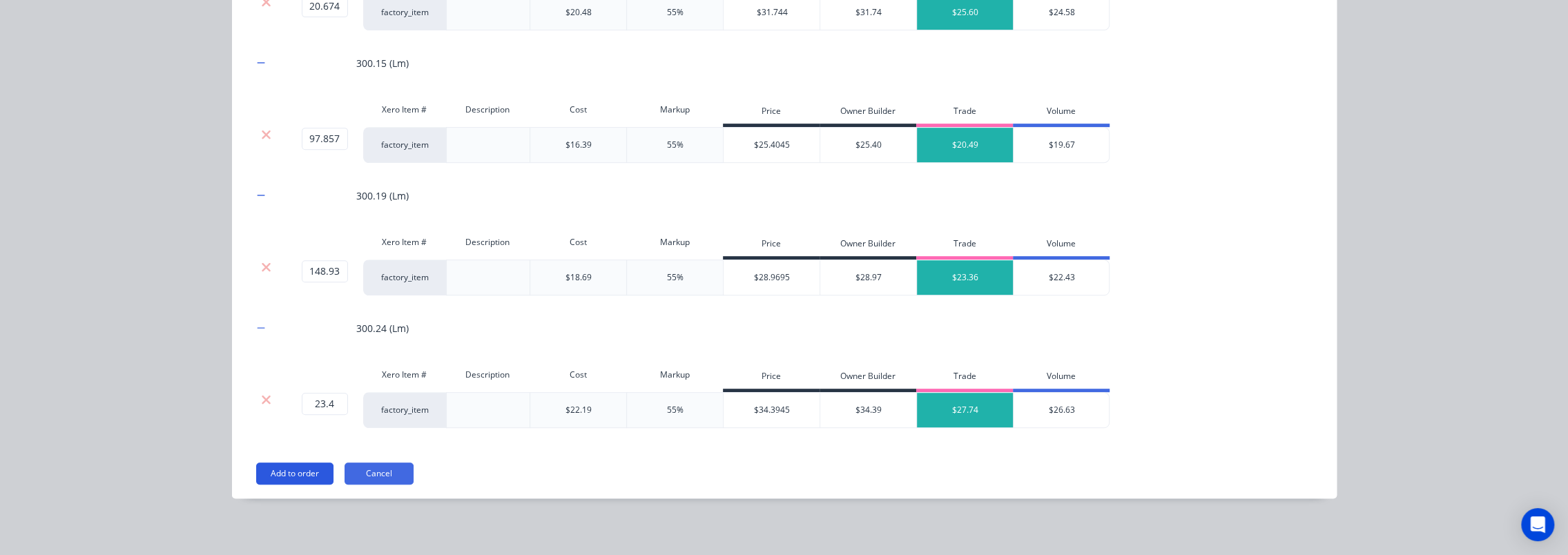
scroll to position [872, 0]
click at [276, 471] on button "Add to order" at bounding box center [295, 474] width 77 height 22
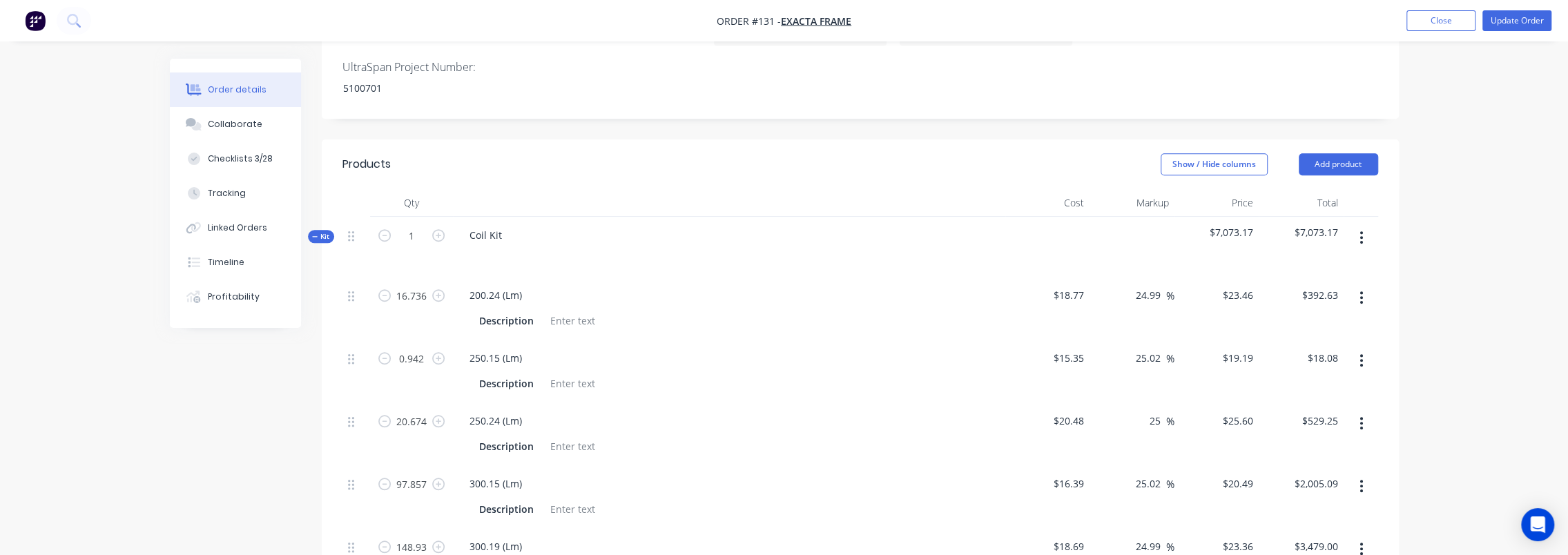
scroll to position [858, 0]
click at [1507, 304] on div "Order details Collaborate Checklists 3/28 Tracking Linked Orders Timeline Profi…" at bounding box center [784, 111] width 1568 height 1939
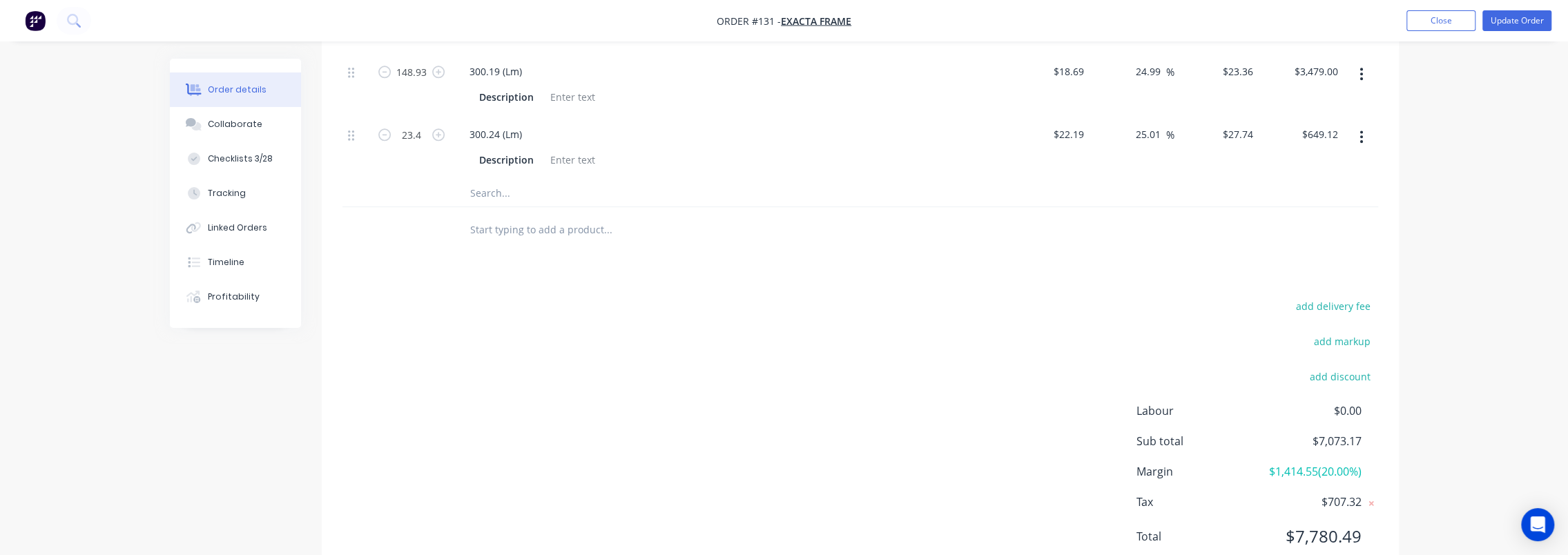
scroll to position [1342, 0]
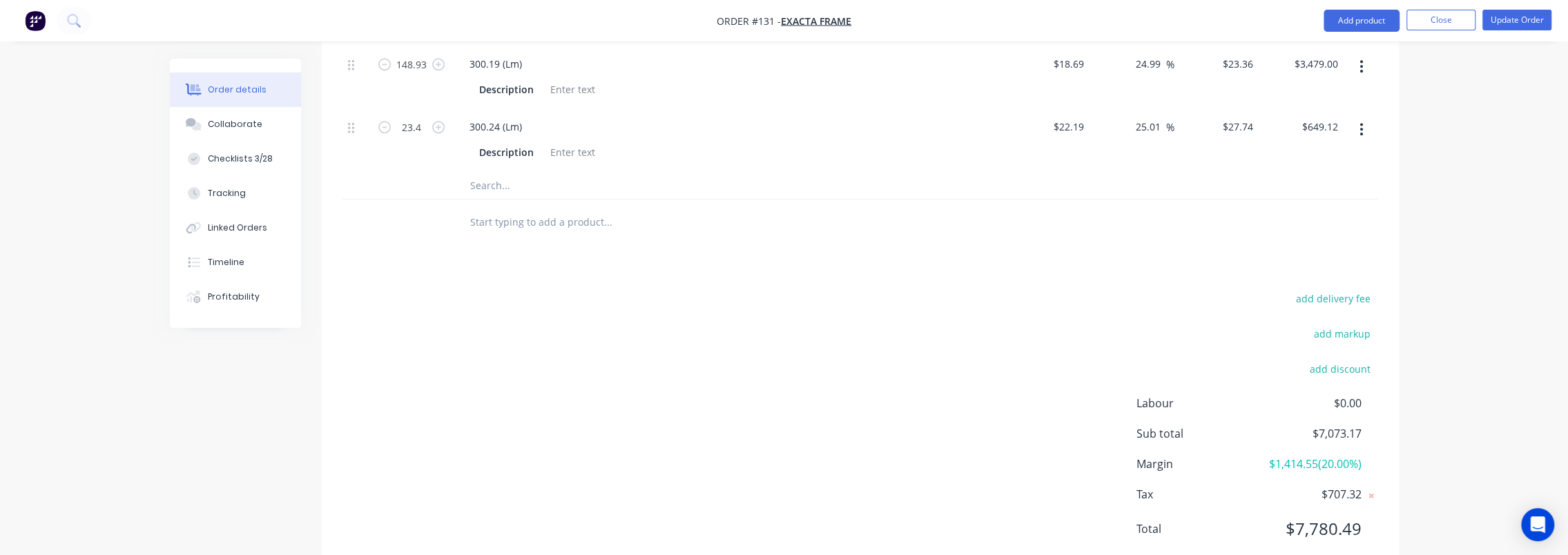
click at [1314, 456] on span "$1,414.55 ( 20.00 %)" at bounding box center [1309, 464] width 102 height 17
click at [224, 288] on button "Profitability" at bounding box center [235, 297] width 131 height 35
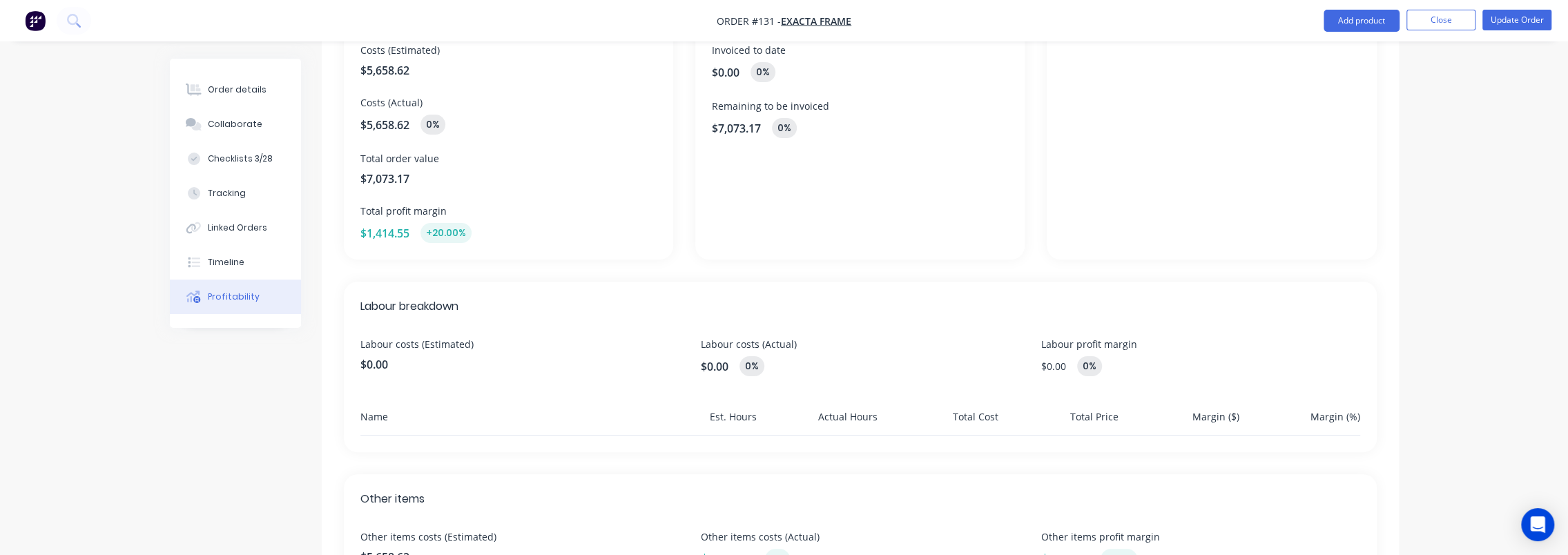
scroll to position [69, 0]
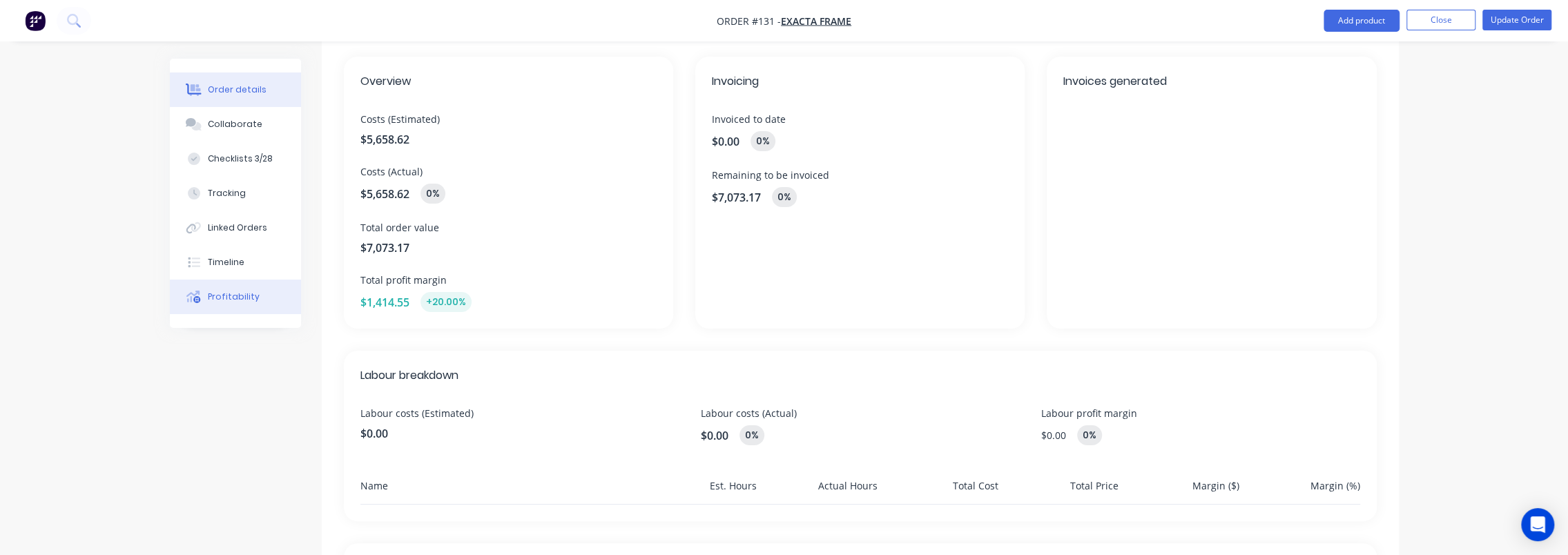
click at [220, 96] on button "Order details" at bounding box center [235, 90] width 131 height 35
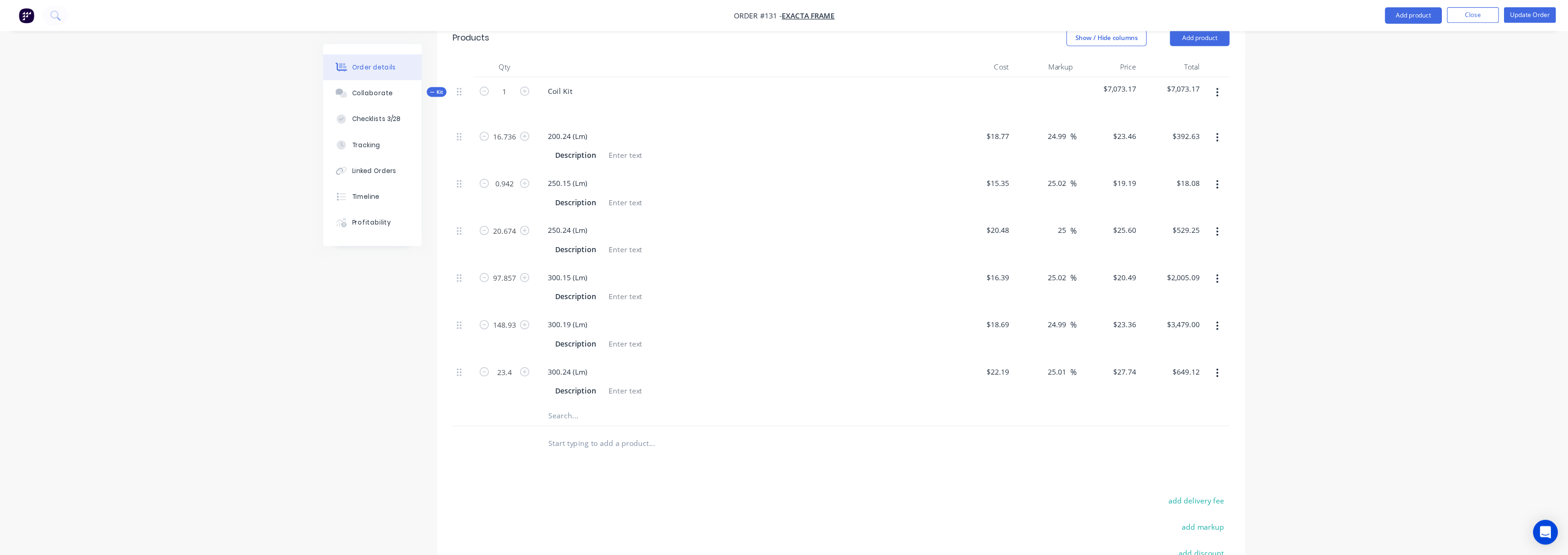
scroll to position [649, 0]
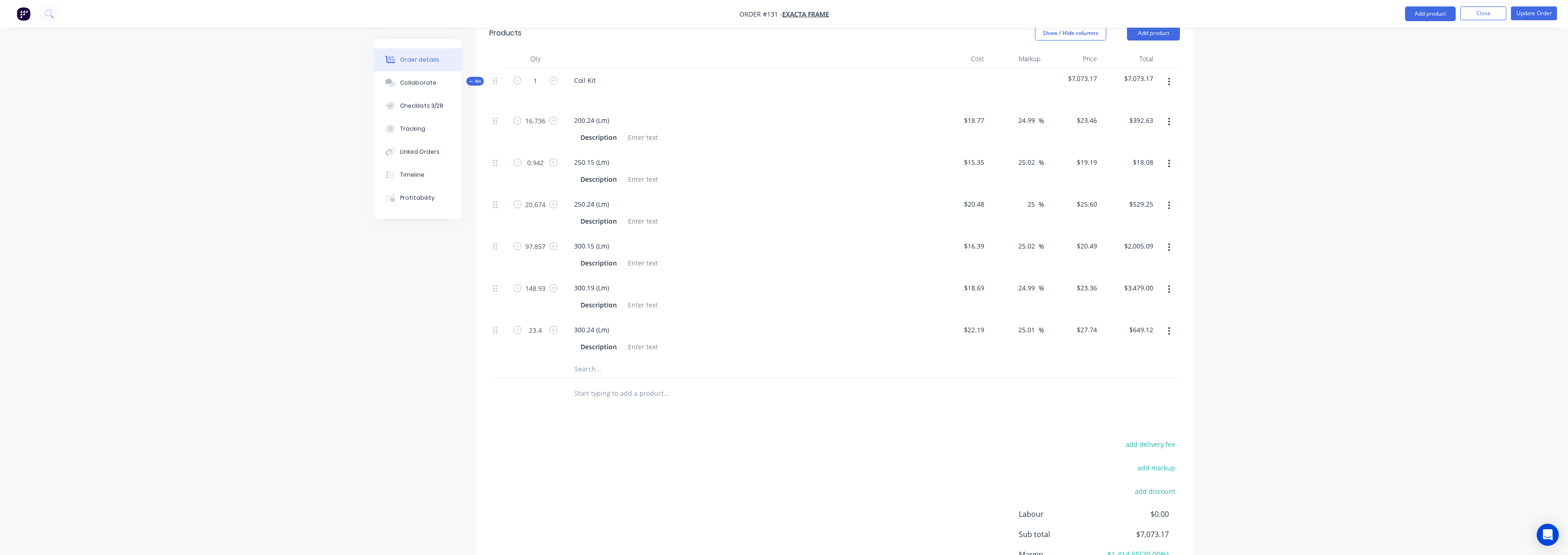
click at [1045, 370] on div "Open Intercom Messenger" at bounding box center [1548, 535] width 24 height 24
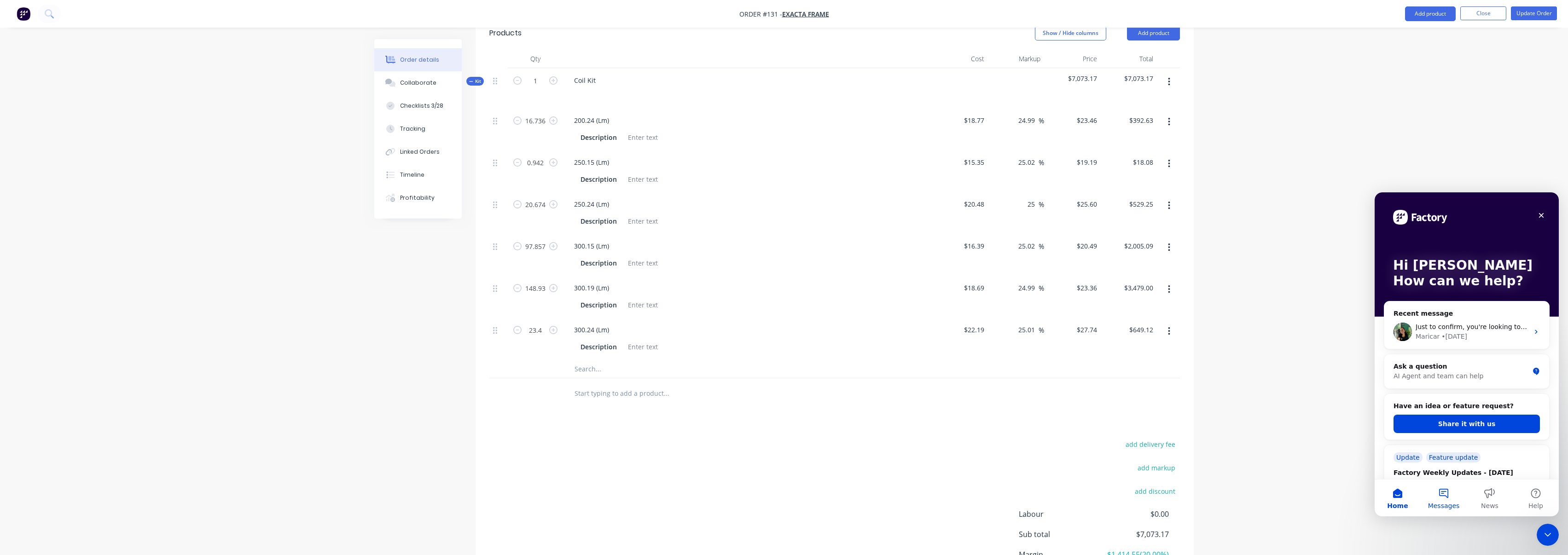
click at [1045, 370] on button "Messages" at bounding box center [1443, 497] width 46 height 37
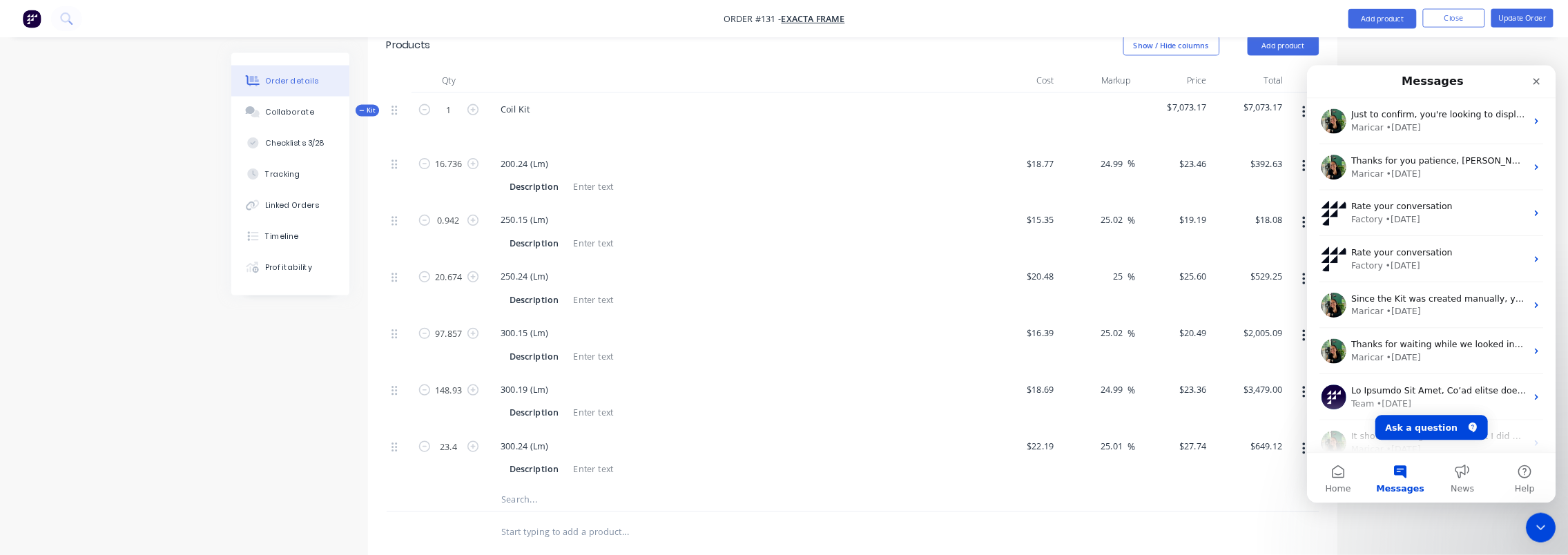
scroll to position [973, 0]
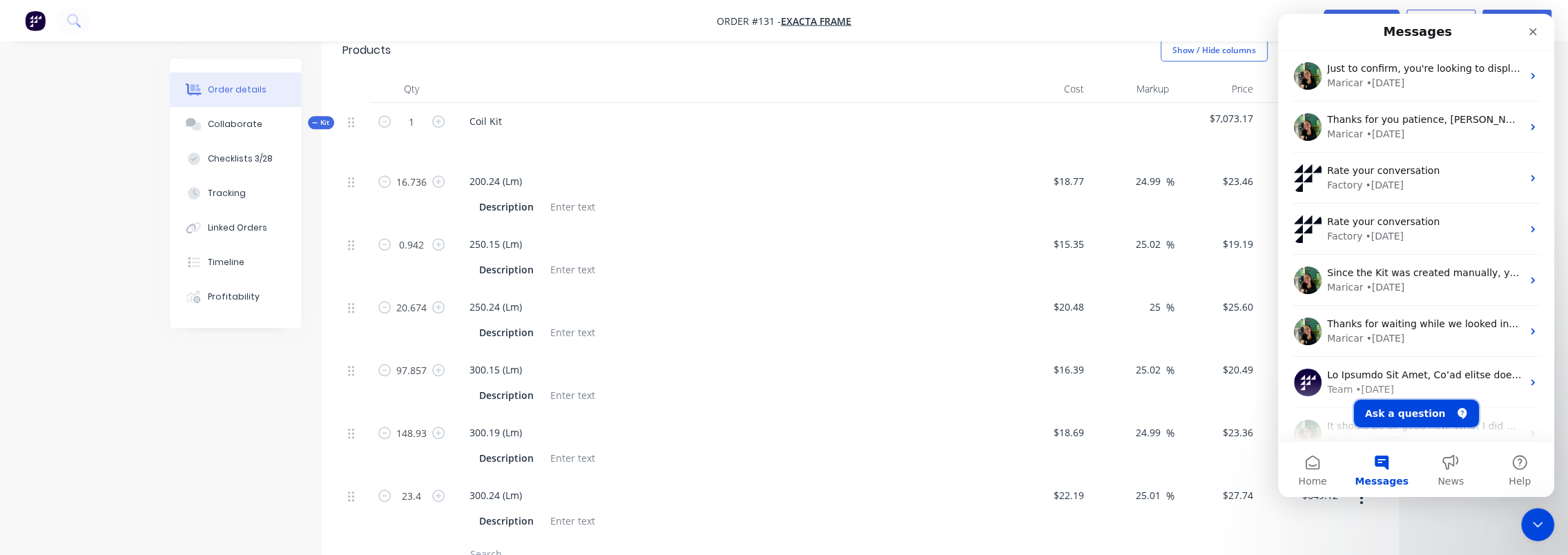
click at [1414, 413] on button "Ask a question" at bounding box center [1416, 413] width 125 height 28
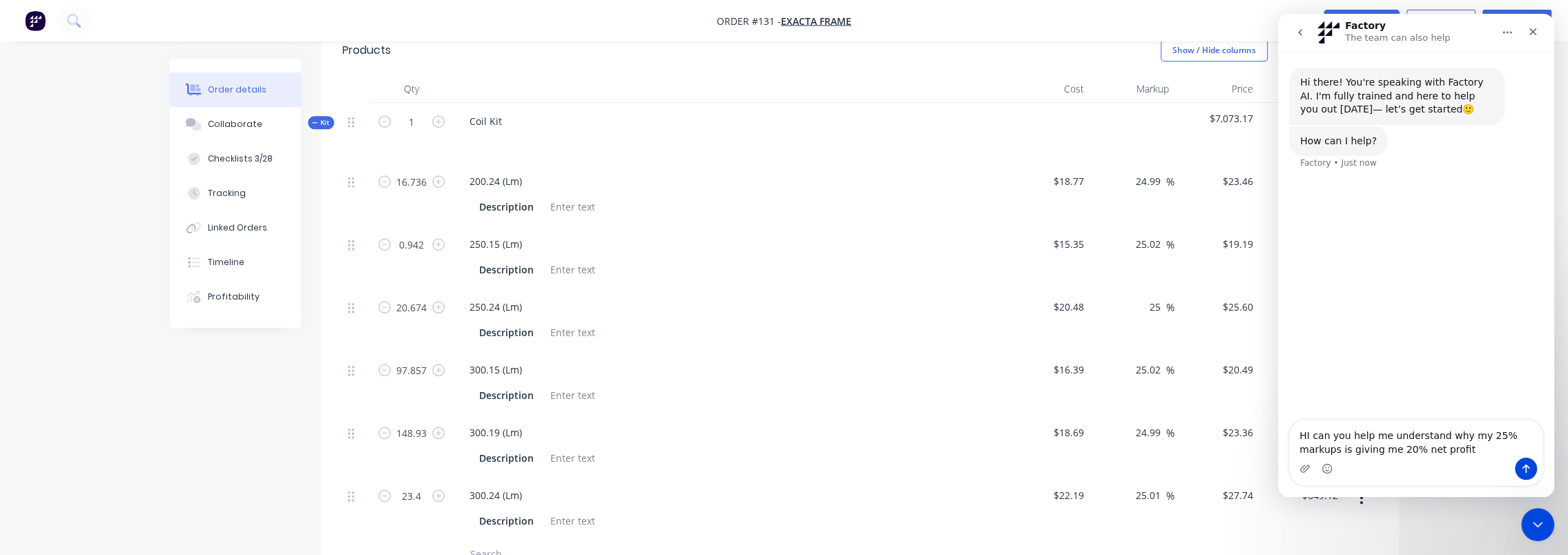
type textarea "HI can you help me understand why my 25% markups is giving me 20% net profit?"
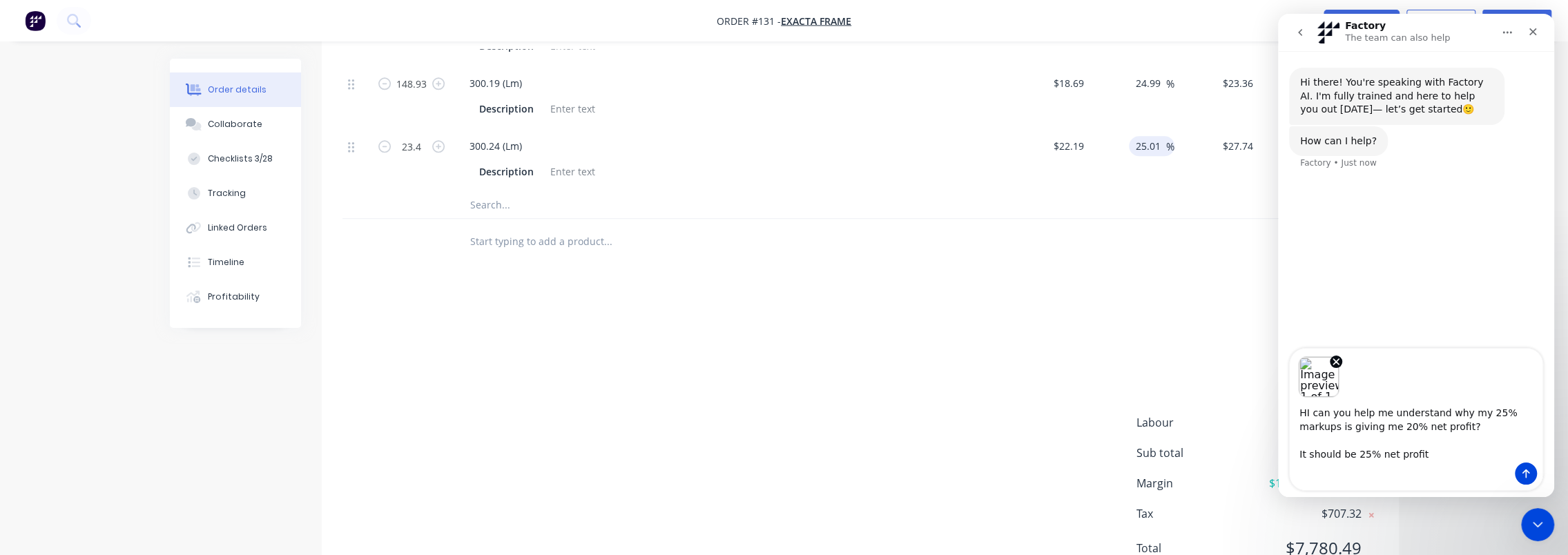
scroll to position [1342, 0]
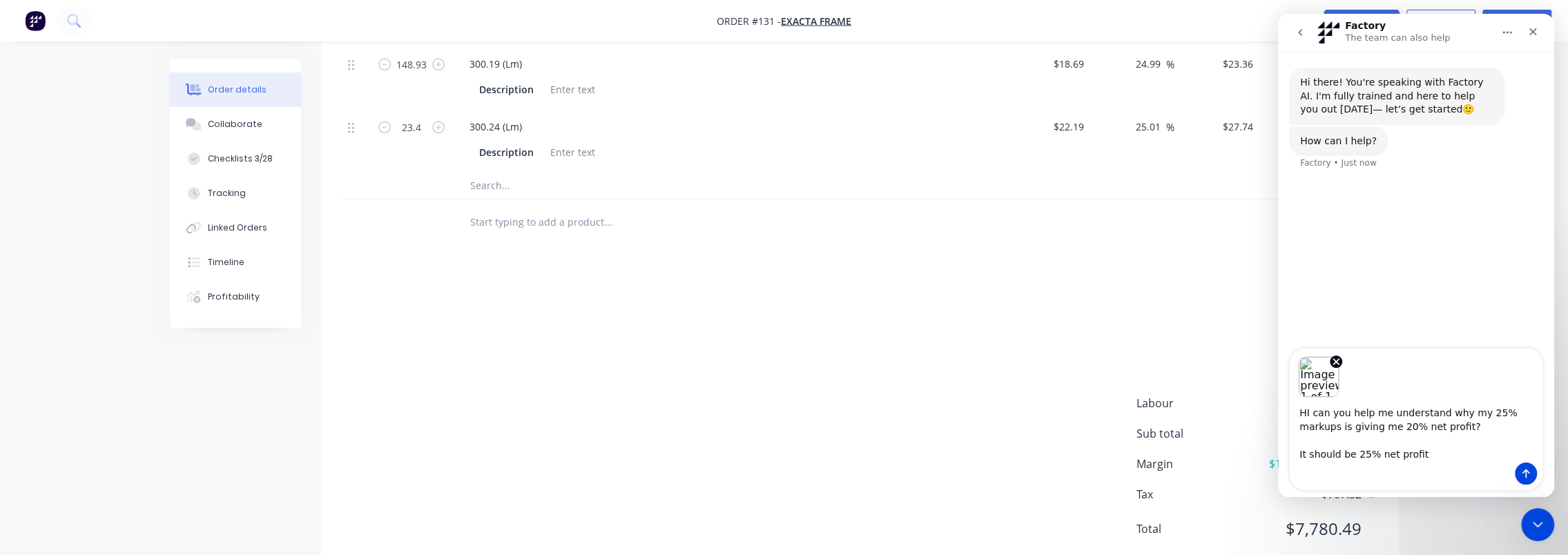
type textarea "HI can you help me understand why my 25% markups is giving me 20% net profit? I…"
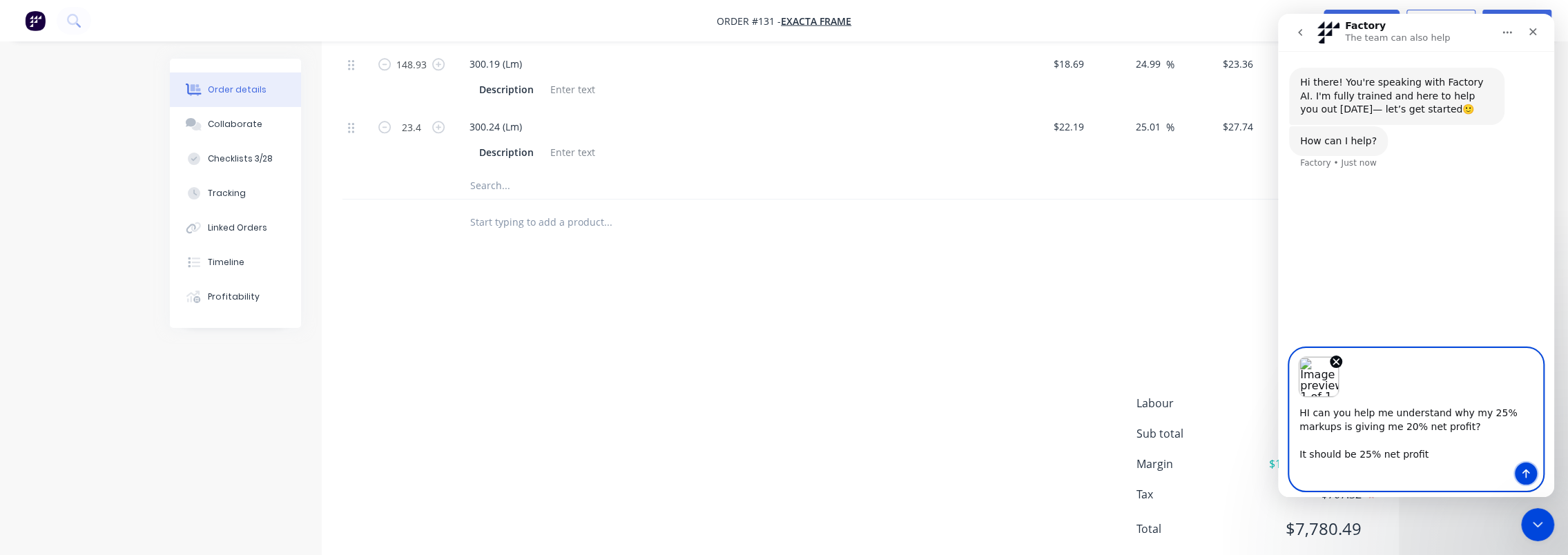
click at [1526, 477] on icon "Send a message…" at bounding box center [1527, 474] width 7 height 9
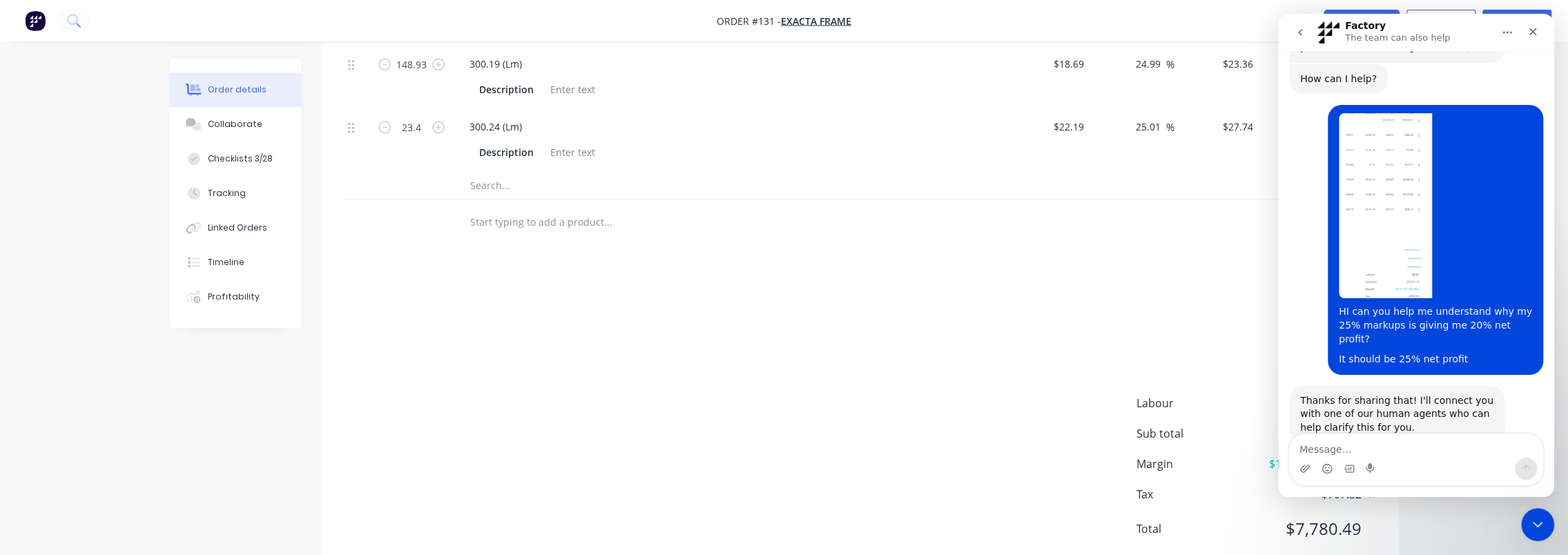
scroll to position [85, 0]
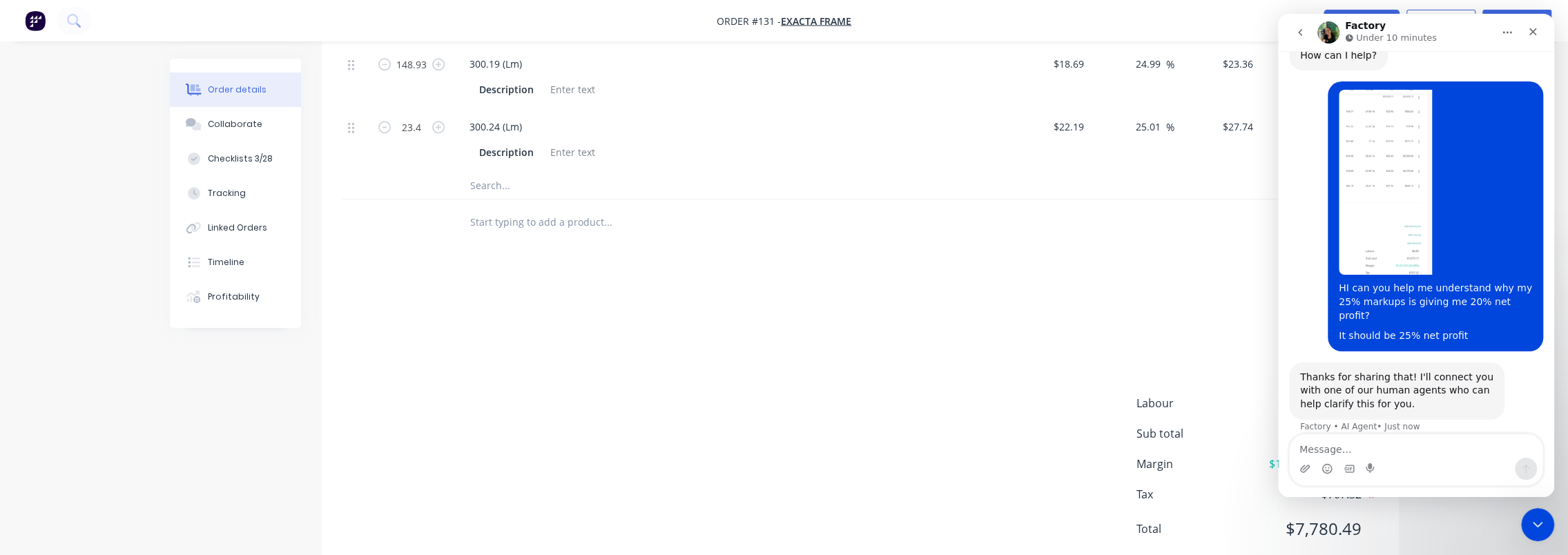
click at [1204, 316] on div "add delivery fee add markup add discount Labour $0.00 Sub total $7,073.17 Margi…" at bounding box center [861, 422] width 1036 height 266
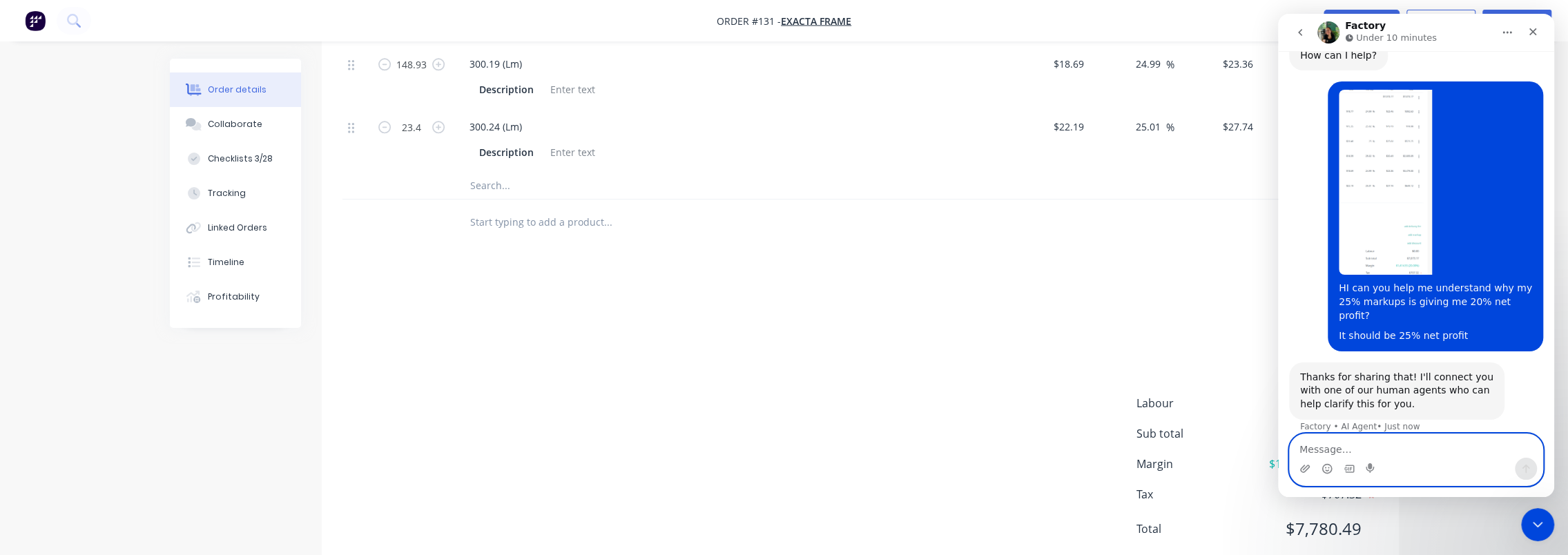
click at [1393, 444] on textarea "Message…" at bounding box center [1416, 447] width 253 height 24
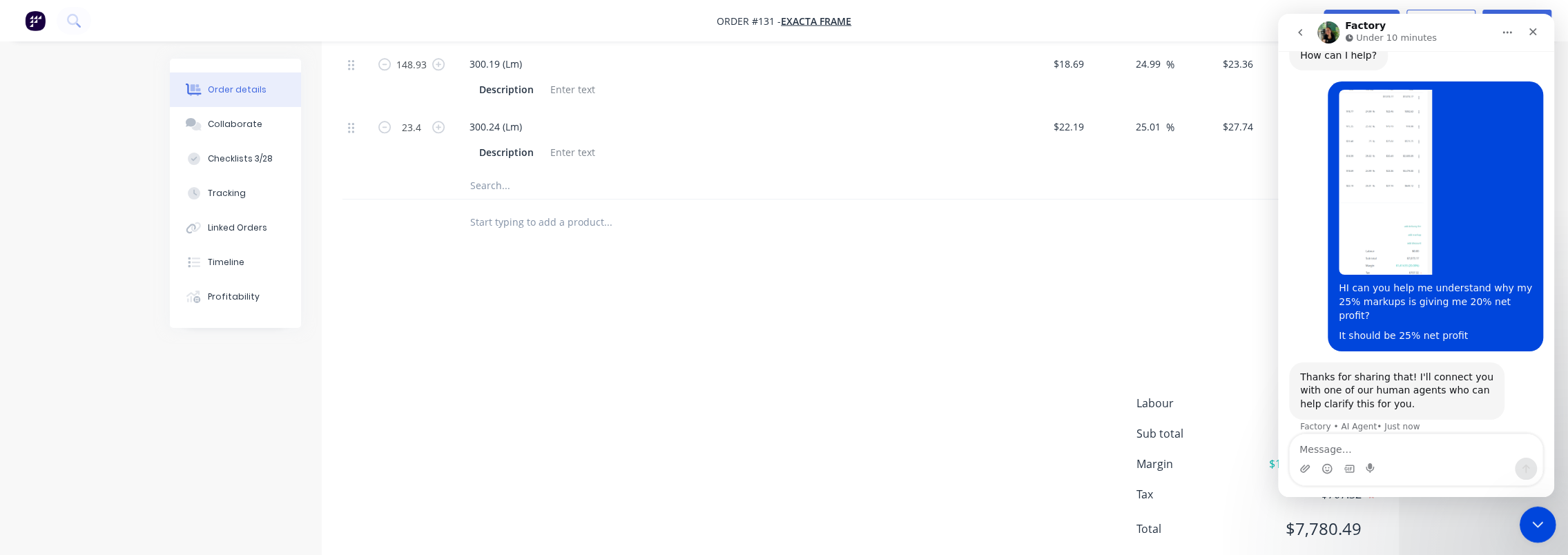
click at [1545, 533] on div "Close Intercom Messenger" at bounding box center [1536, 523] width 33 height 33
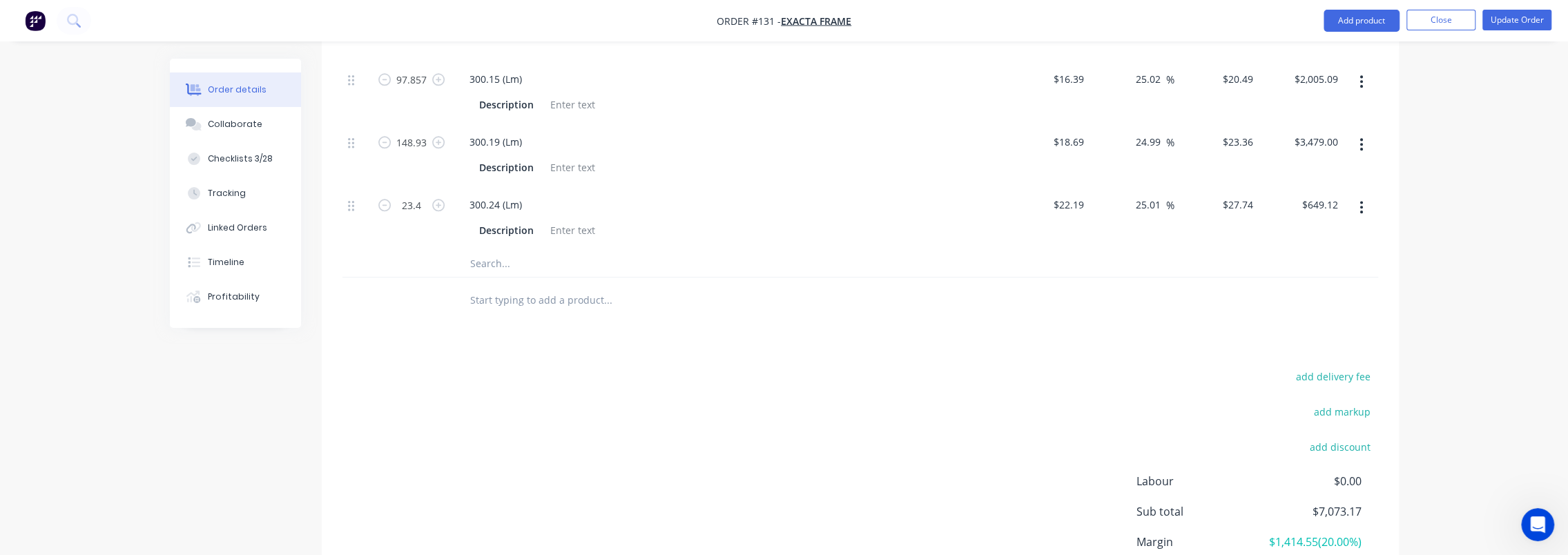
scroll to position [1274, 0]
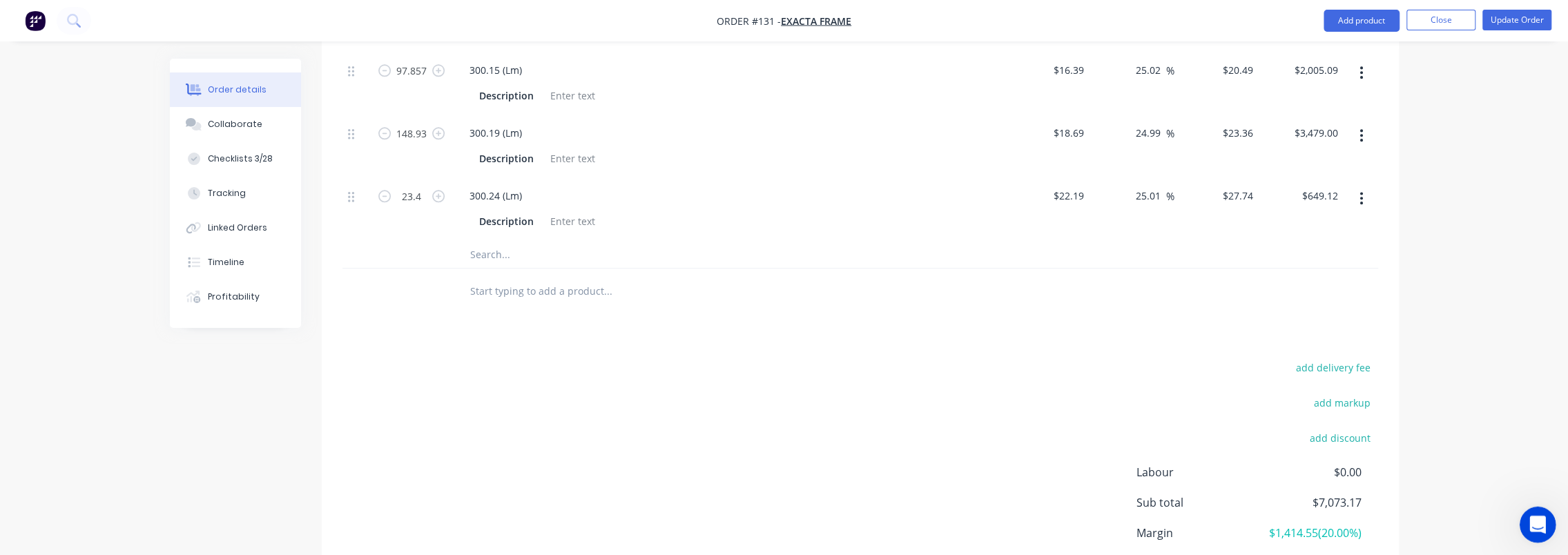
click at [1540, 535] on icon "Open Intercom Messenger" at bounding box center [1536, 523] width 23 height 23
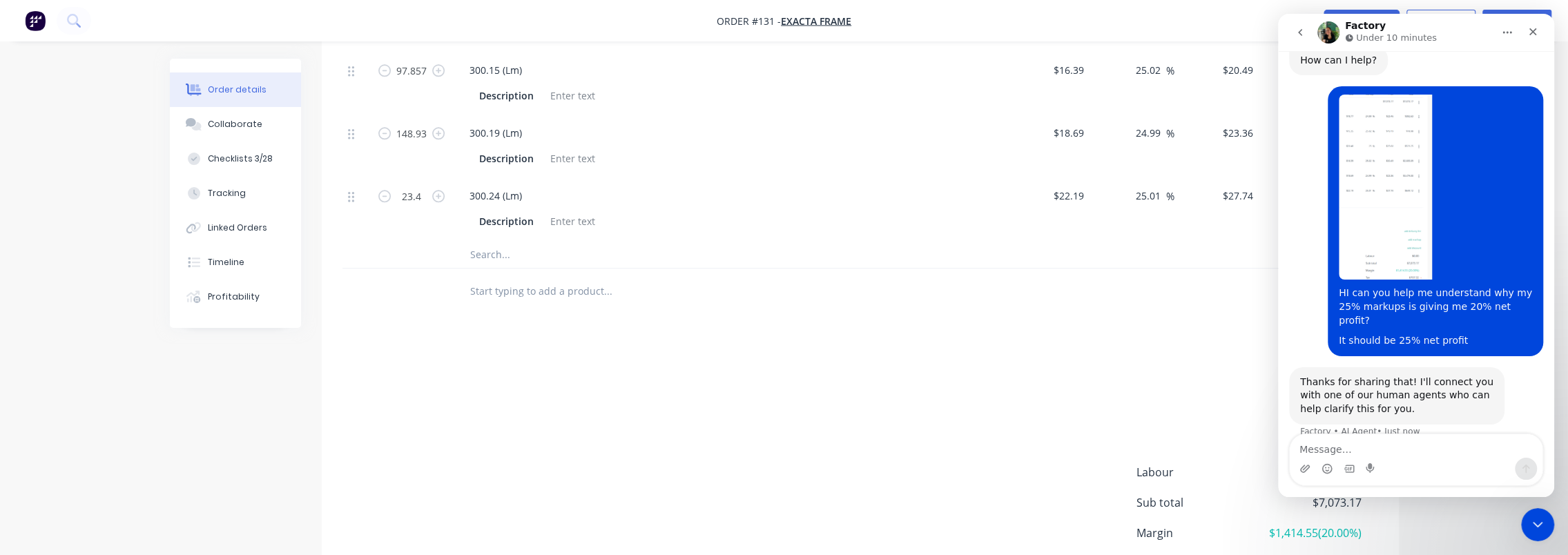
scroll to position [85, 0]
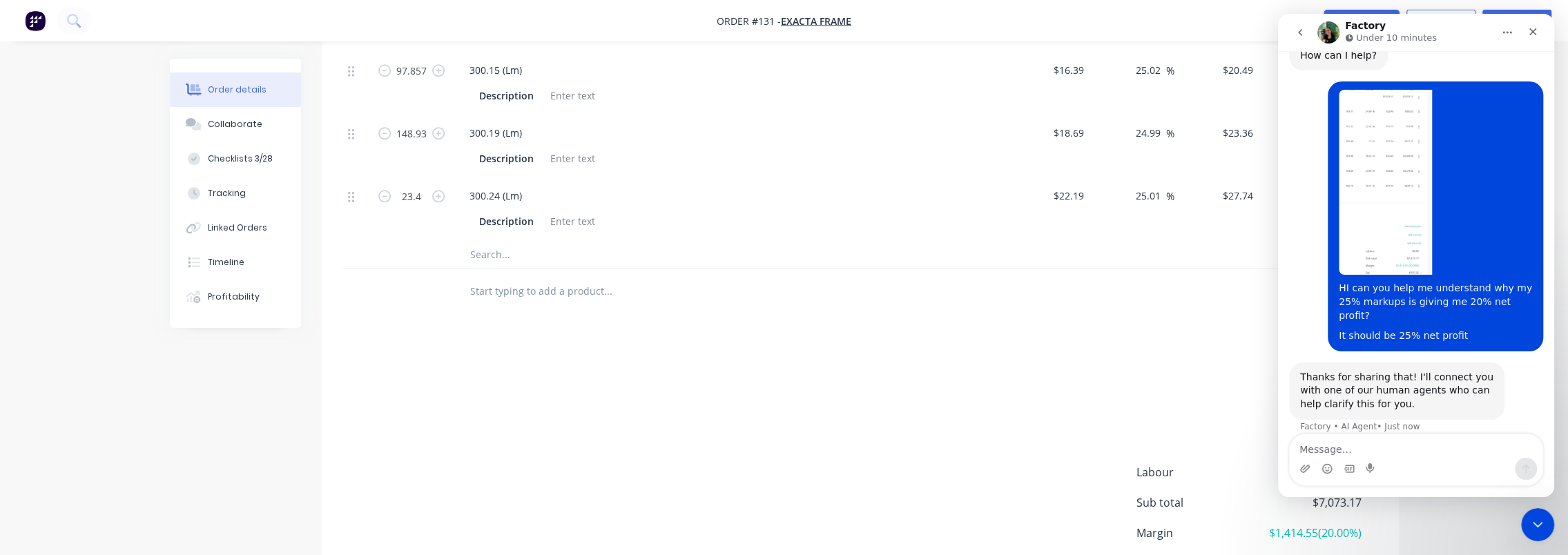
click at [1393, 442] on textarea "Message…" at bounding box center [1416, 447] width 253 height 24
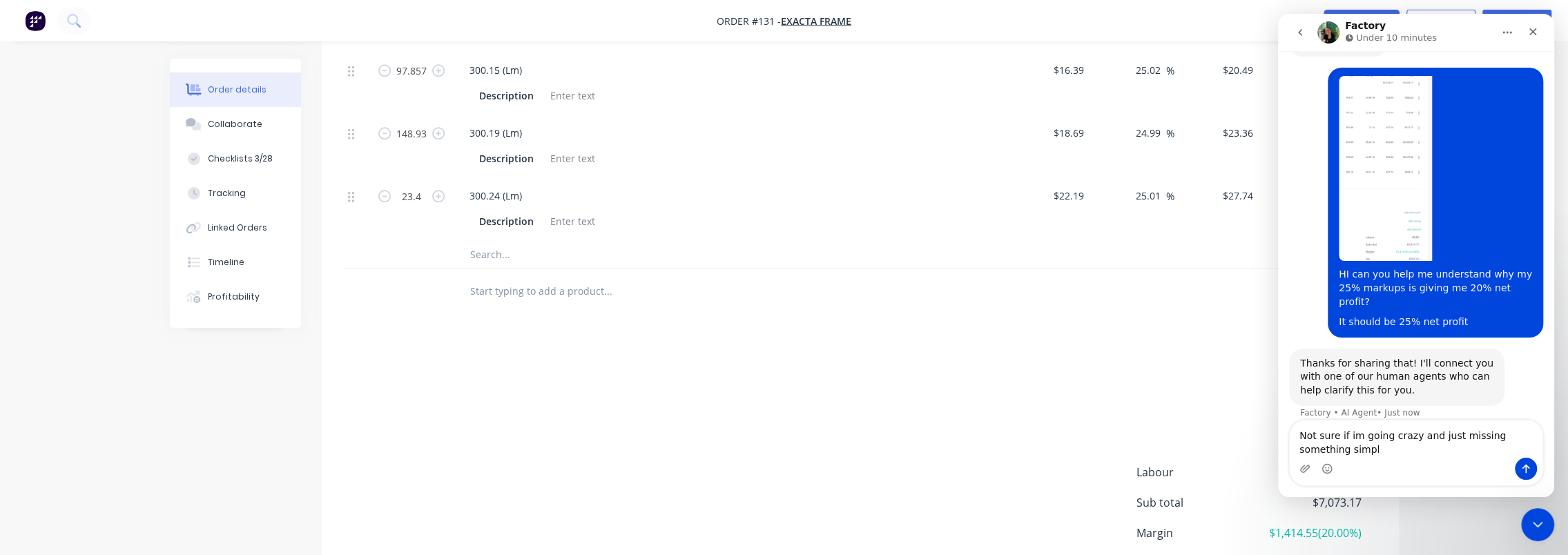
type textarea "Not sure if im going crazy and just missing something simple"
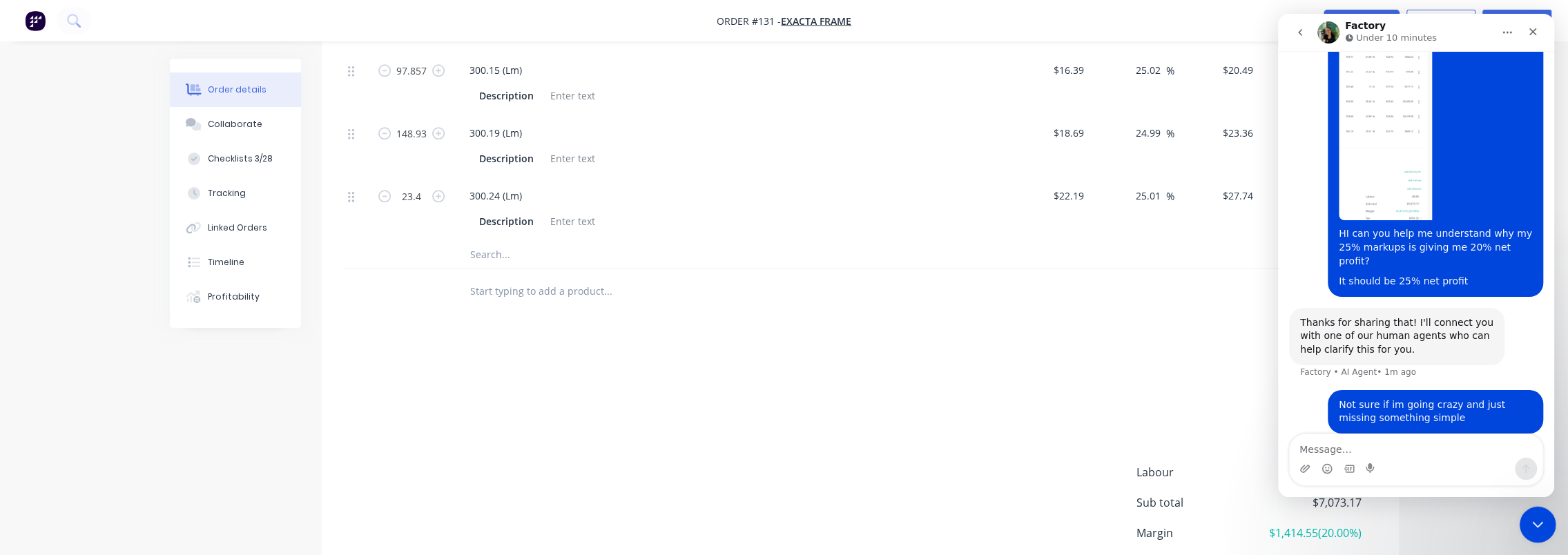
click at [1541, 515] on icon "Close Intercom Messenger" at bounding box center [1536, 523] width 17 height 17
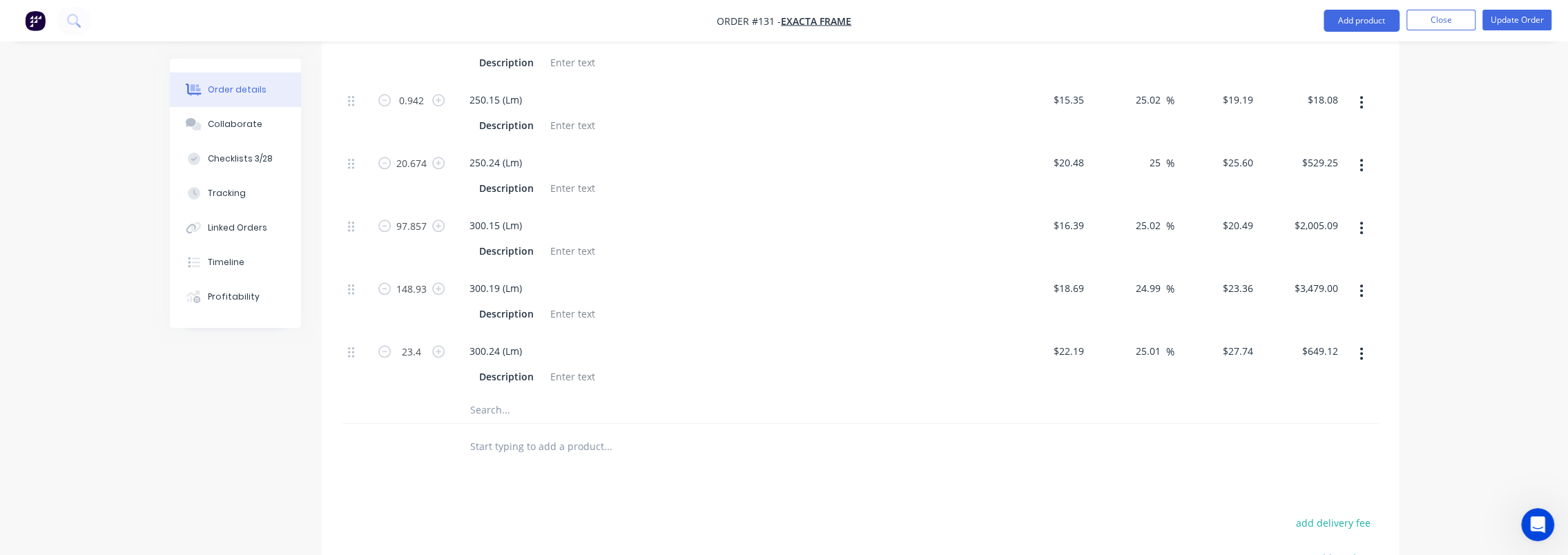
scroll to position [1135, 0]
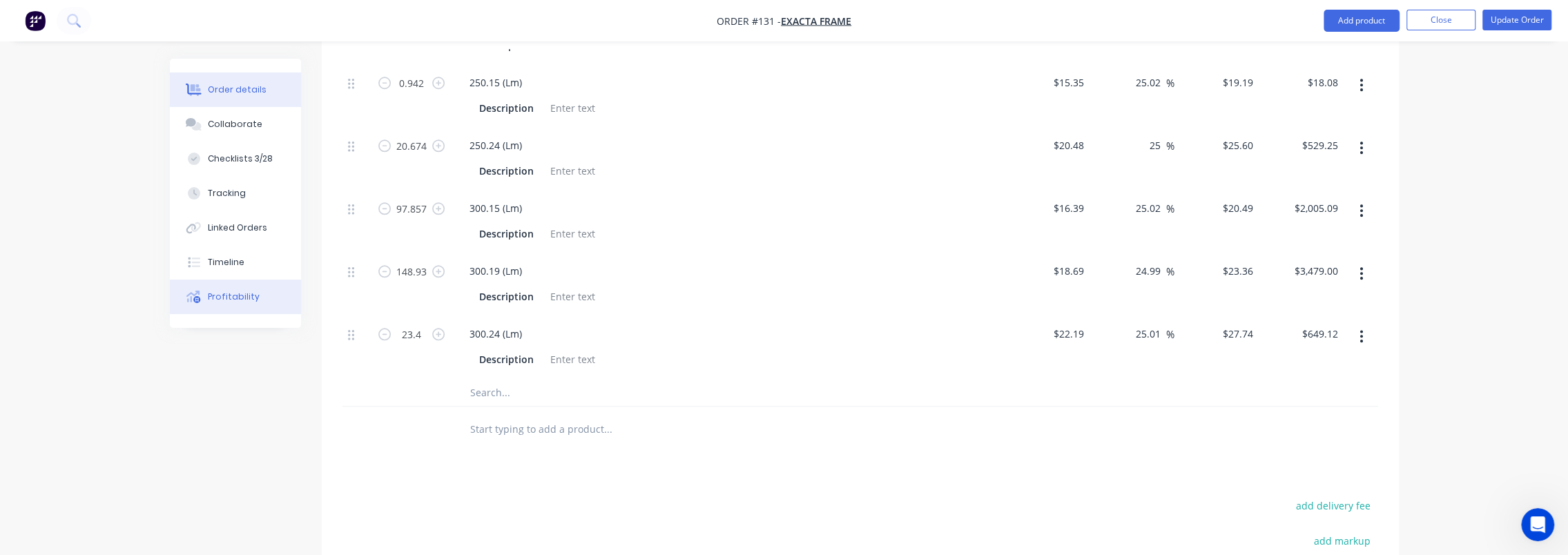
click at [227, 300] on div "Profitability" at bounding box center [233, 297] width 51 height 13
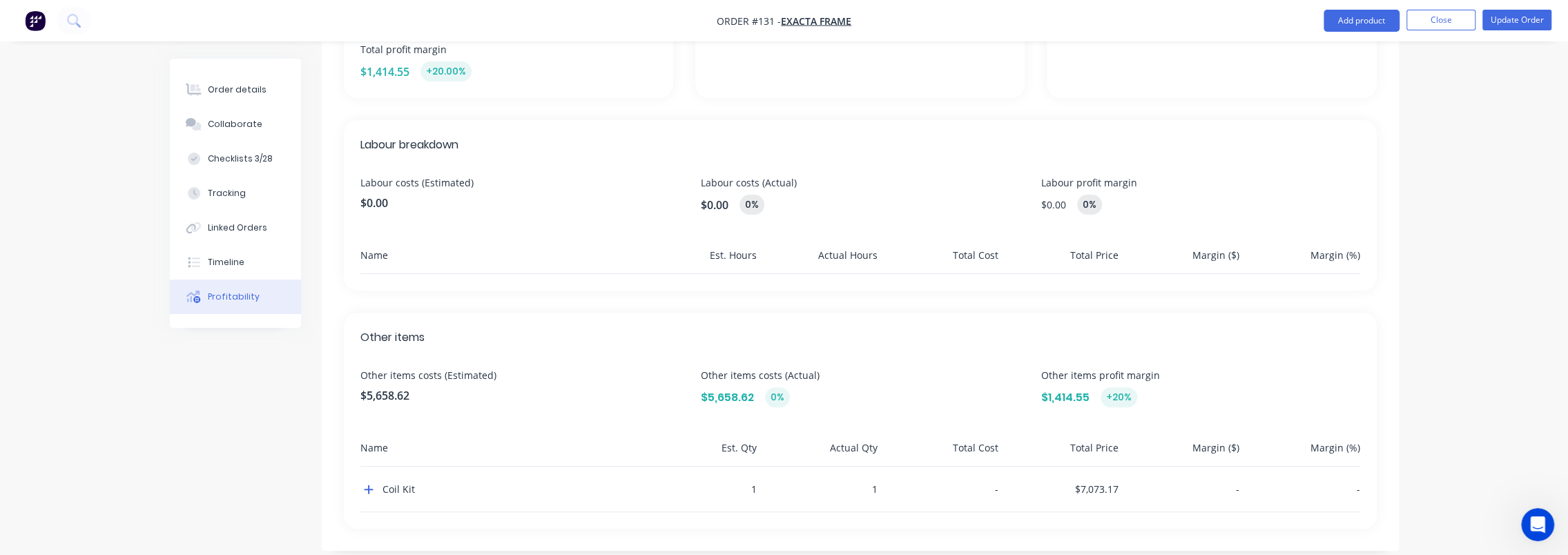
scroll to position [317, 0]
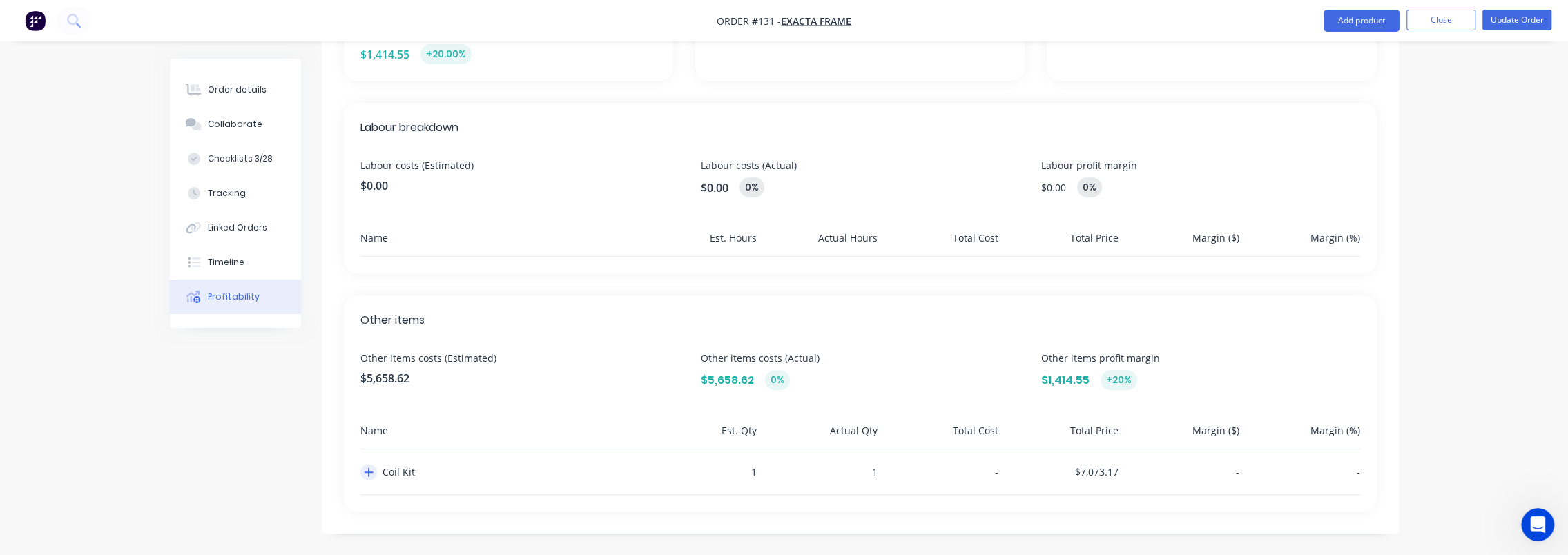
click at [370, 469] on icon "button" at bounding box center [368, 472] width 10 height 11
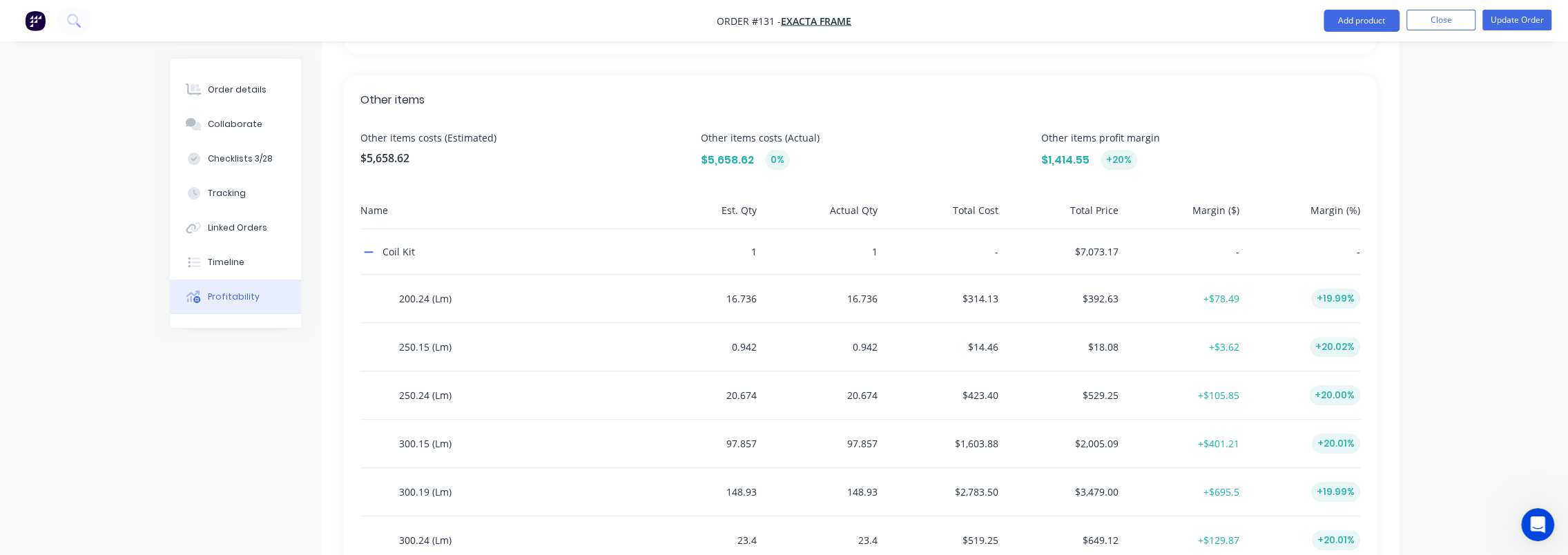
scroll to position [606, 0]
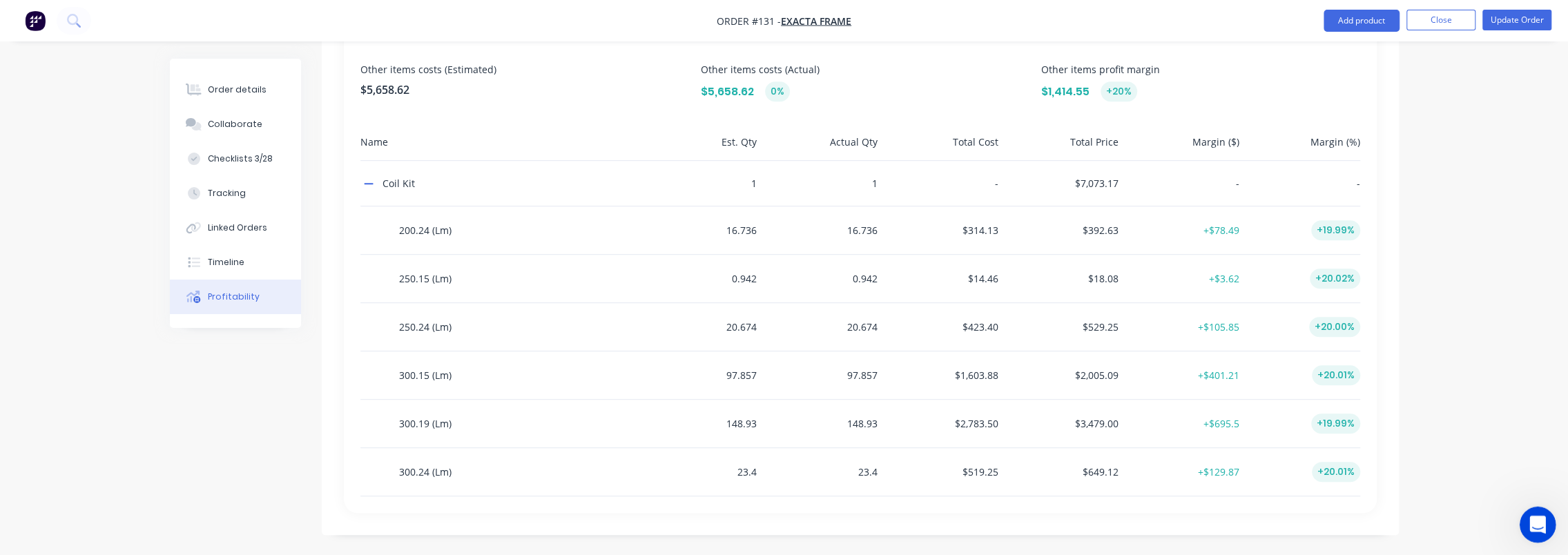
click at [1529, 522] on icon "Open Intercom Messenger" at bounding box center [1536, 523] width 23 height 23
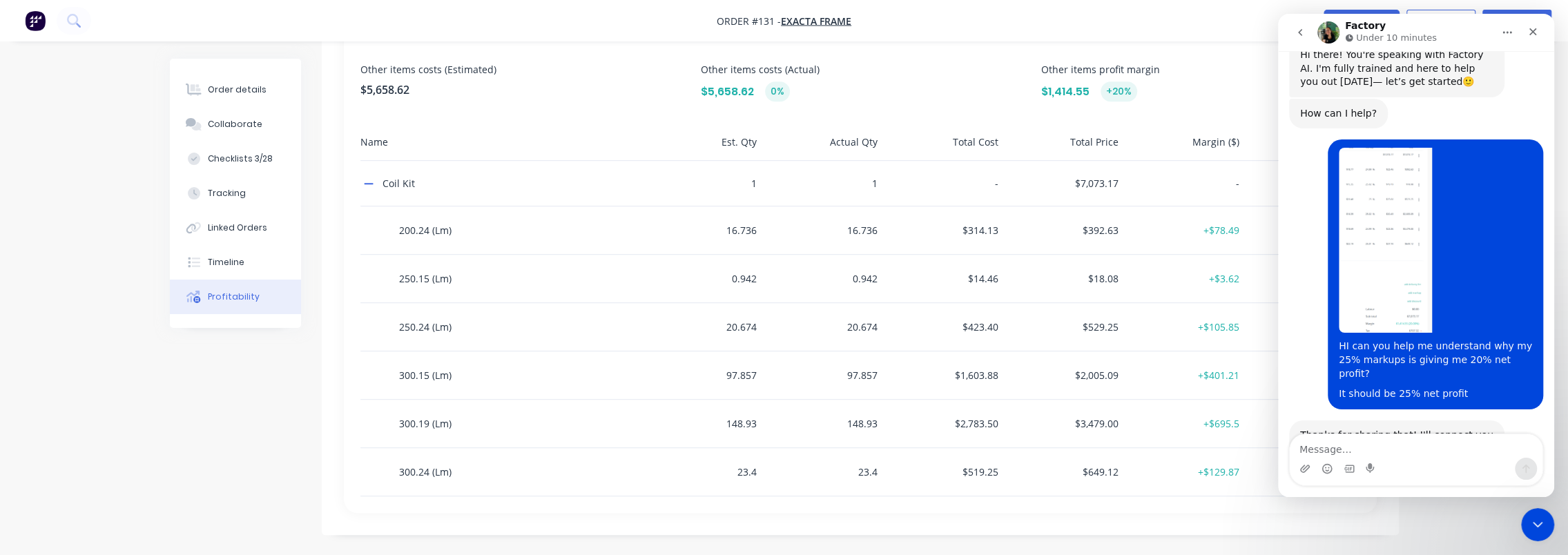
scroll to position [141, 0]
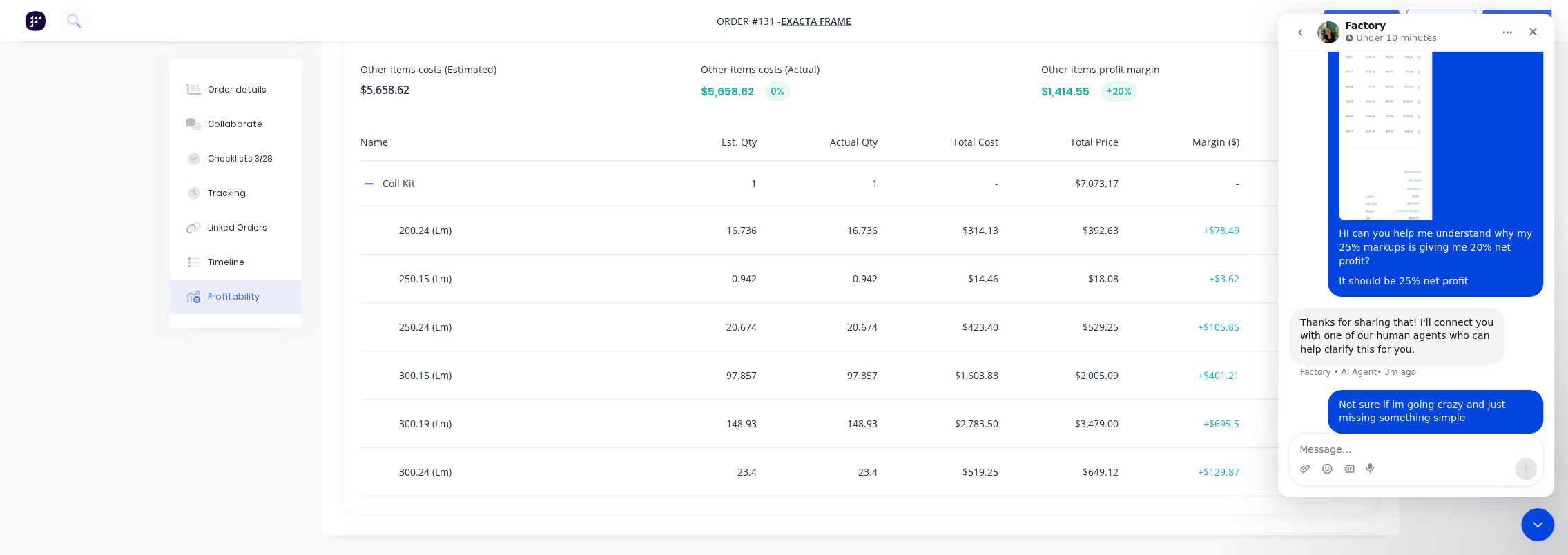
click at [1416, 444] on textarea "Message…" at bounding box center [1416, 447] width 253 height 24
click at [976, 468] on div "$519.25" at bounding box center [942, 472] width 116 height 48
click at [1210, 85] on div "$1,414.55 +20%" at bounding box center [1201, 92] width 319 height 20
click at [1427, 451] on textarea "Message…" at bounding box center [1416, 447] width 253 height 24
type textarea "nvm i got it"
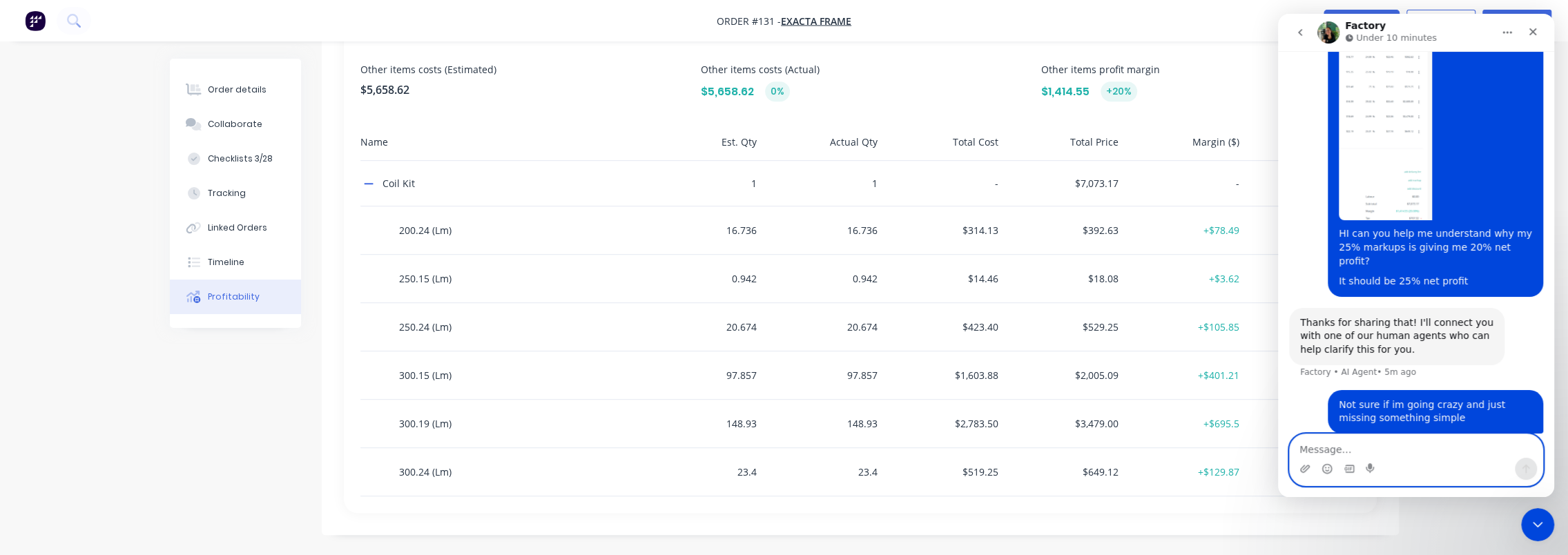
scroll to position [172, 0]
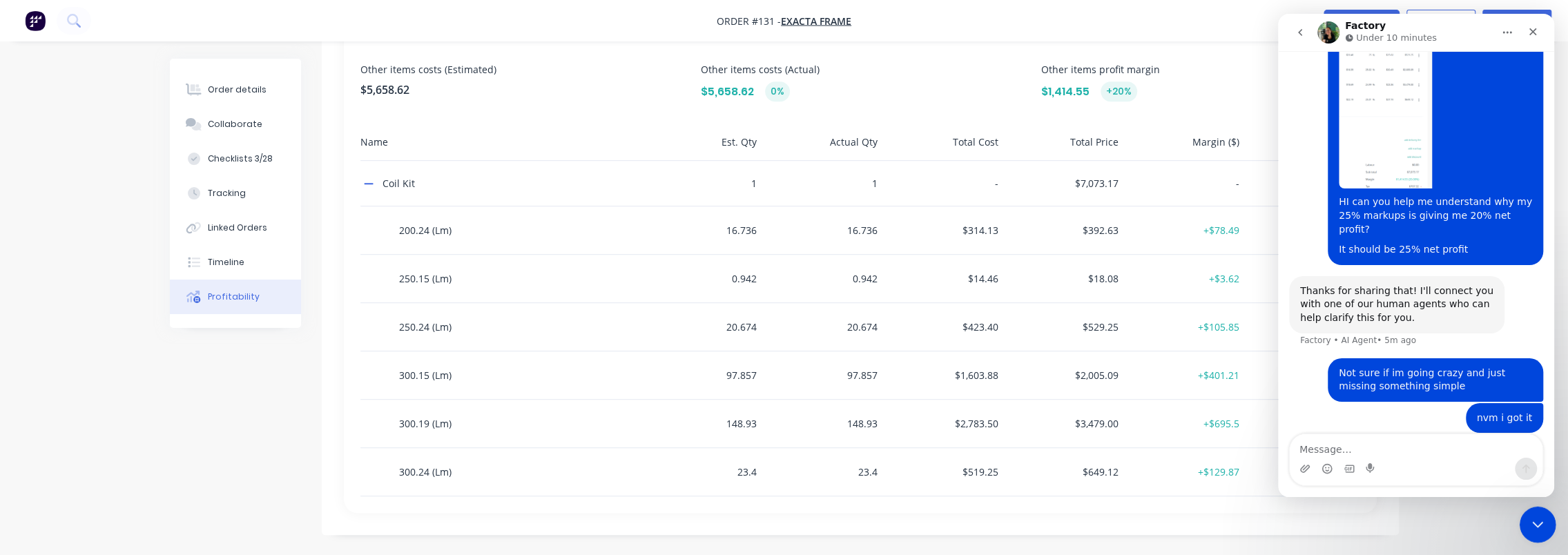
click at [1540, 539] on html at bounding box center [1536, 523] width 33 height 33
click at [1521, 516] on div "Close Intercom Messenger" at bounding box center [1536, 523] width 33 height 33
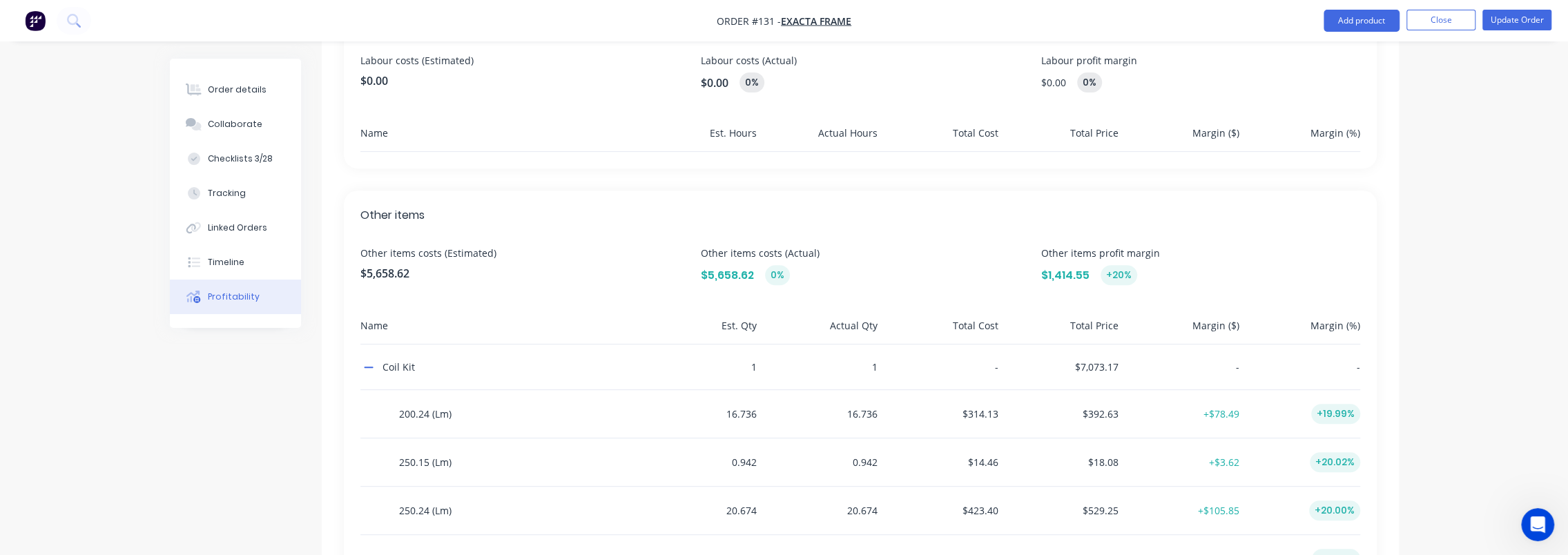
scroll to position [0, 0]
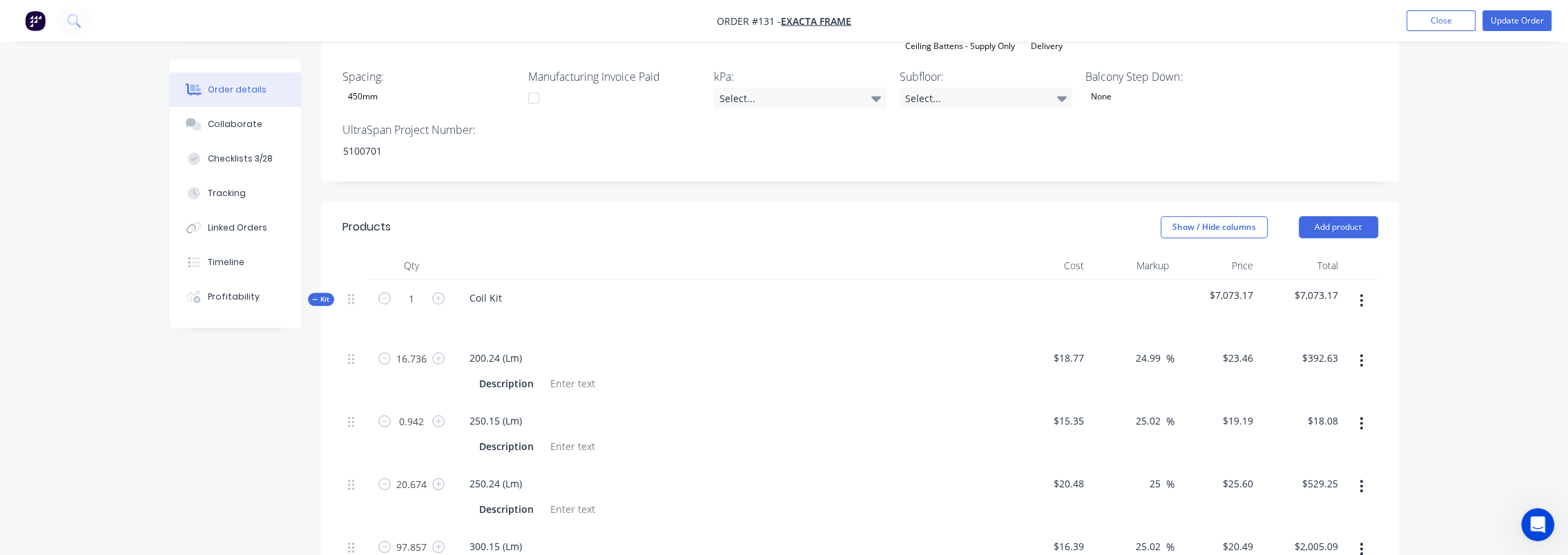
scroll to position [789, 0]
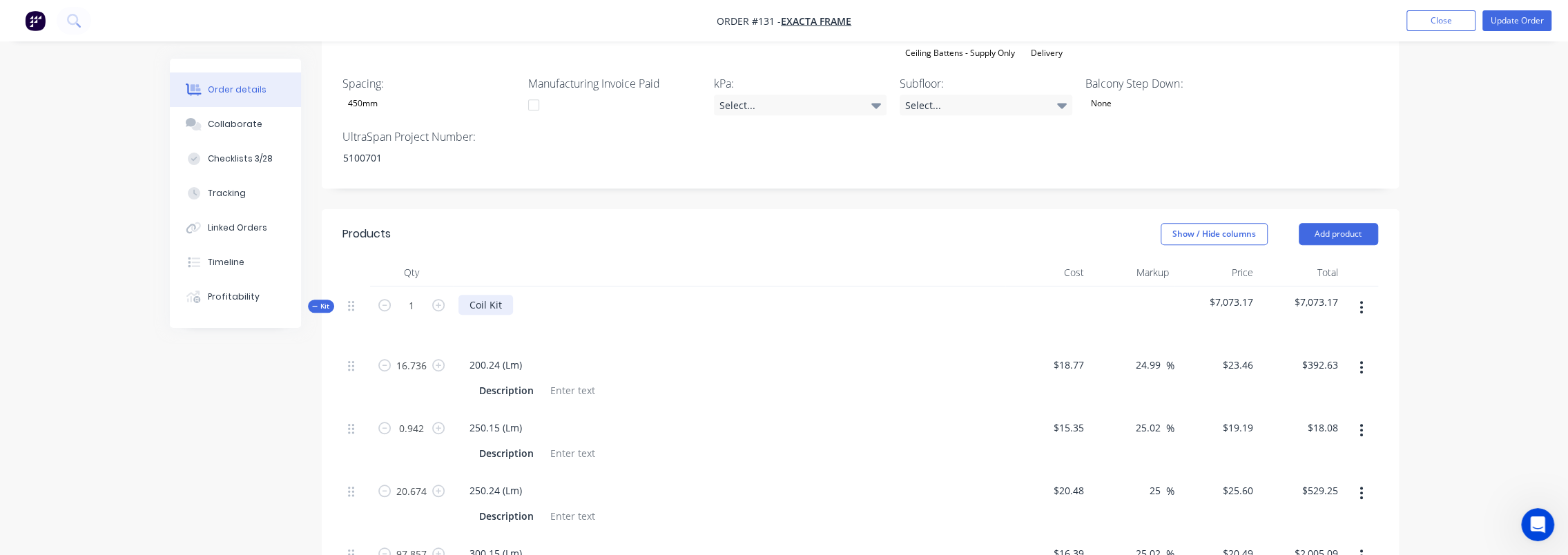
drag, startPoint x: 541, startPoint y: 263, endPoint x: 469, endPoint y: 266, distance: 72.1
click at [536, 287] on div "Coil Kit" at bounding box center [728, 316] width 552 height 60
click at [469, 295] on div "Coil Kit" at bounding box center [485, 305] width 54 height 20
click at [495, 295] on div "Coil Kit" at bounding box center [485, 305] width 54 height 20
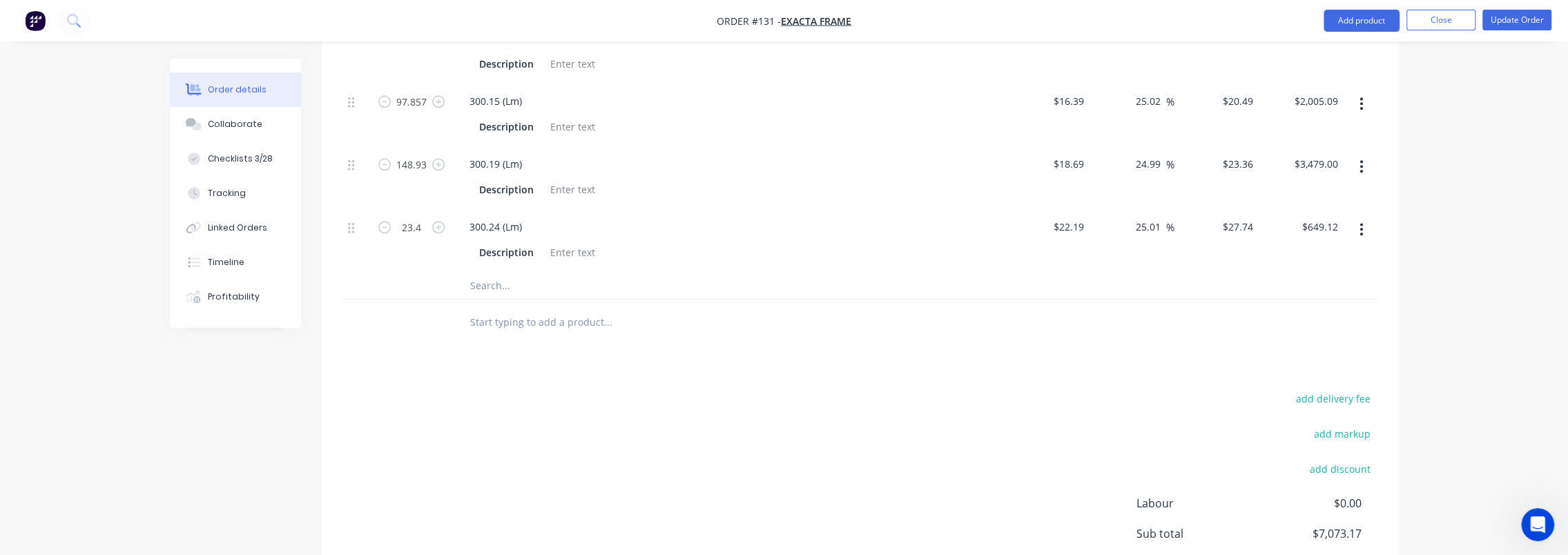
scroll to position [1204, 0]
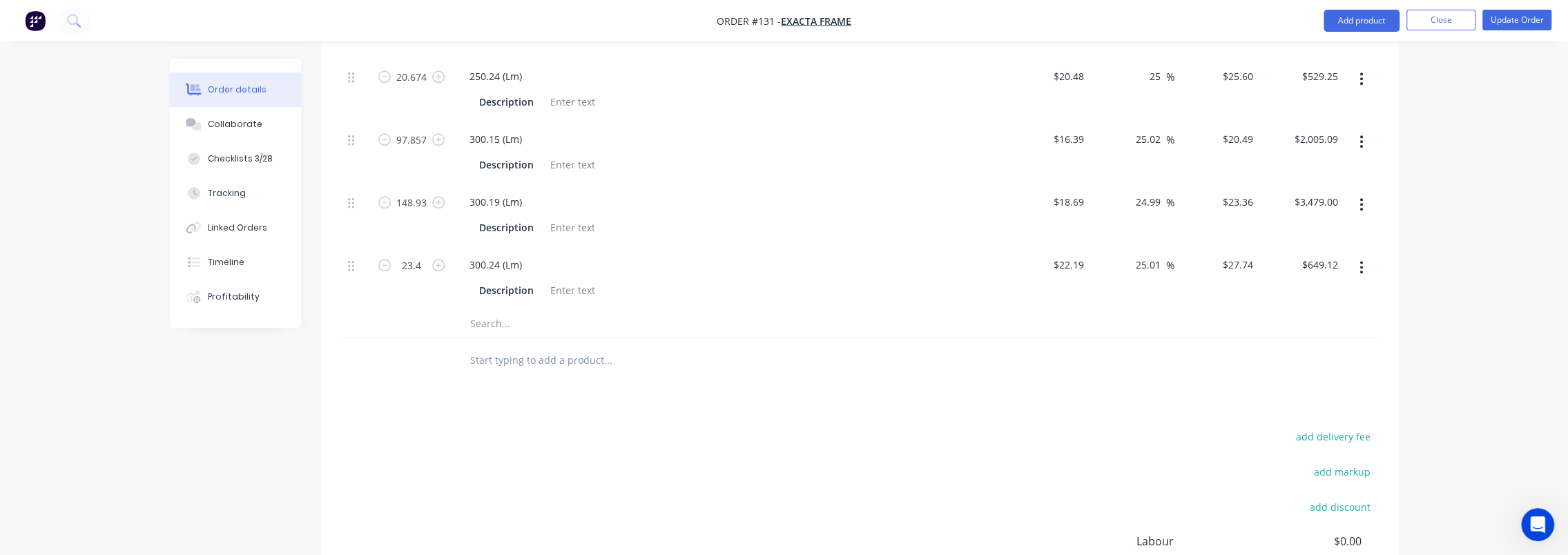
click at [505, 310] on input "text" at bounding box center [607, 323] width 276 height 28
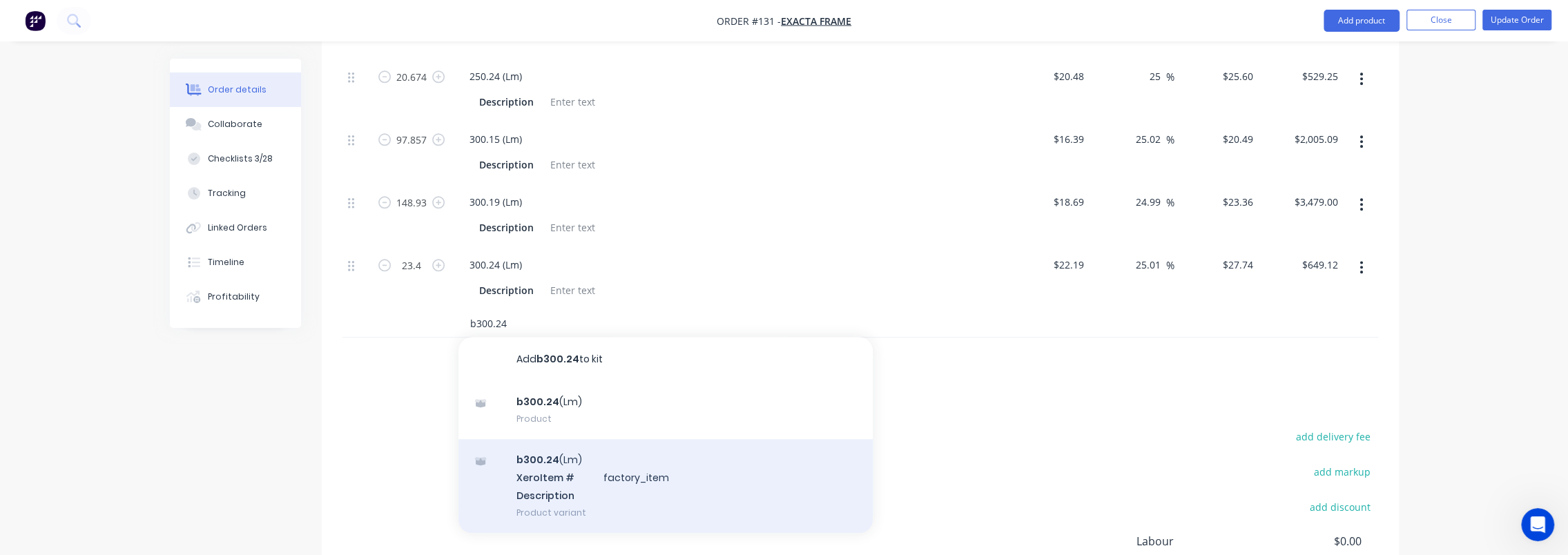
type input "b300.24"
click at [581, 451] on div "b300.24 (Lm) Xero Item # factory_item Description Product variant" at bounding box center [665, 485] width 414 height 93
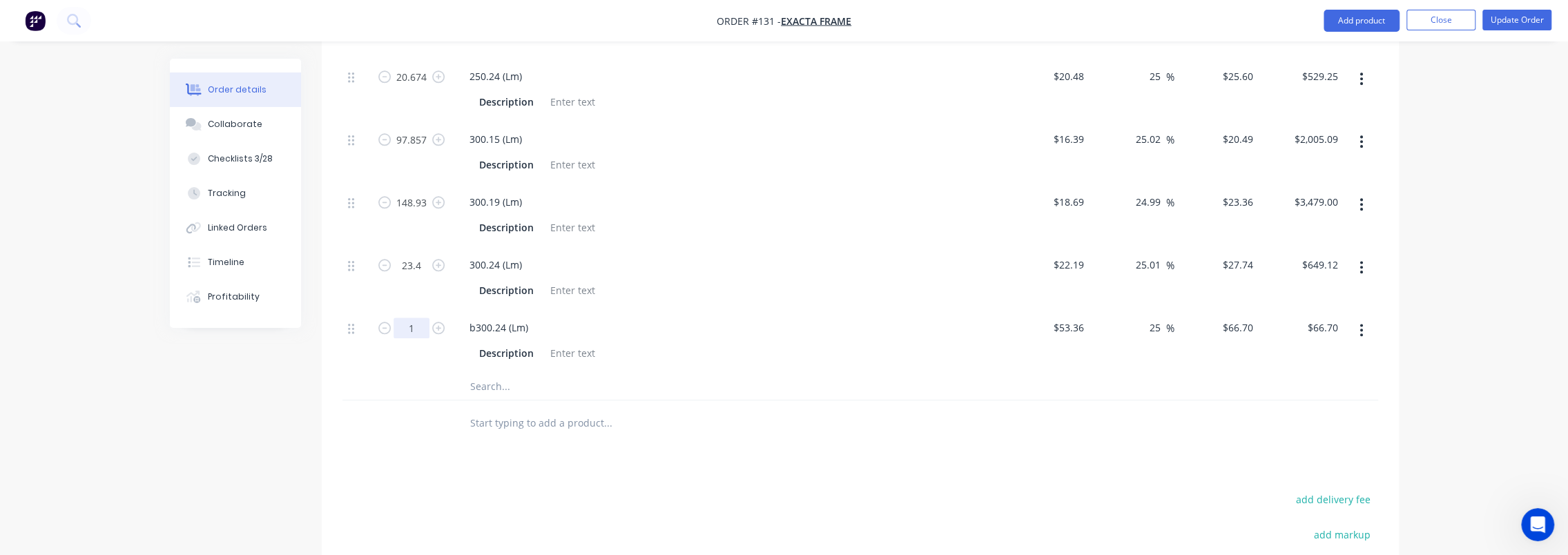
click at [416, 318] on input "1" at bounding box center [412, 328] width 36 height 21
type input "14.337"
type input "$956.28"
click at [498, 372] on input "text" at bounding box center [607, 386] width 276 height 28
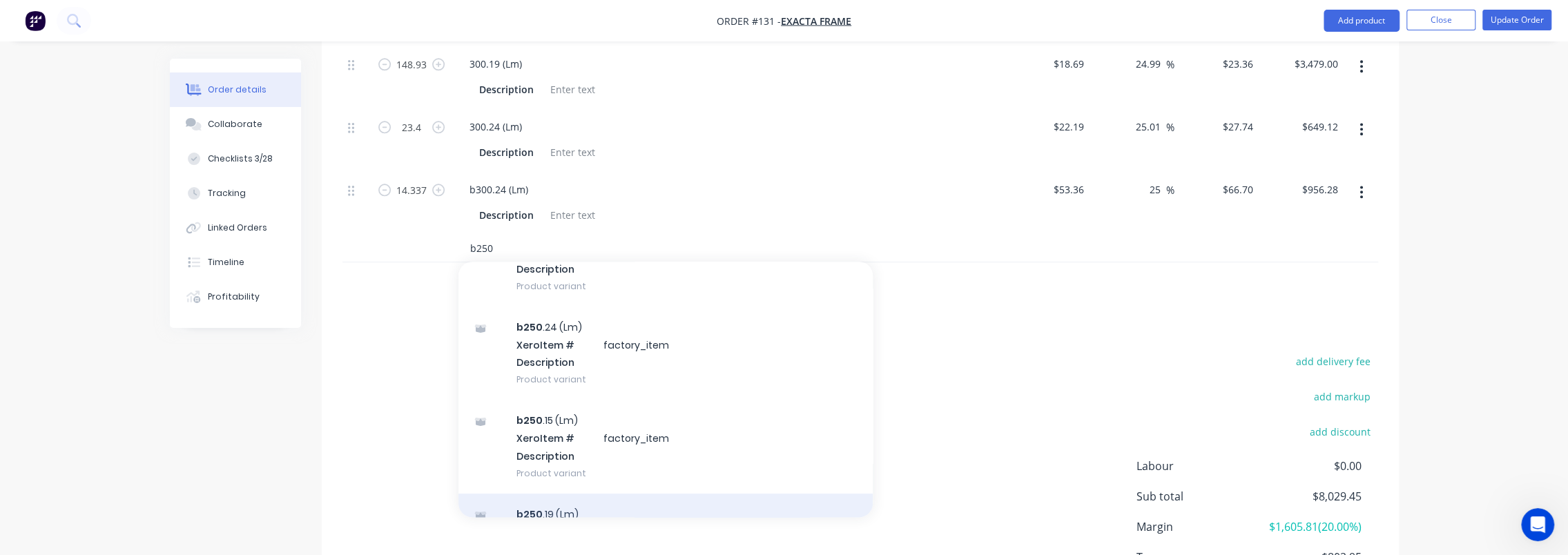
scroll to position [255, 0]
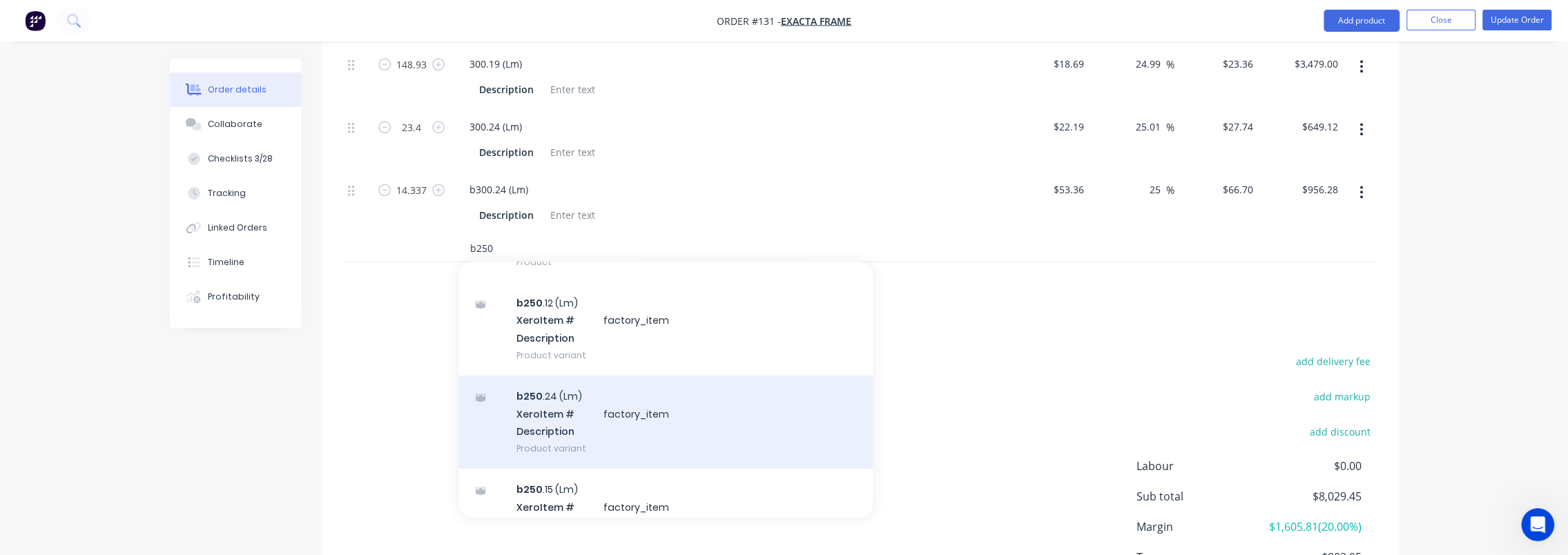
type input "b250"
click at [605, 394] on div "b250 .24 (Lm) Xero Item # factory_item Description Product variant" at bounding box center [665, 422] width 414 height 93
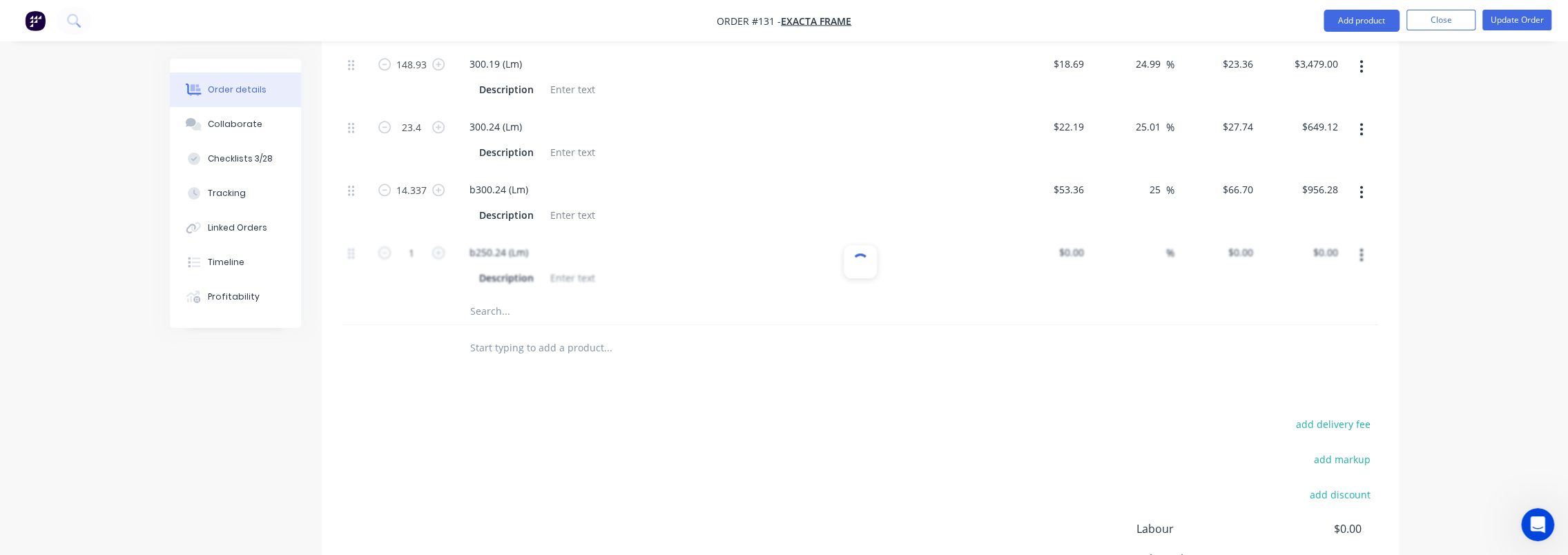
type input "$49.94"
type input "25.01"
type input "$62.43"
click at [422, 243] on input "1" at bounding box center [412, 253] width 36 height 21
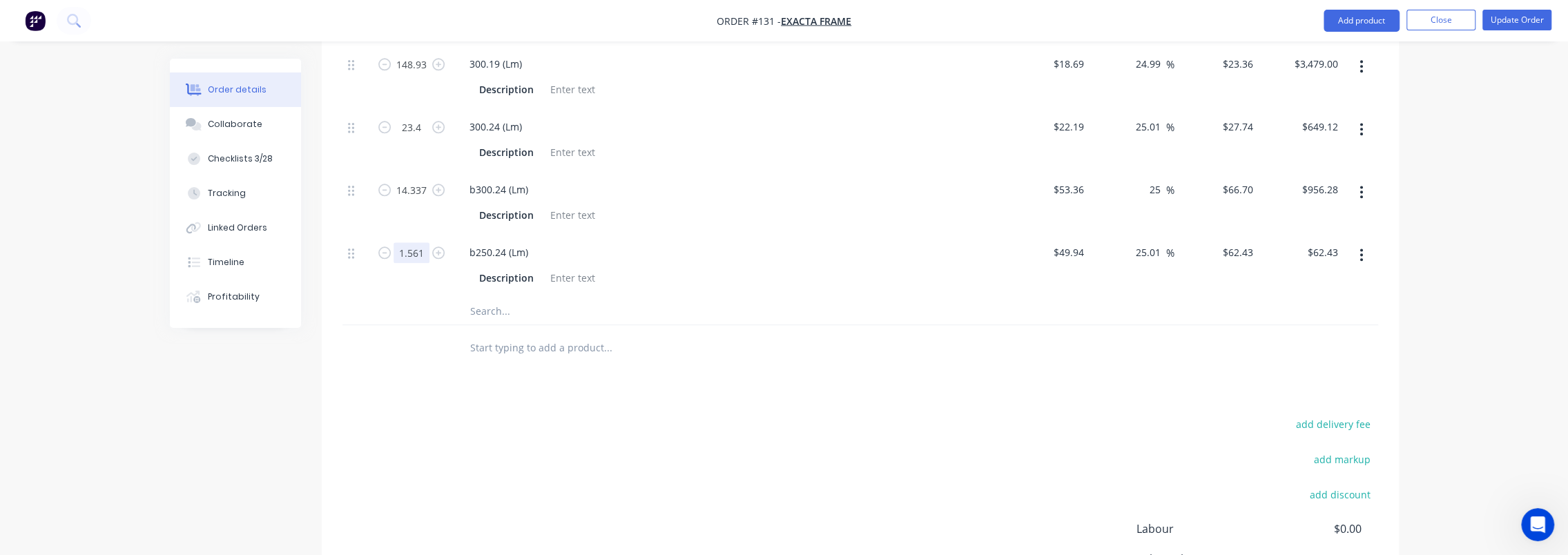
type input "1.561"
type input "$97.45"
click at [326, 414] on div "add delivery fee add markup add discount Labour $0.00 Sub total $8,091.88 Margi…" at bounding box center [860, 548] width 1077 height 266
click at [495, 297] on input "text" at bounding box center [607, 311] width 276 height 28
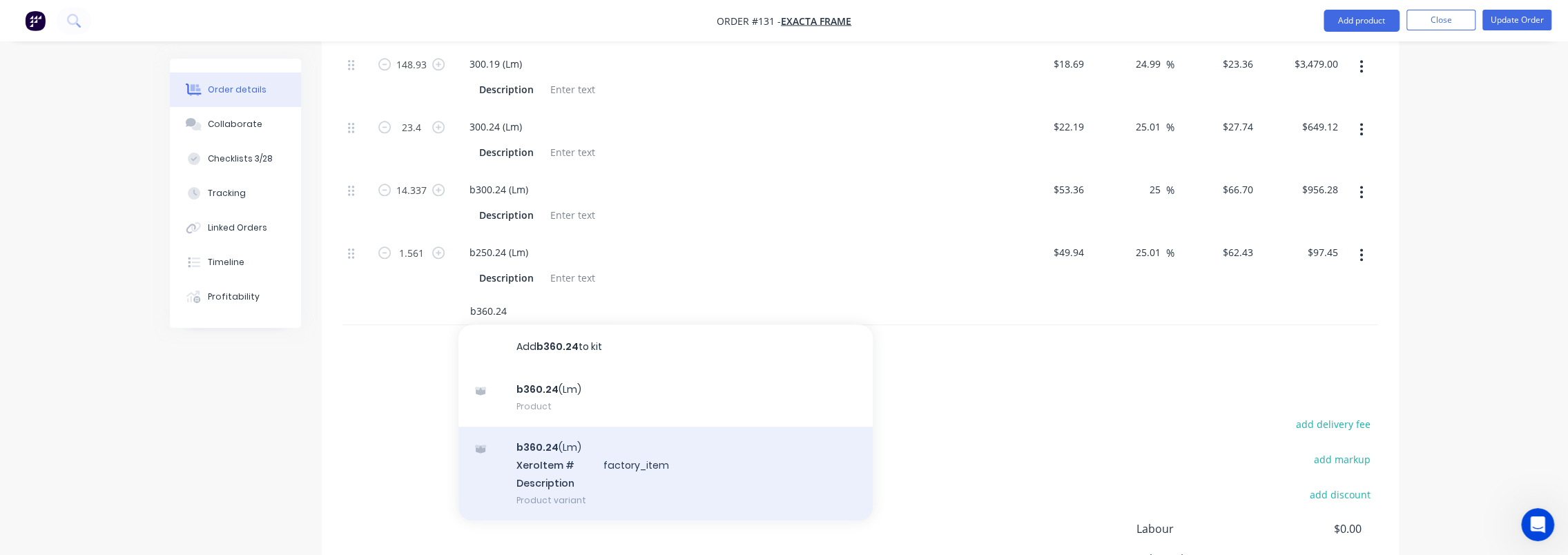
type input "b360.24"
click at [615, 441] on div "b360.24 (Lm) Xero Item # factory_item Description Product variant" at bounding box center [665, 473] width 414 height 93
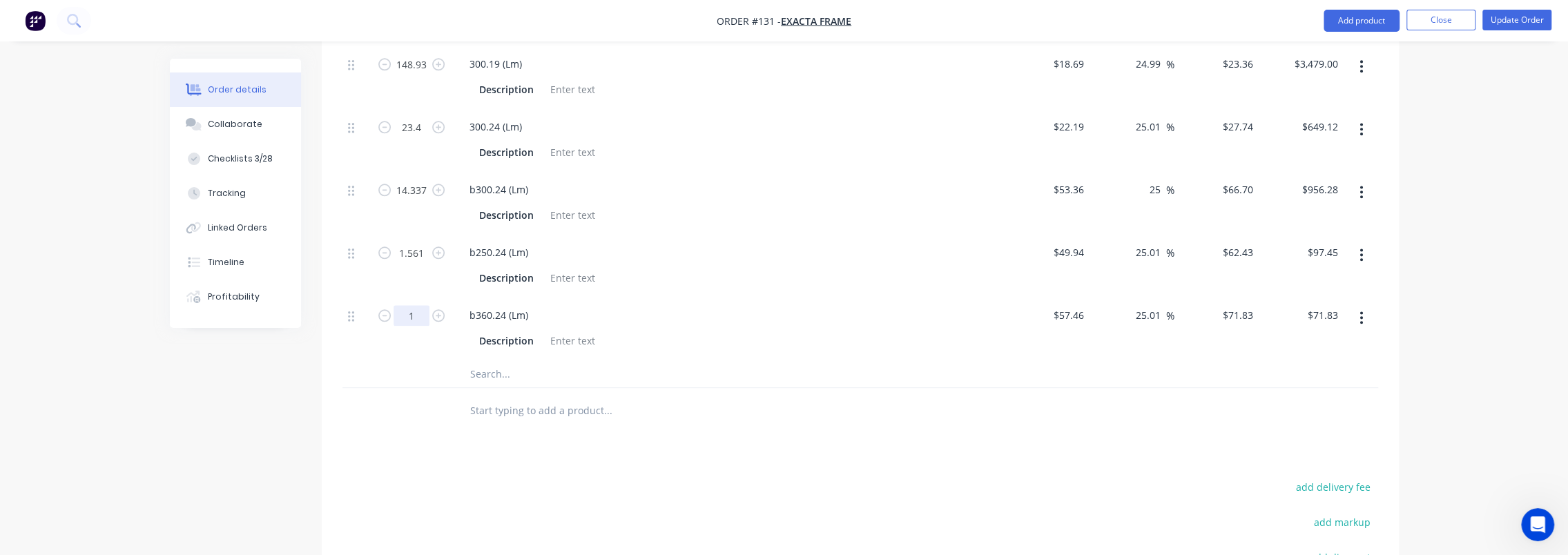
click at [417, 305] on input "1" at bounding box center [412, 315] width 36 height 21
type input "5.82"
type input "$418.05"
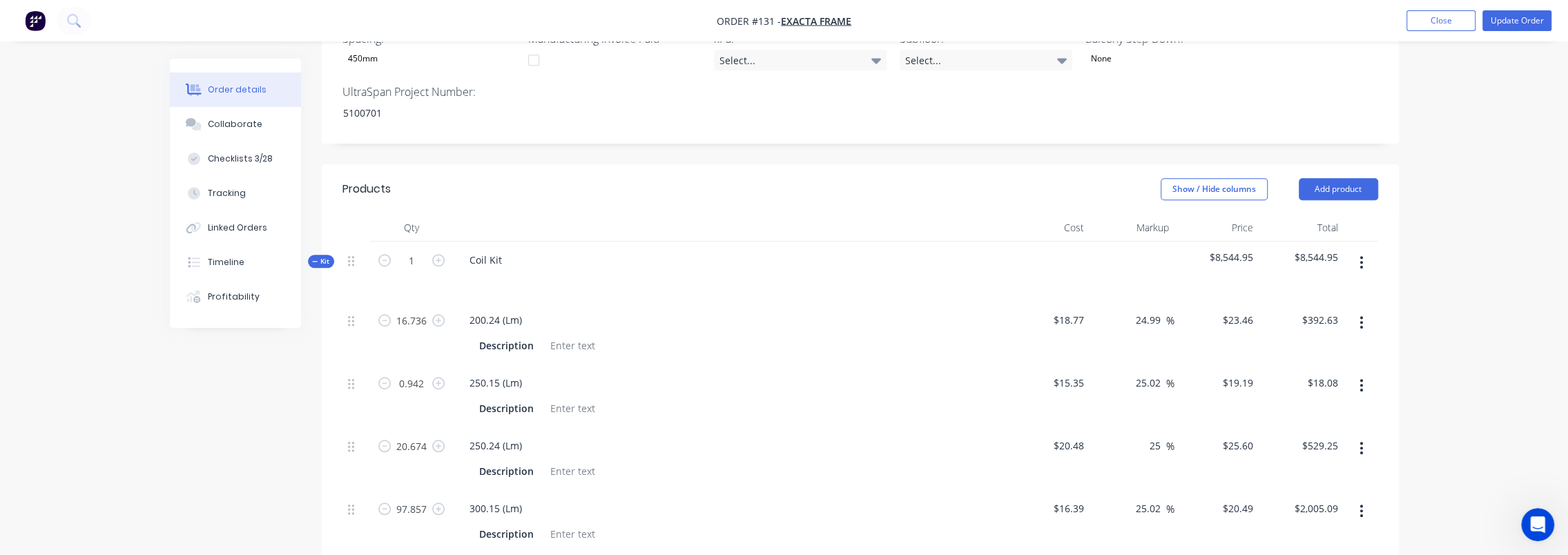
scroll to position [701, 0]
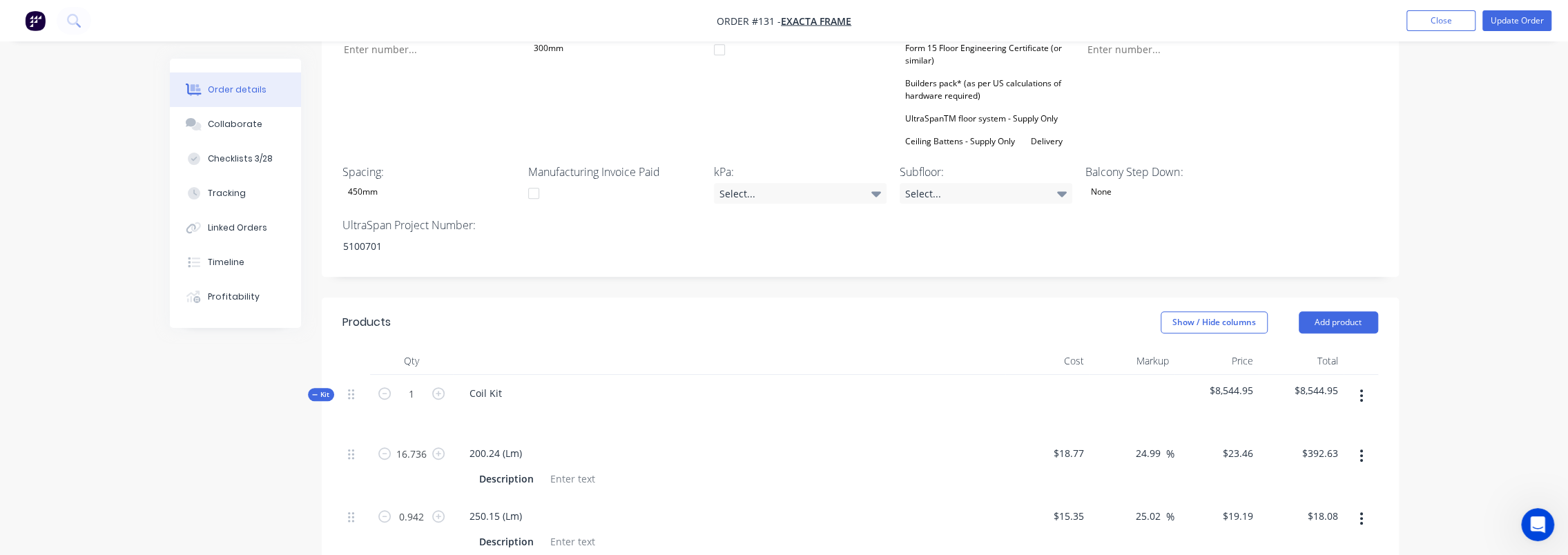
drag, startPoint x: 505, startPoint y: 339, endPoint x: 513, endPoint y: 347, distance: 11.3
click at [505, 375] on div "Coil Kit" at bounding box center [728, 404] width 552 height 60
click at [505, 383] on div "Coil Kit" at bounding box center [485, 393] width 54 height 20
drag, startPoint x: 501, startPoint y: 357, endPoint x: 454, endPoint y: 357, distance: 47.0
click at [454, 375] on div "Coil Kit" at bounding box center [728, 404] width 552 height 60
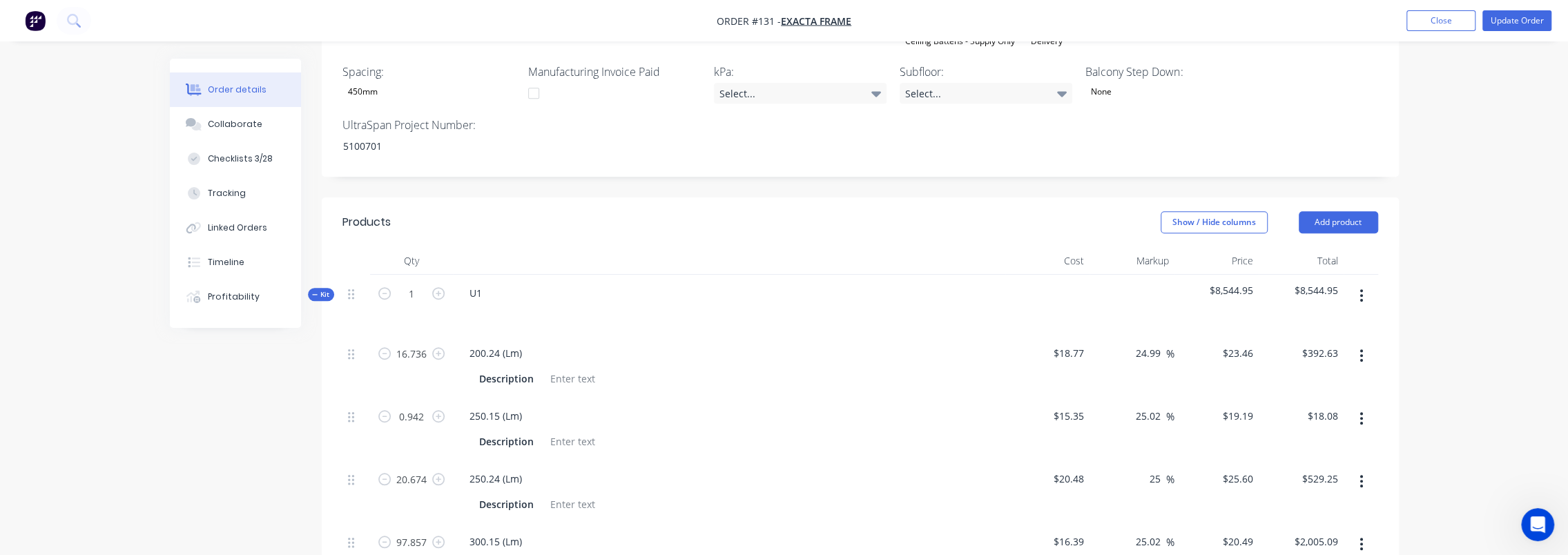
scroll to position [839, 0]
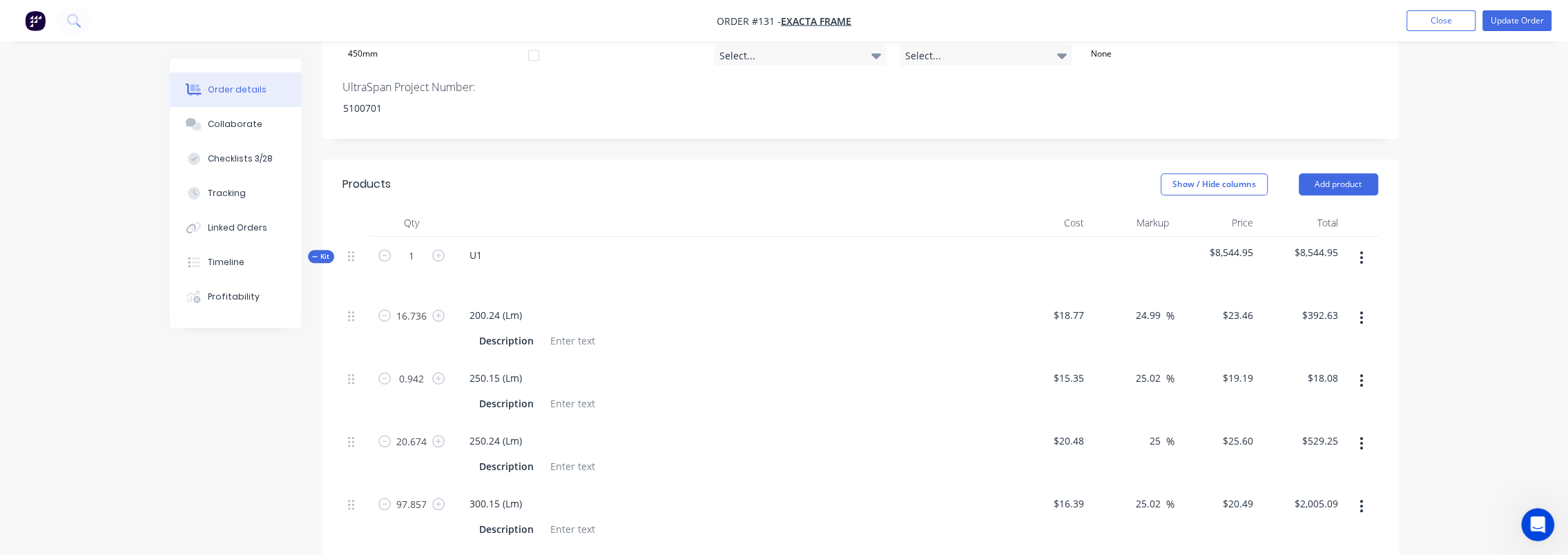
click at [1360, 252] on icon "button" at bounding box center [1361, 258] width 3 height 13
click at [1306, 339] on div "Duplicate" at bounding box center [1313, 349] width 107 height 20
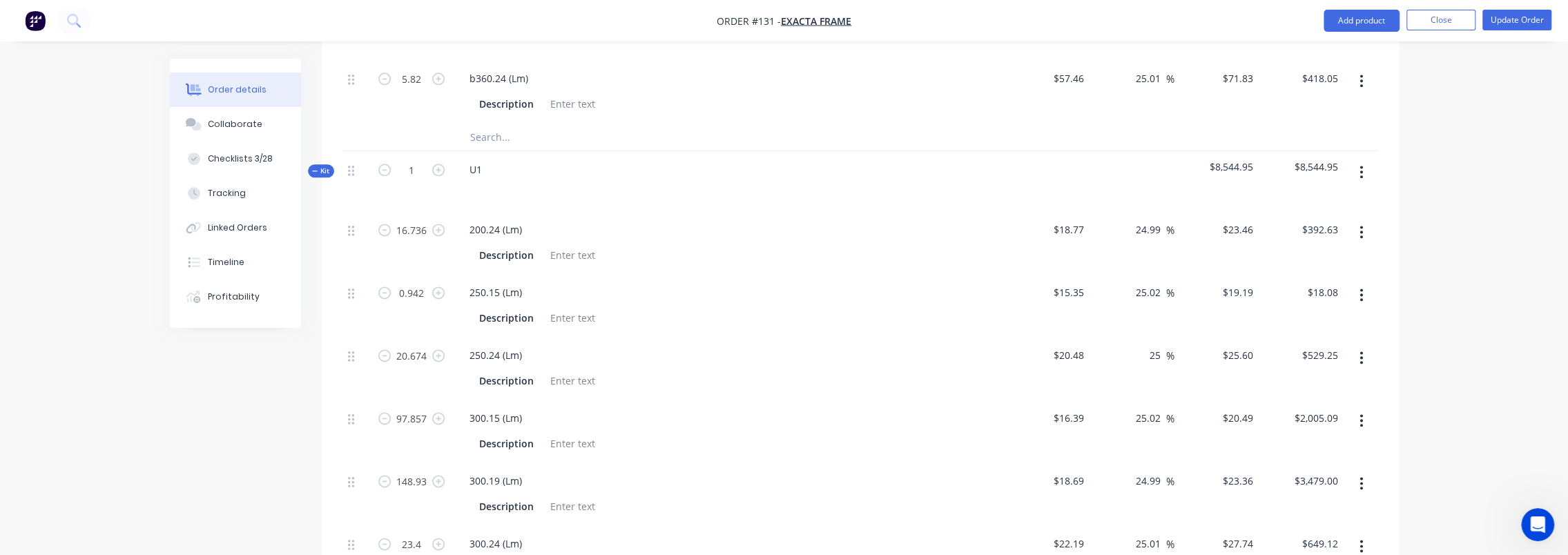
scroll to position [1599, 0]
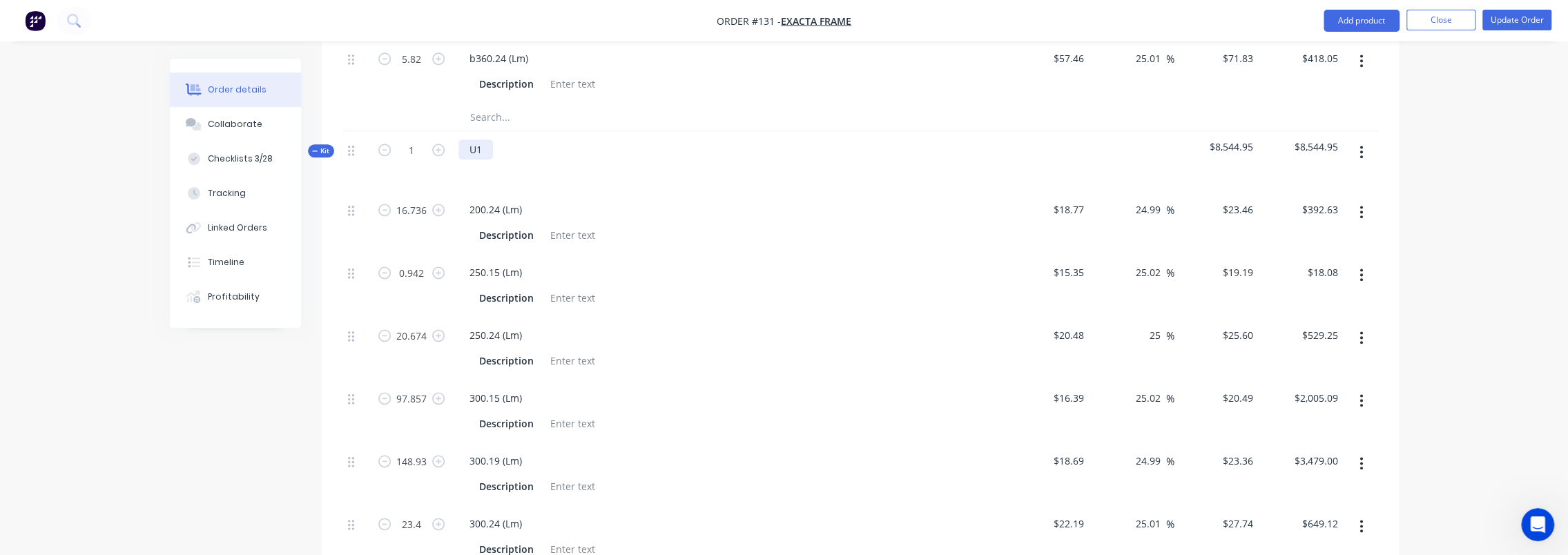
click at [483, 140] on div "U1" at bounding box center [476, 150] width 35 height 20
click at [421, 199] on input "16.736" at bounding box center [412, 210] width 36 height 21
click at [425, 199] on input "16.736" at bounding box center [412, 210] width 36 height 21
drag, startPoint x: 411, startPoint y: 166, endPoint x: 437, endPoint y: 165, distance: 26.0
click at [437, 198] on form "16.736" at bounding box center [412, 209] width 72 height 21
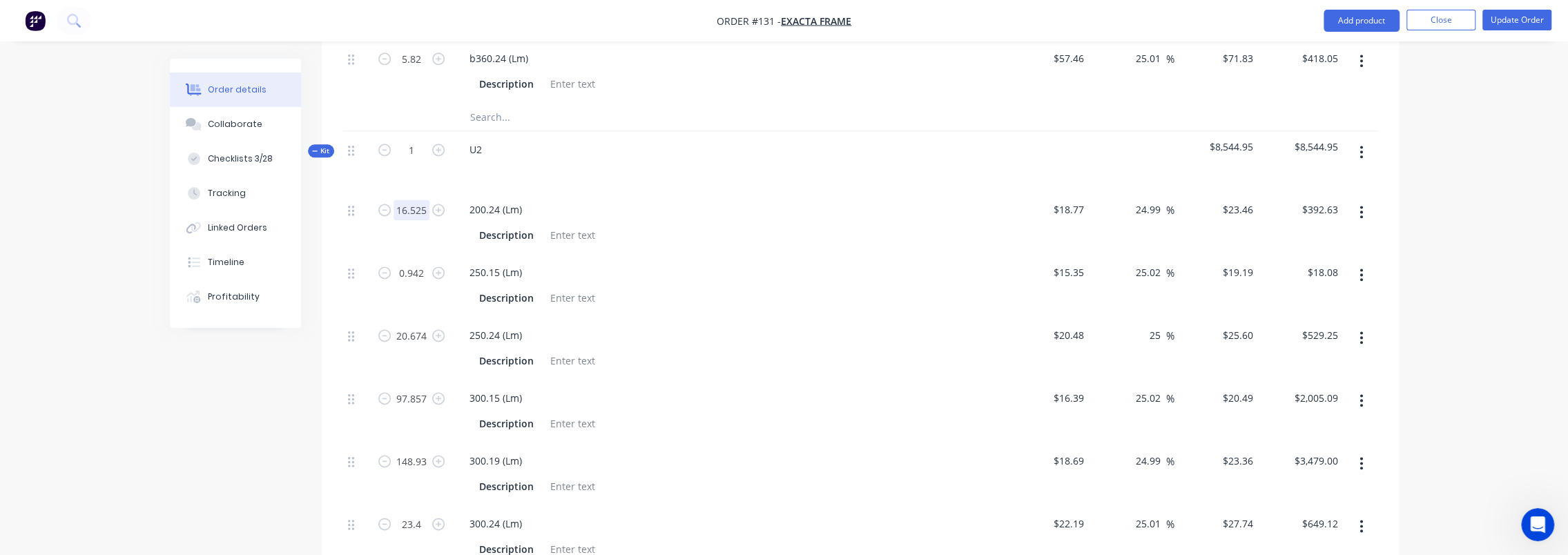
type input "16.525"
type input "$387.68"
click at [417, 263] on input "0.942" at bounding box center [412, 273] width 36 height 21
type input "0.892"
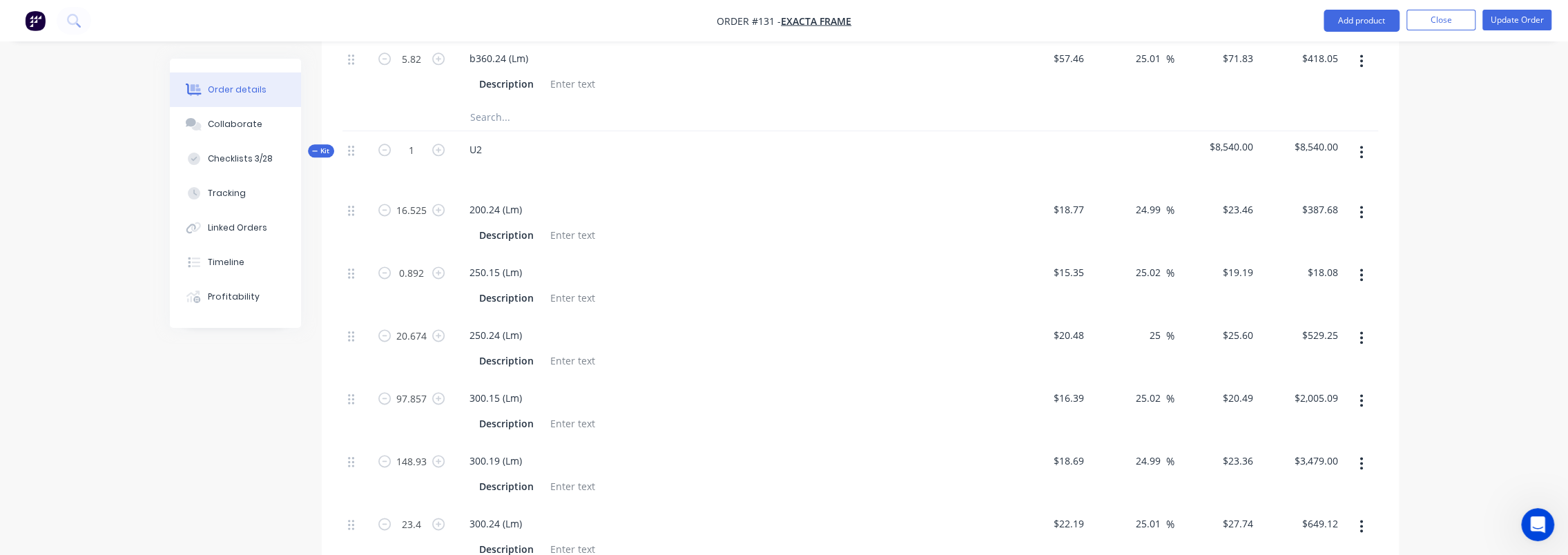
type input "$17.12"
click at [409, 325] on input "20.674" at bounding box center [412, 335] width 36 height 21
type input "20.674"
click at [410, 388] on input "97.857" at bounding box center [412, 398] width 36 height 21
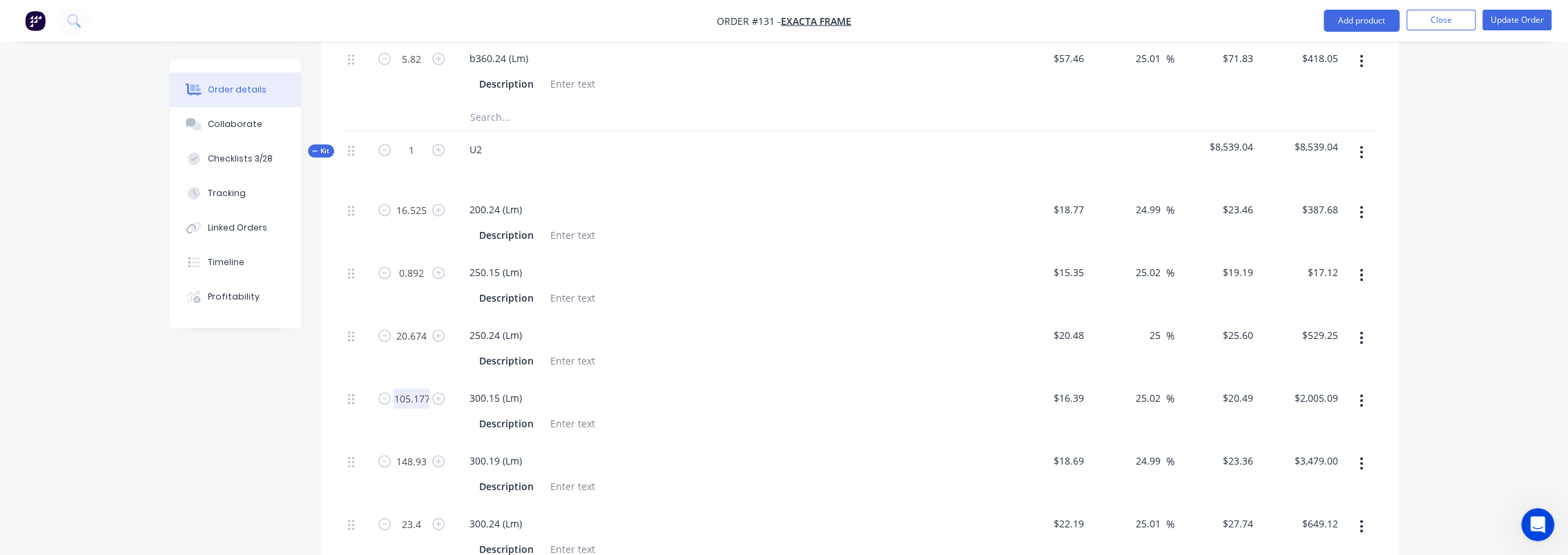
scroll to position [0, 1]
type input "105.177"
type input "$2,155.08"
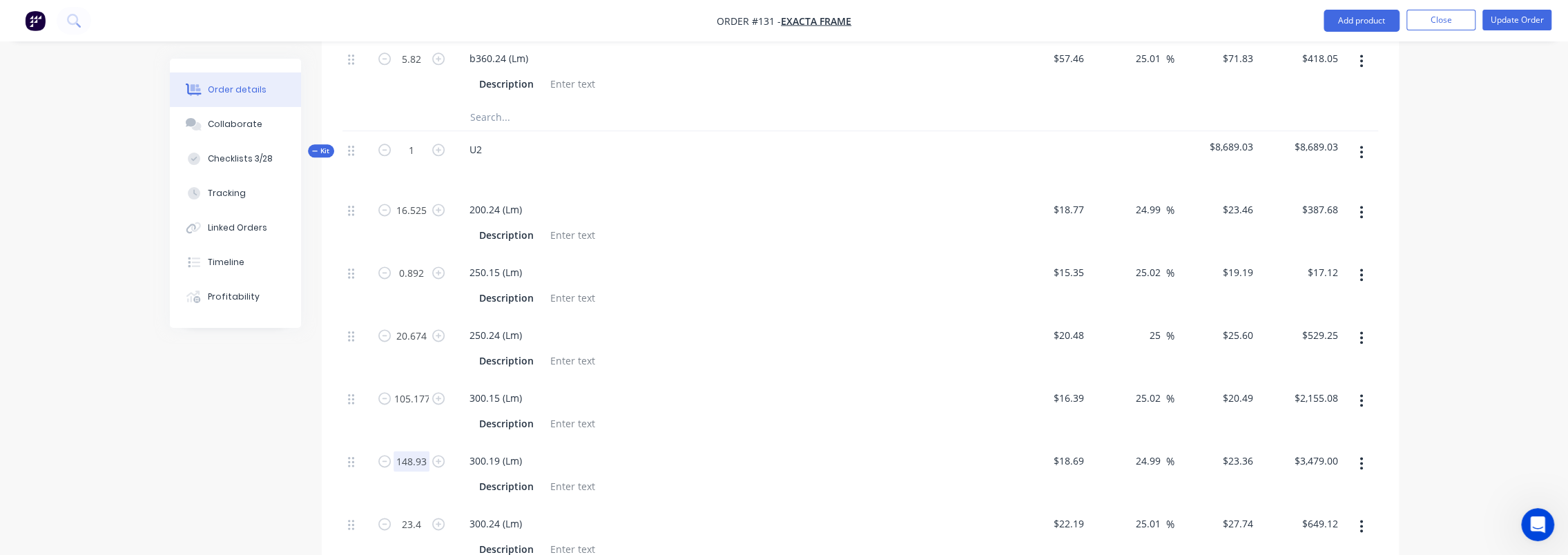
click at [416, 451] on input "148.93" at bounding box center [412, 461] width 36 height 21
paste input "1.022"
type input "141.022"
type input "$3,294.27"
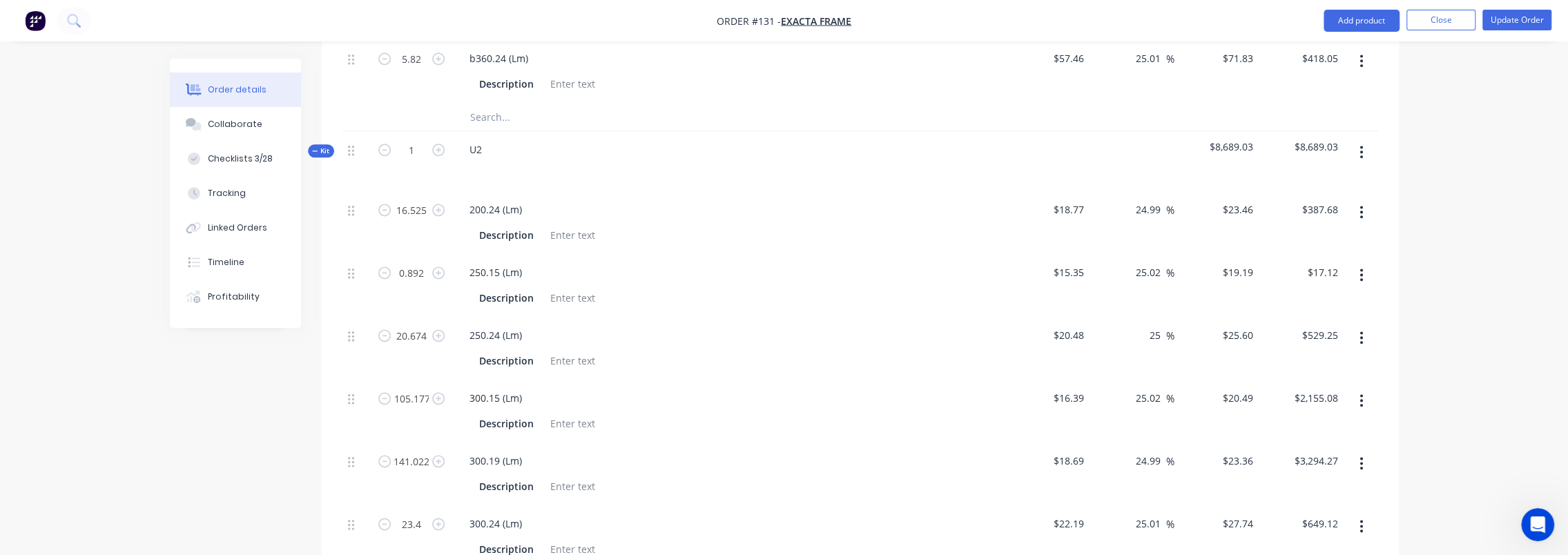
click at [408, 514] on input "23.4" at bounding box center [412, 524] width 36 height 21
type input "23.389"
type input "$648.81"
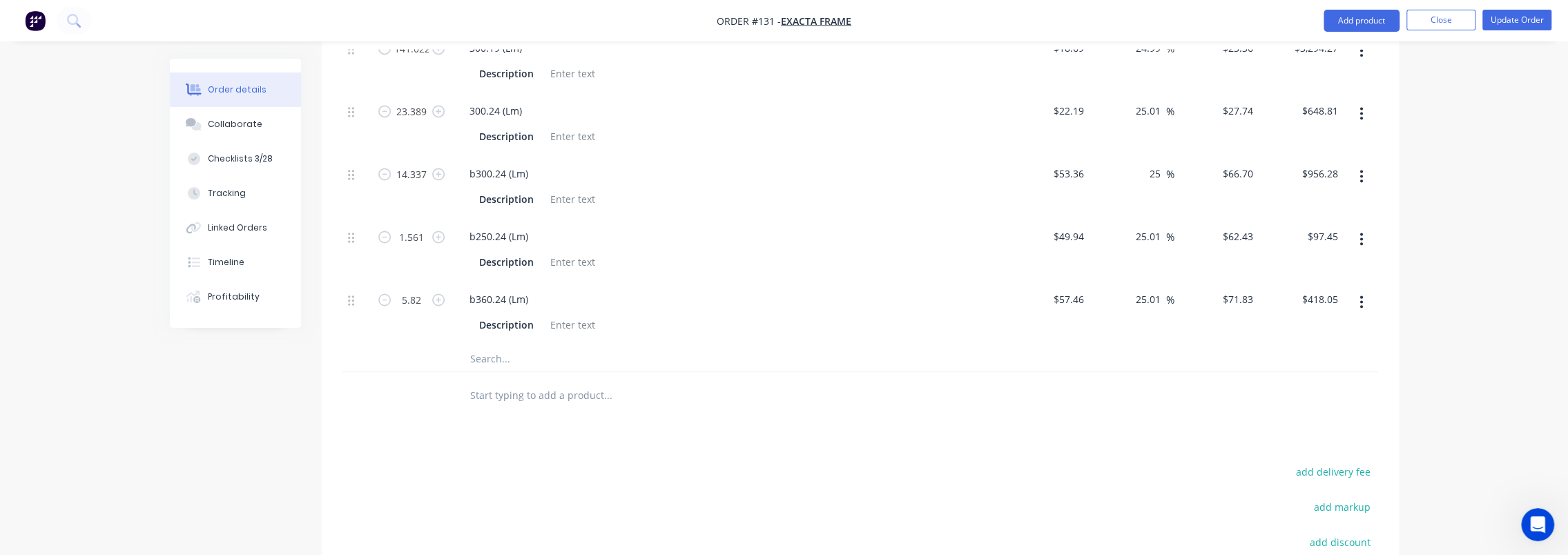
scroll to position [2013, 0]
click at [414, 288] on input "5.82" at bounding box center [412, 298] width 36 height 21
click at [413, 288] on input "5.82" at bounding box center [412, 298] width 36 height 21
type input "5.832"
type input "$418.91"
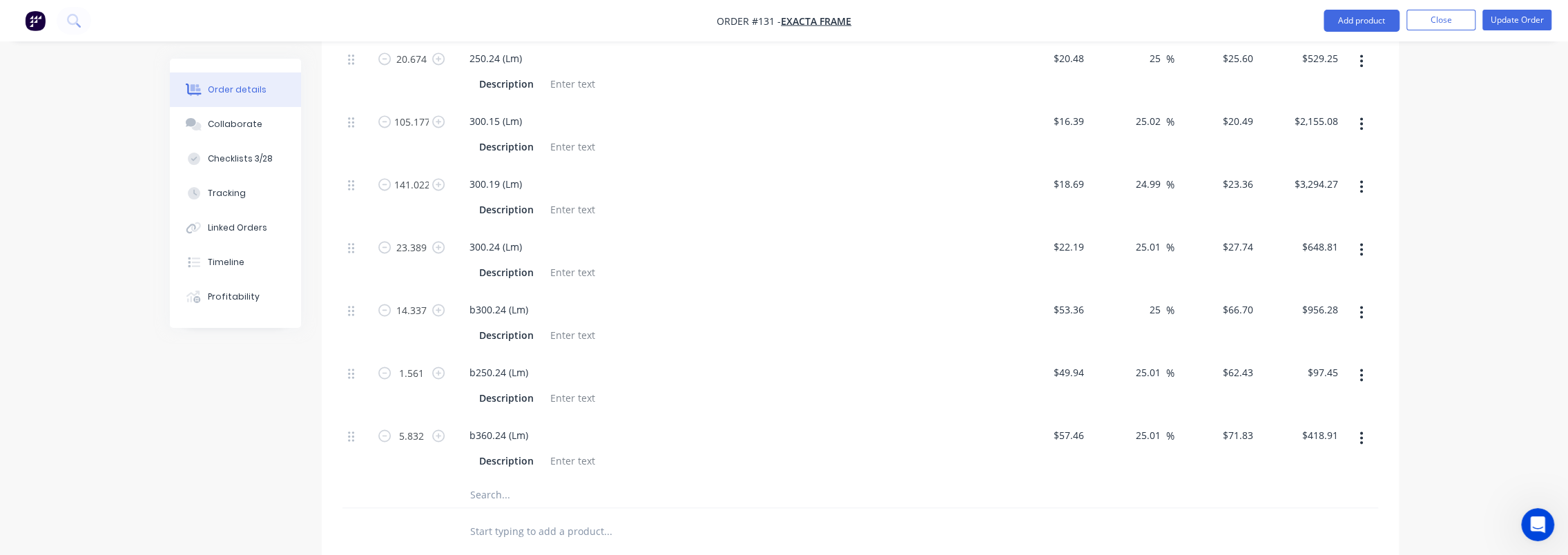
scroll to position [1875, 0]
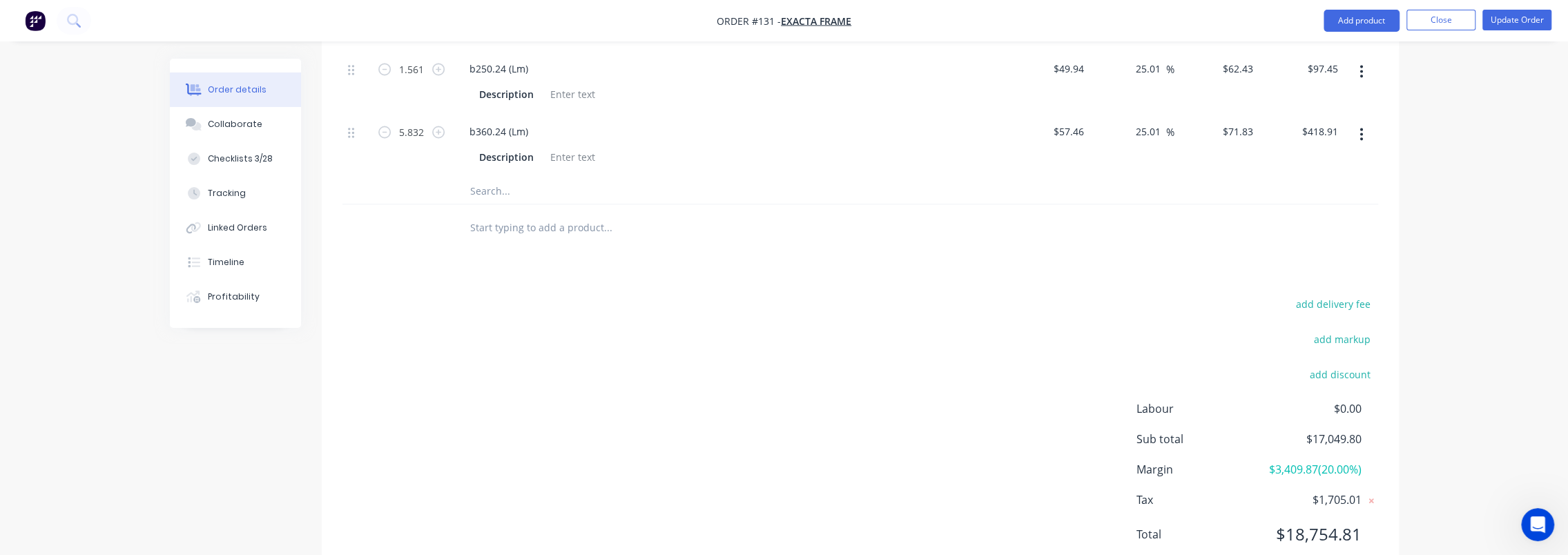
scroll to position [2181, 0]
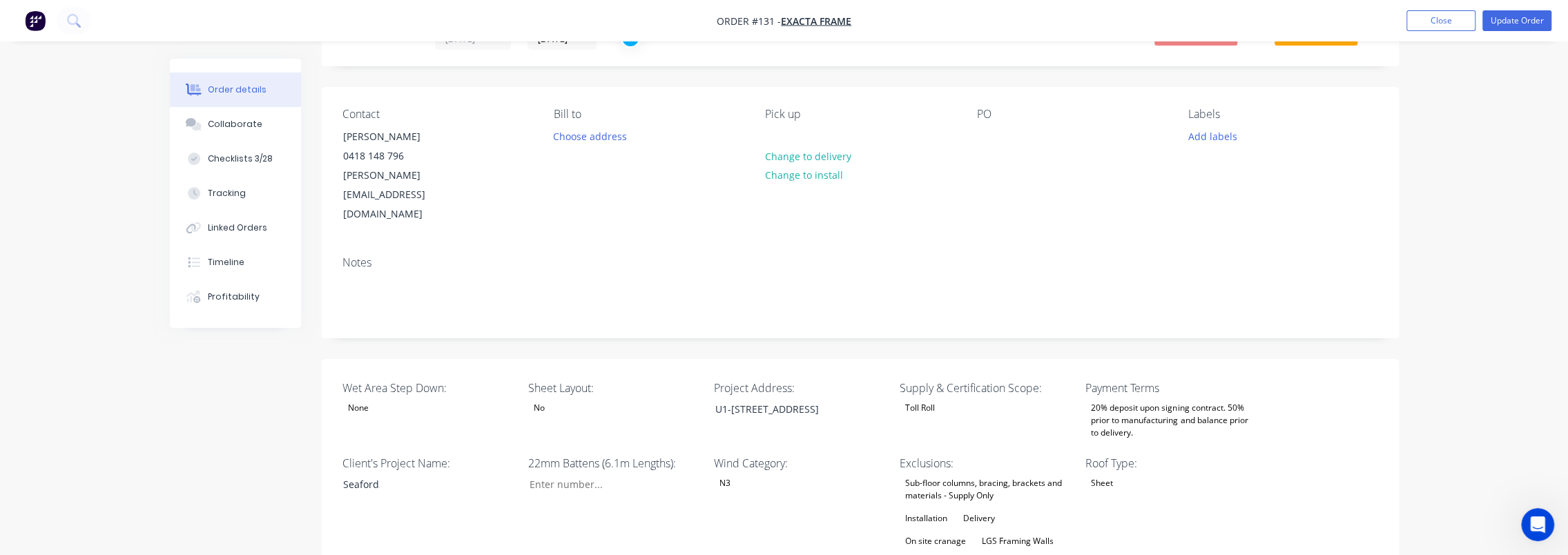
scroll to position [0, 0]
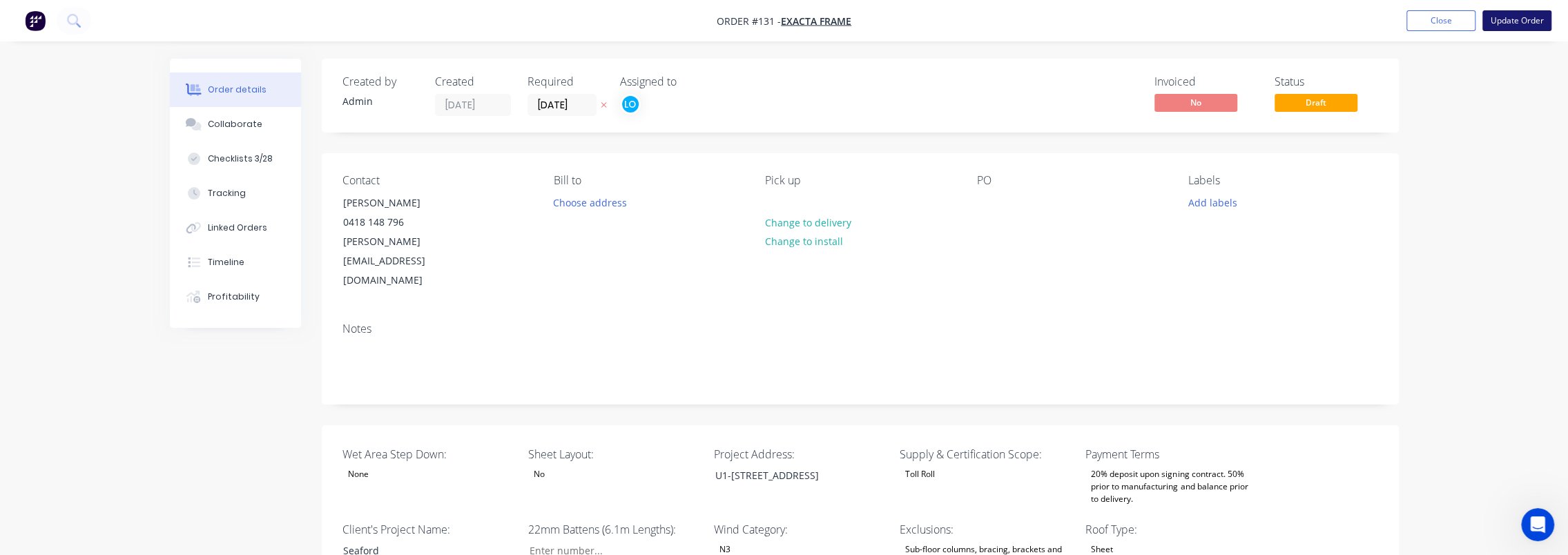
click at [1494, 18] on button "Update Order" at bounding box center [1517, 20] width 69 height 21
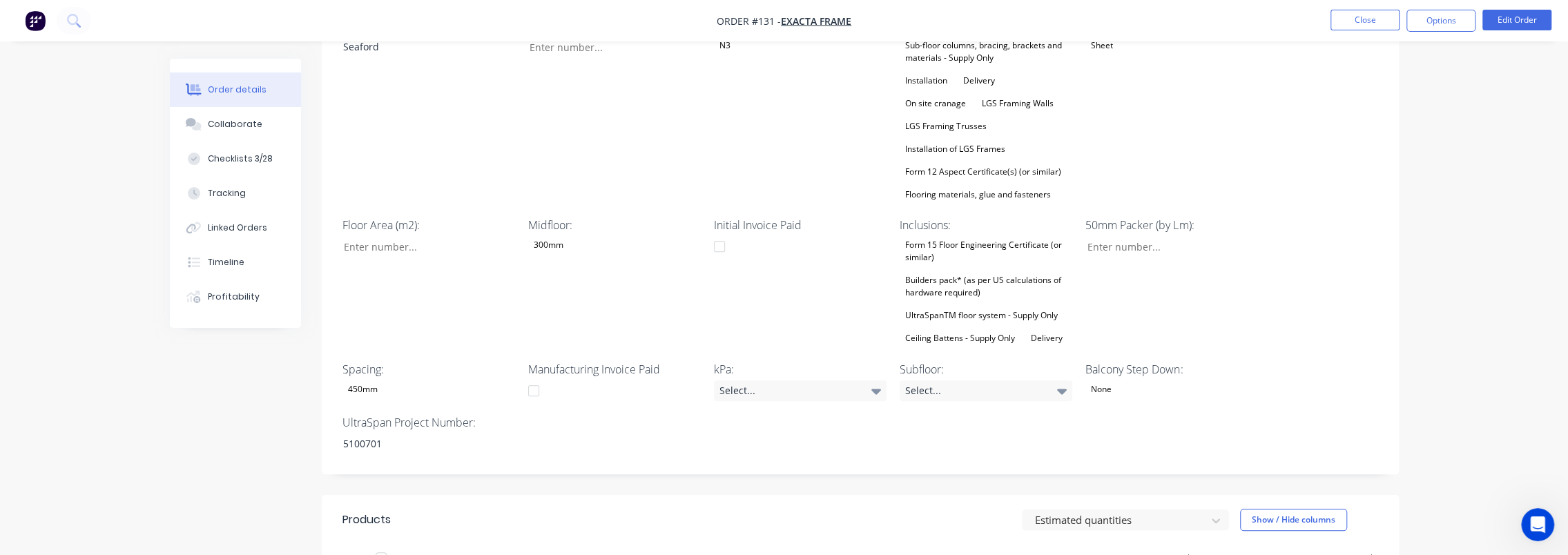
scroll to position [483, 0]
click at [391, 433] on div "5100701" at bounding box center [419, 443] width 173 height 20
click at [365, 433] on div "5100701" at bounding box center [419, 443] width 173 height 20
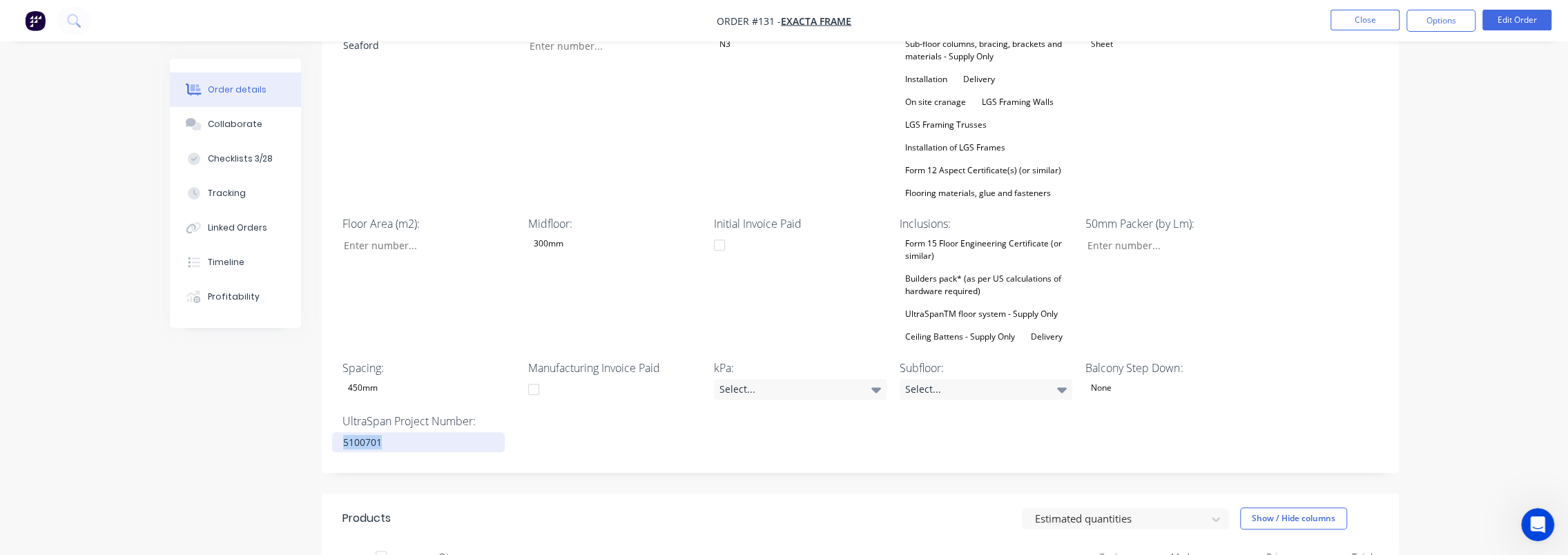
copy div "5100701"
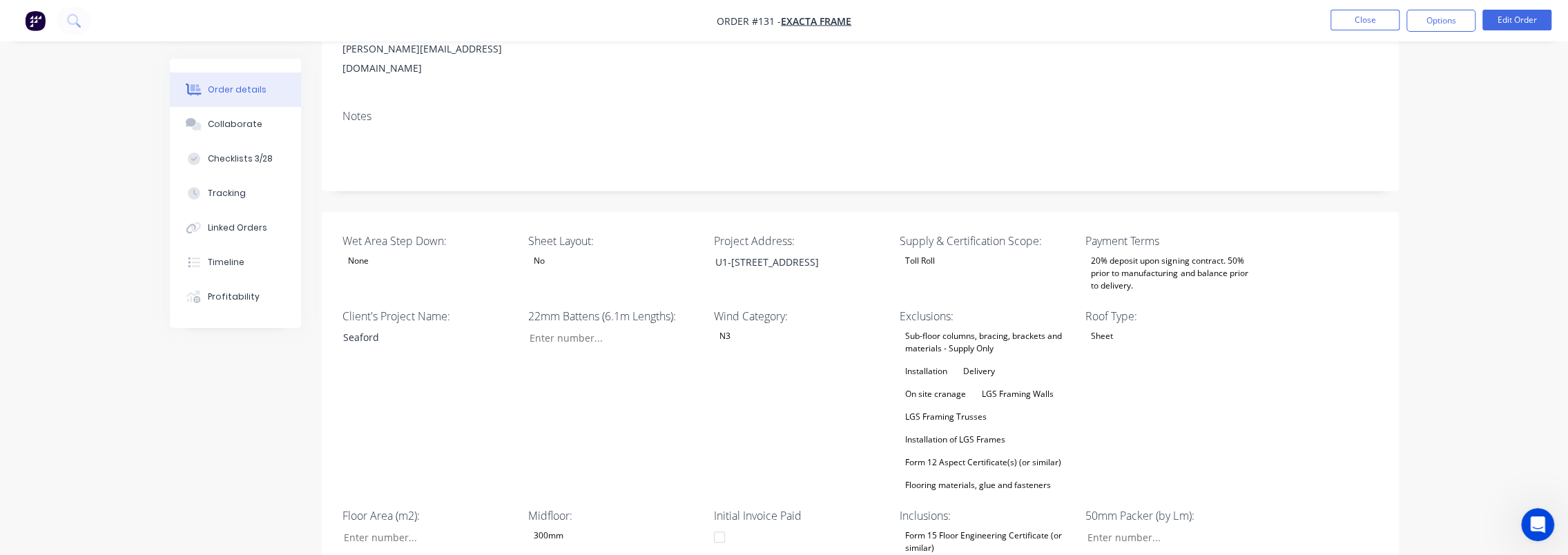
scroll to position [138, 0]
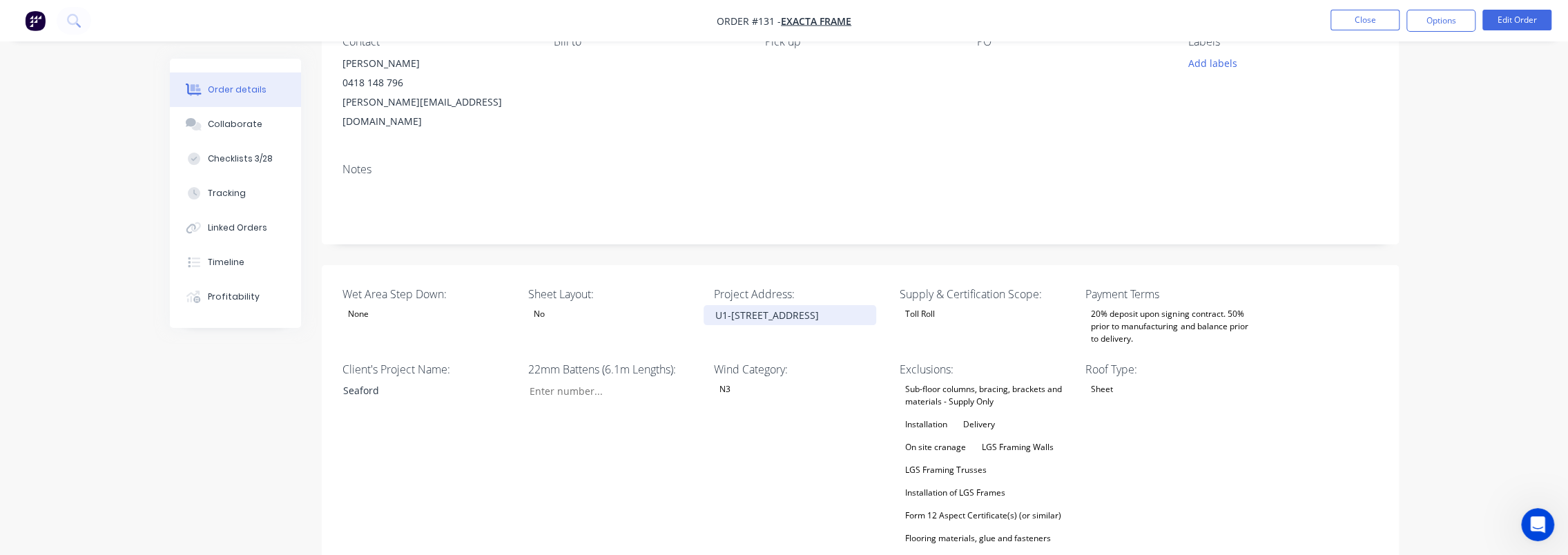
click at [751, 305] on div "U1-2, 48 Park St, Seaford" at bounding box center [790, 315] width 173 height 20
click at [799, 305] on div "U1-2, 48 Park St, Seaford" at bounding box center [790, 315] width 173 height 20
drag, startPoint x: 839, startPoint y: 294, endPoint x: 677, endPoint y: 300, distance: 162.1
click at [677, 300] on div "Wet Area Step Down: None Sheet Layout: No Project Address: U1-2, 48 Park St, Se…" at bounding box center [860, 542] width 1077 height 553
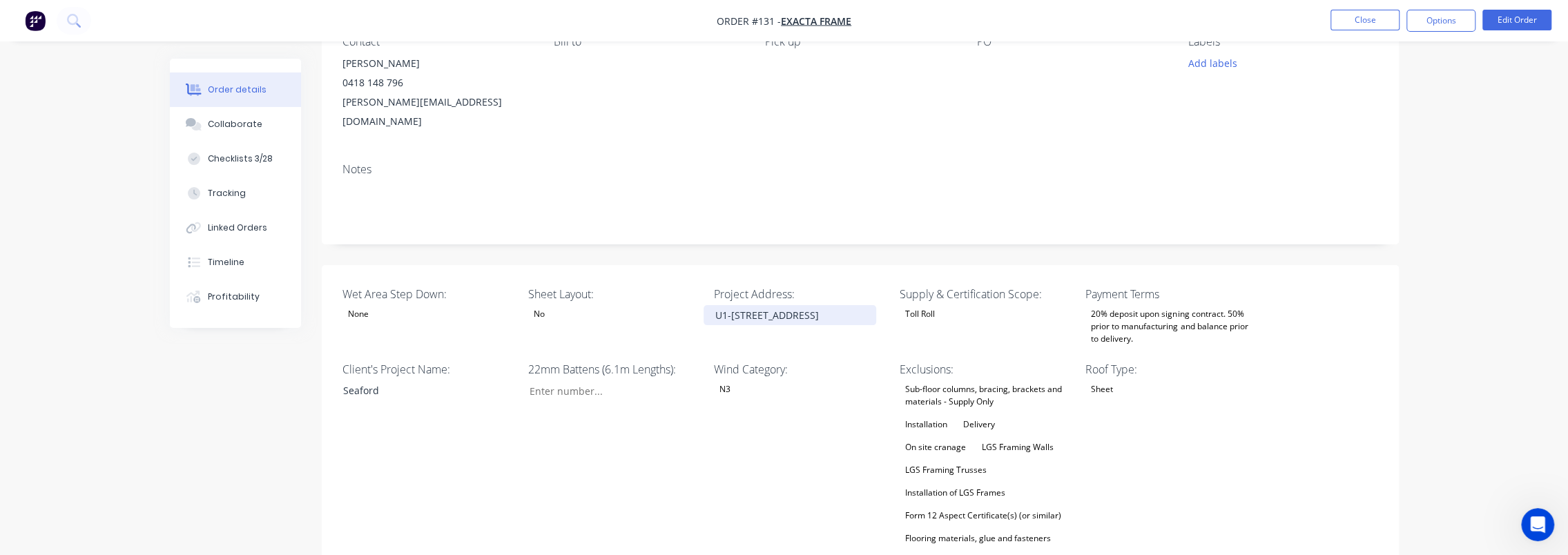
copy div "U1-2, 48 Park St, Seaford"
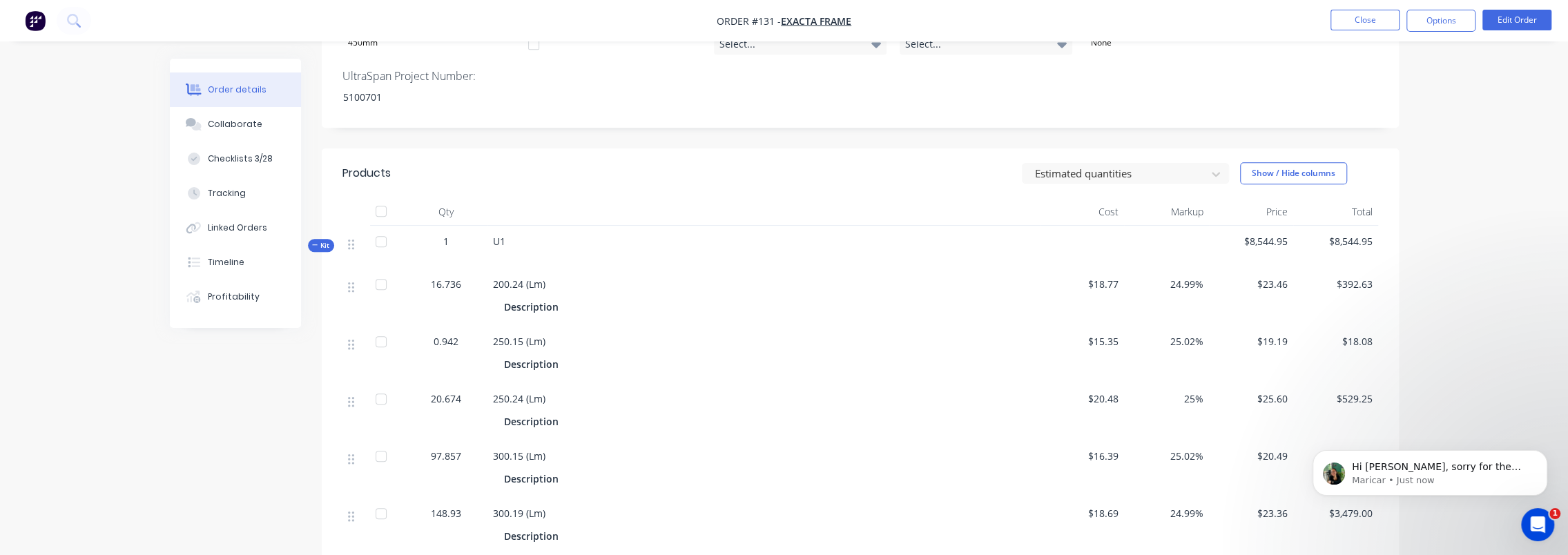
scroll to position [312, 0]
click at [1450, 464] on span "Hi Luke, sorry for the late response. Margin and markup can definitely be a bit…" at bounding box center [1440, 515] width 176 height 108
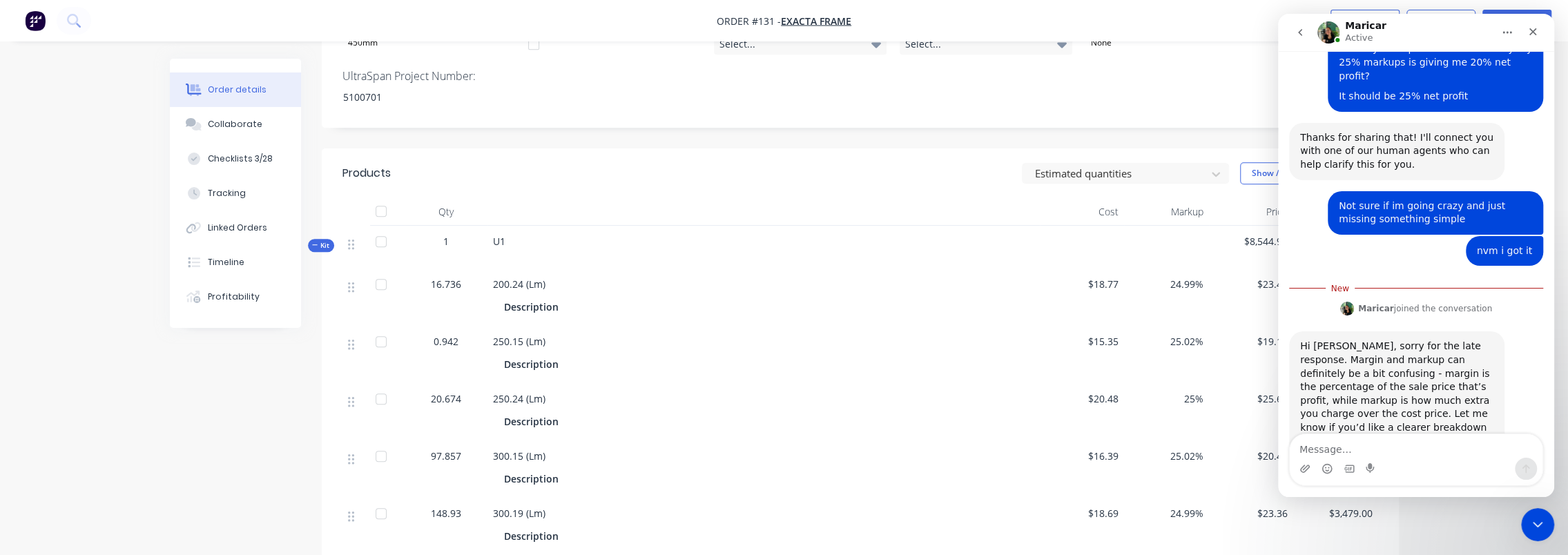
scroll to position [335, 0]
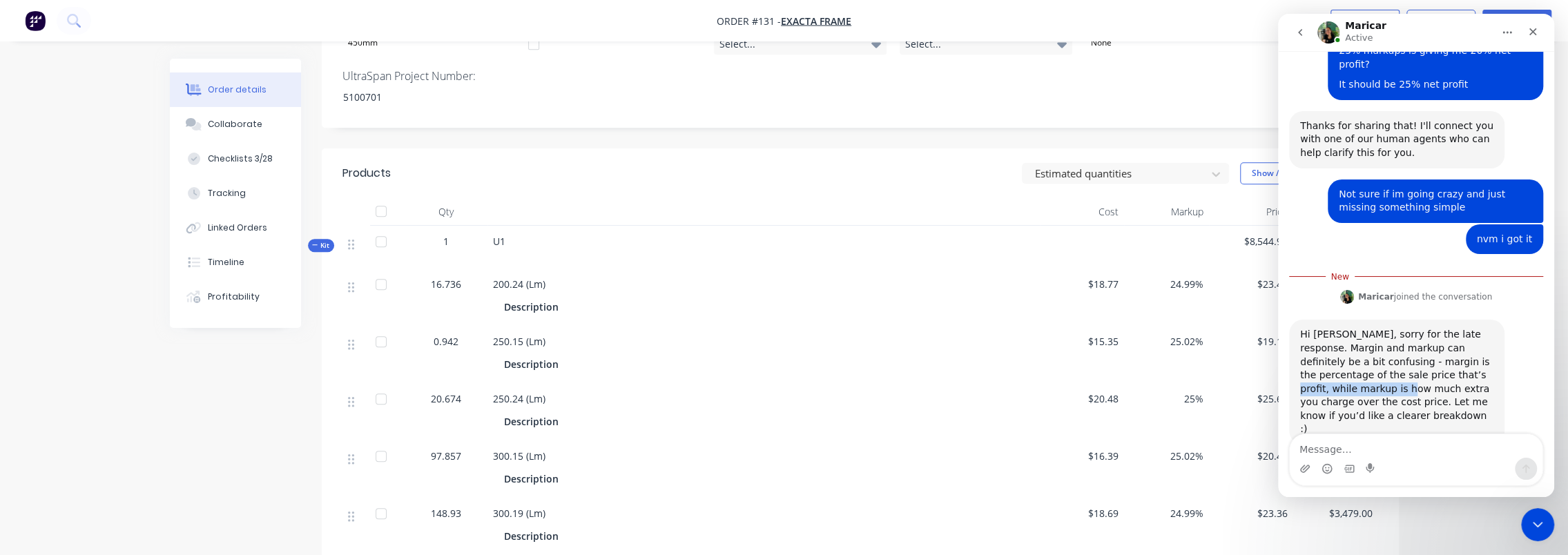
drag, startPoint x: 1361, startPoint y: 362, endPoint x: 1473, endPoint y: 363, distance: 112.0
click at [1473, 363] on div "Hi Luke, sorry for the late response. Margin and markup can definitely be a bit…" at bounding box center [1397, 382] width 193 height 108
click at [1414, 376] on div "Hi Luke, sorry for the late response. Margin and markup can definitely be a bit…" at bounding box center [1397, 382] width 193 height 108
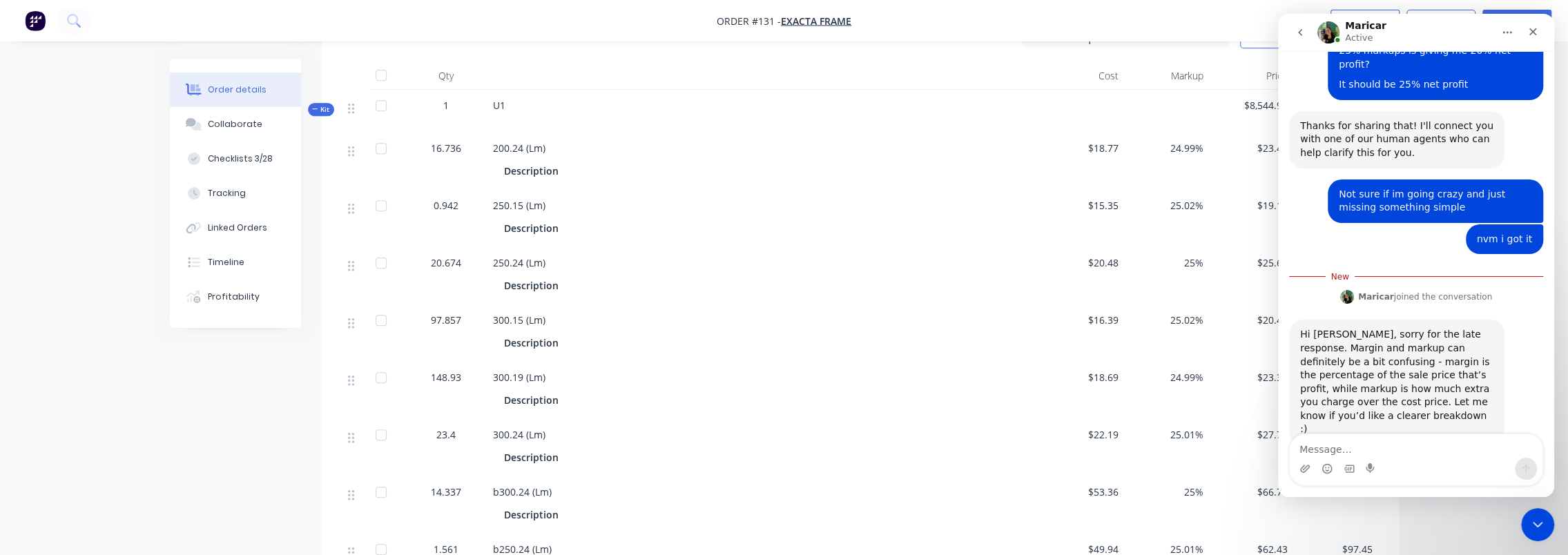
scroll to position [967, 0]
click at [1452, 460] on div "Intercom messenger" at bounding box center [1416, 469] width 253 height 22
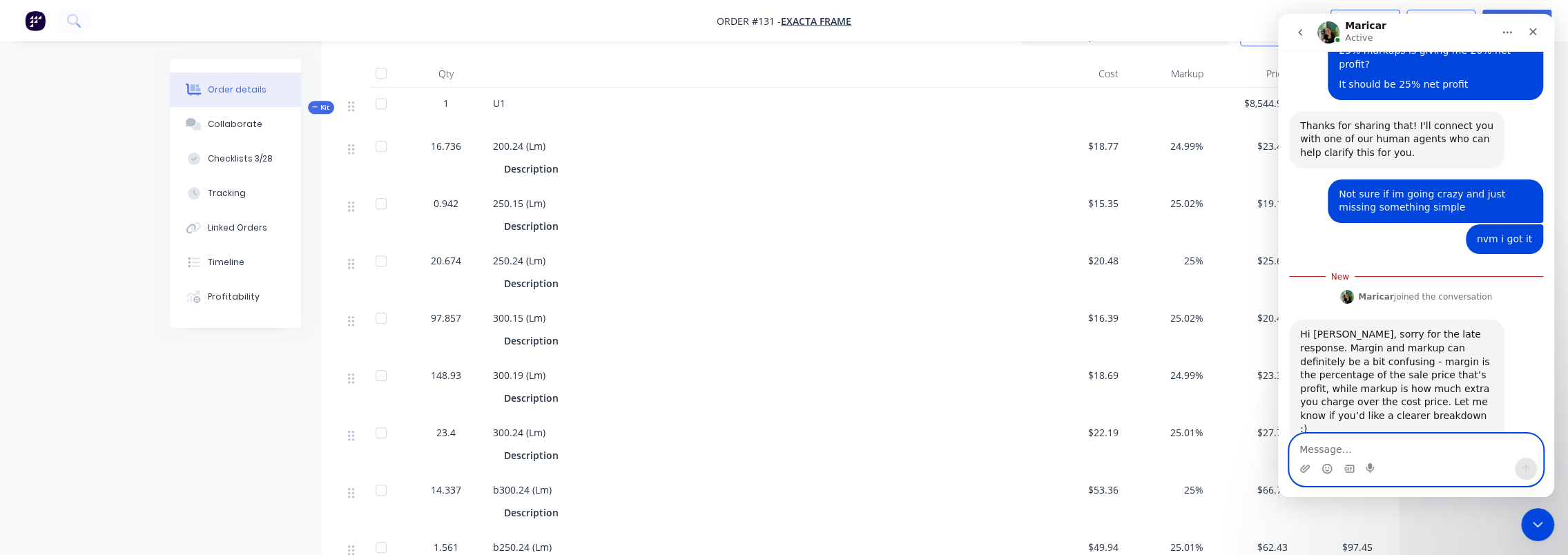
click at [1452, 448] on textarea "Message…" at bounding box center [1416, 447] width 253 height 24
type textarea "yeah nah, had a brain fart :P"
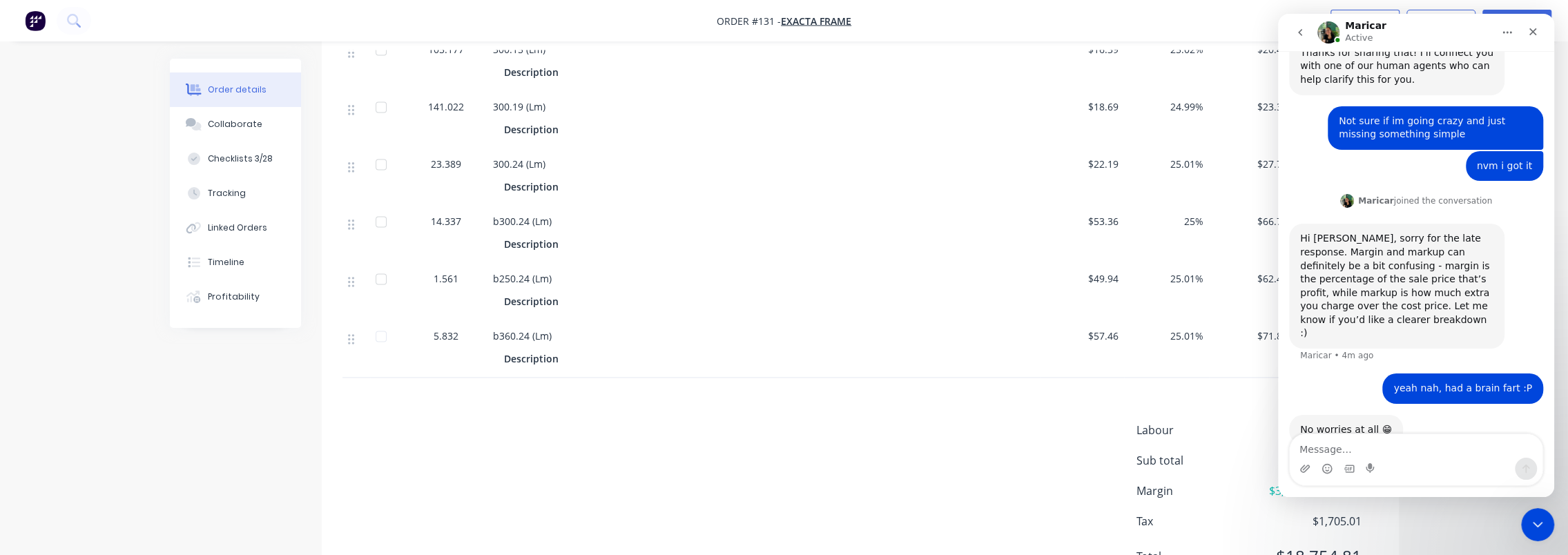
scroll to position [1796, 0]
click at [1535, 37] on icon "Close" at bounding box center [1533, 32] width 11 height 11
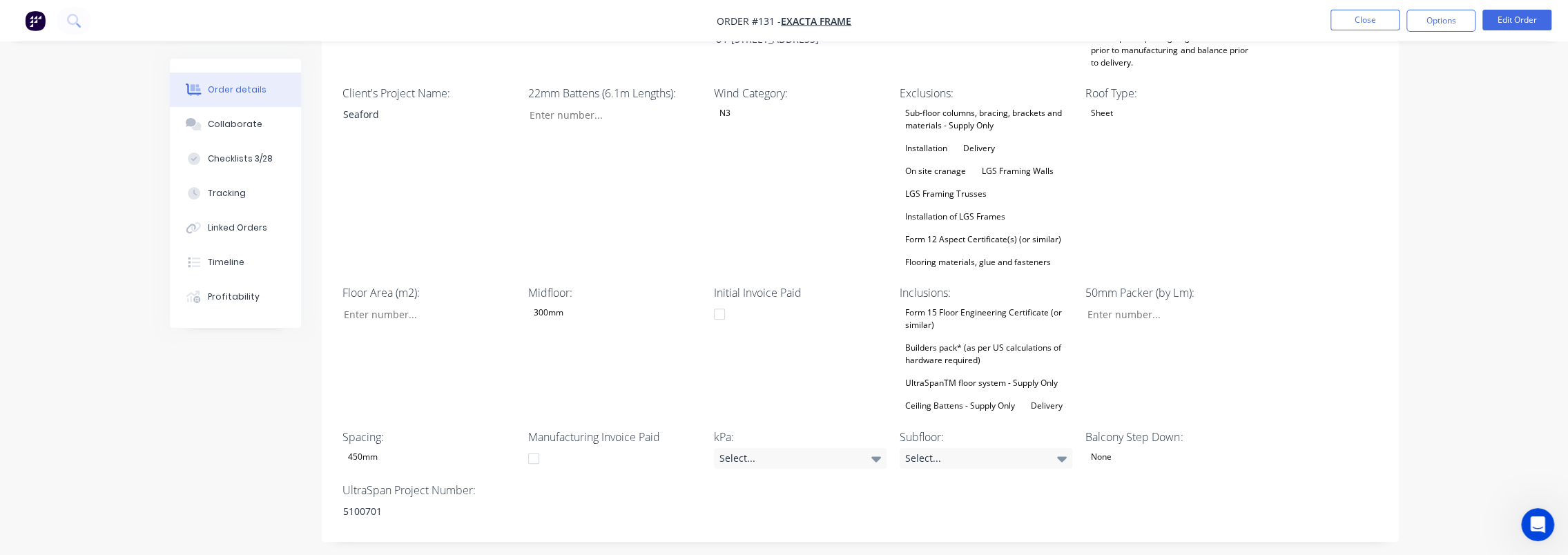
scroll to position [277, 0]
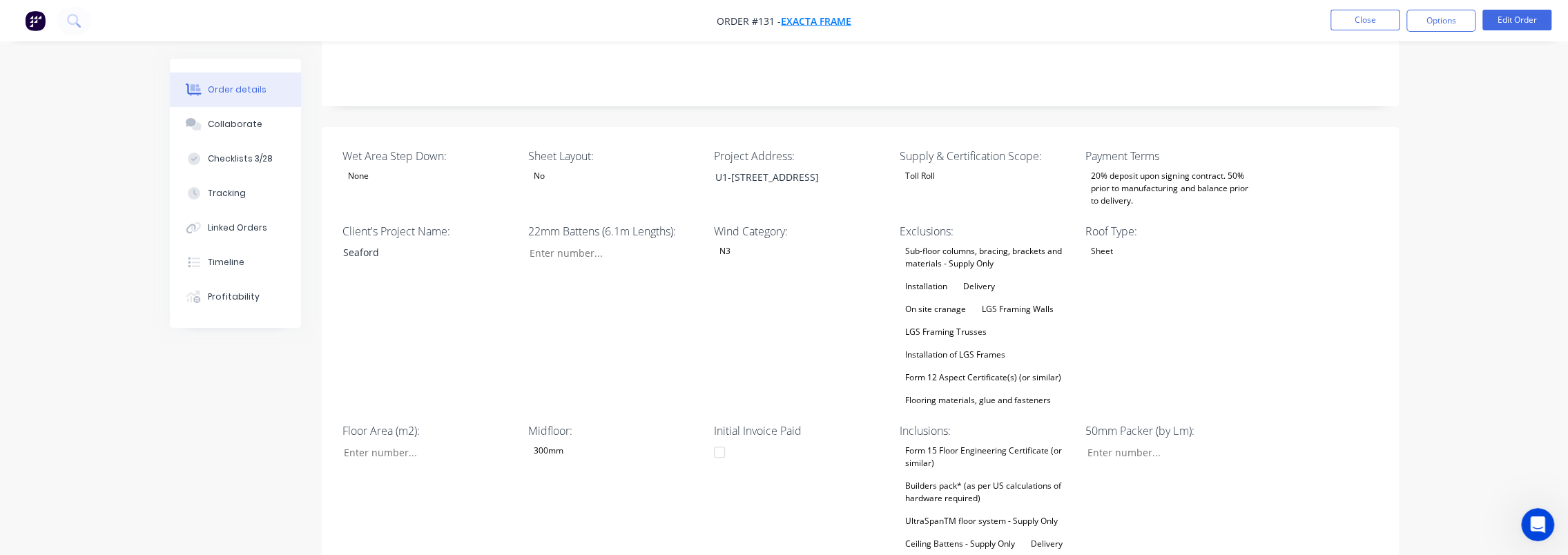
click at [812, 22] on span "Exacta Frame" at bounding box center [816, 21] width 71 height 13
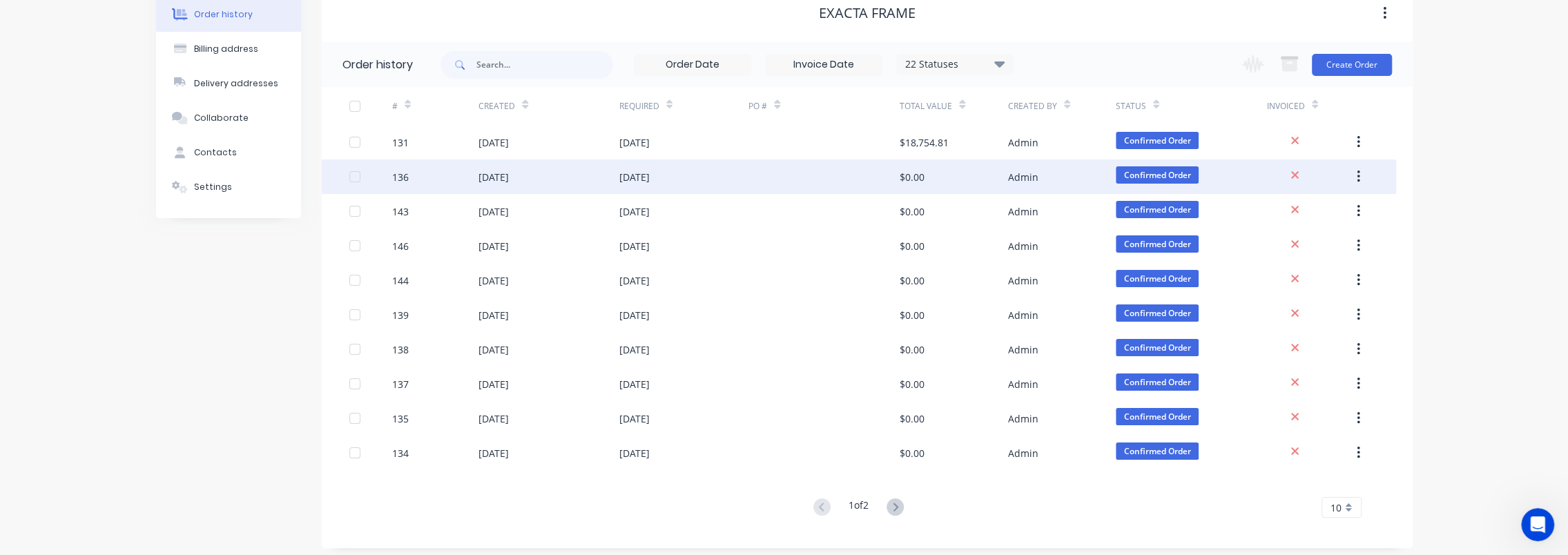
scroll to position [79, 0]
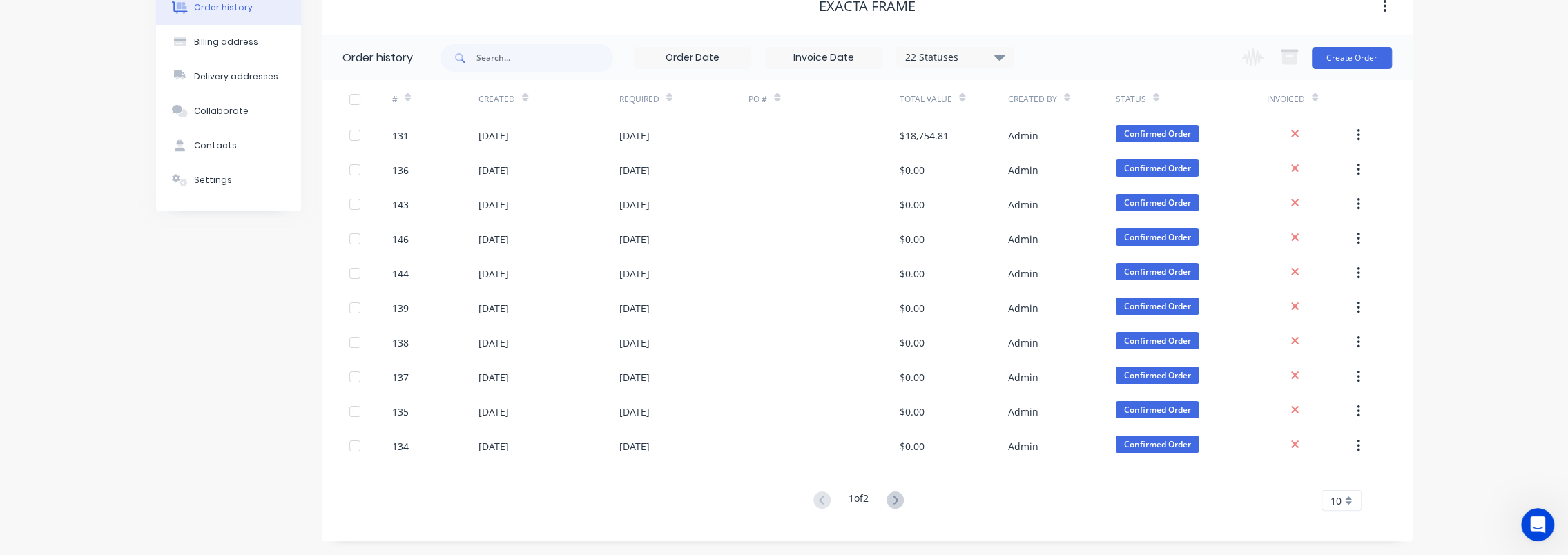
click at [356, 99] on div at bounding box center [355, 99] width 28 height 28
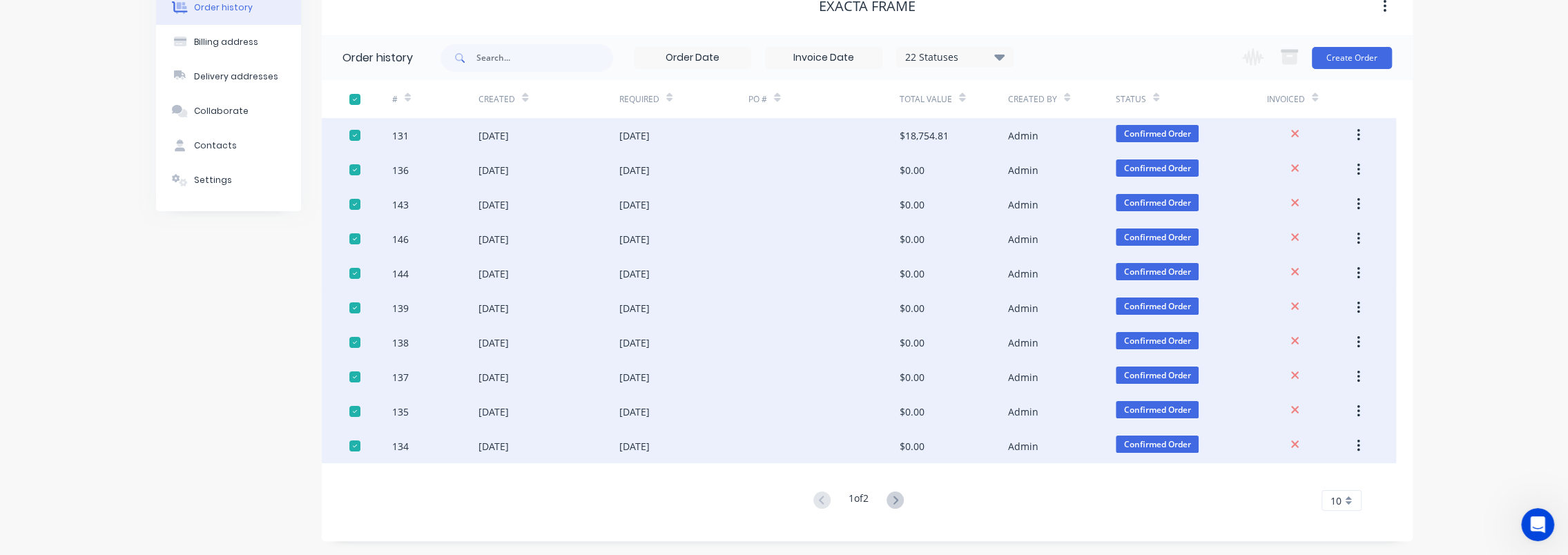
click at [356, 99] on div at bounding box center [355, 99] width 28 height 28
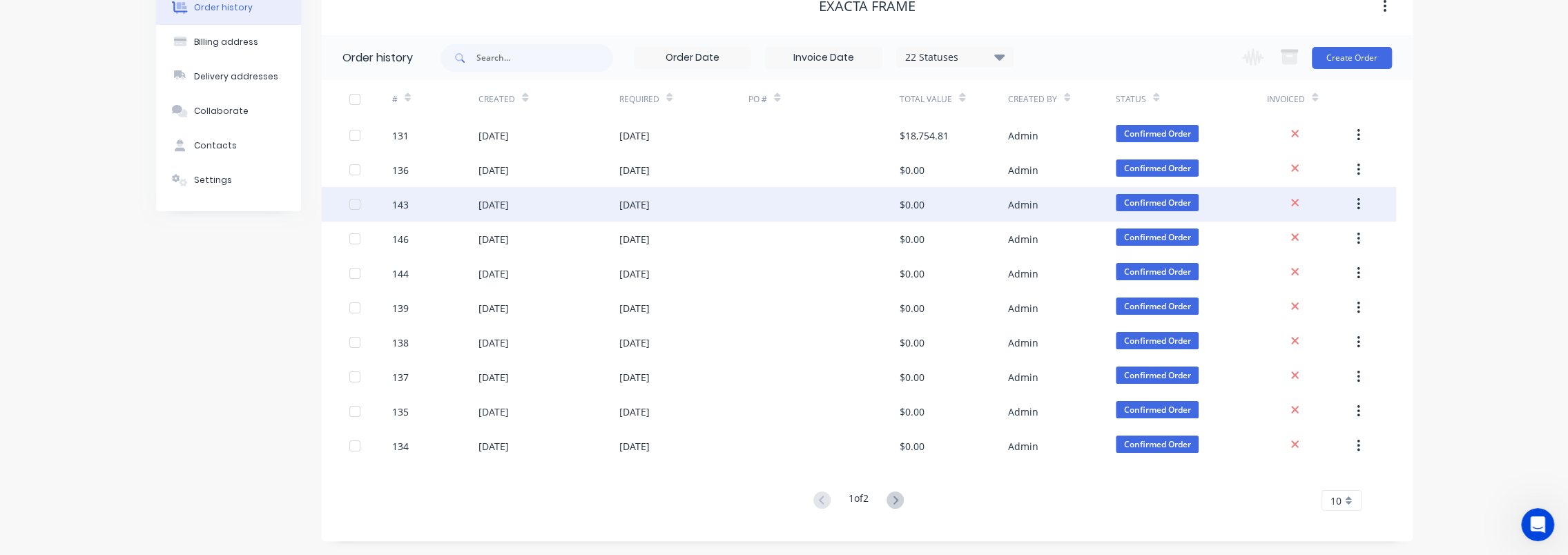
scroll to position [10, 0]
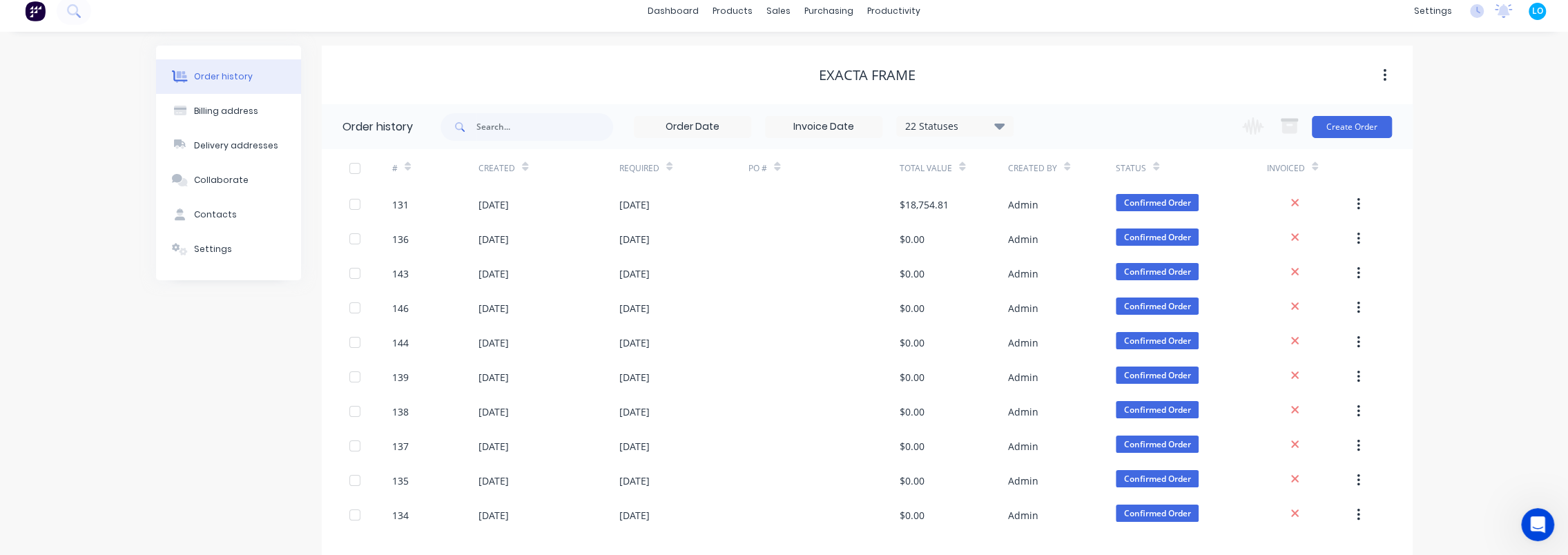
click at [997, 128] on icon at bounding box center [999, 126] width 10 height 17
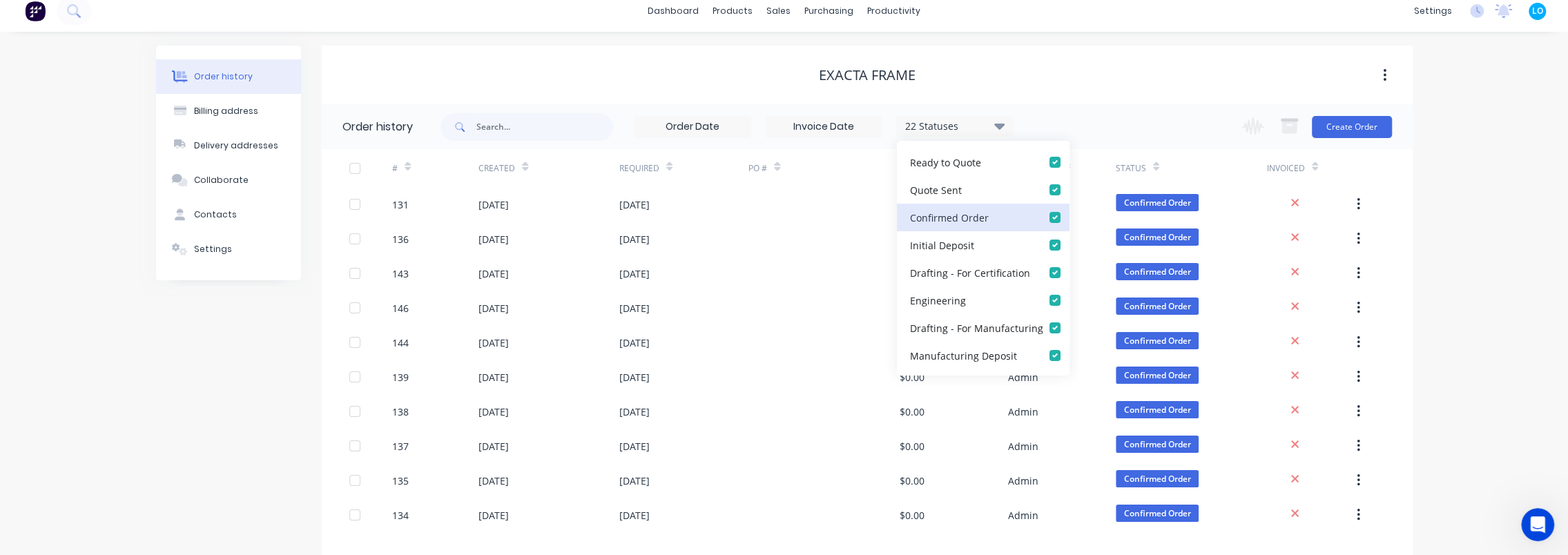
scroll to position [414, 0]
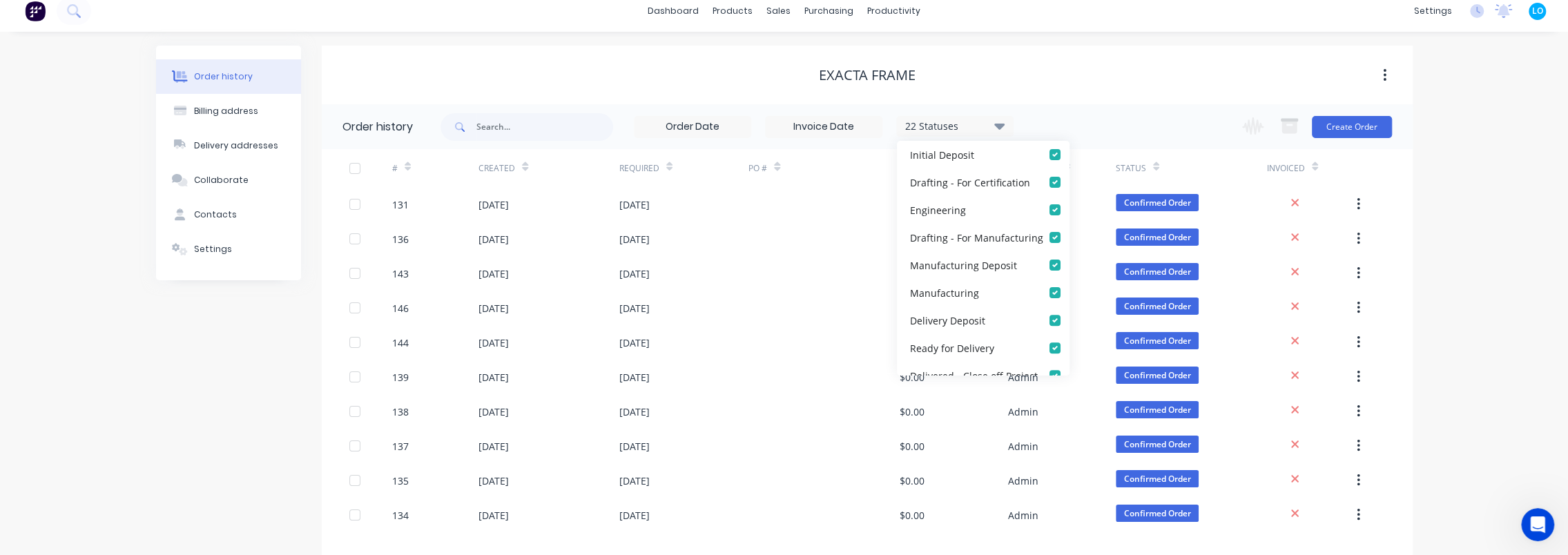
click at [1495, 221] on div "Order history Billing address Delivery addresses Collaborate Contacts Settings …" at bounding box center [784, 328] width 1568 height 593
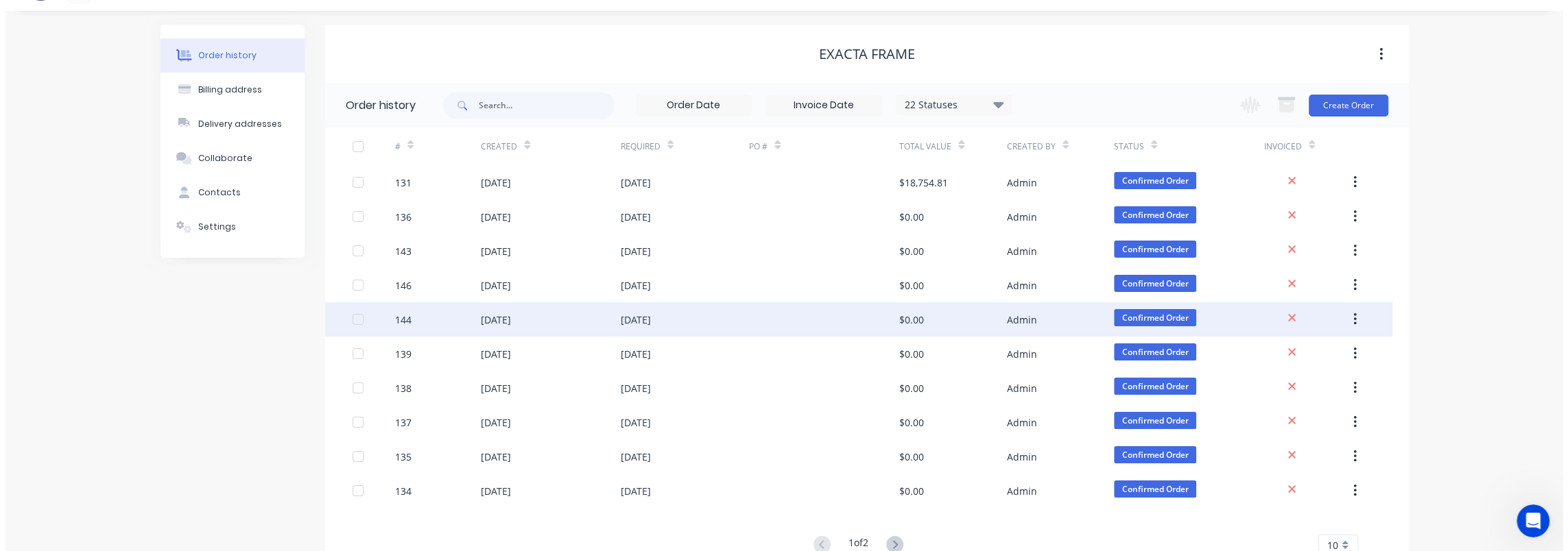
scroll to position [0, 0]
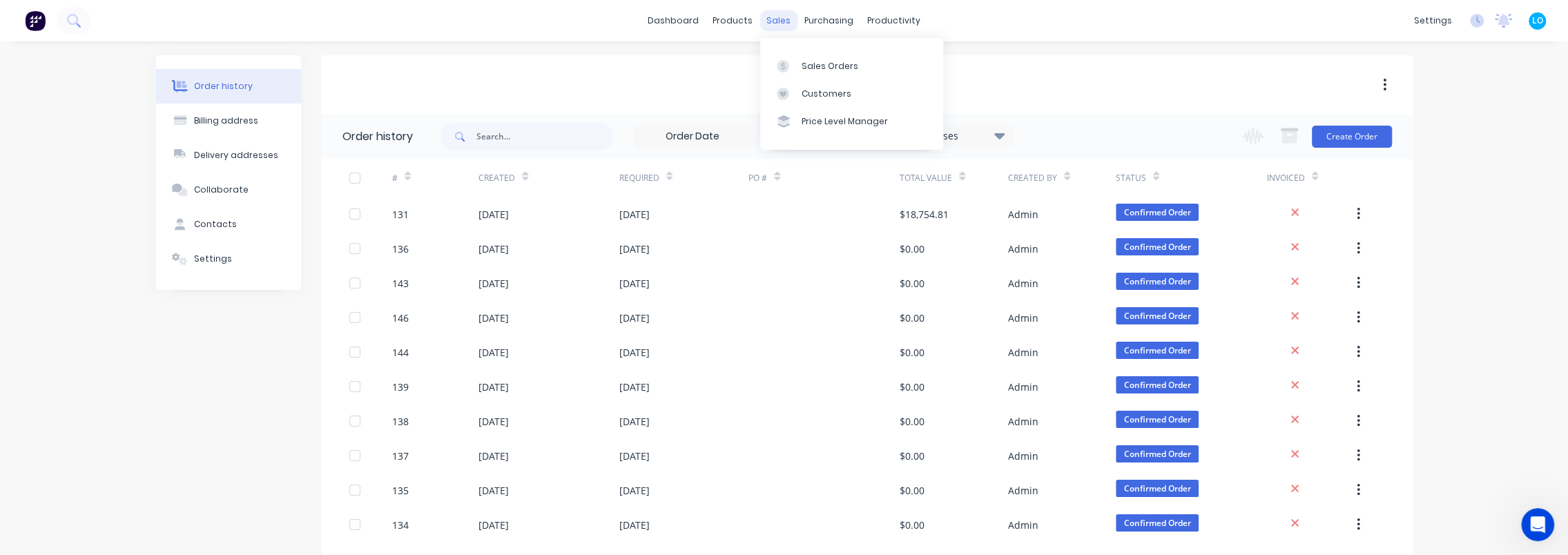
click at [789, 19] on div "sales" at bounding box center [778, 20] width 38 height 21
click at [802, 67] on div "Sales Orders" at bounding box center [830, 66] width 57 height 13
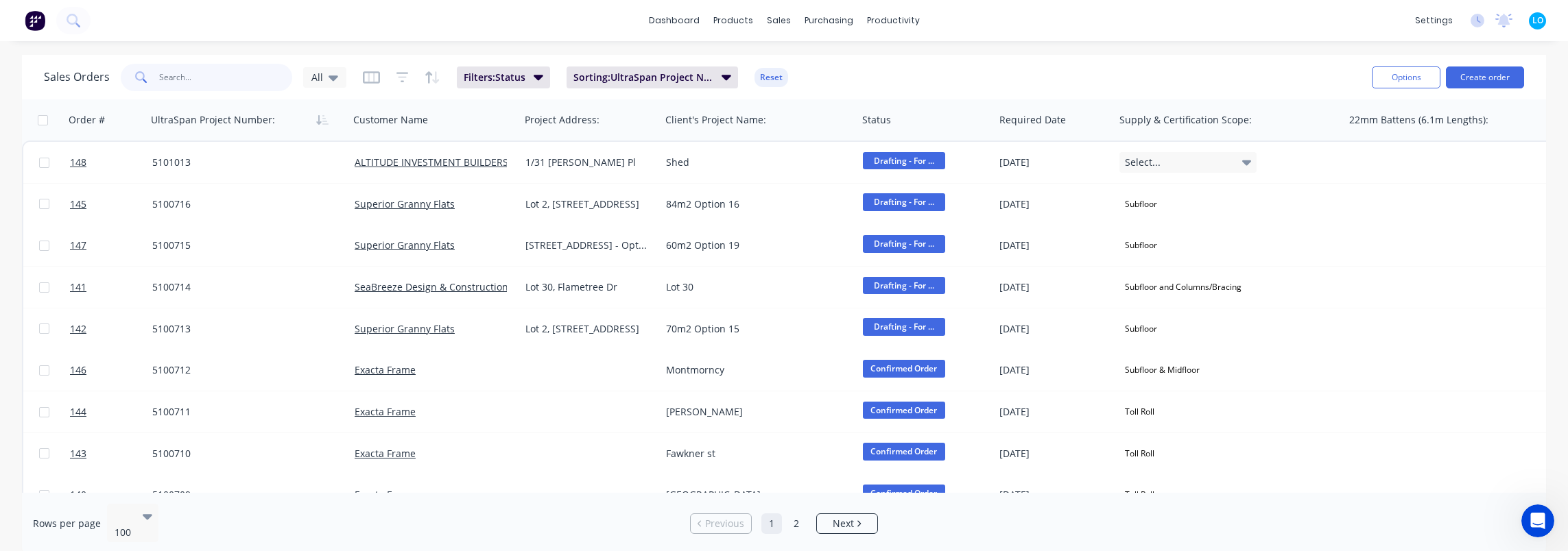
click at [221, 76] on input "text" at bounding box center [225, 78] width 134 height 27
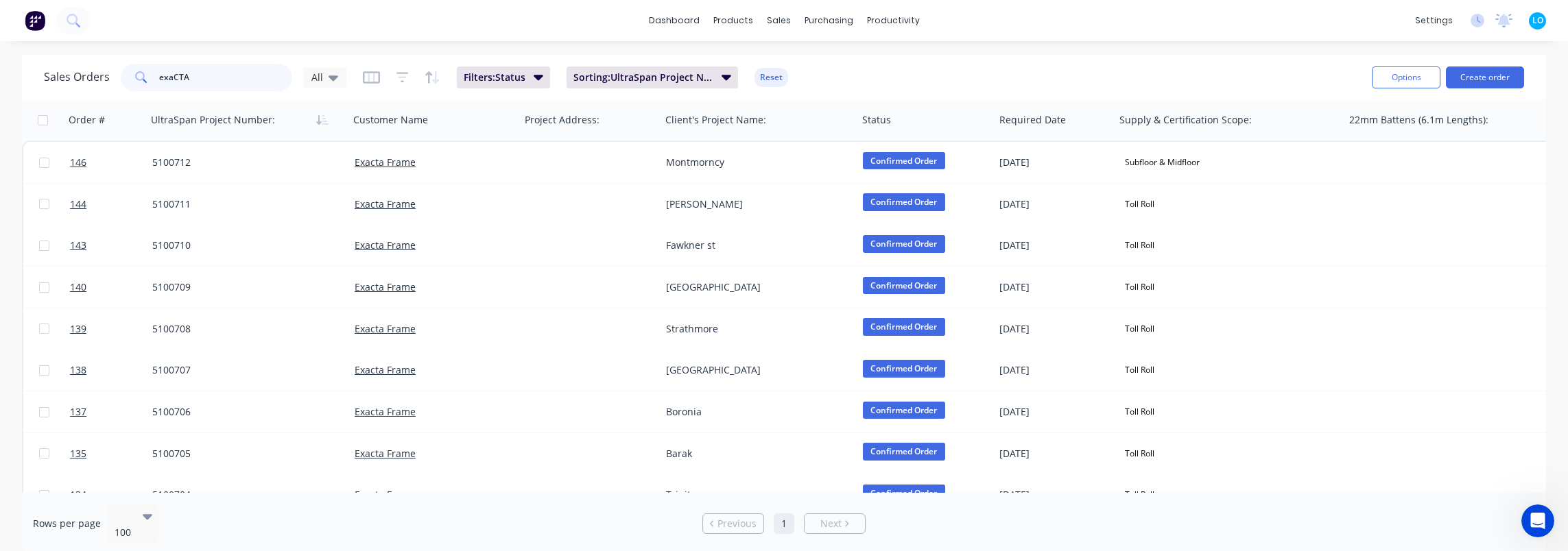
type input "exaCTA"
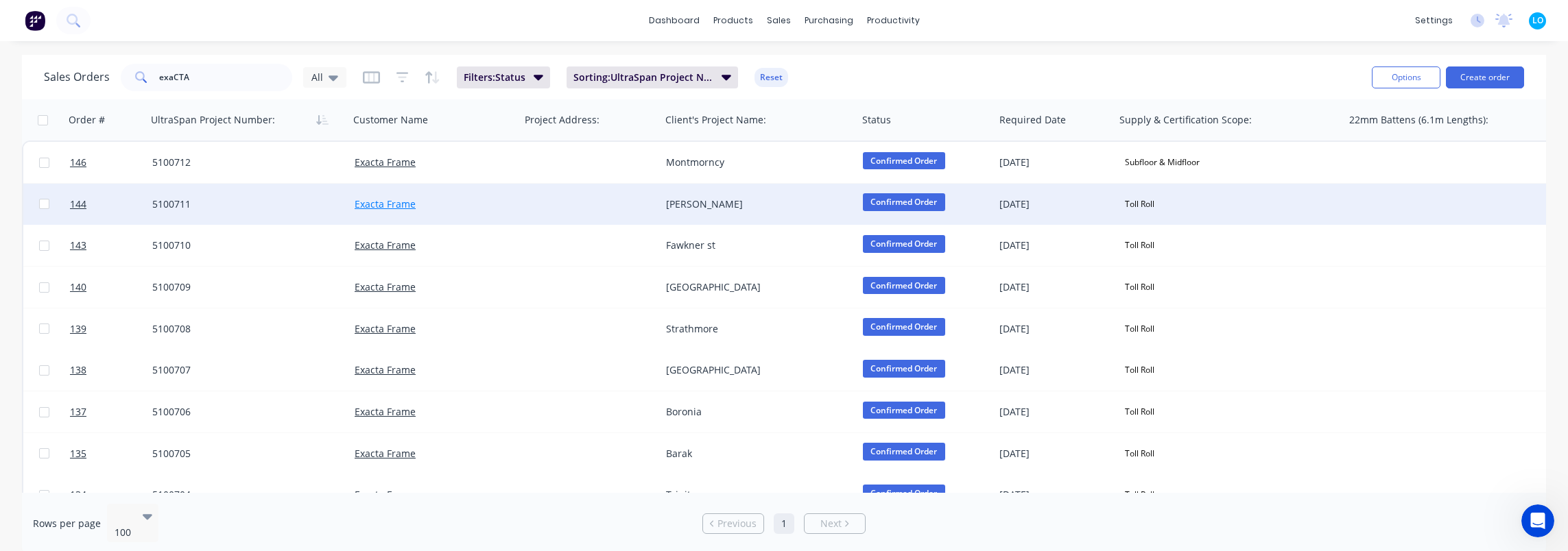
click at [388, 199] on link "Exacta Frame" at bounding box center [385, 204] width 61 height 13
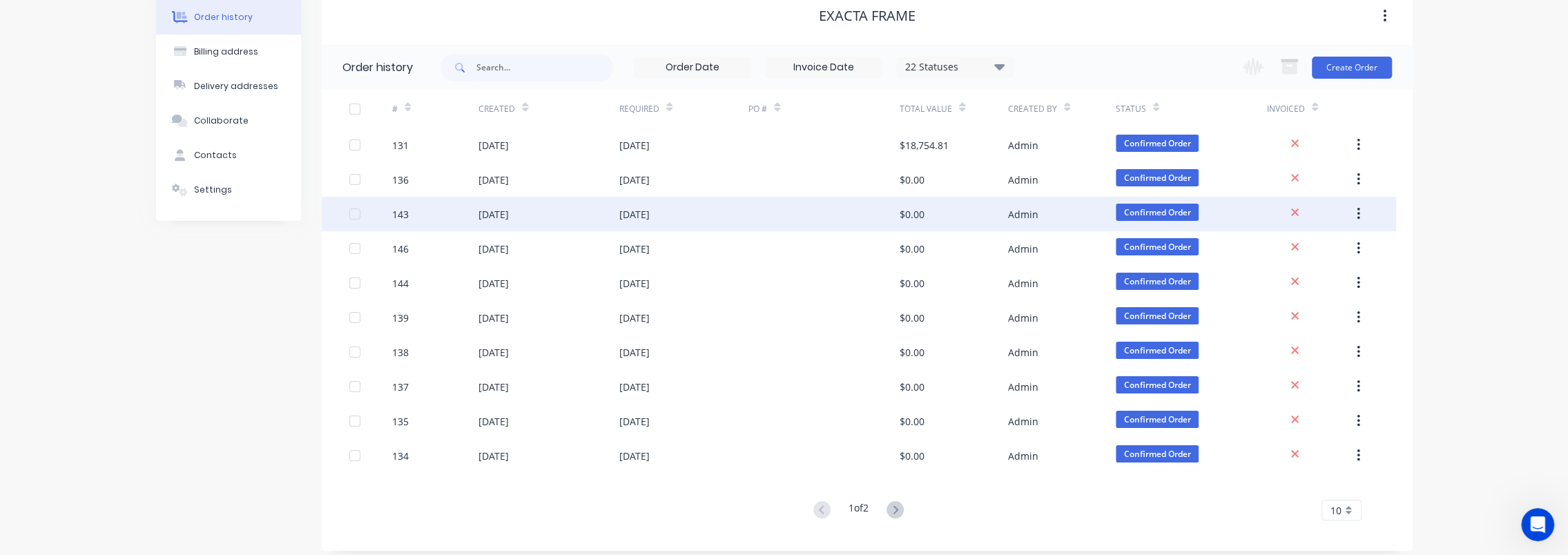
scroll to position [79, 0]
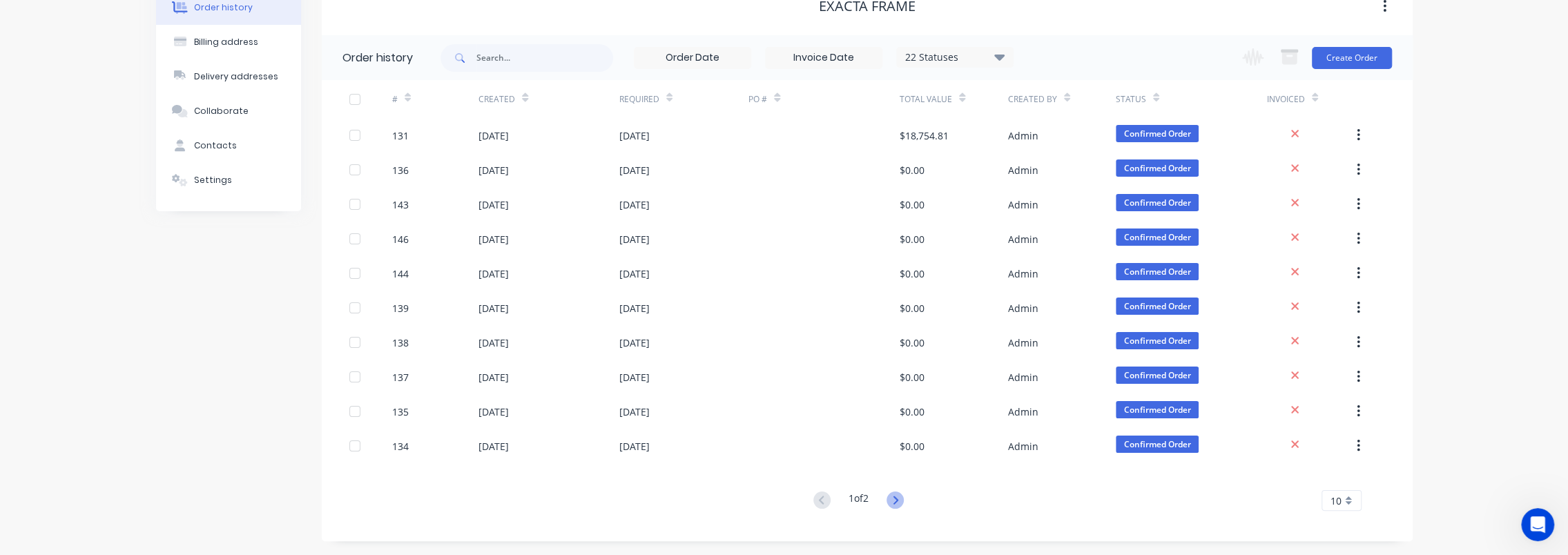
click at [899, 503] on icon at bounding box center [895, 500] width 17 height 17
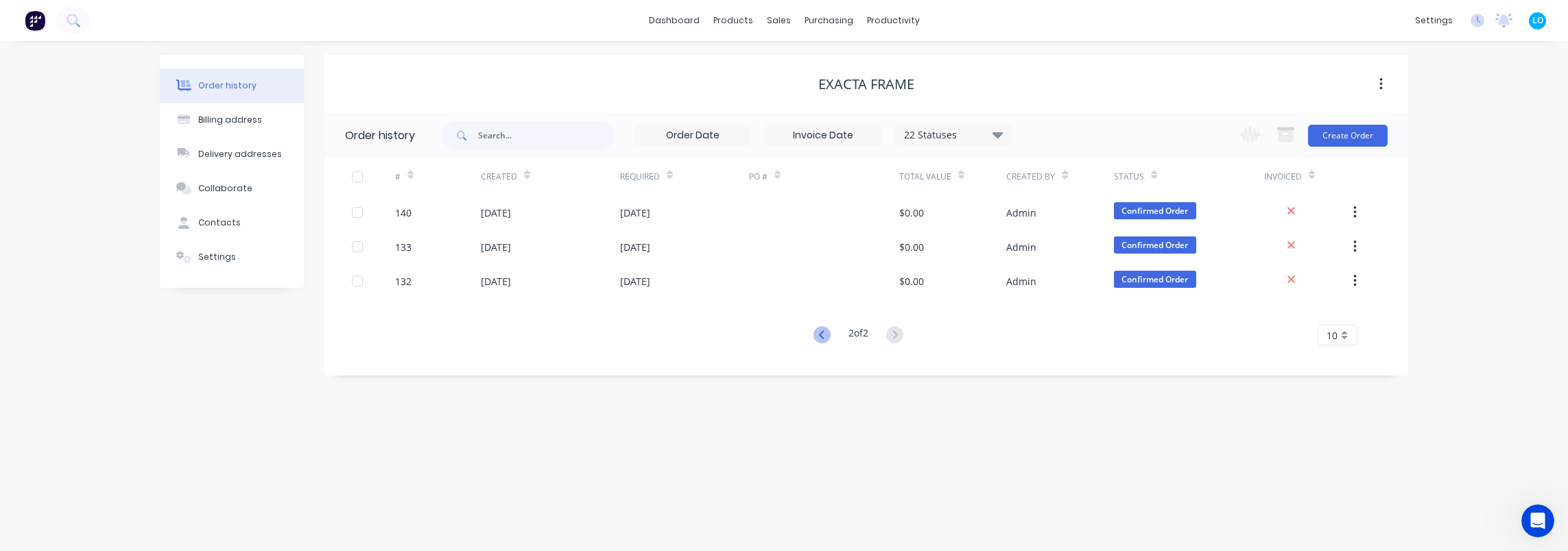
click at [819, 332] on icon at bounding box center [820, 334] width 5 height 8
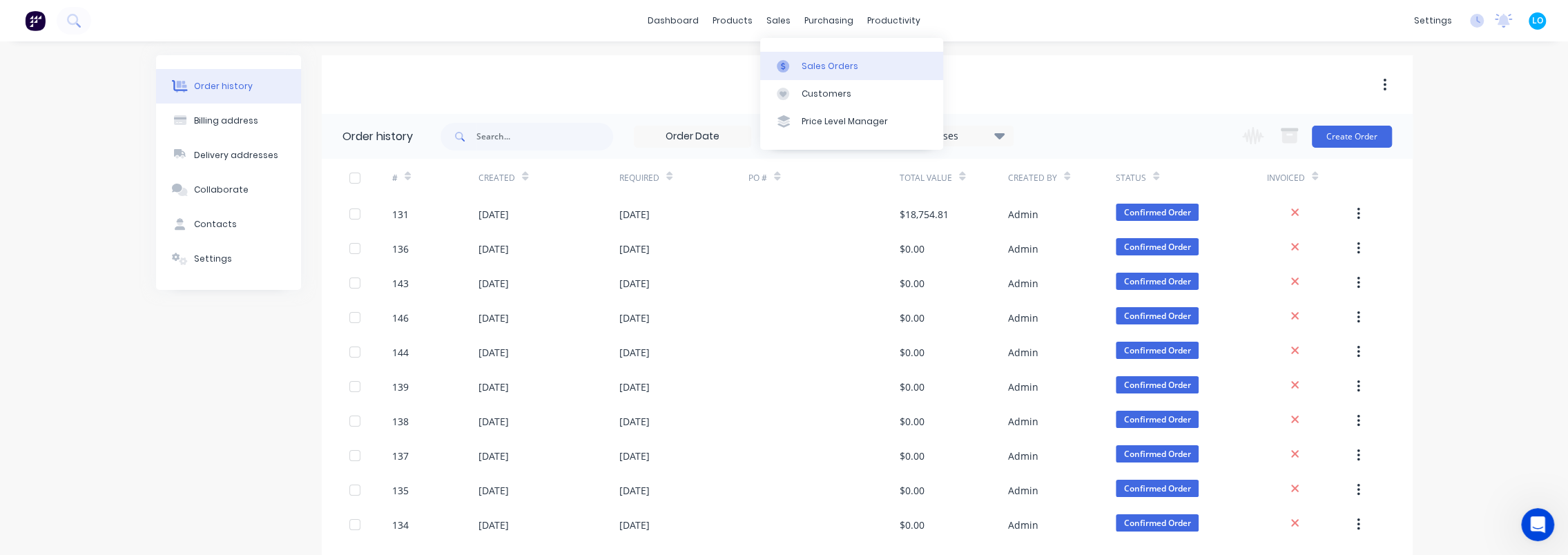
click at [811, 68] on div "Sales Orders" at bounding box center [830, 66] width 57 height 13
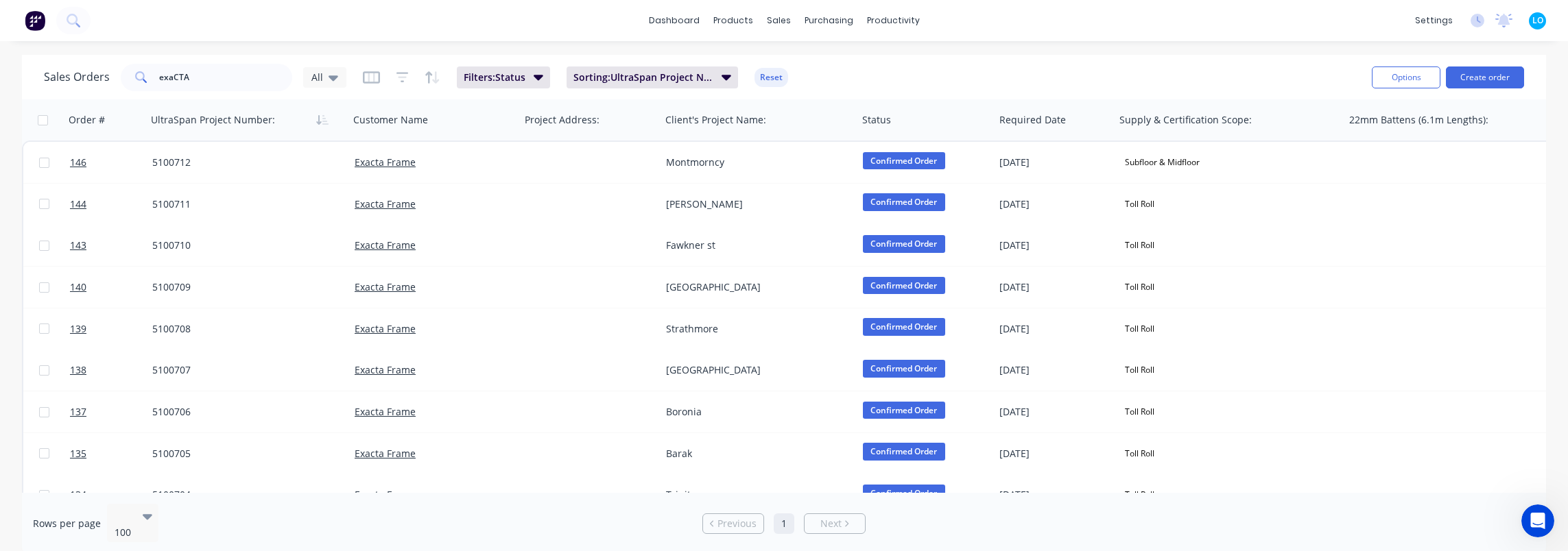
scroll to position [195, 0]
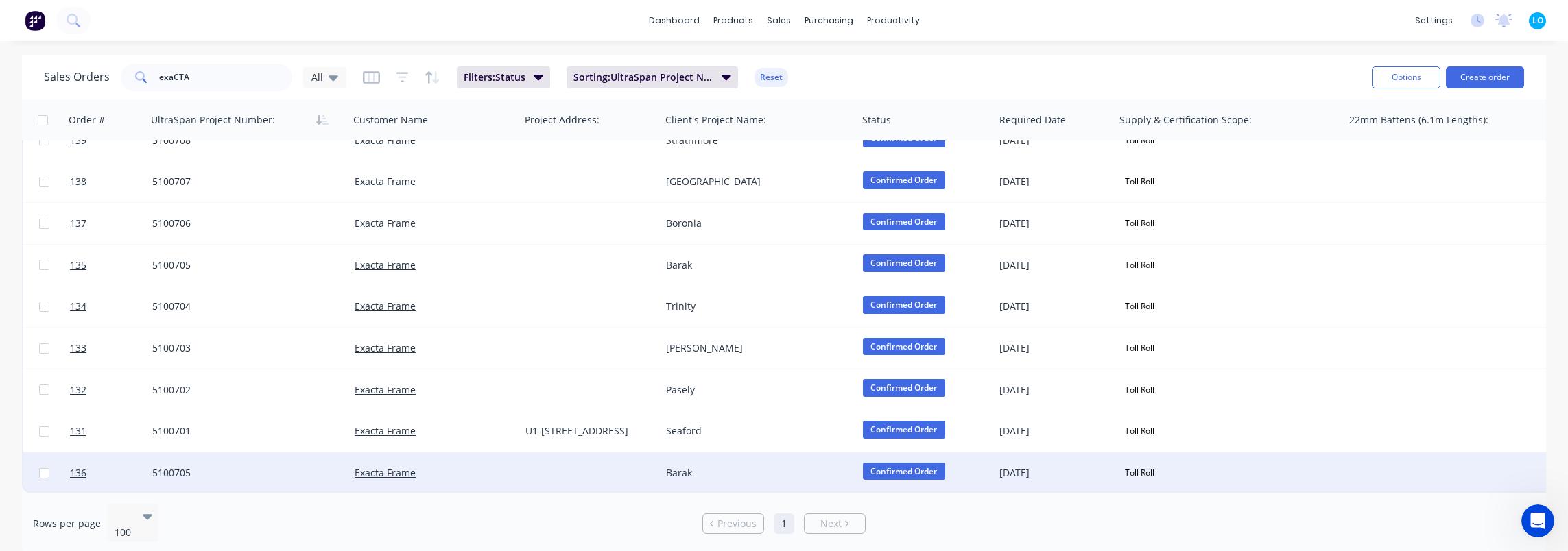
click at [44, 468] on input "checkbox" at bounding box center [44, 473] width 10 height 10
checkbox input "true"
click at [1407, 78] on button "Options" at bounding box center [1406, 78] width 68 height 22
click at [1335, 147] on div "Archive" at bounding box center [1365, 140] width 126 height 20
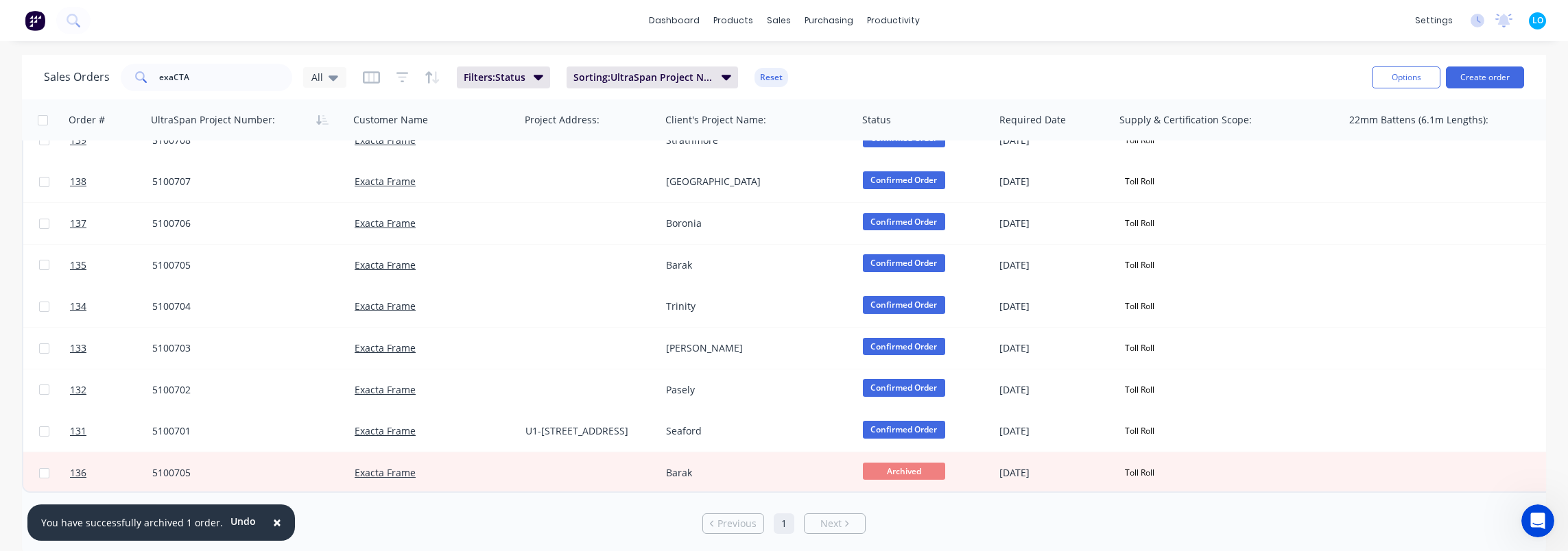
click at [48, 115] on div at bounding box center [42, 120] width 29 height 10
click at [43, 120] on input "checkbox" at bounding box center [42, 120] width 10 height 10
checkbox input "true"
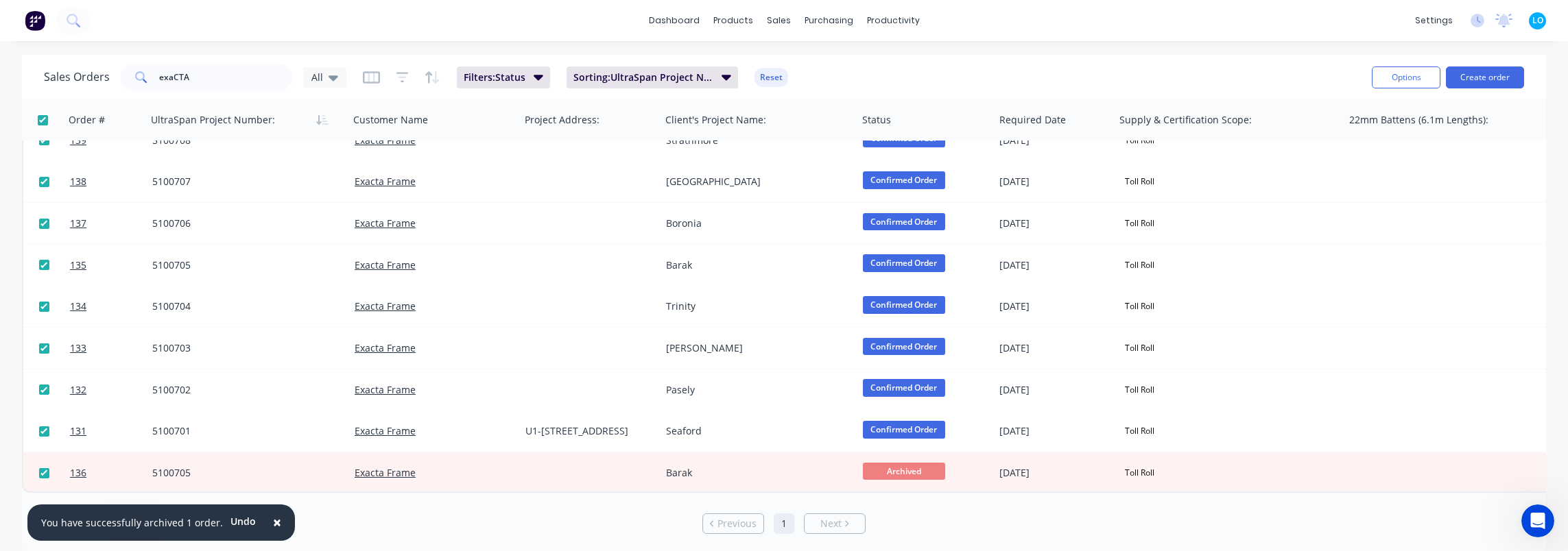
checkbox input "true"
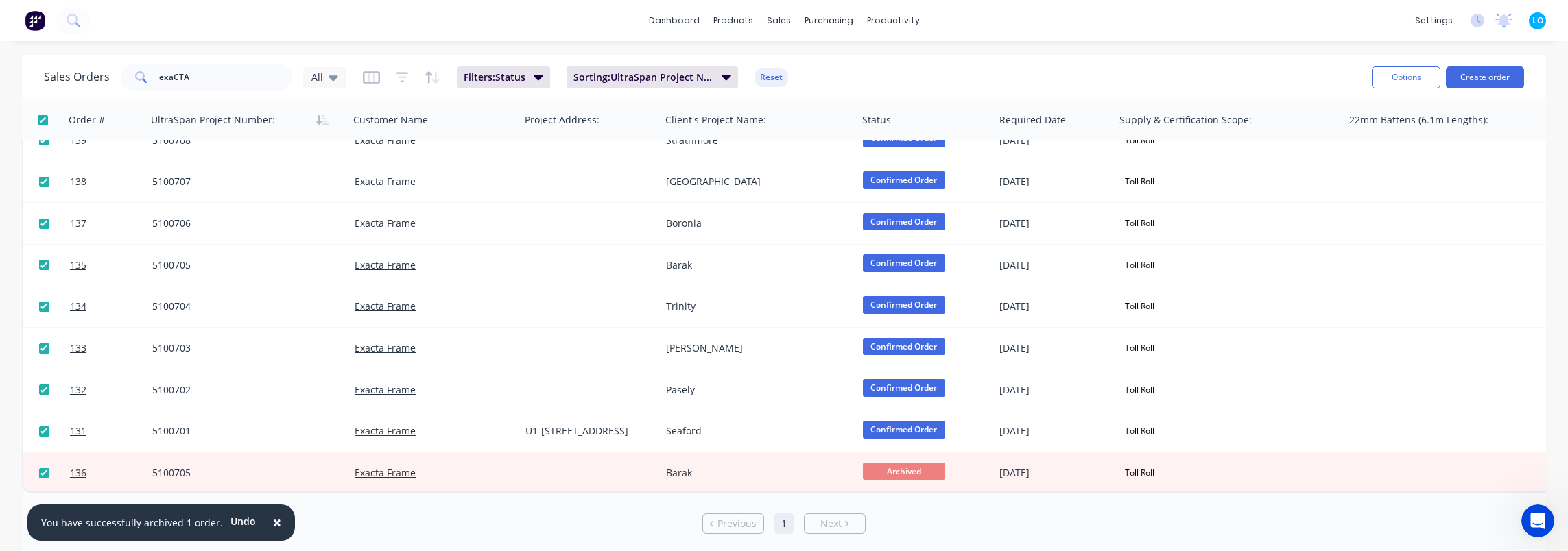
checkbox input "true"
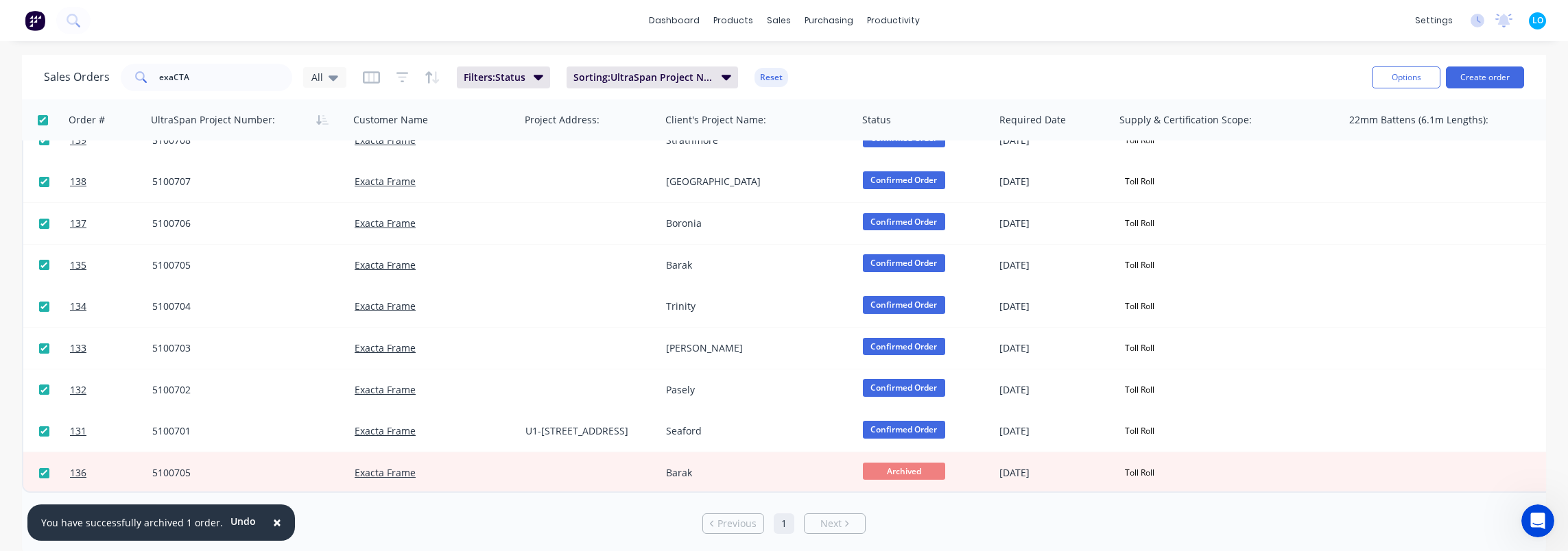
checkbox input "true"
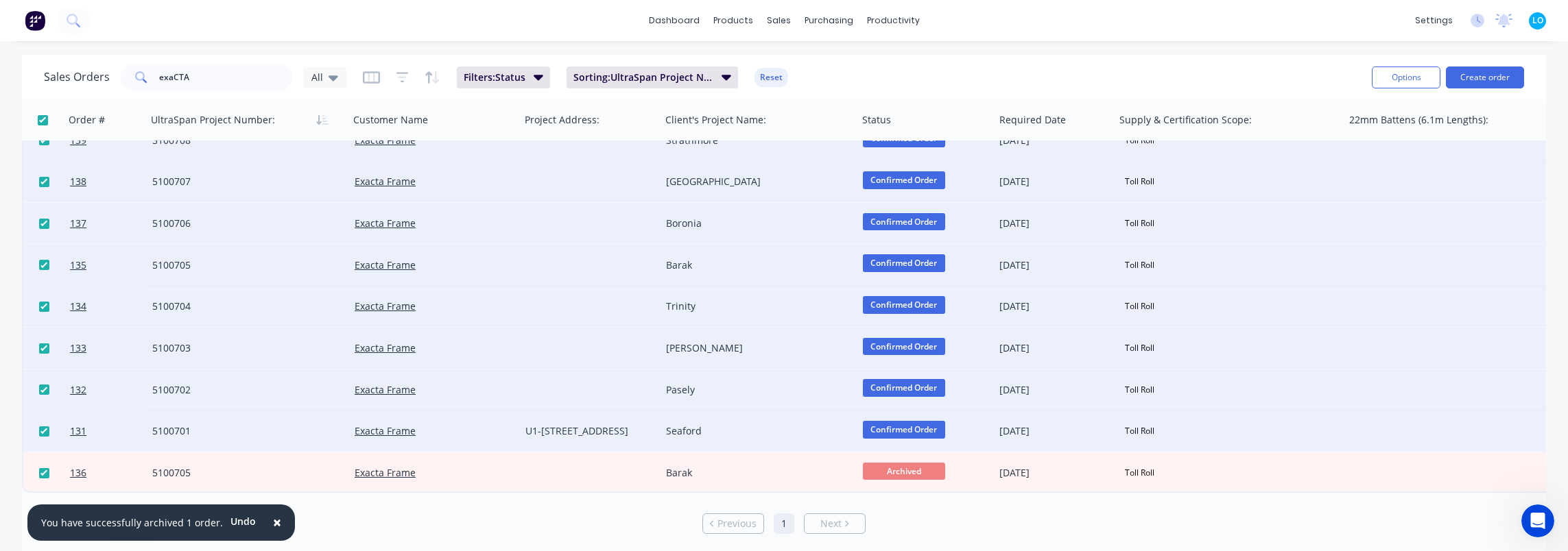
click at [43, 120] on input "checkbox" at bounding box center [42, 120] width 10 height 10
checkbox input "false"
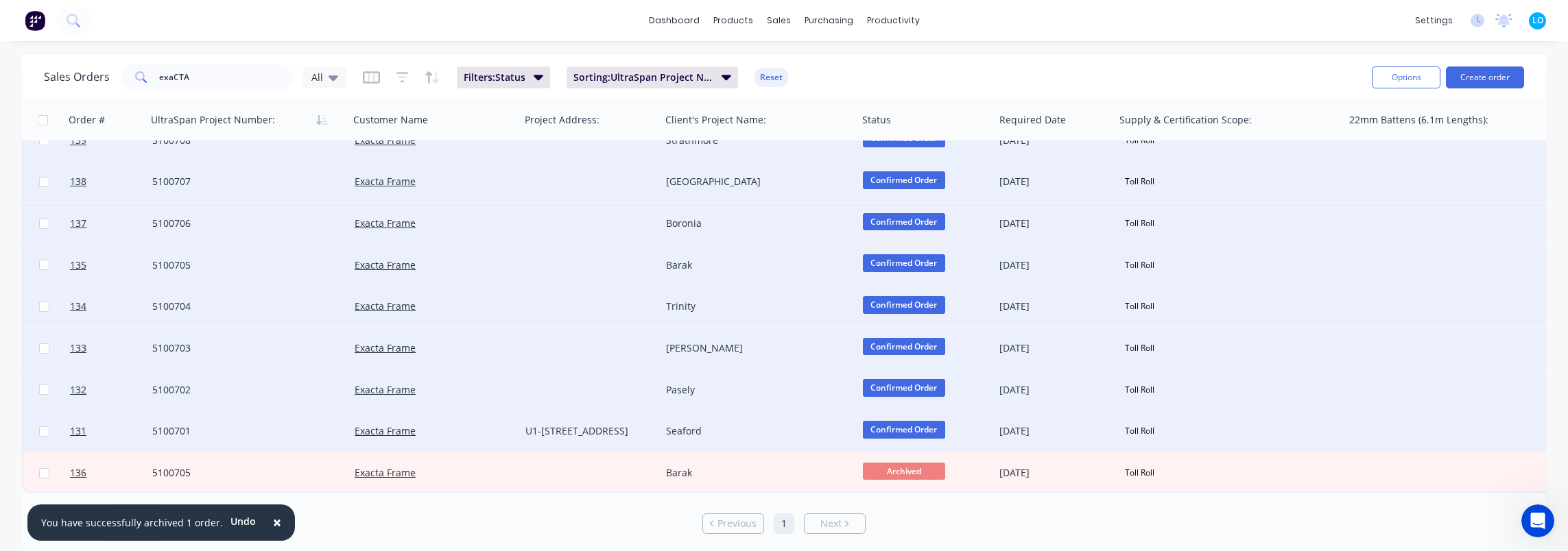
checkbox input "false"
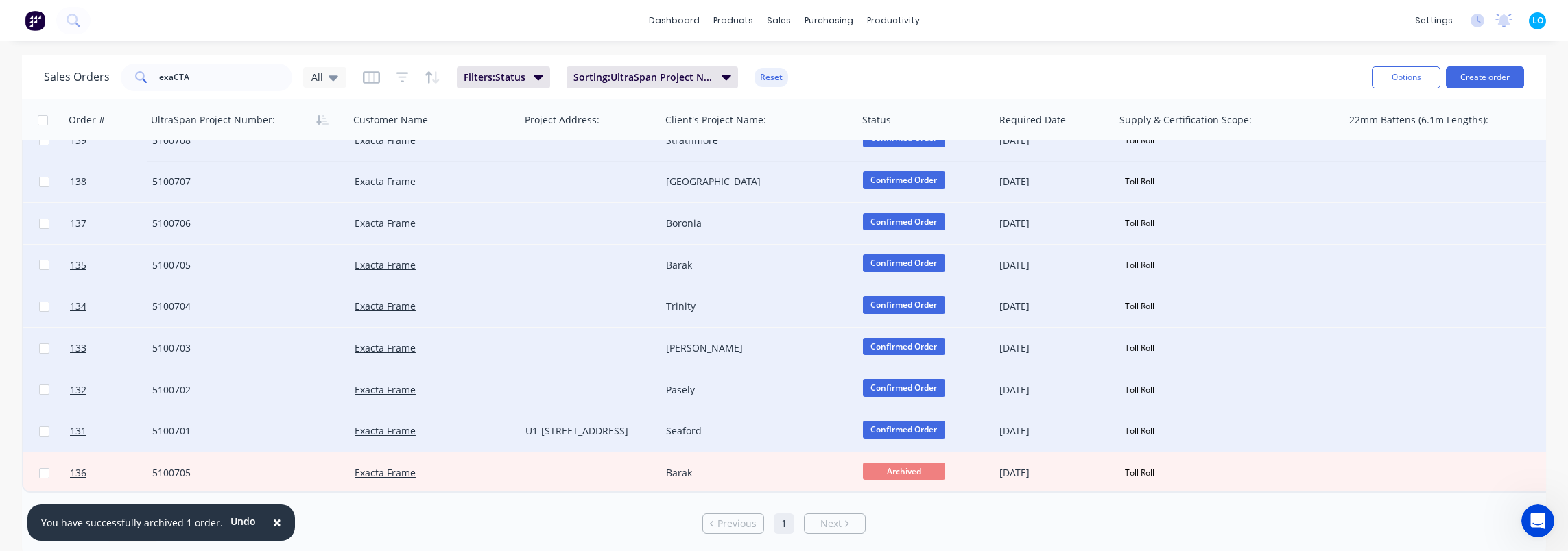
checkbox input "false"
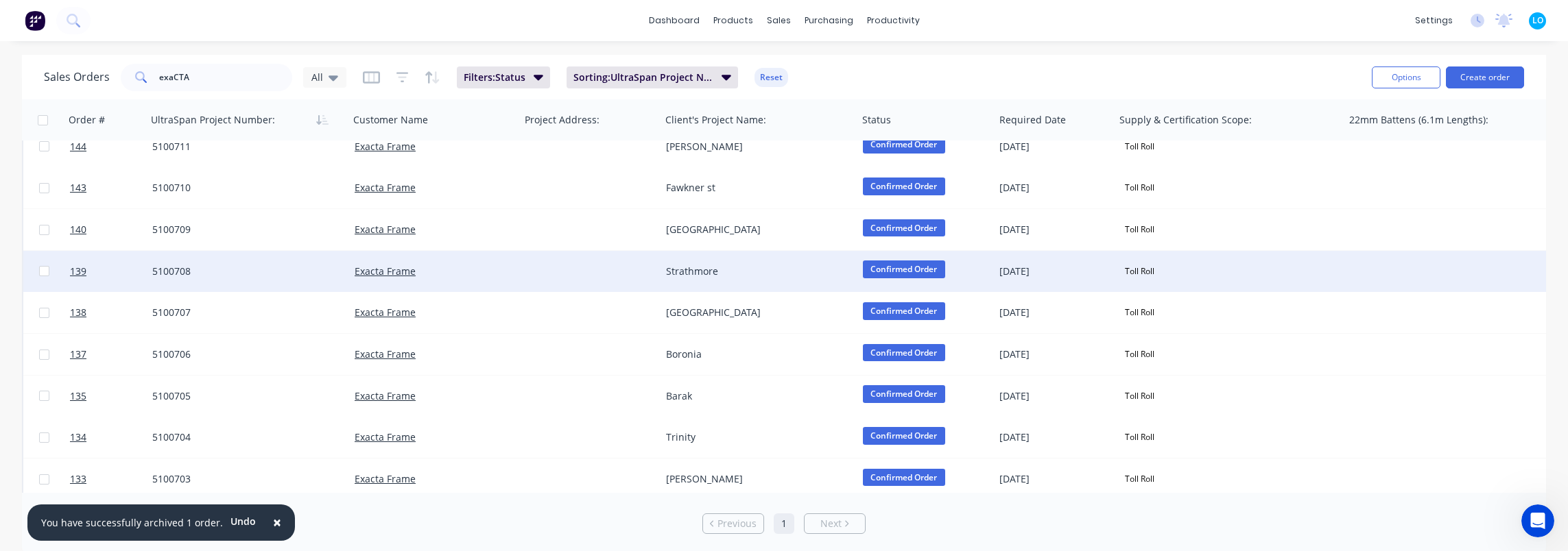
scroll to position [0, 0]
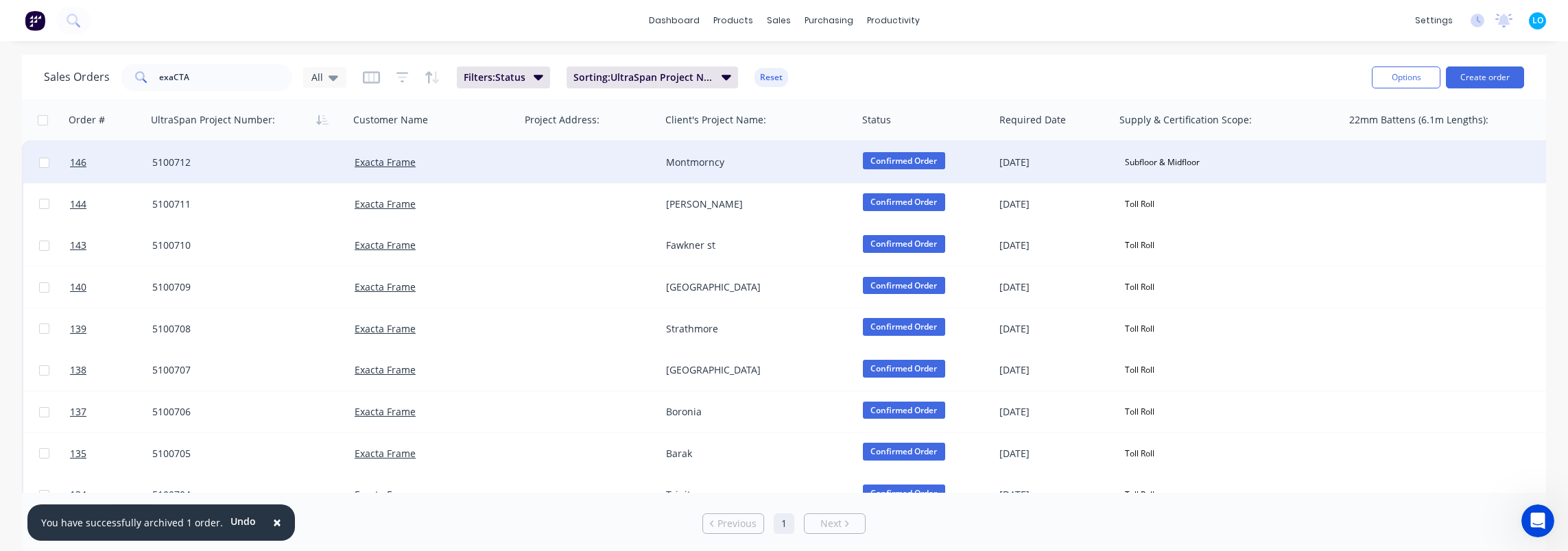
click at [1152, 161] on div "Subfloor & Midfloor" at bounding box center [1162, 162] width 86 height 18
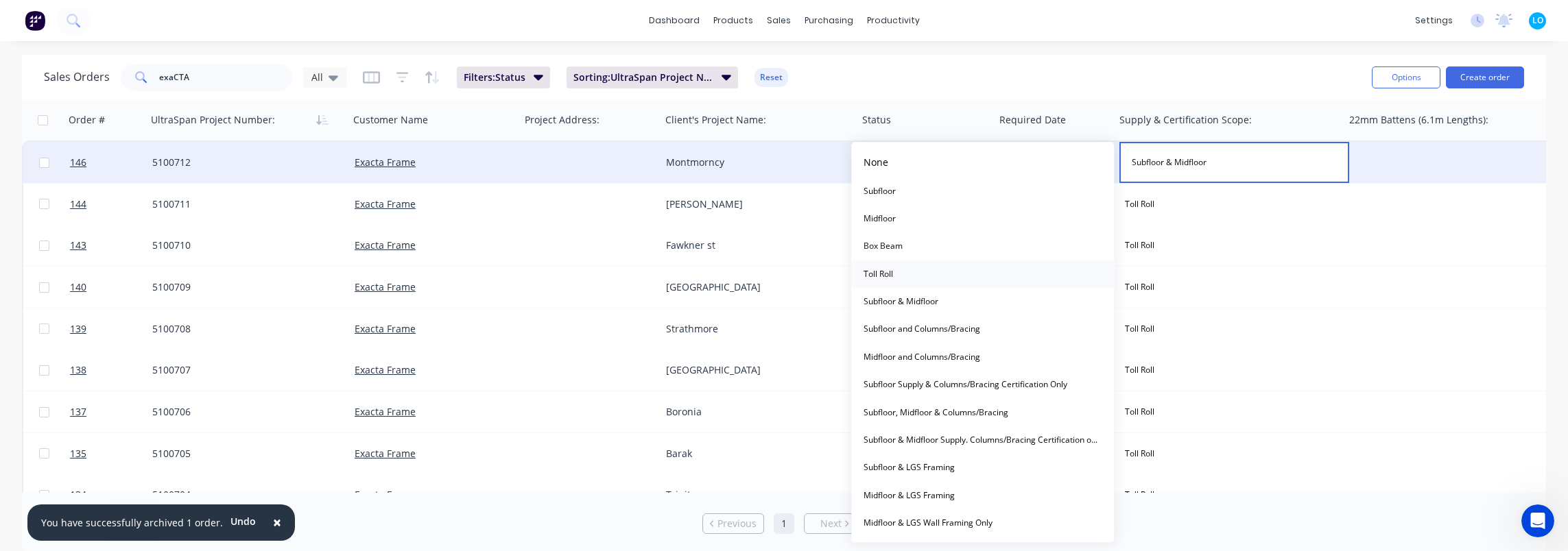
click at [892, 265] on div "Toll Roll" at bounding box center [877, 274] width 40 height 19
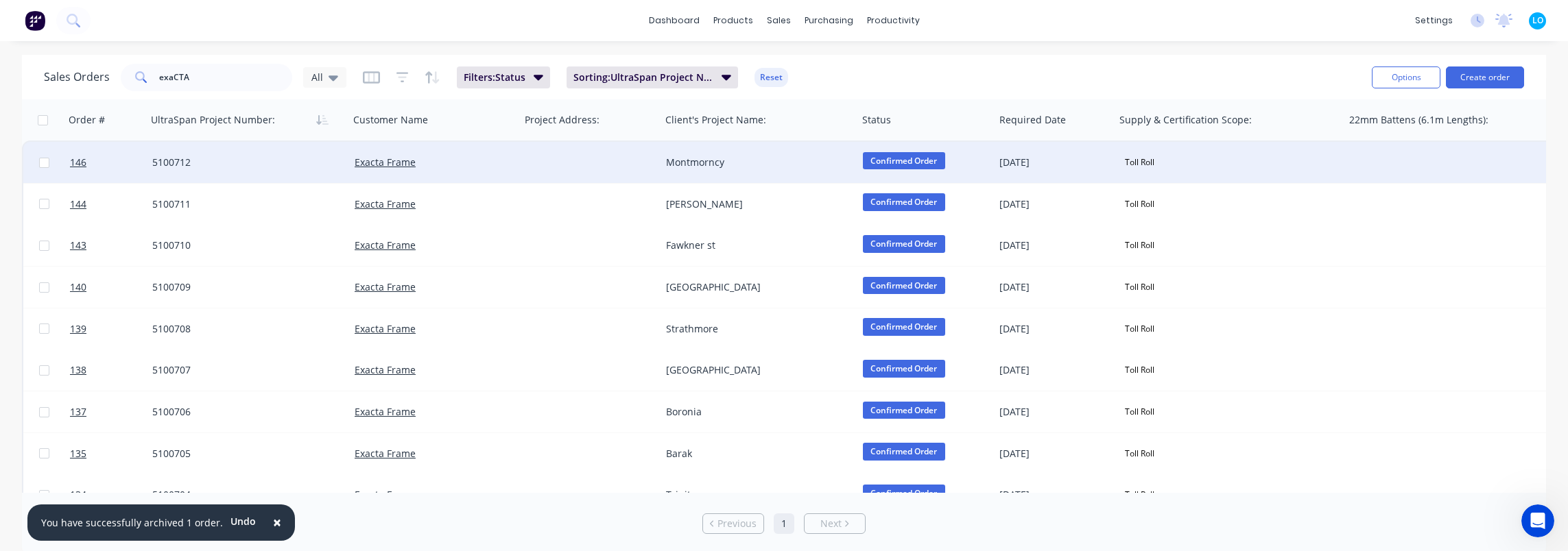
click at [1056, 81] on div "Sales Orders exaCTA All Filters: Status Sorting: UltraSpan Project Number: Reset" at bounding box center [701, 77] width 1316 height 34
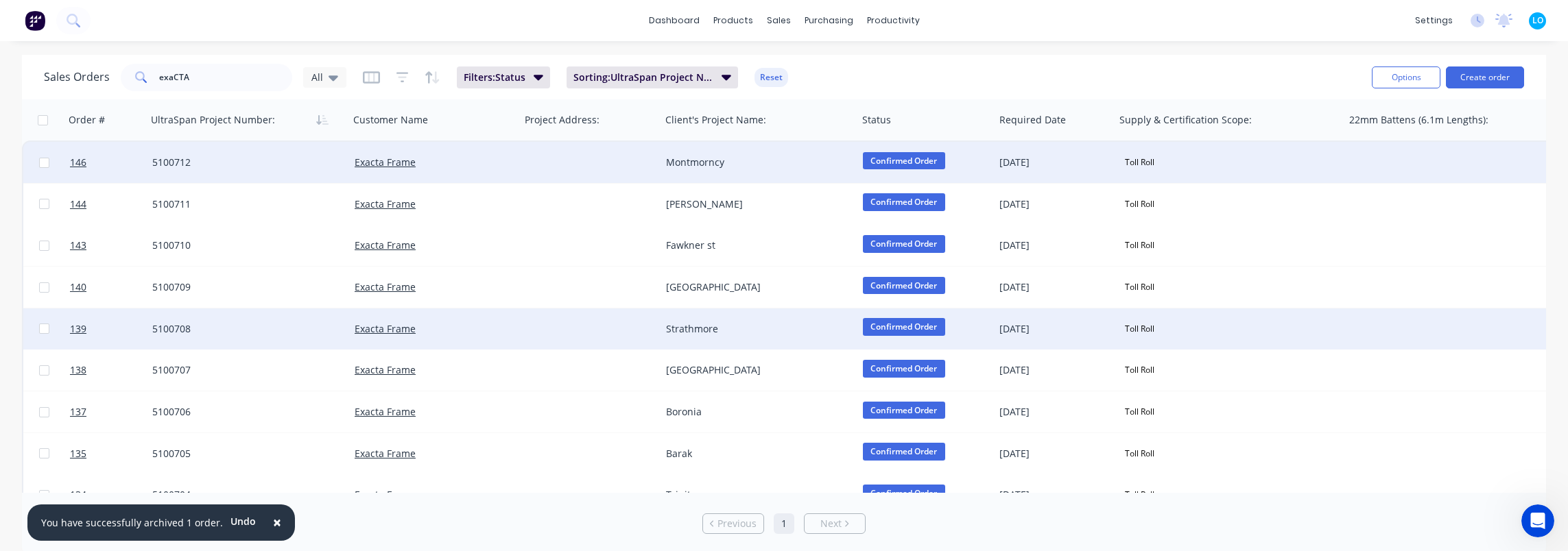
scroll to position [195, 0]
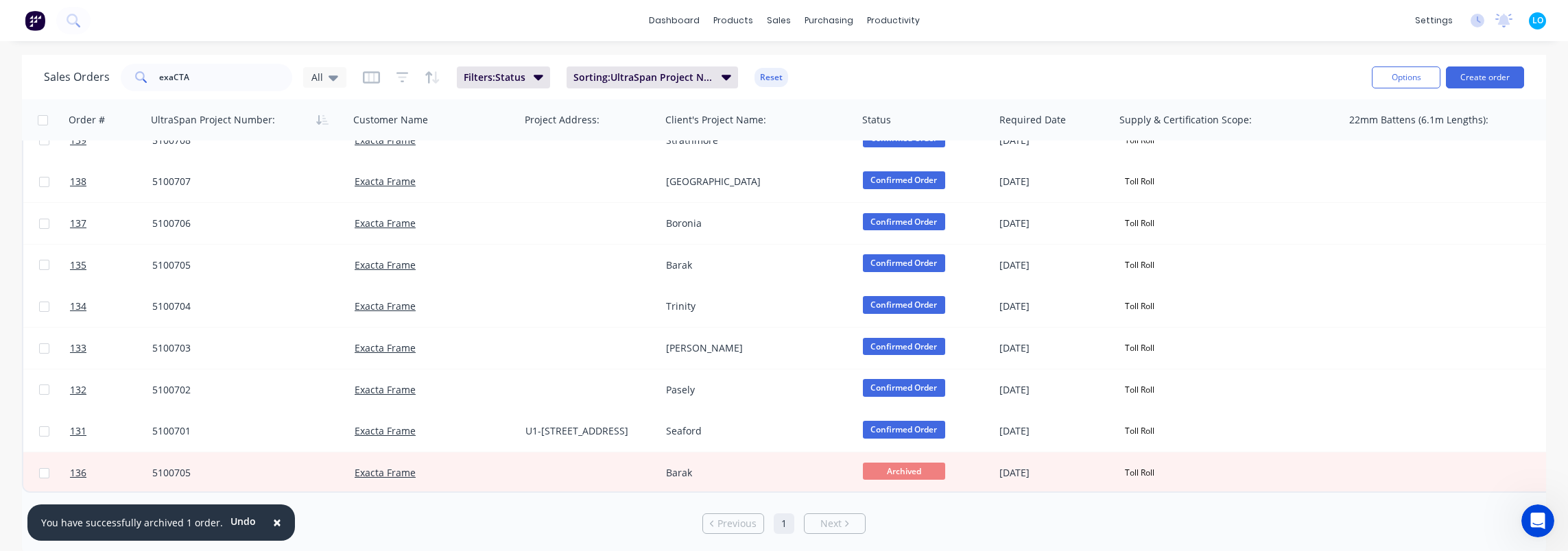
click at [273, 522] on span "×" at bounding box center [276, 522] width 8 height 19
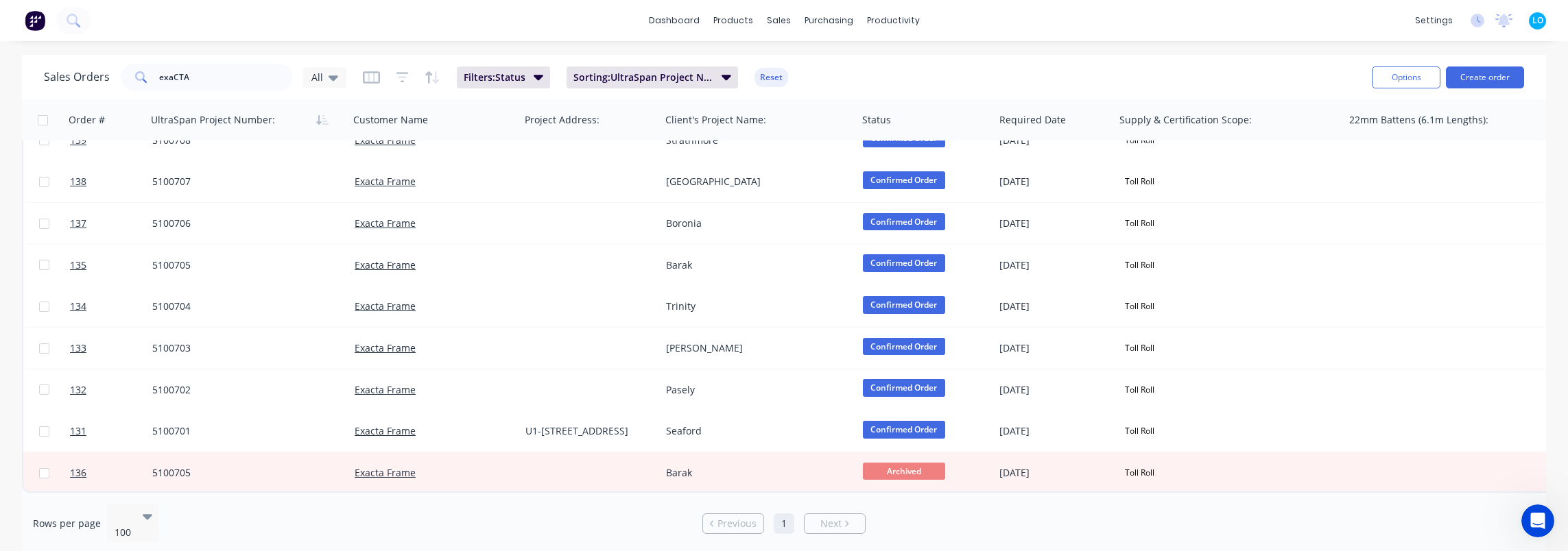
click at [408, 535] on div "Rows per page 100 Previous 1 Next" at bounding box center [784, 525] width 1523 height 62
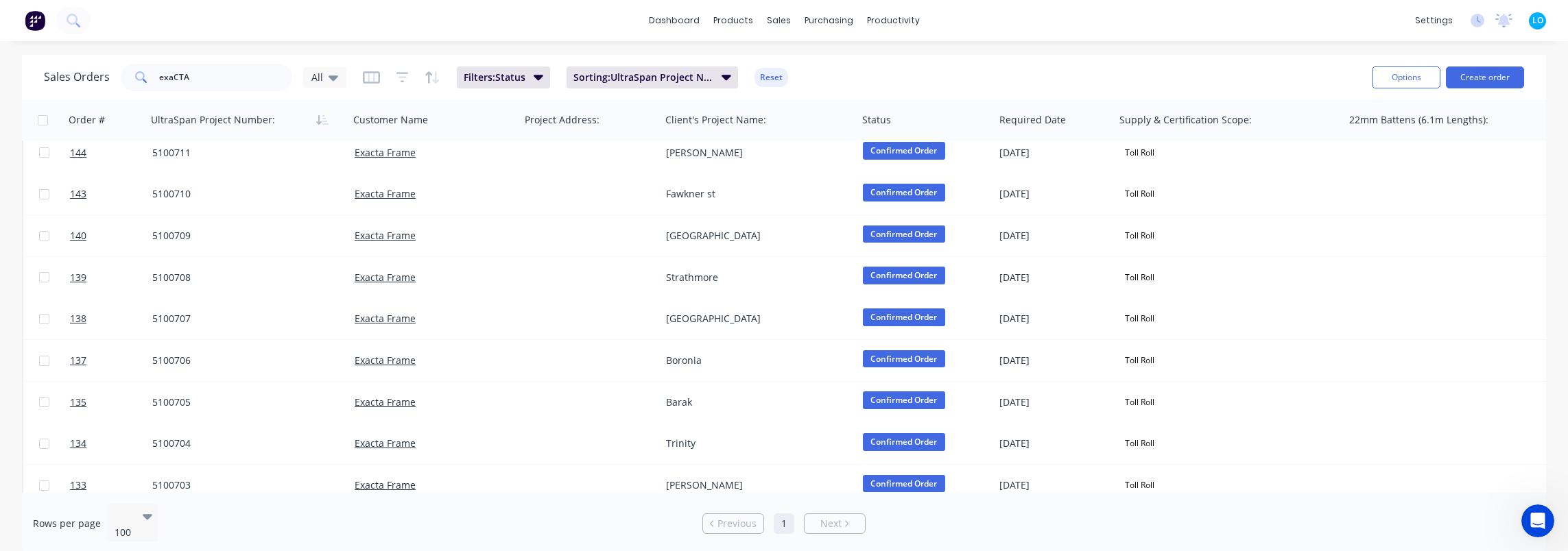
scroll to position [0, 0]
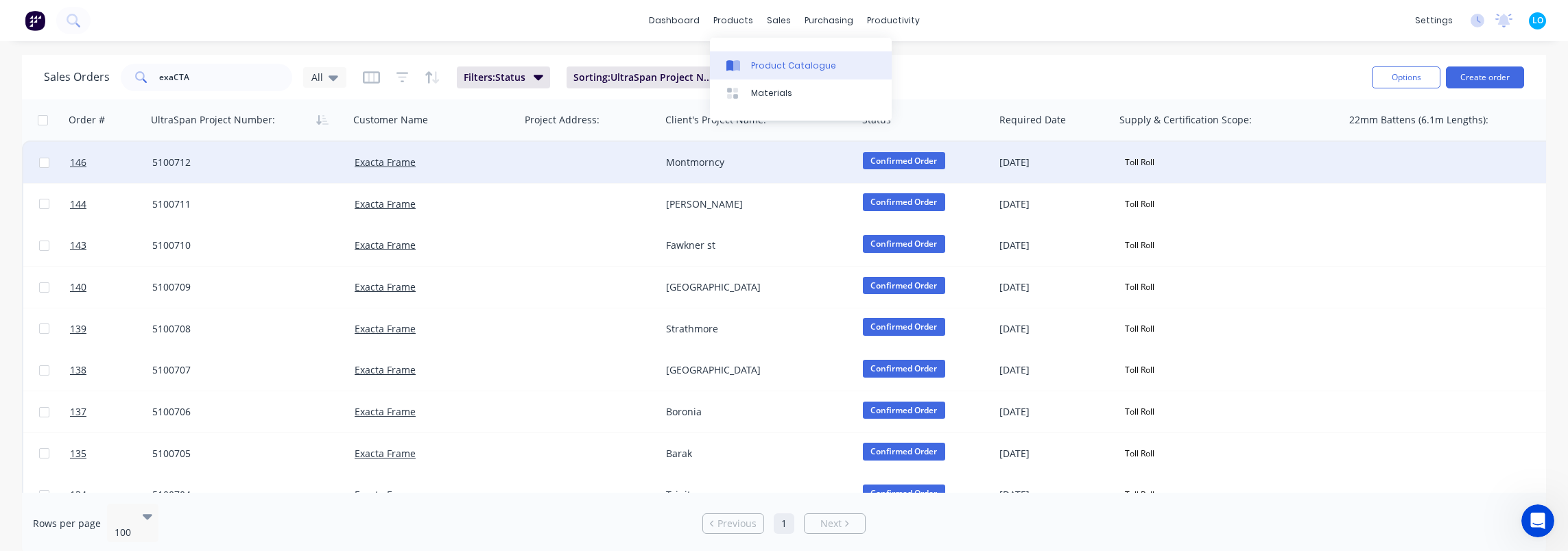
click at [753, 66] on div "Product Catalogue" at bounding box center [793, 66] width 85 height 13
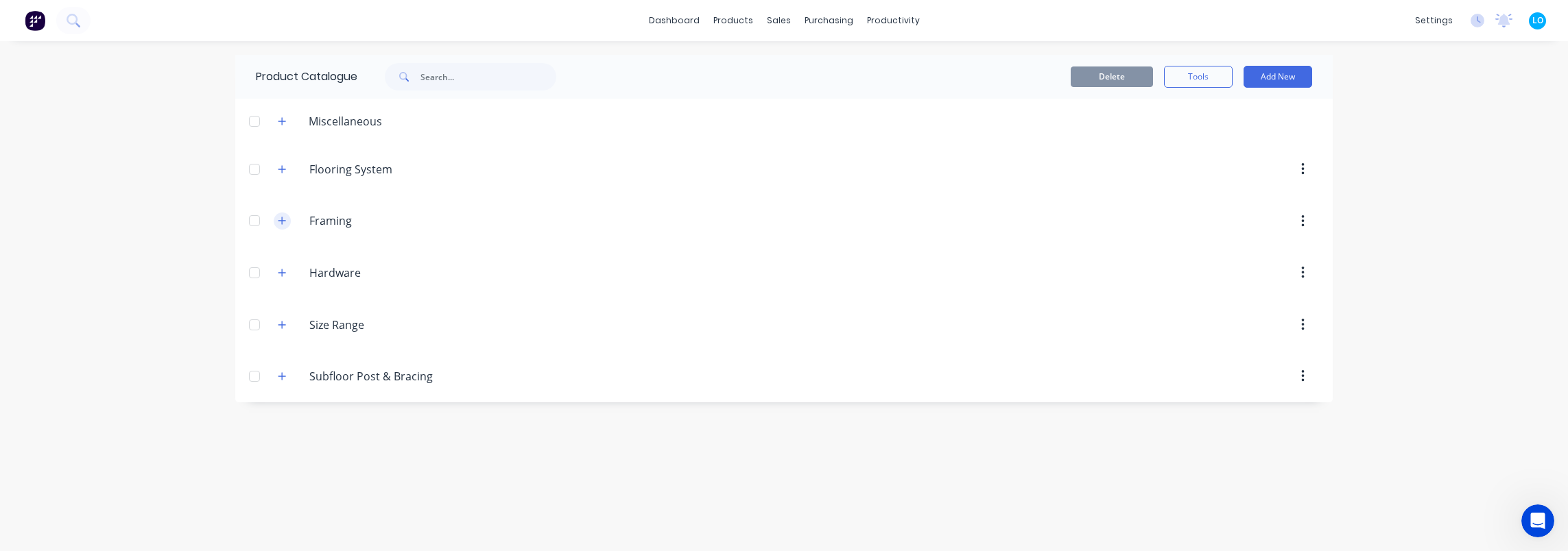
click at [281, 220] on icon "button" at bounding box center [281, 221] width 8 height 10
click at [281, 220] on button "button" at bounding box center [282, 221] width 17 height 17
click at [286, 273] on button "button" at bounding box center [282, 272] width 17 height 17
click at [286, 273] on div "Hardware Hardware" at bounding box center [373, 273] width 214 height 25
click at [283, 222] on button "button" at bounding box center [282, 221] width 17 height 17
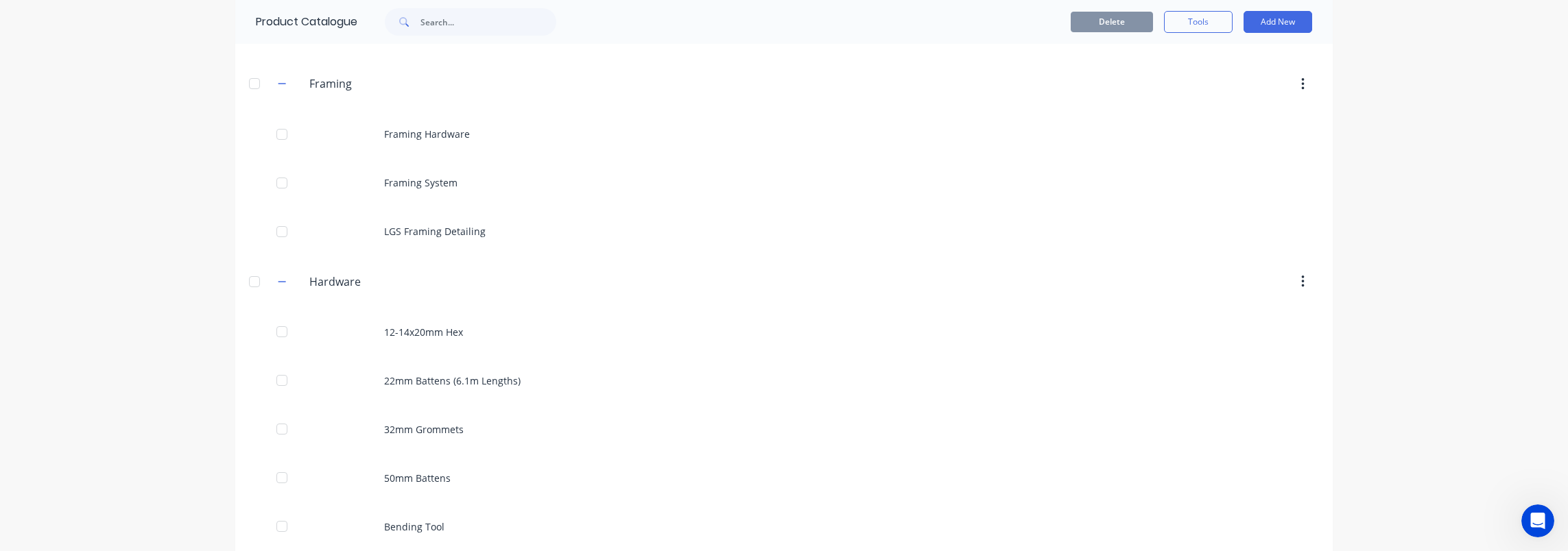
scroll to position [68, 0]
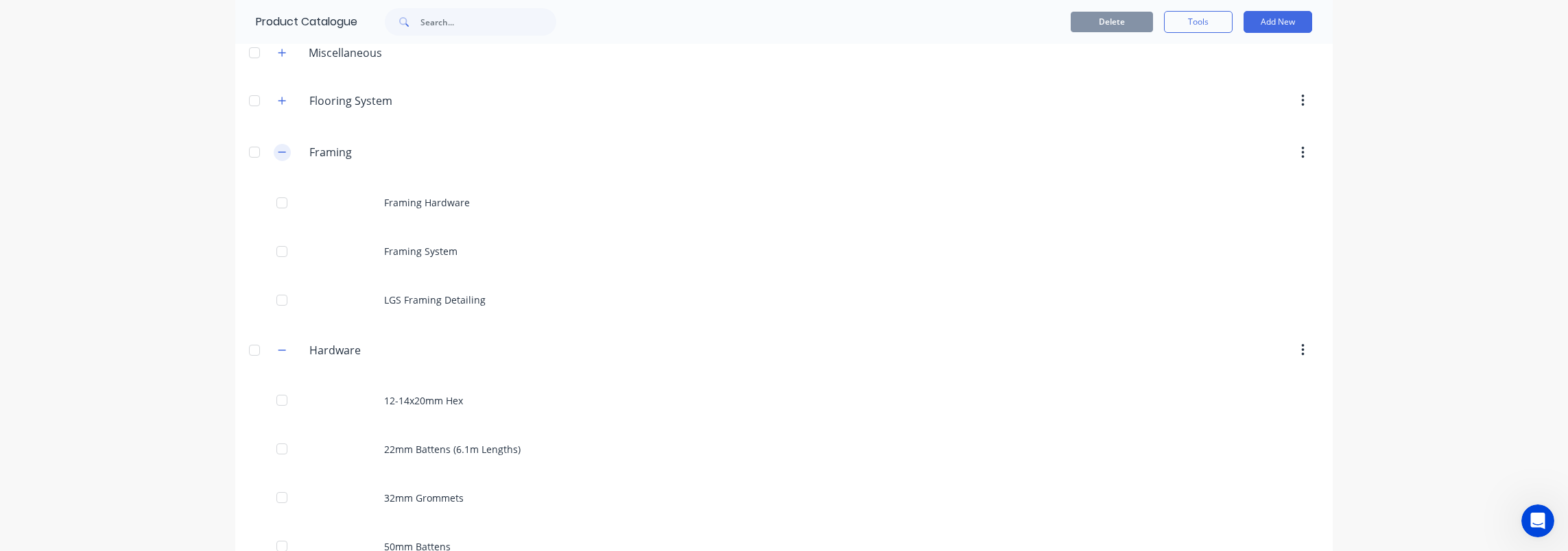
click at [277, 156] on icon "button" at bounding box center [281, 152] width 8 height 10
click at [277, 202] on icon "button" at bounding box center [281, 204] width 8 height 10
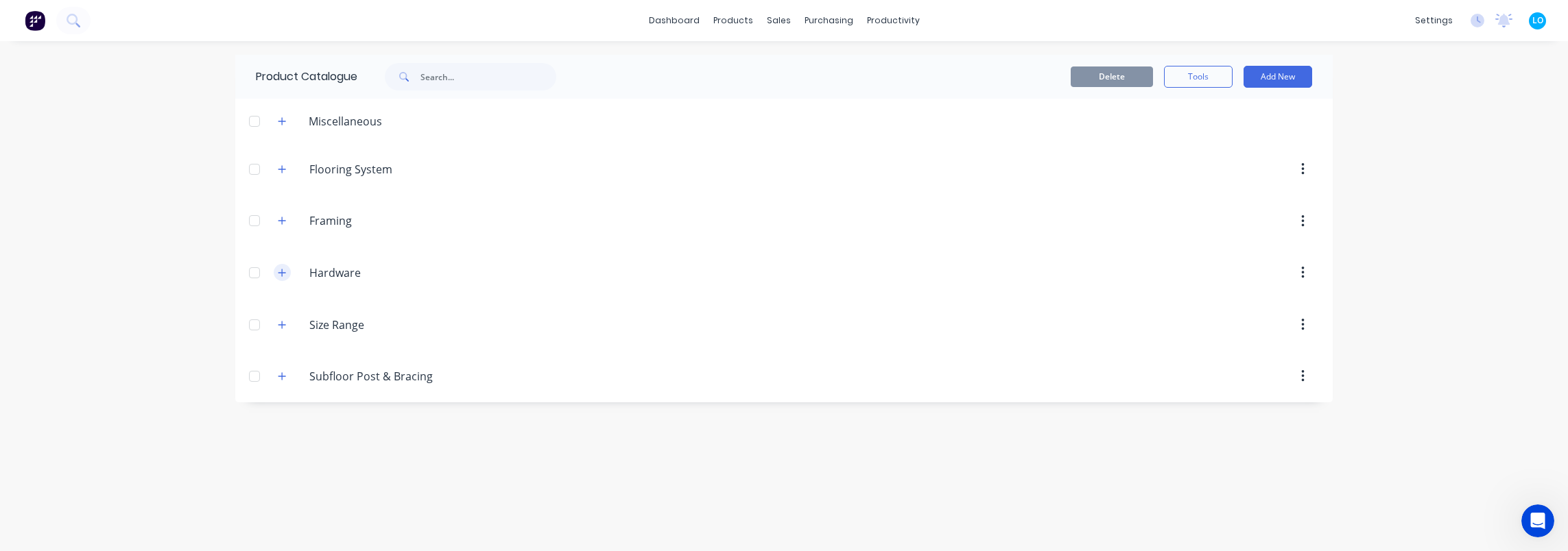
scroll to position [0, 0]
click at [284, 323] on icon "button" at bounding box center [282, 325] width 7 height 7
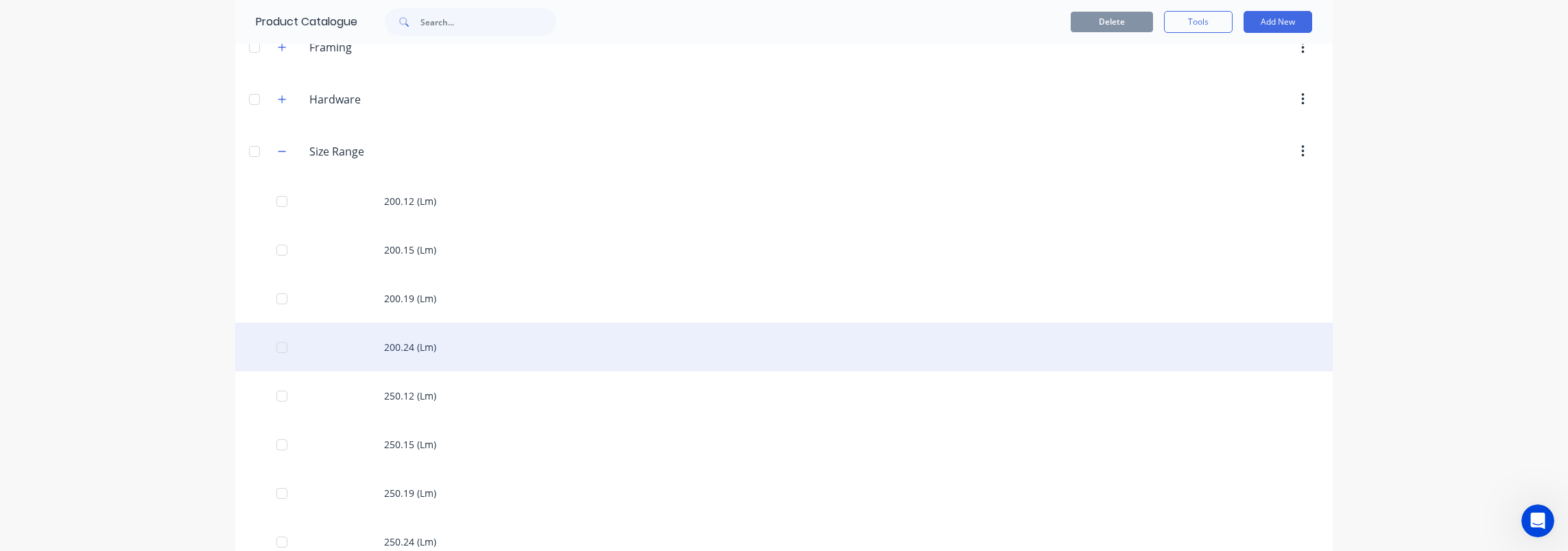
scroll to position [137, 0]
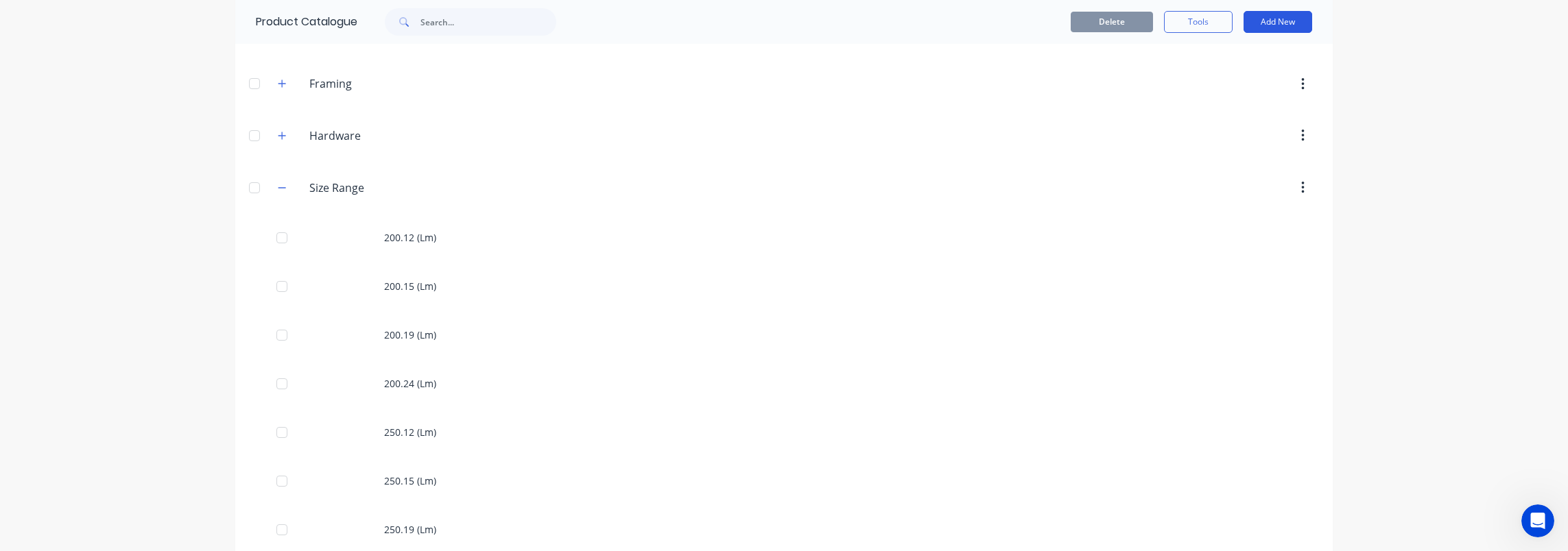
click at [1289, 19] on button "Add New" at bounding box center [1277, 22] width 68 height 22
click at [1233, 77] on div "Product" at bounding box center [1247, 85] width 106 height 20
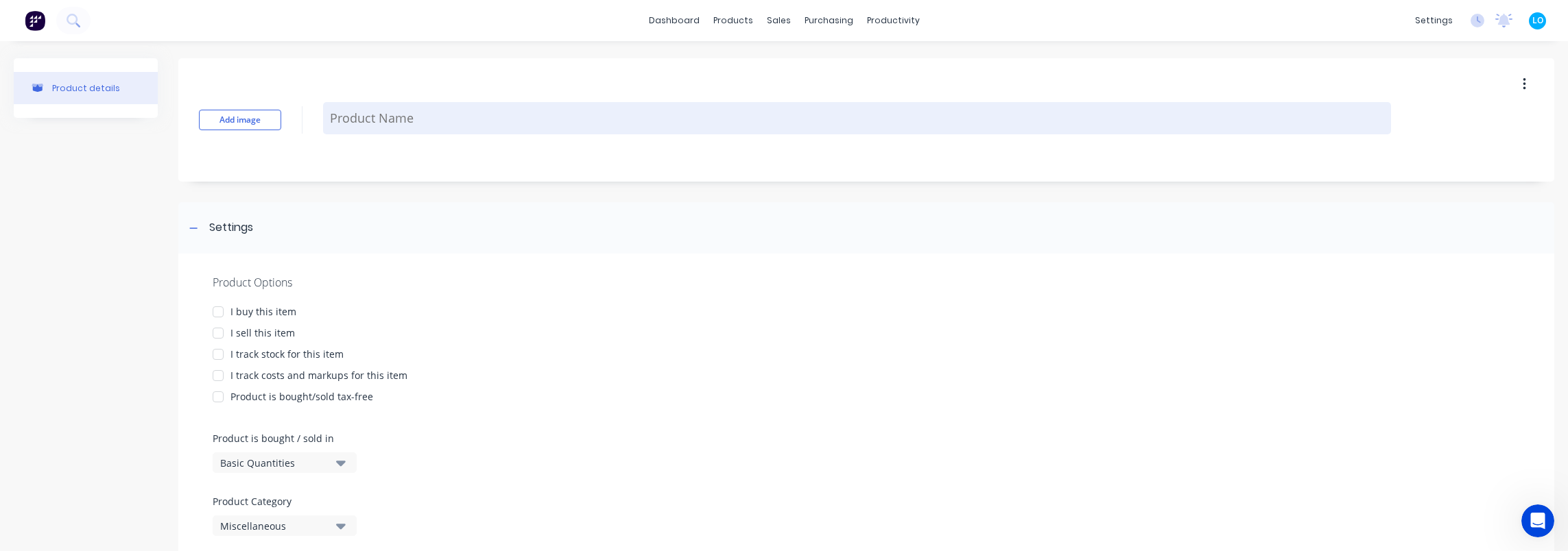
click at [370, 120] on textarea at bounding box center [857, 118] width 1068 height 32
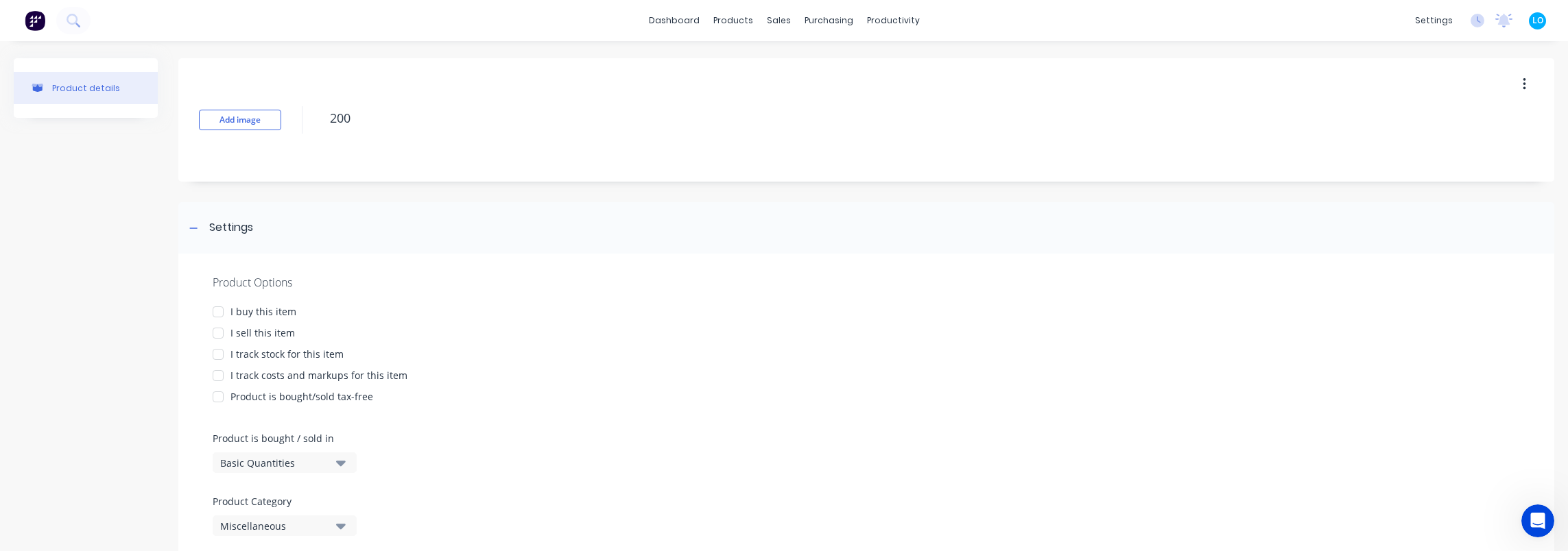
type textarea "200"
